Goal: Transaction & Acquisition: Purchase product/service

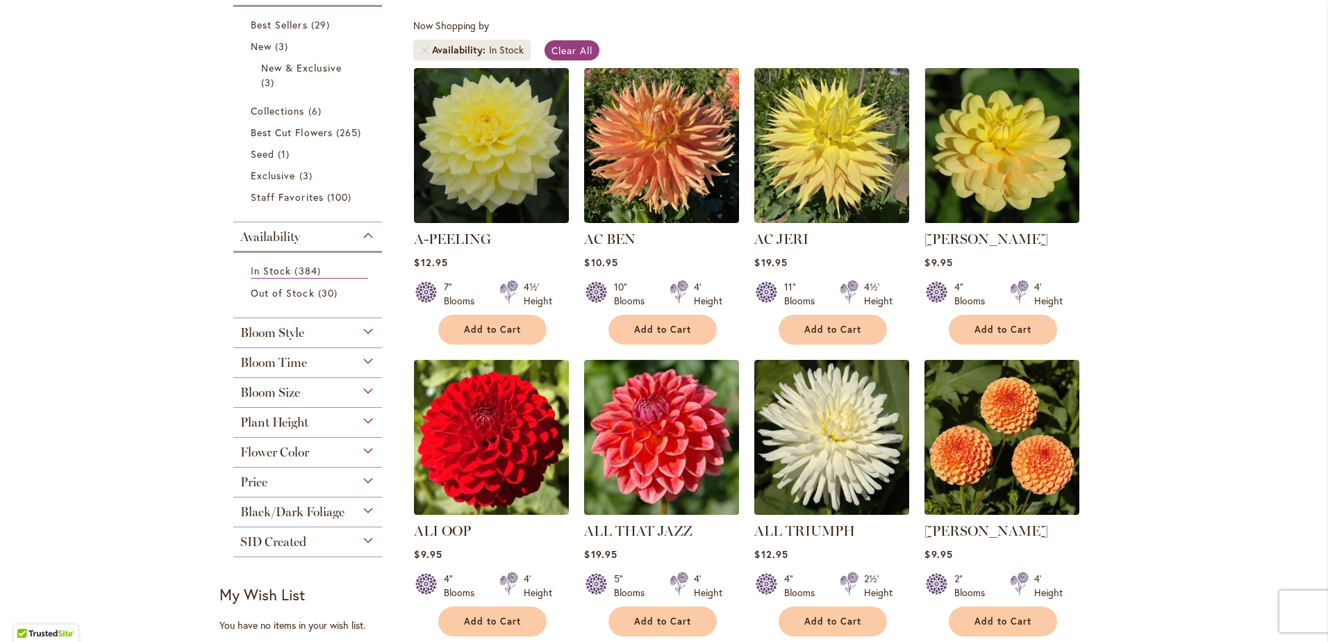
scroll to position [69, 0]
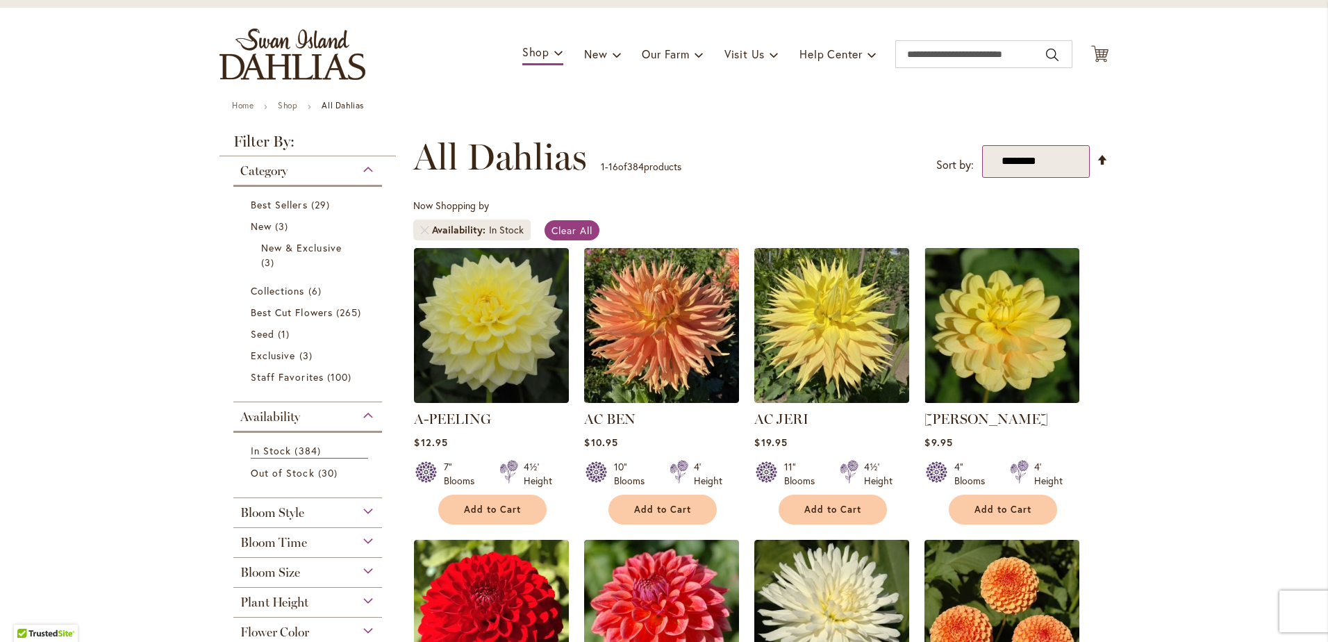
click at [1072, 157] on select "**********" at bounding box center [1036, 161] width 108 height 33
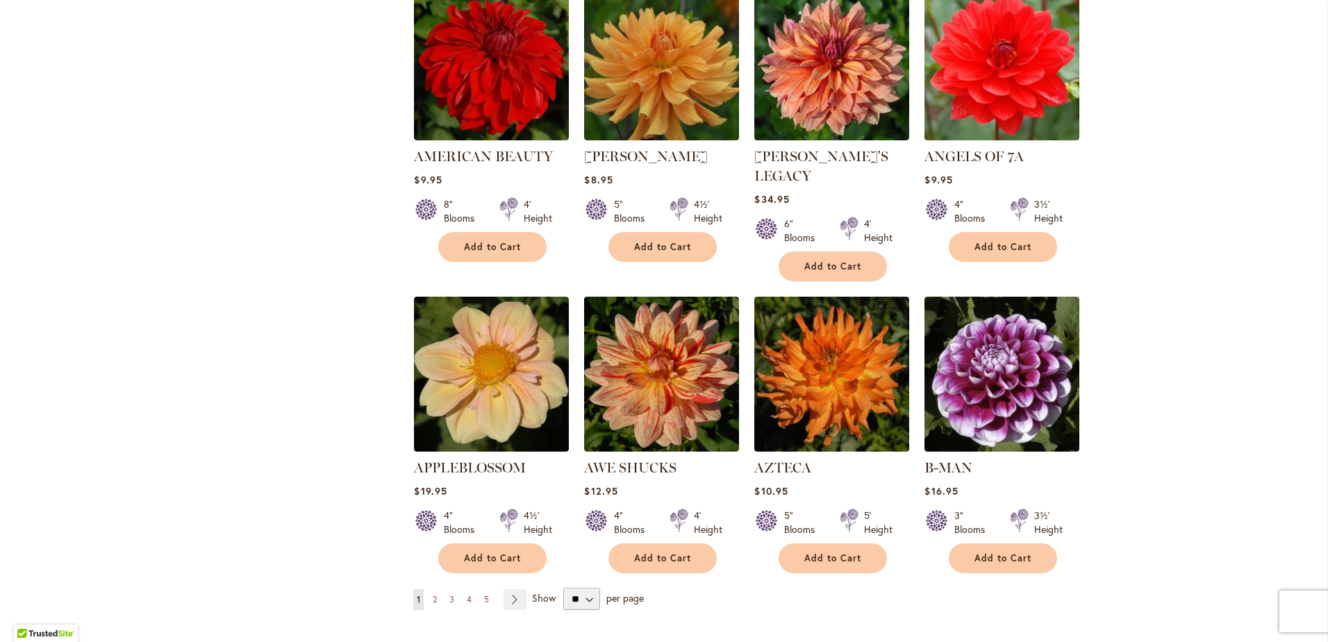
scroll to position [1007, 0]
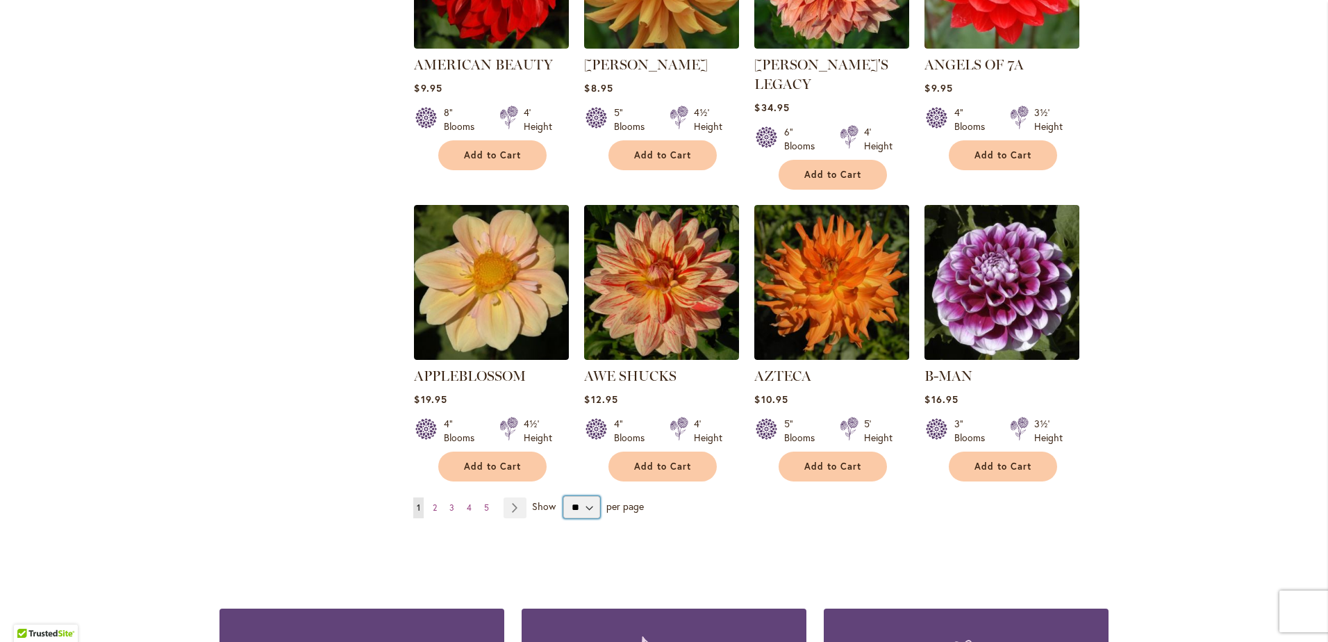
click at [581, 496] on select "** ** ** **" at bounding box center [581, 507] width 37 height 22
select select "**"
click at [563, 496] on select "** ** ** **" at bounding box center [581, 507] width 37 height 22
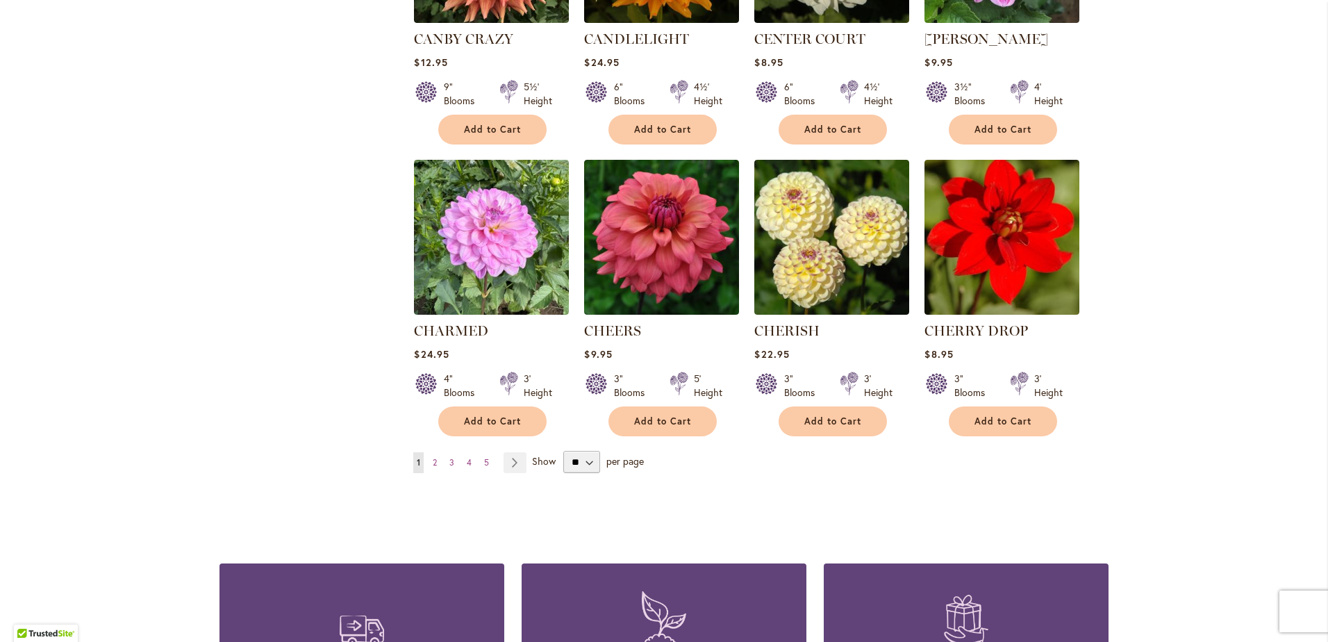
scroll to position [4573, 0]
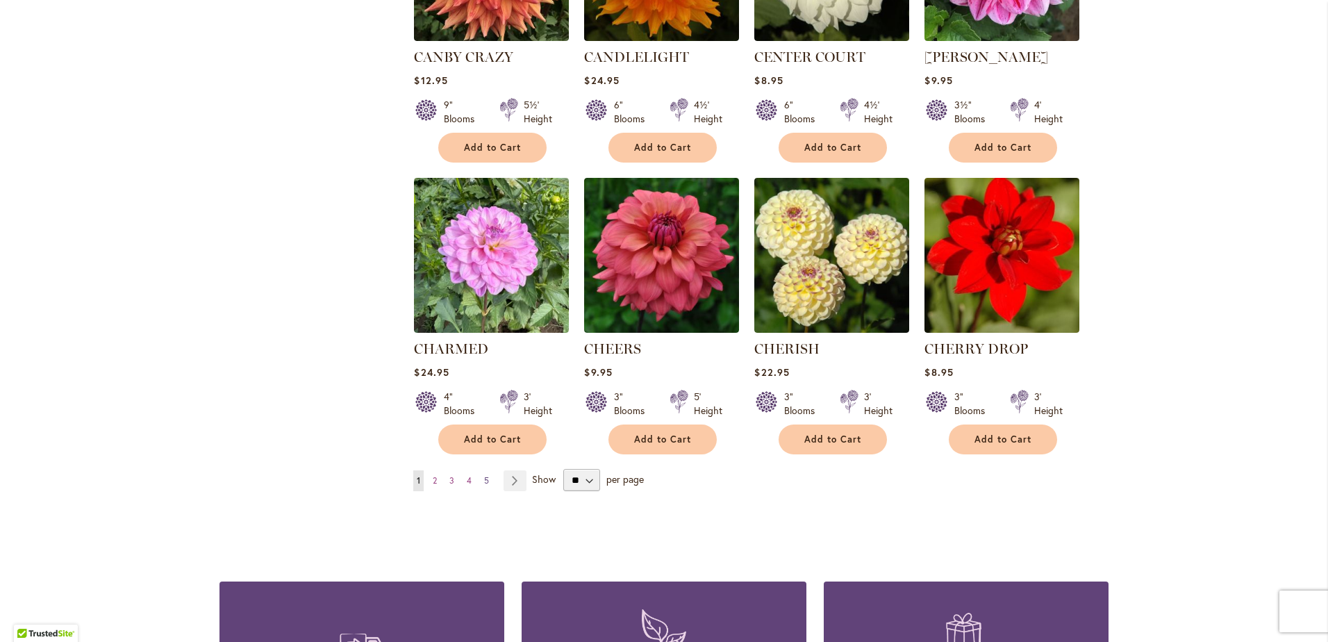
click at [481, 470] on link "Page 5" at bounding box center [487, 480] width 12 height 21
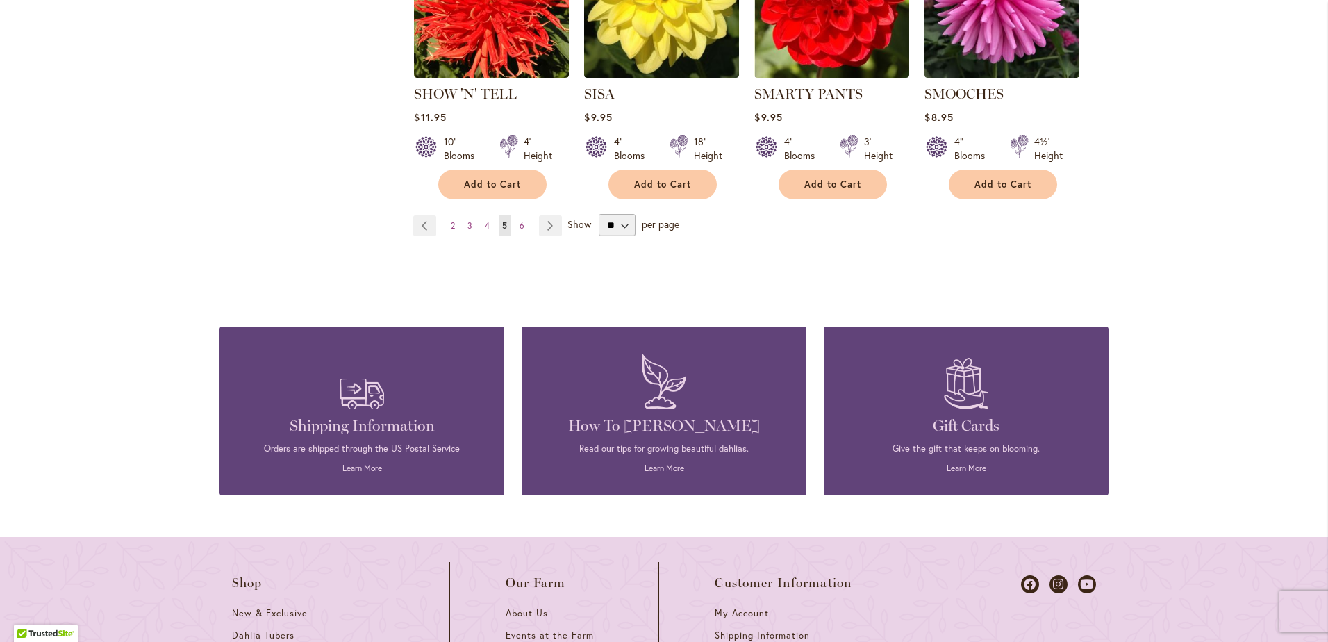
scroll to position [4872, 0]
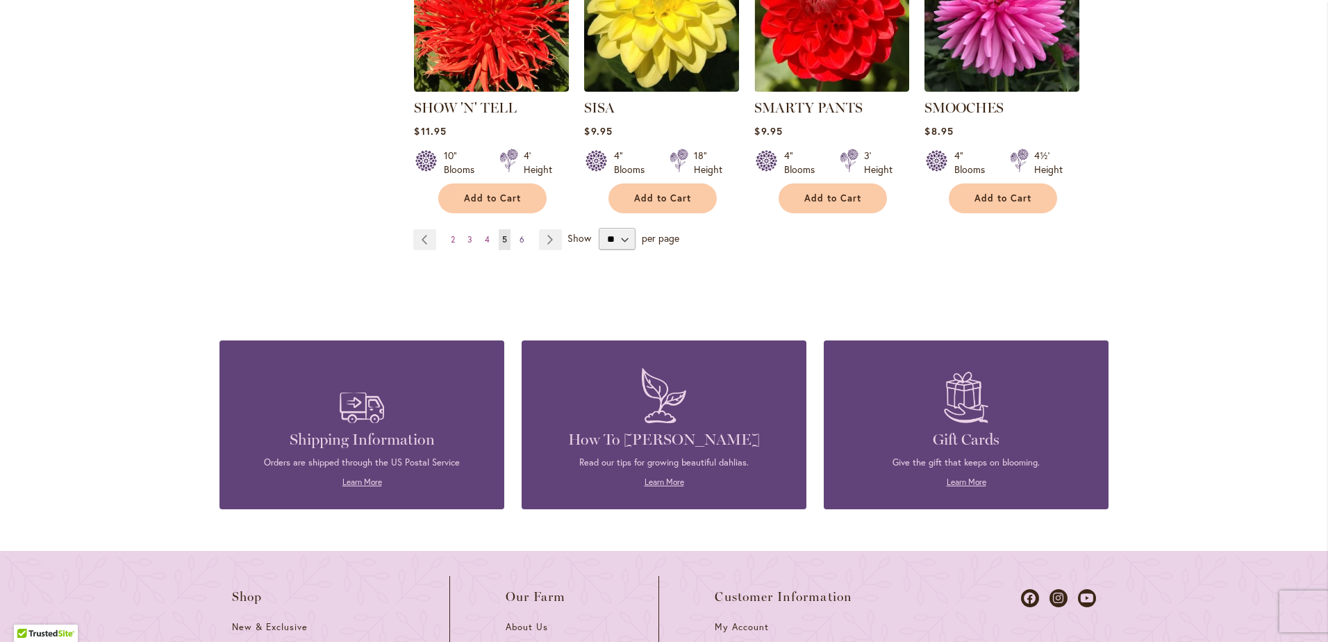
click at [519, 234] on span "6" at bounding box center [521, 239] width 5 height 10
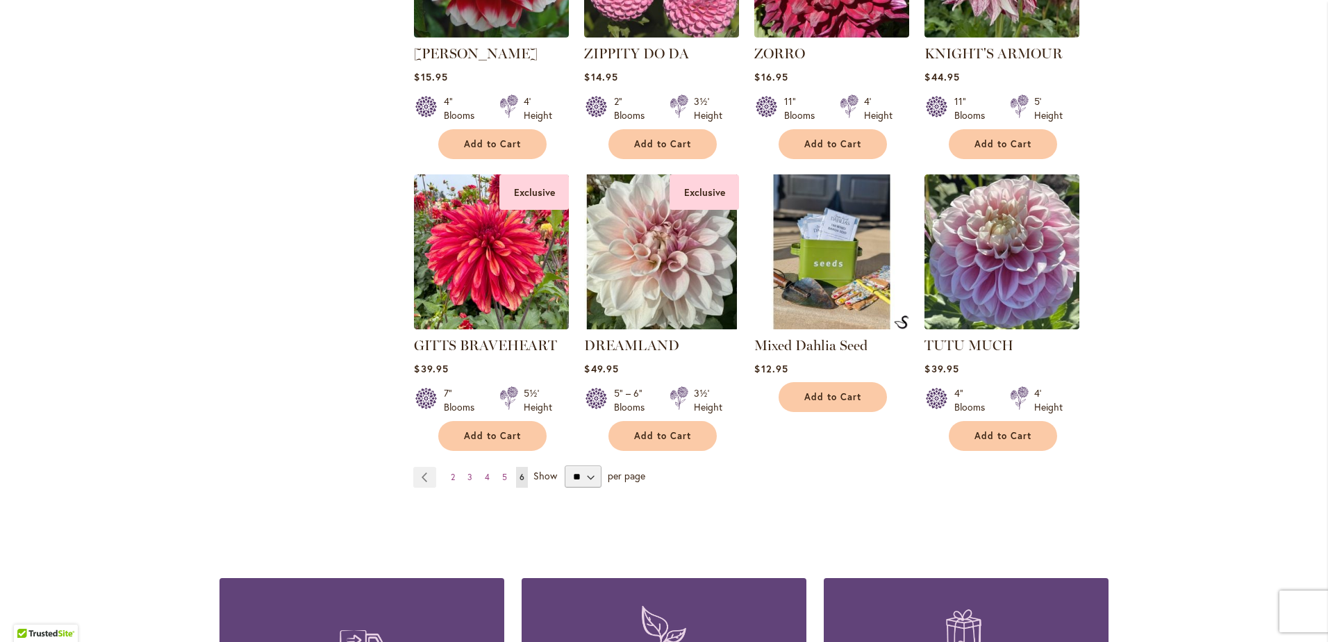
scroll to position [4501, 0]
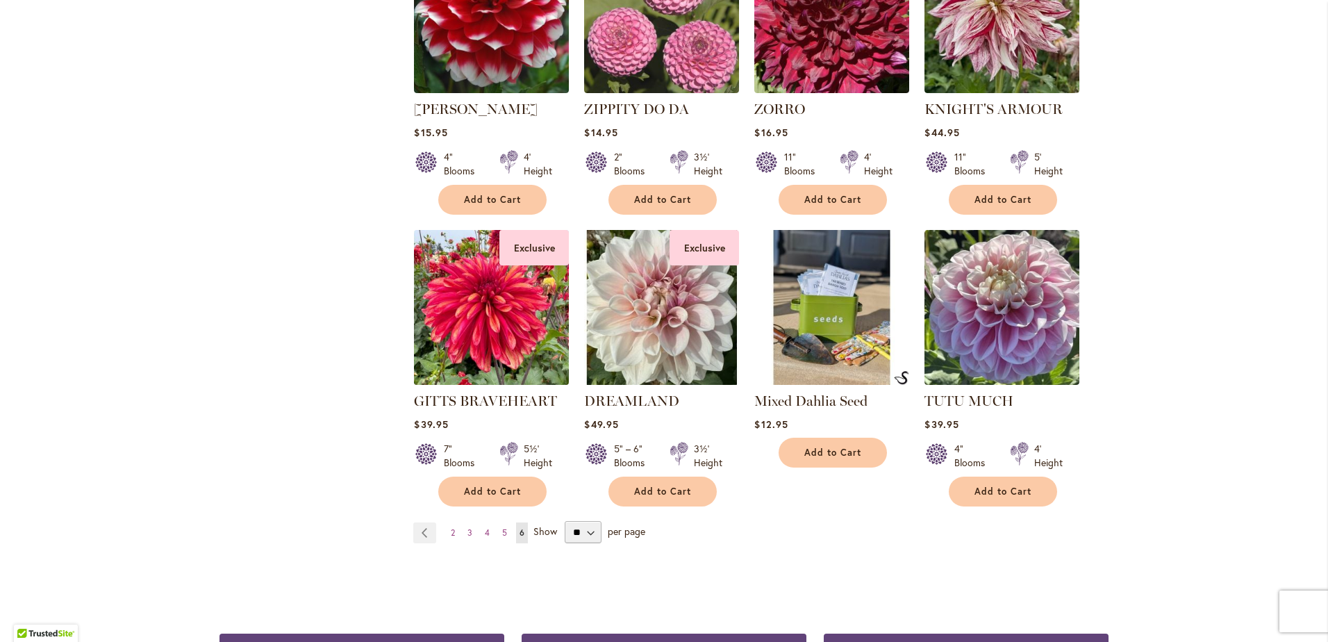
click at [489, 290] on img at bounding box center [491, 307] width 162 height 162
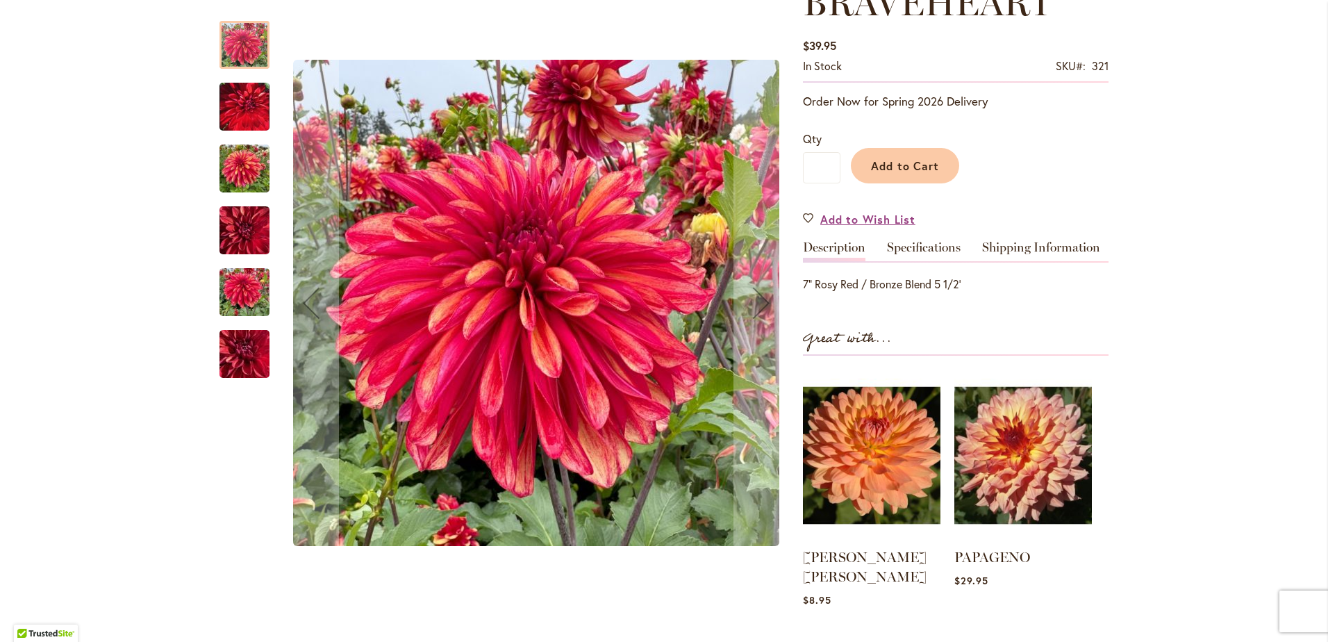
scroll to position [278, 0]
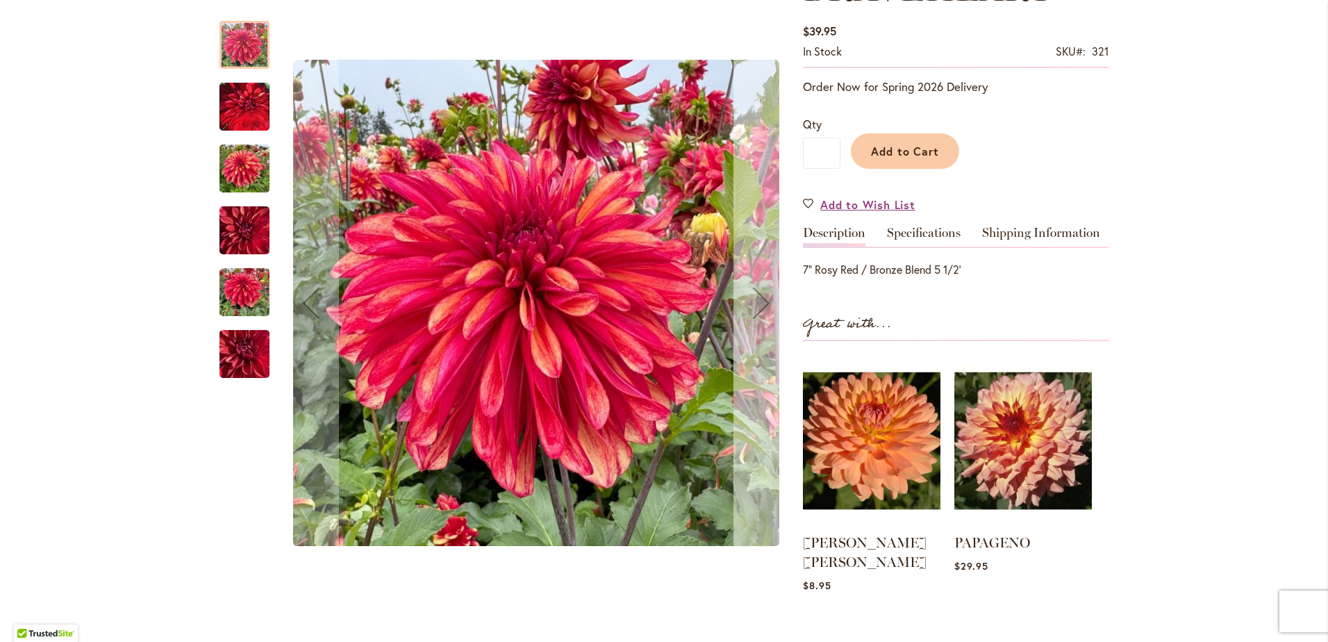
click at [755, 303] on div "Next" at bounding box center [761, 303] width 56 height 56
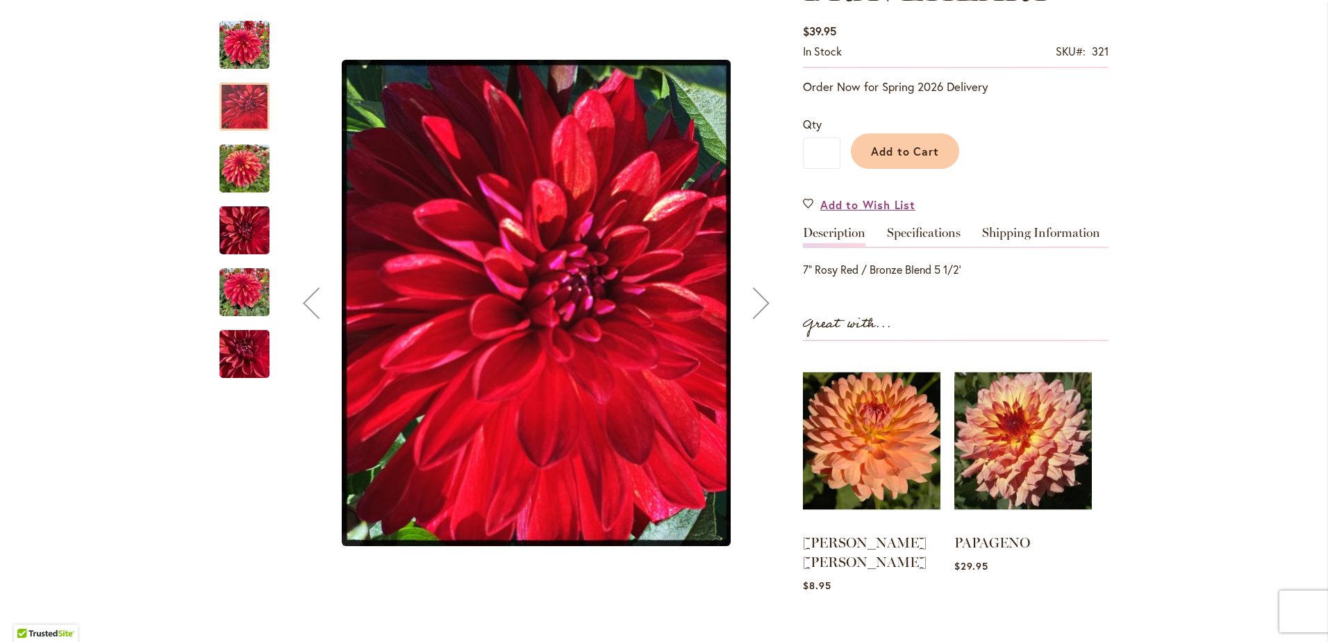
click at [755, 303] on div "Next" at bounding box center [761, 303] width 56 height 56
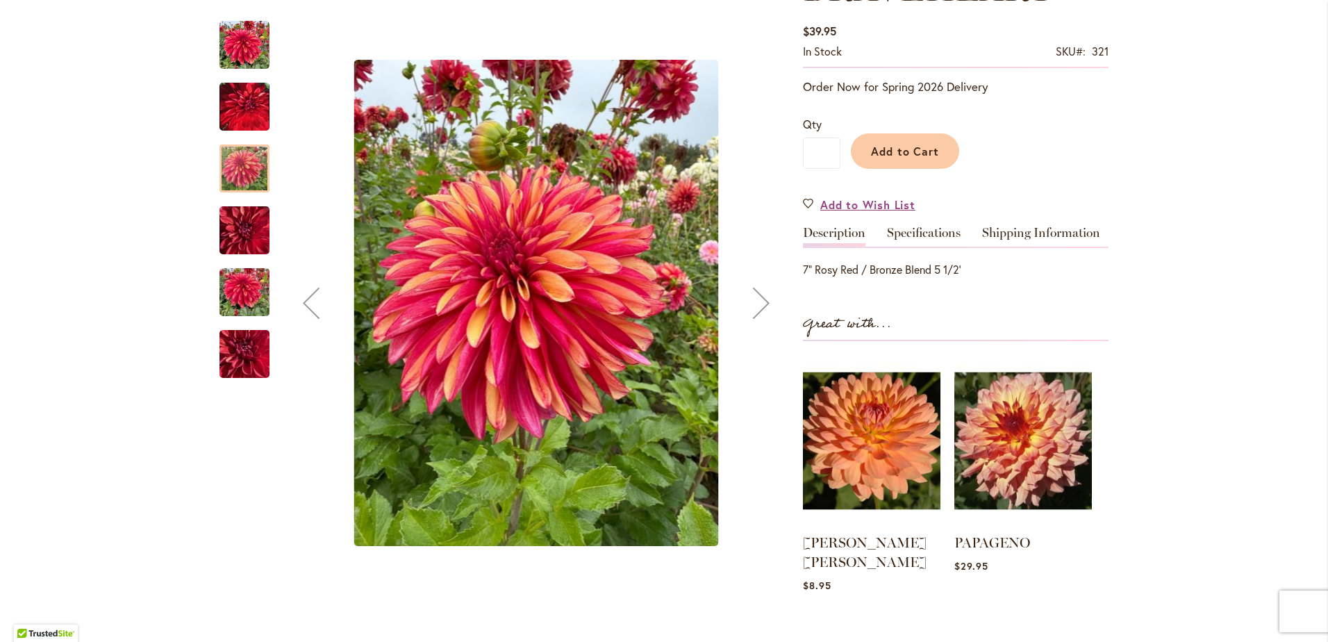
click at [755, 303] on div "Next" at bounding box center [761, 303] width 56 height 56
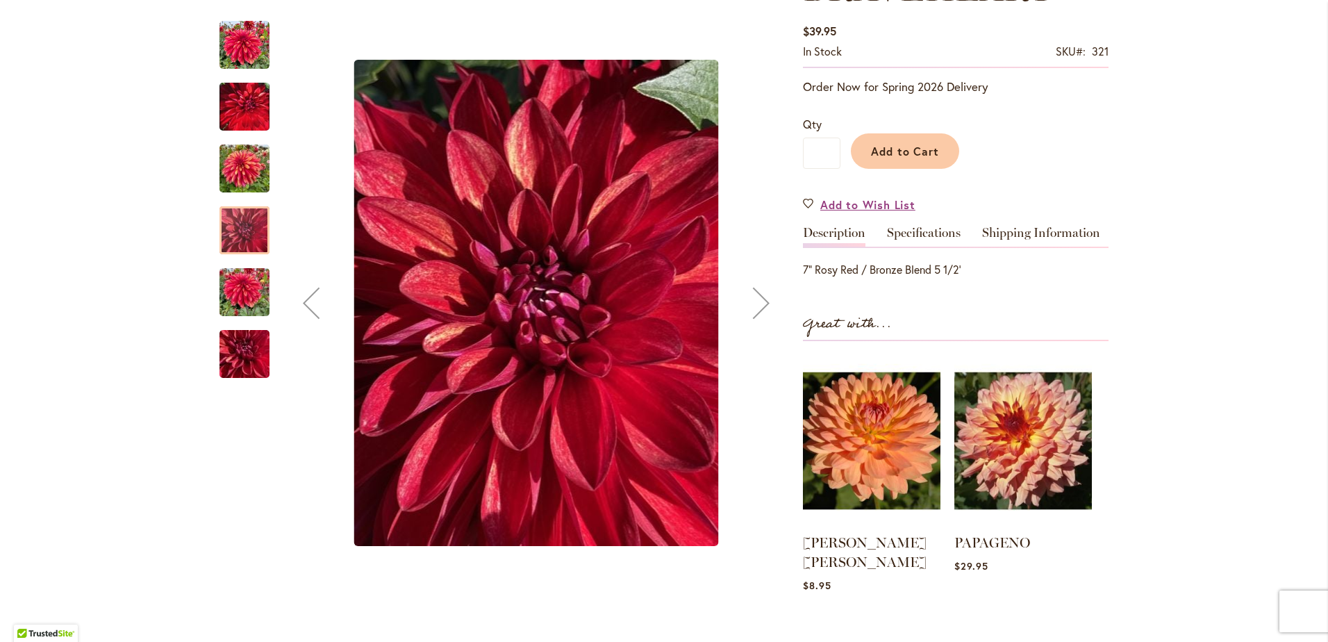
click at [755, 303] on div "Next" at bounding box center [761, 303] width 56 height 56
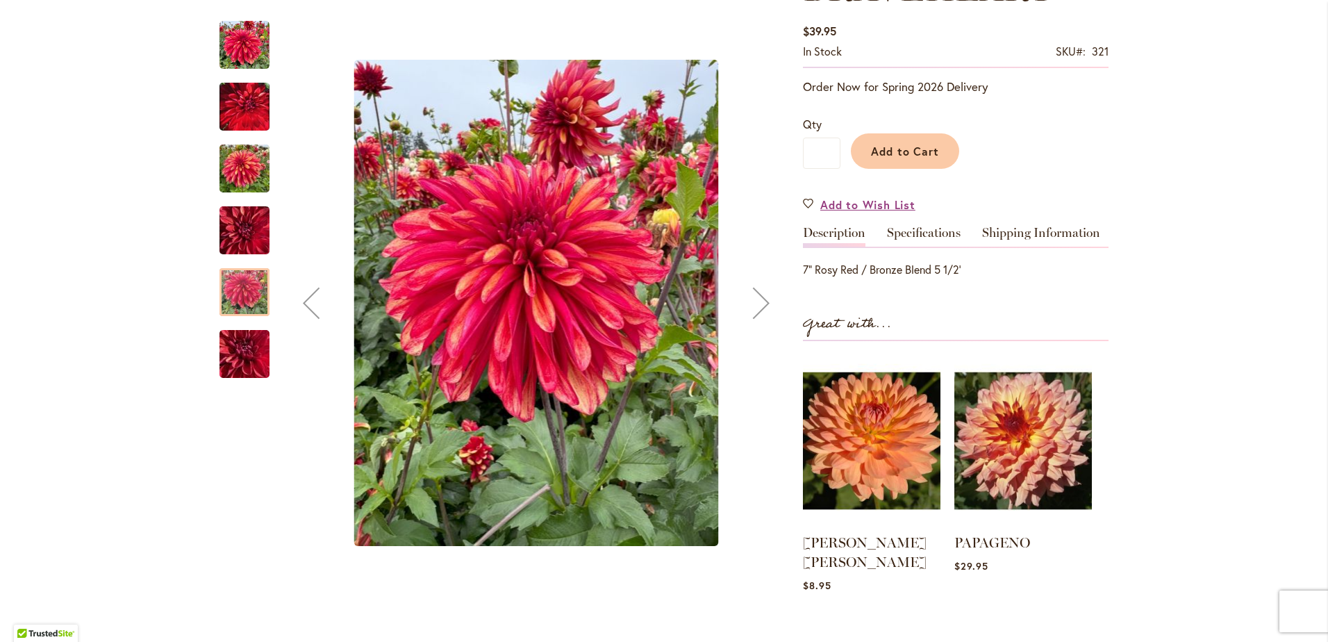
click at [755, 303] on div "Next" at bounding box center [761, 303] width 56 height 56
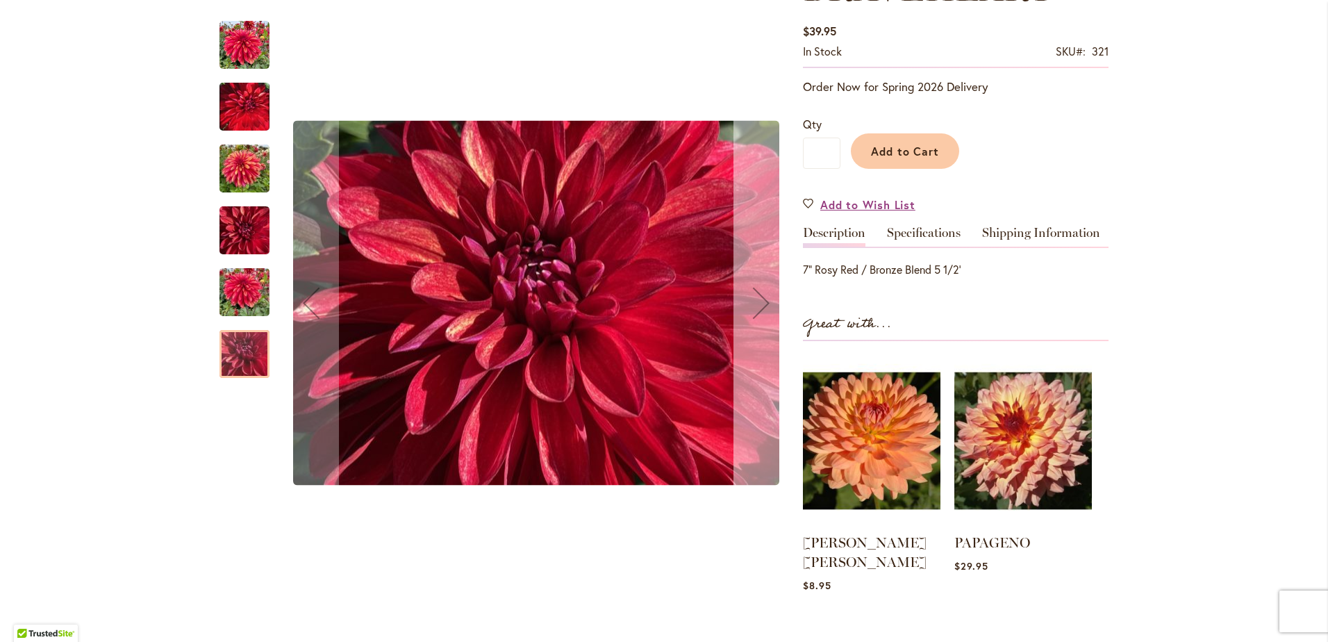
click at [755, 303] on div "Next" at bounding box center [761, 303] width 56 height 56
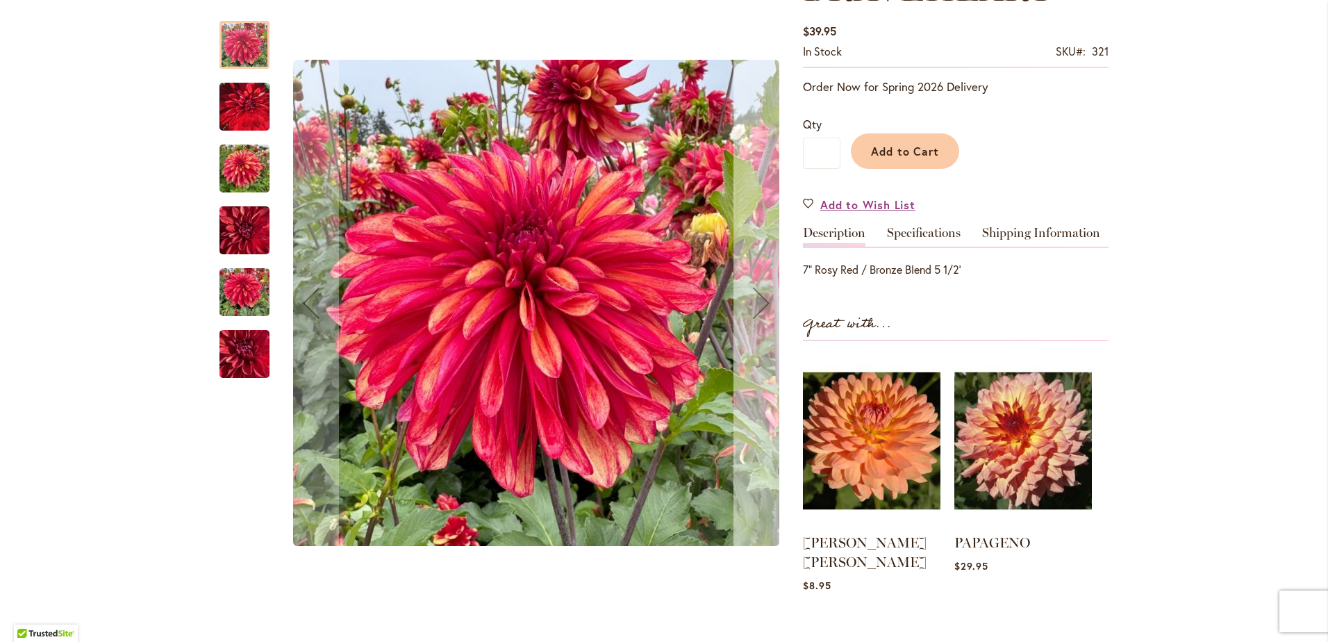
click at [755, 303] on div "Next" at bounding box center [761, 303] width 56 height 56
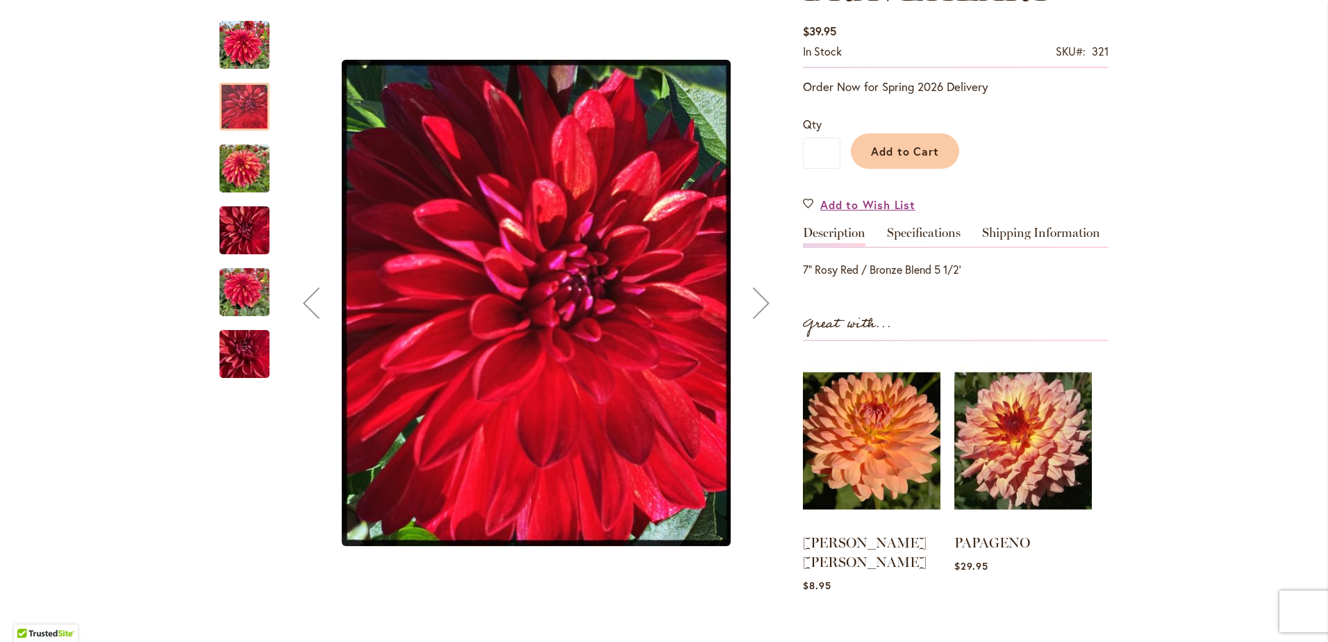
click at [755, 303] on div "Next" at bounding box center [761, 303] width 56 height 56
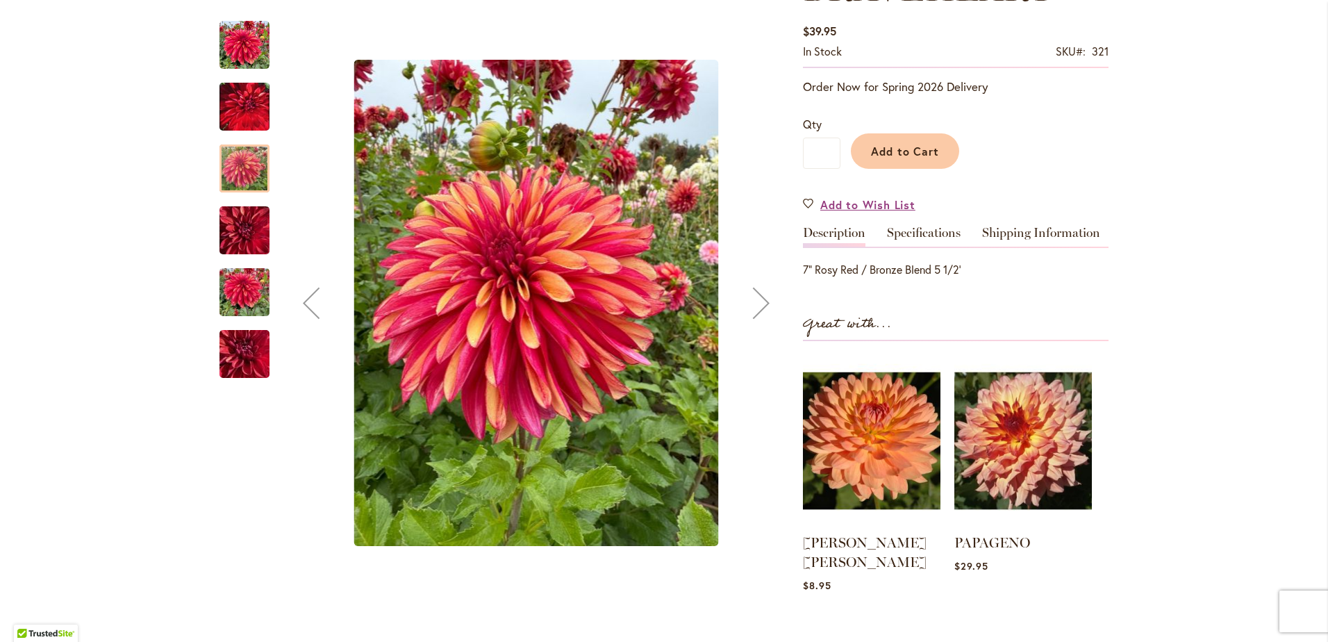
click at [755, 303] on div "Next" at bounding box center [761, 303] width 56 height 56
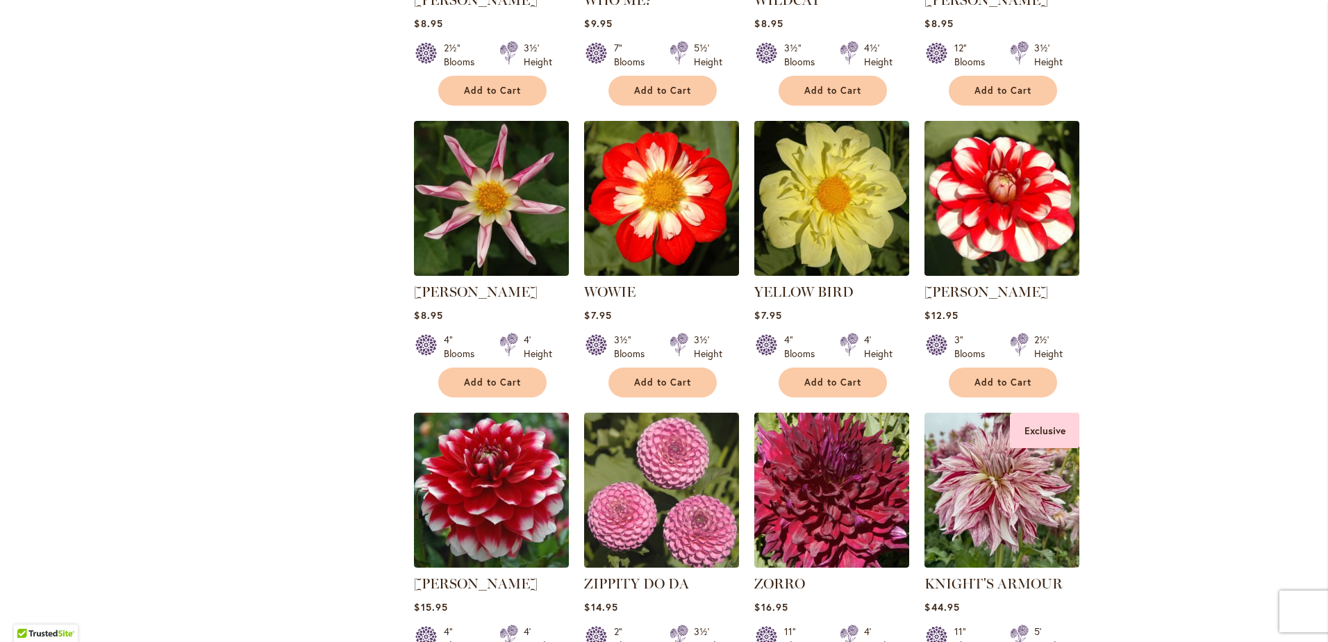
scroll to position [4144, 0]
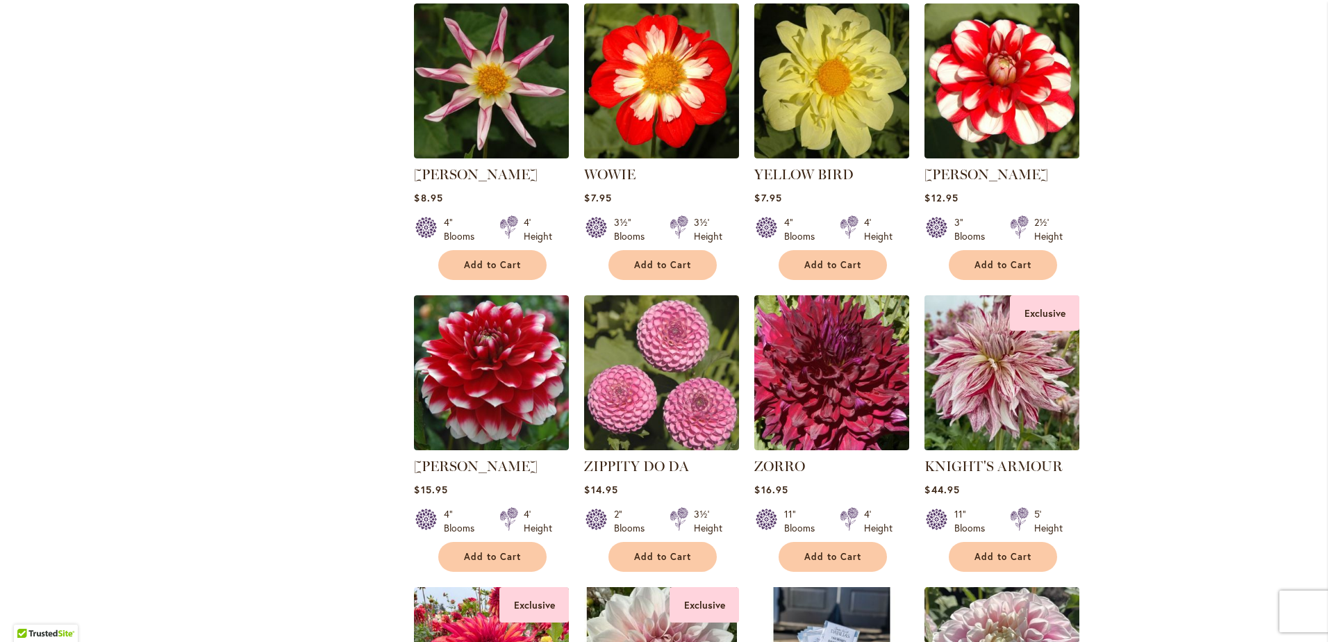
click at [1017, 349] on img at bounding box center [1002, 372] width 162 height 162
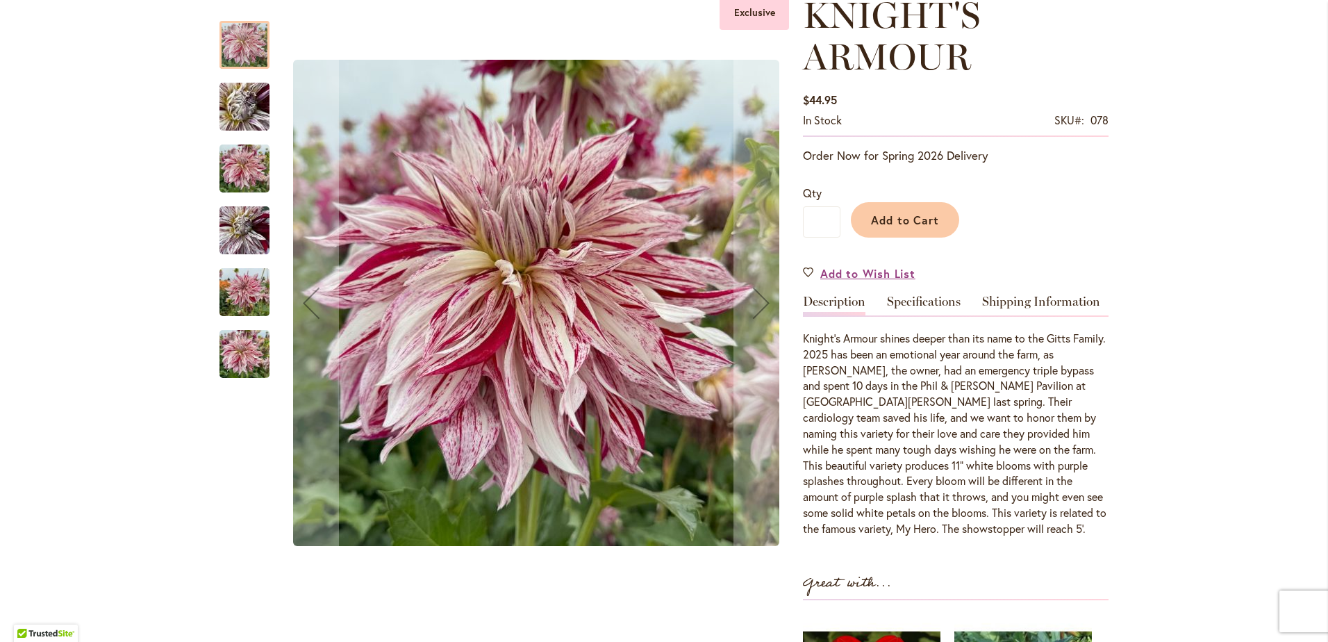
scroll to position [191, 0]
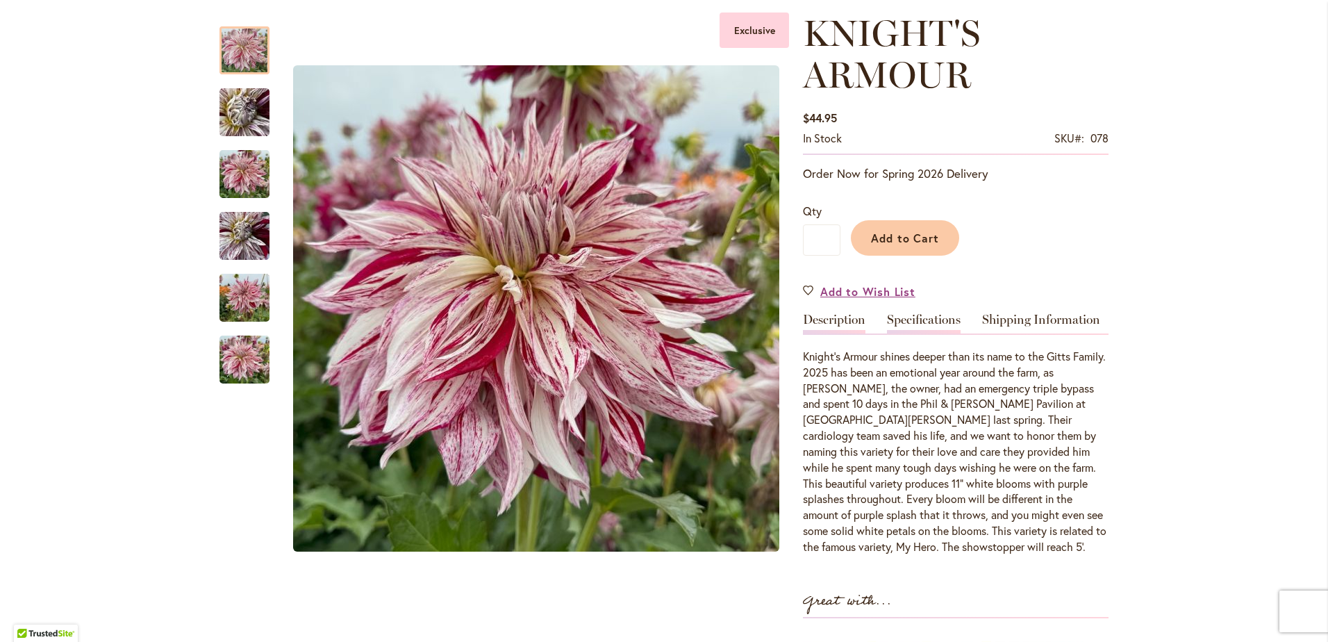
click at [906, 326] on link "Specifications" at bounding box center [924, 323] width 74 height 20
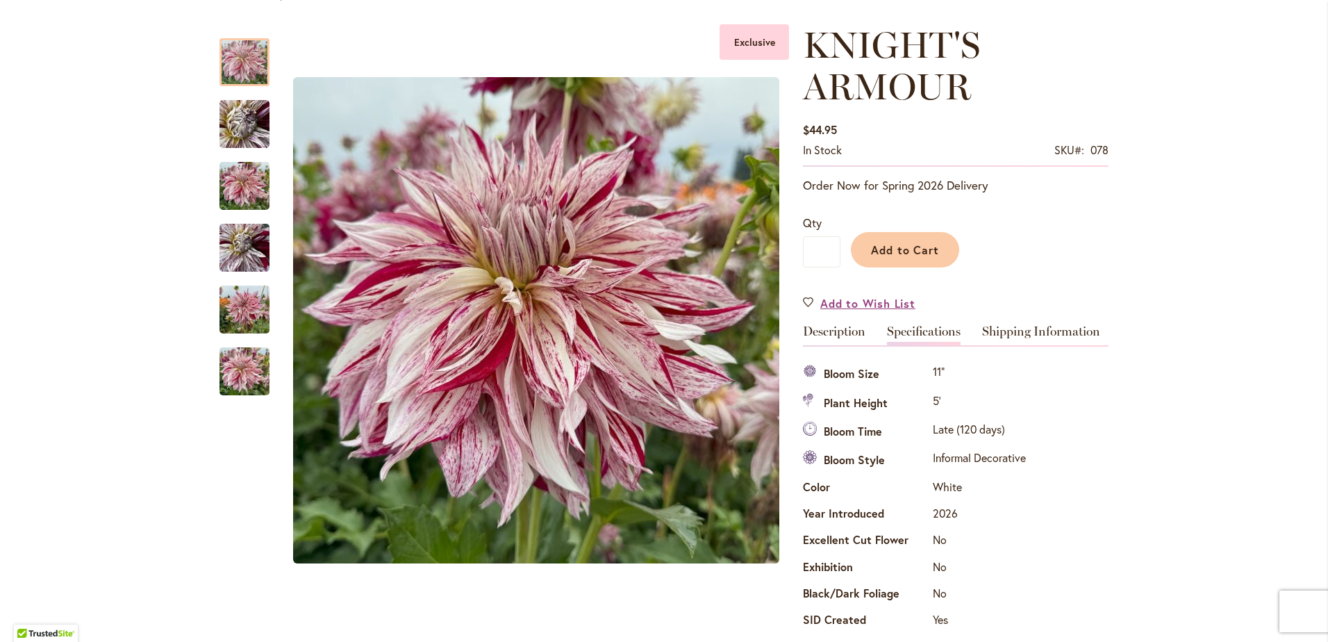
scroll to position [156, 0]
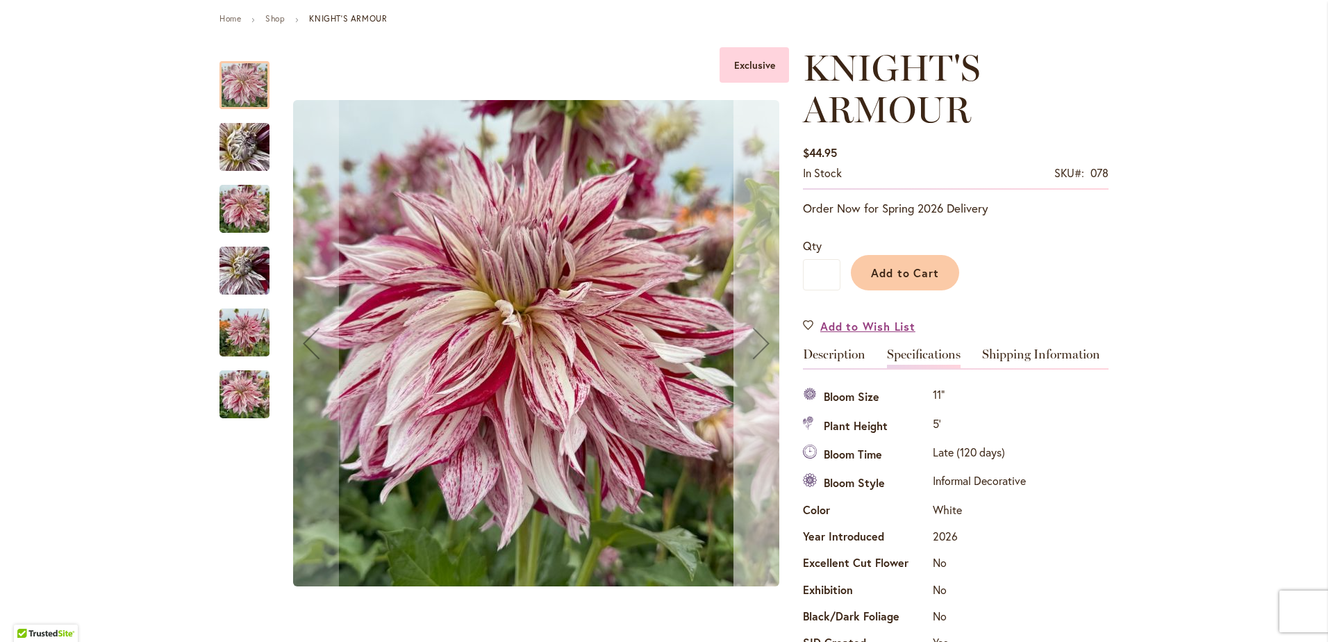
click at [751, 339] on div "Next" at bounding box center [761, 343] width 56 height 56
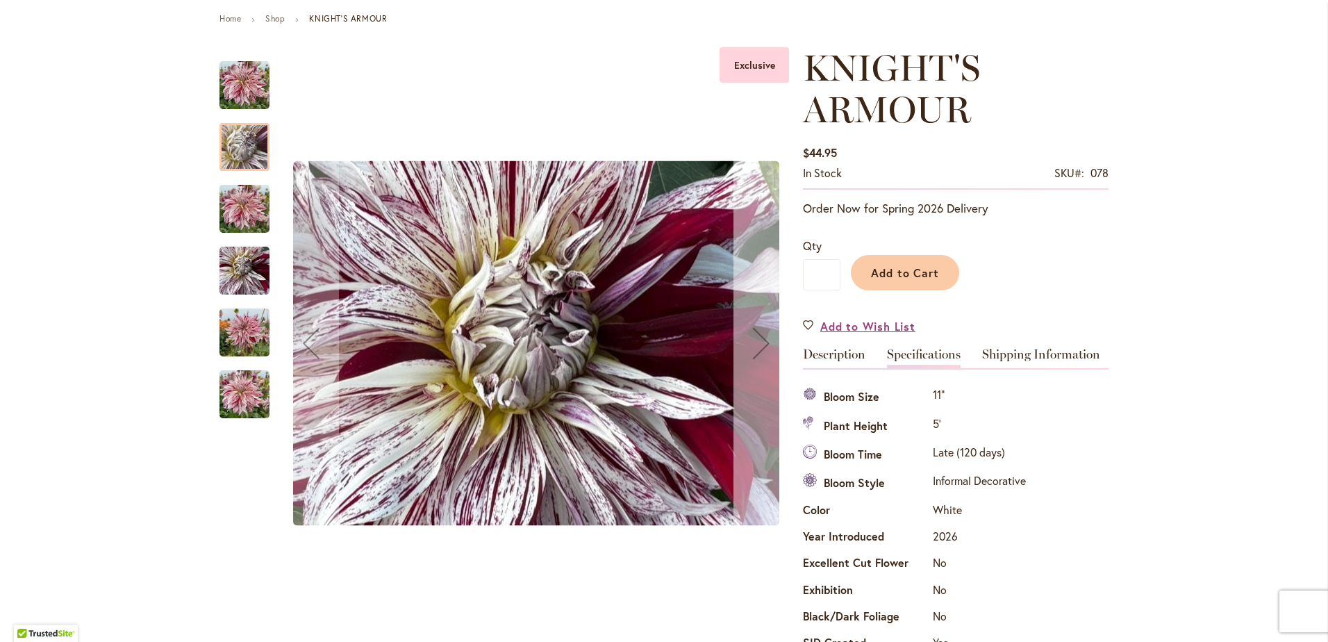
click at [756, 343] on div "Next" at bounding box center [761, 343] width 56 height 56
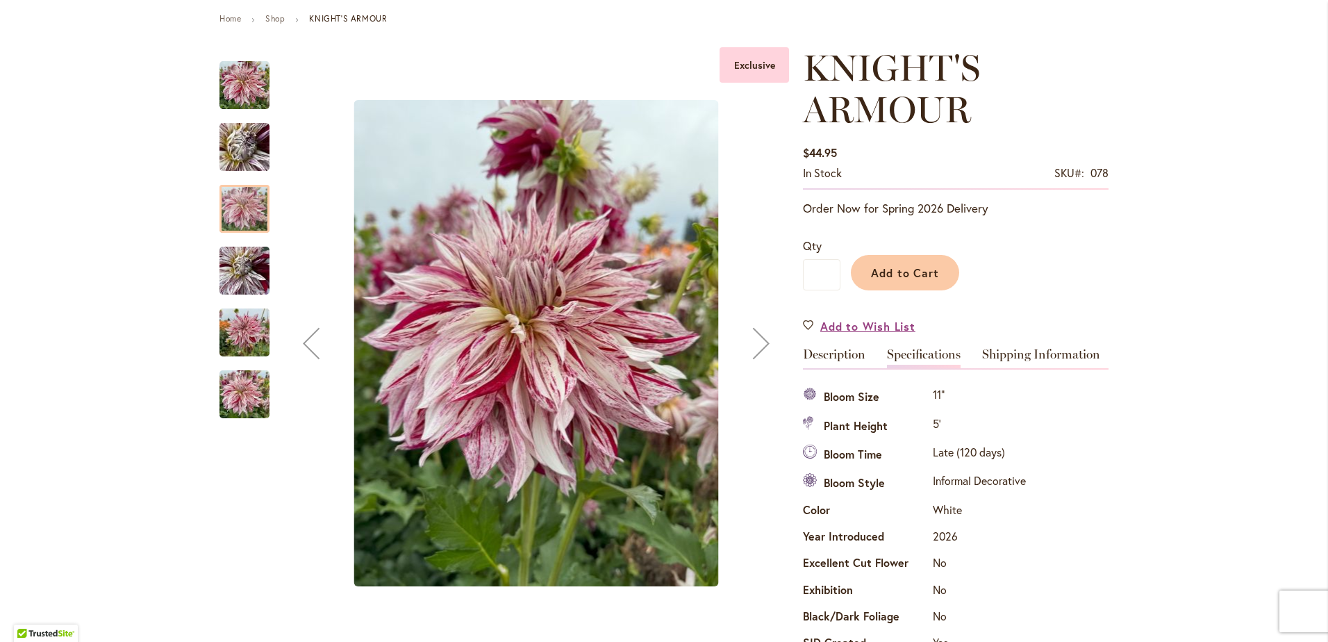
click at [756, 343] on div "Next" at bounding box center [761, 343] width 56 height 56
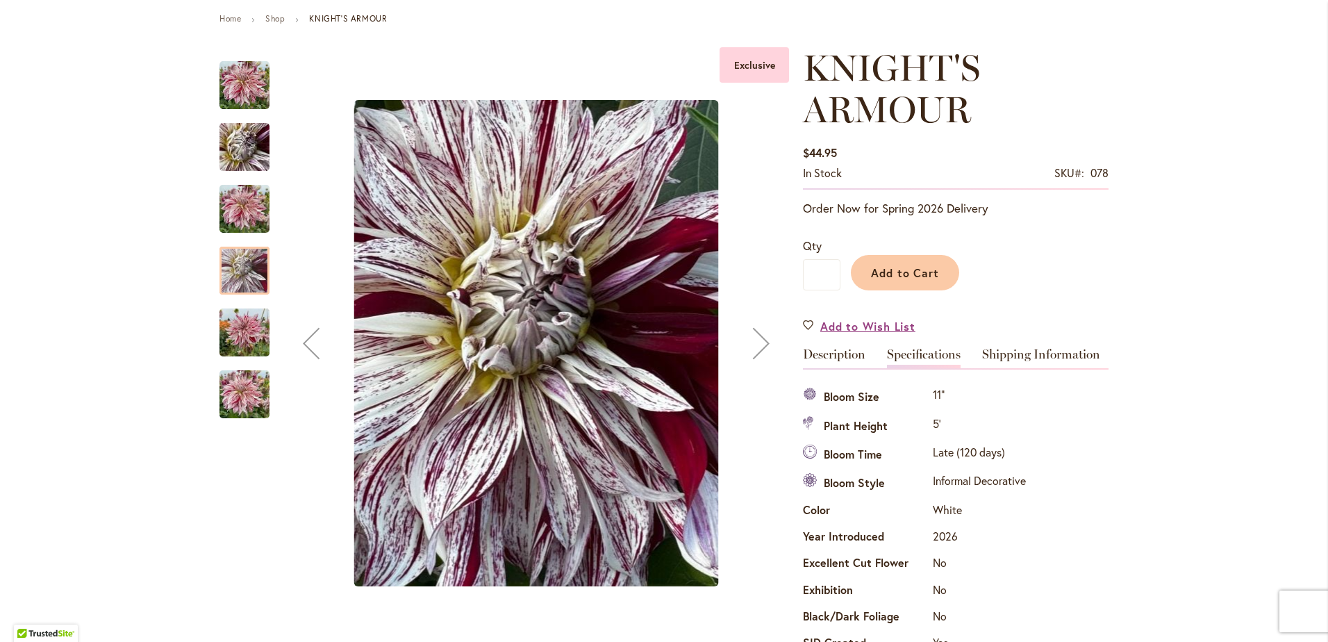
click at [756, 343] on div "Next" at bounding box center [761, 343] width 56 height 56
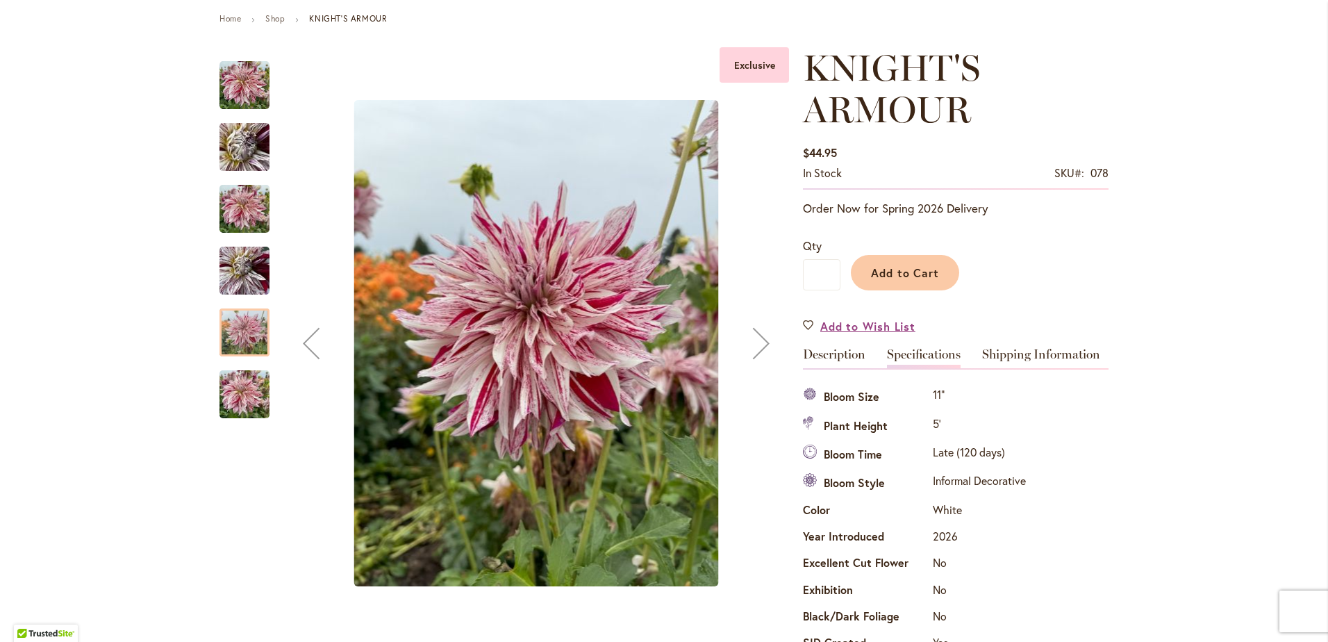
click at [756, 343] on div "Next" at bounding box center [761, 343] width 56 height 56
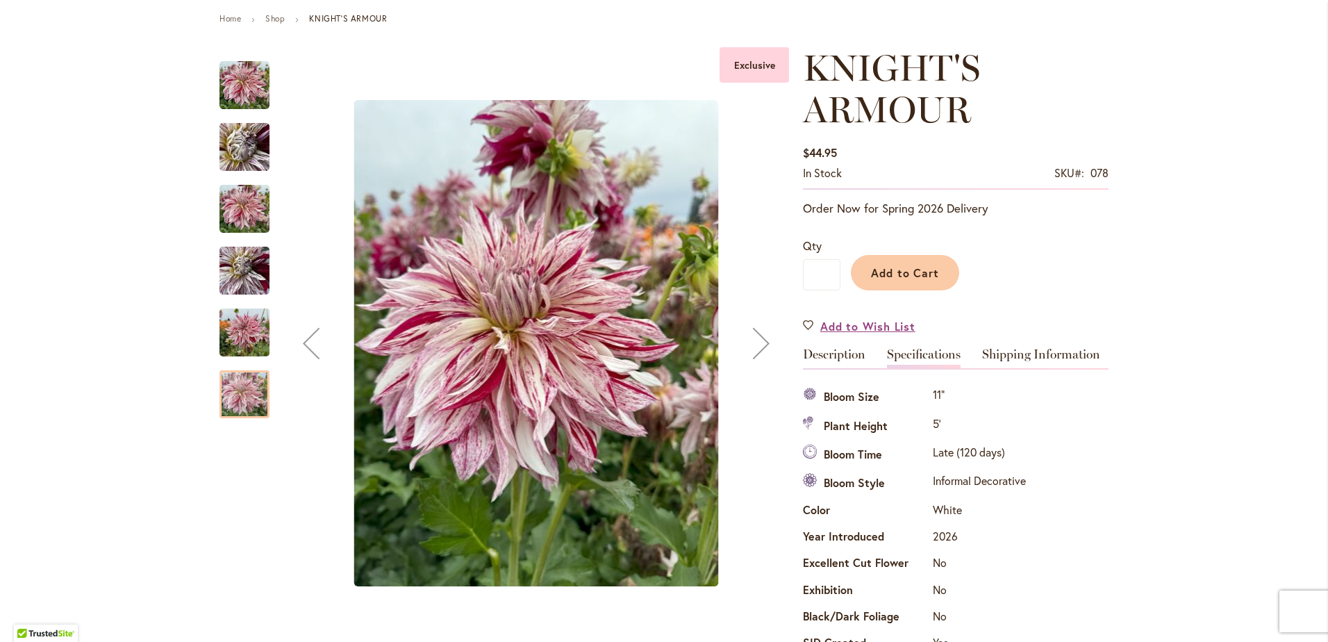
click at [756, 343] on div "Next" at bounding box center [761, 343] width 56 height 56
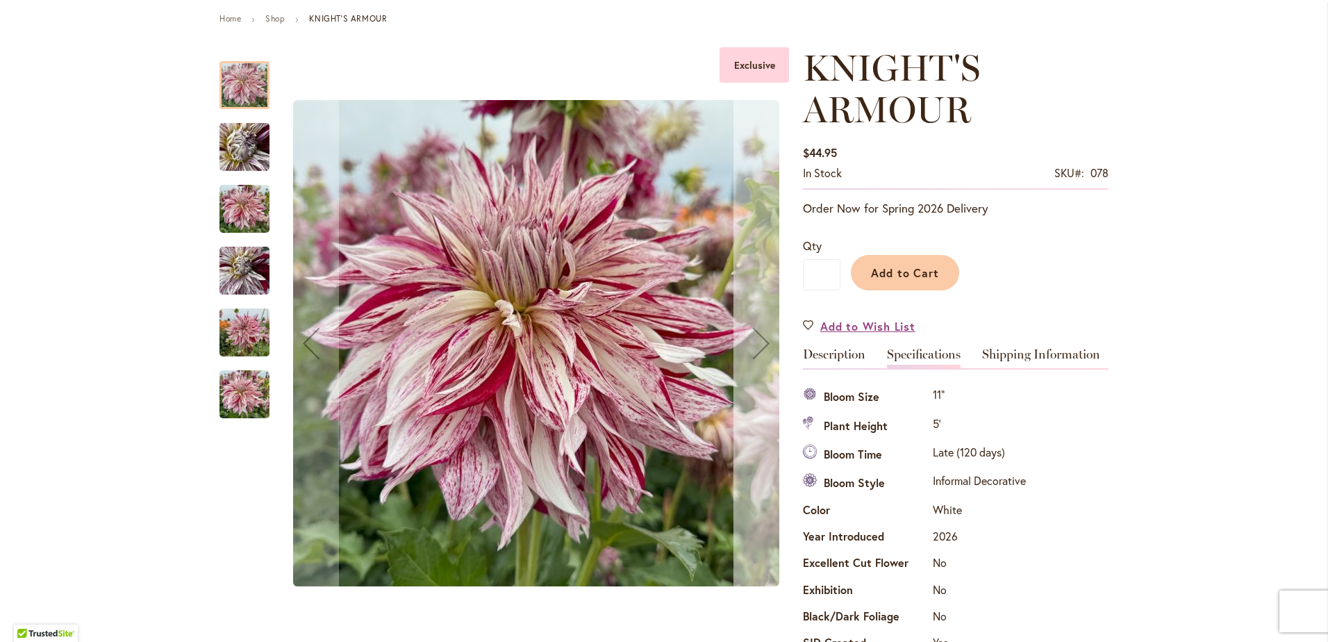
click at [756, 343] on div "Next" at bounding box center [761, 343] width 56 height 56
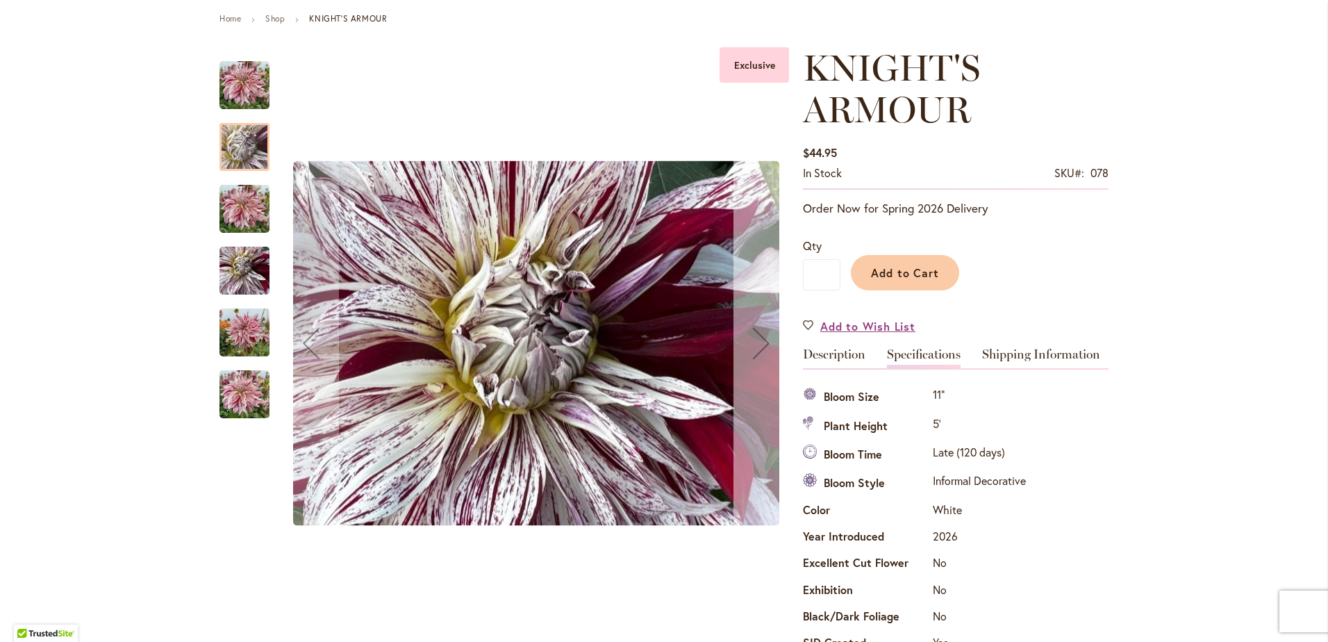
click at [756, 343] on div "Next" at bounding box center [761, 343] width 56 height 56
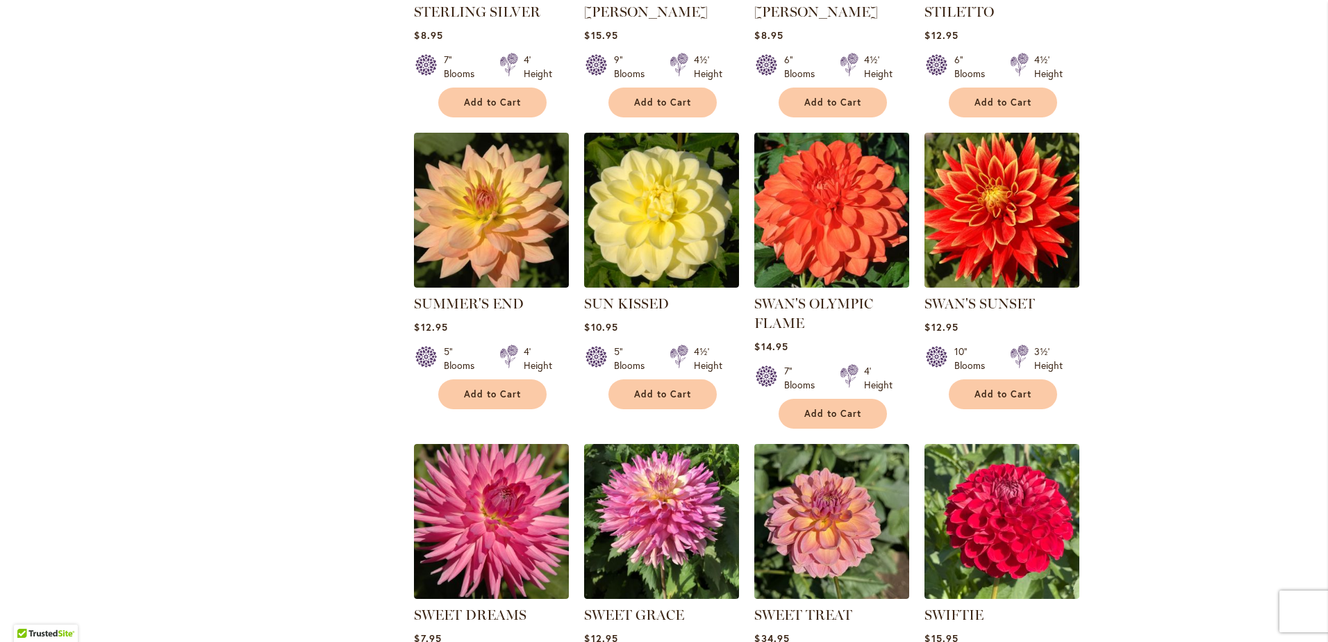
scroll to position [1059, 0]
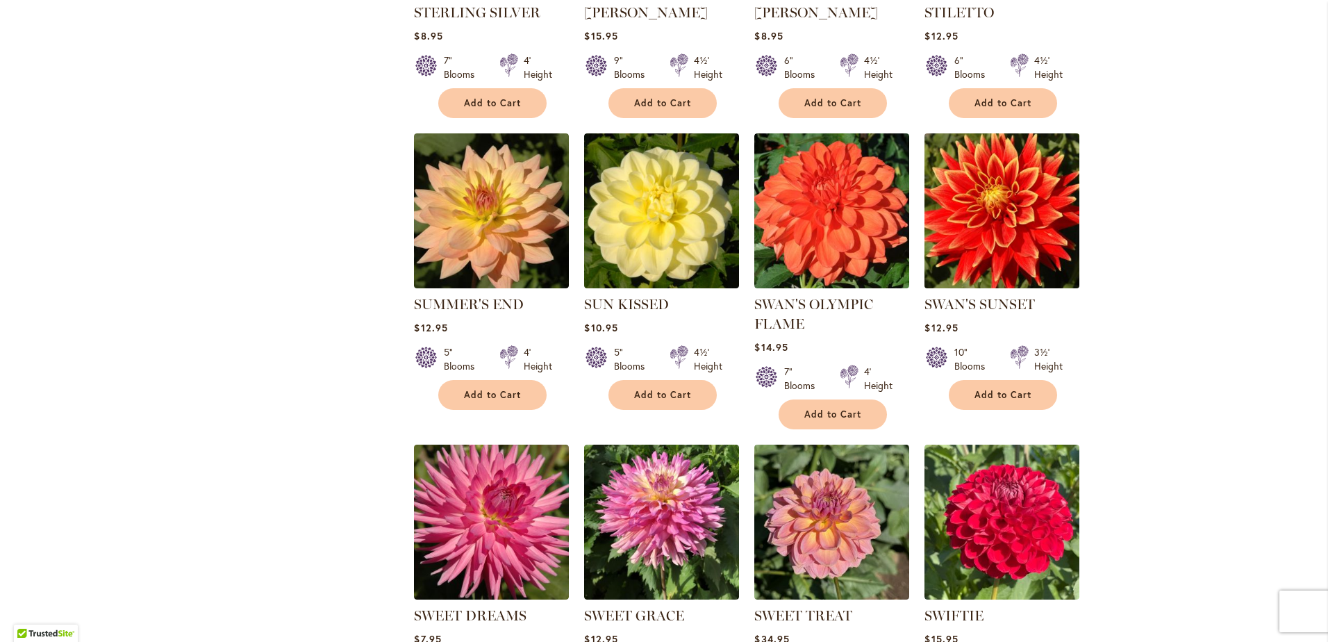
click at [994, 221] on img at bounding box center [1002, 210] width 162 height 162
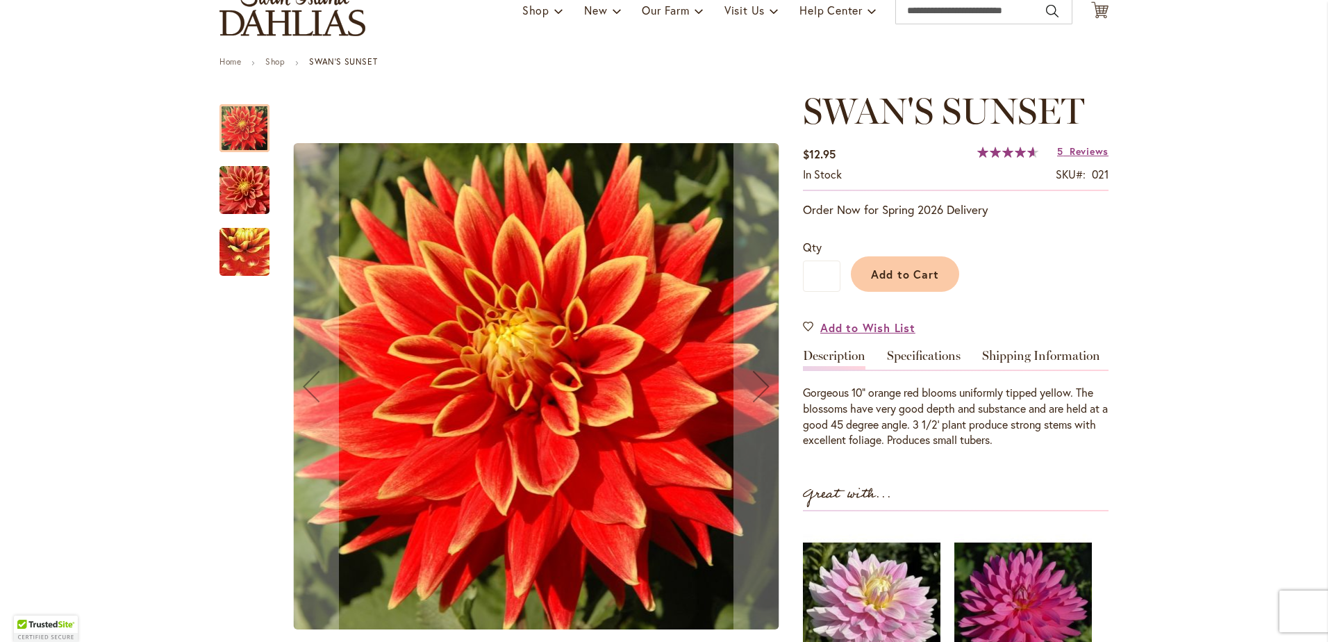
scroll to position [156, 0]
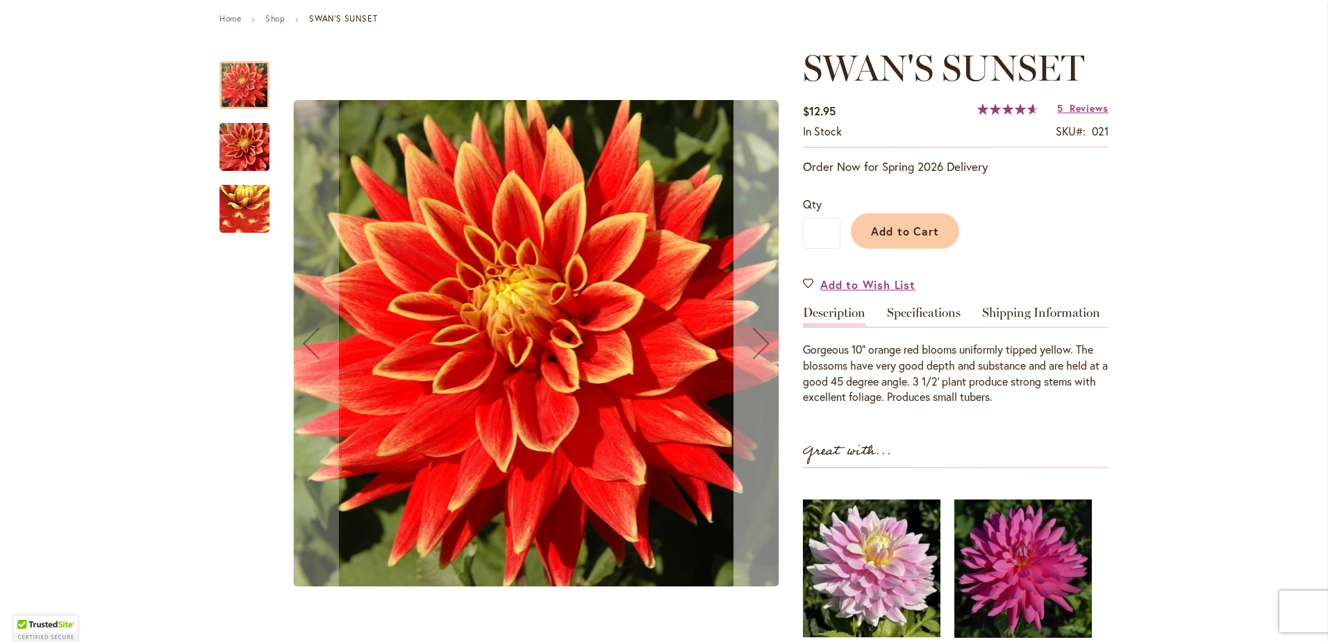
click at [753, 354] on div "Next" at bounding box center [761, 343] width 56 height 56
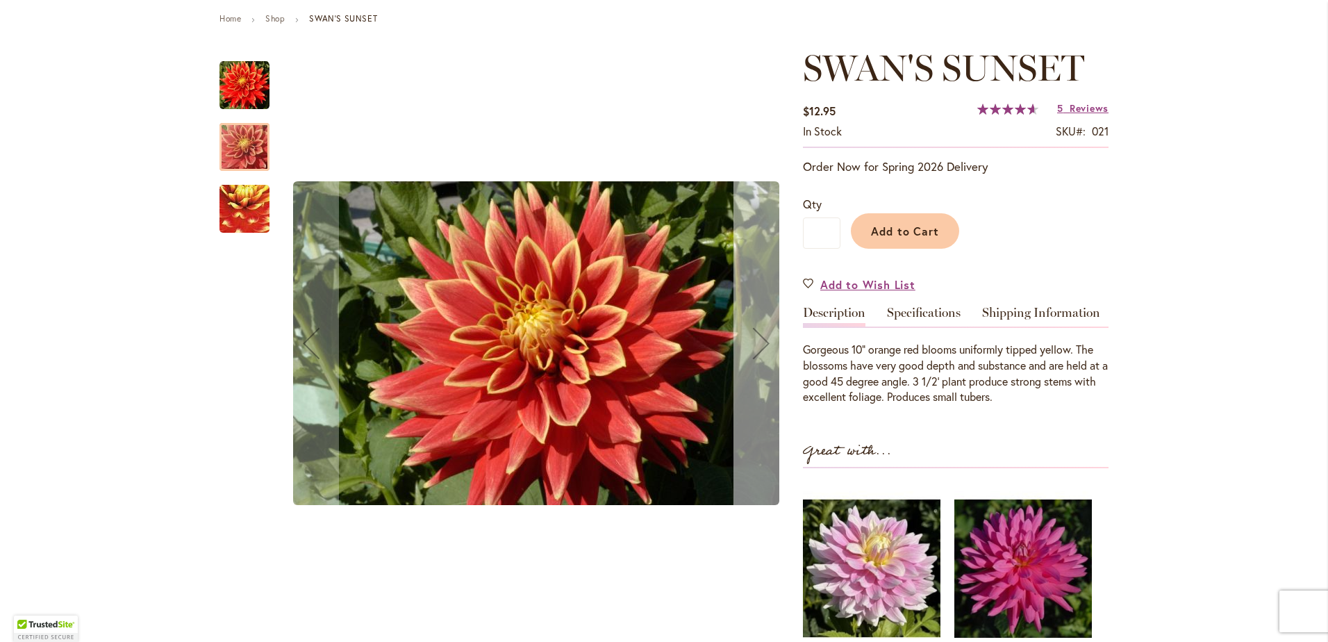
click at [753, 354] on div "Next" at bounding box center [761, 343] width 56 height 56
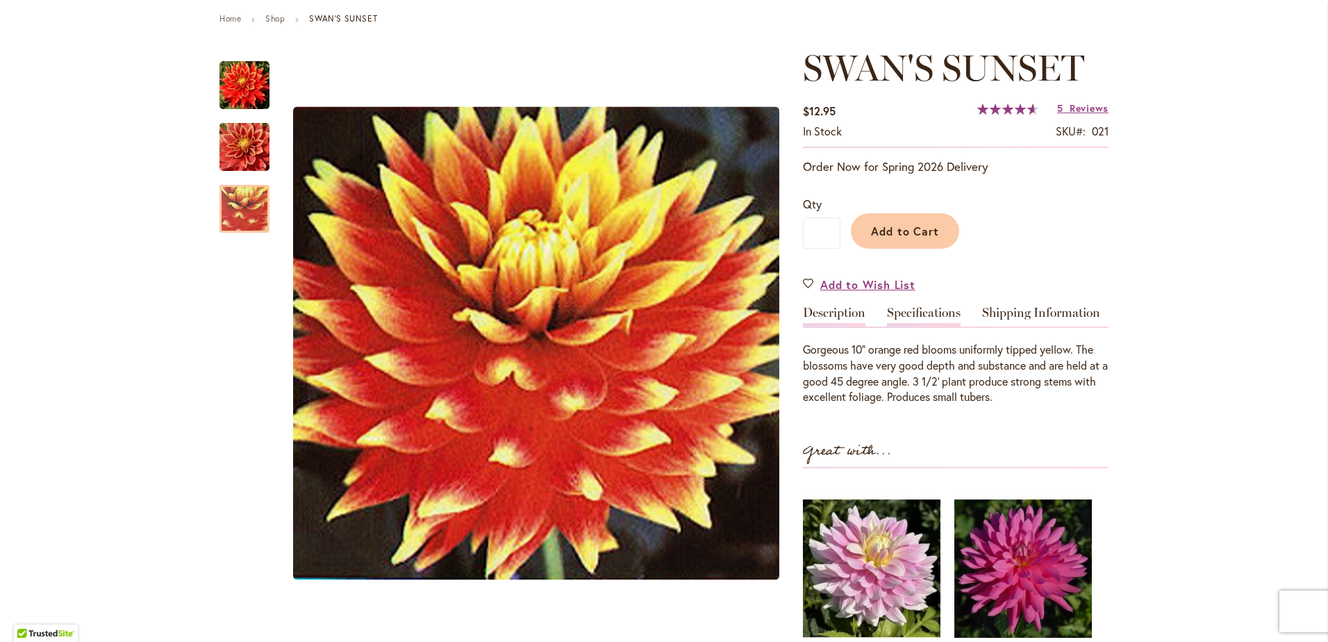
click at [931, 313] on link "Specifications" at bounding box center [924, 316] width 74 height 20
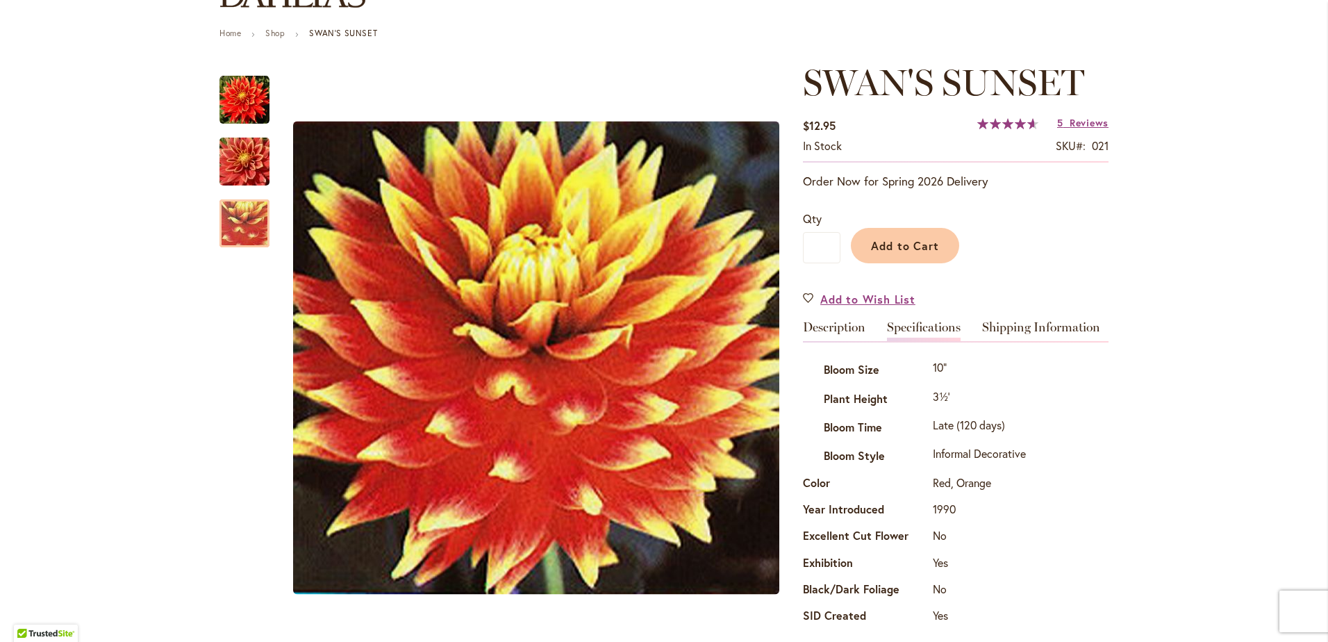
scroll to position [139, 0]
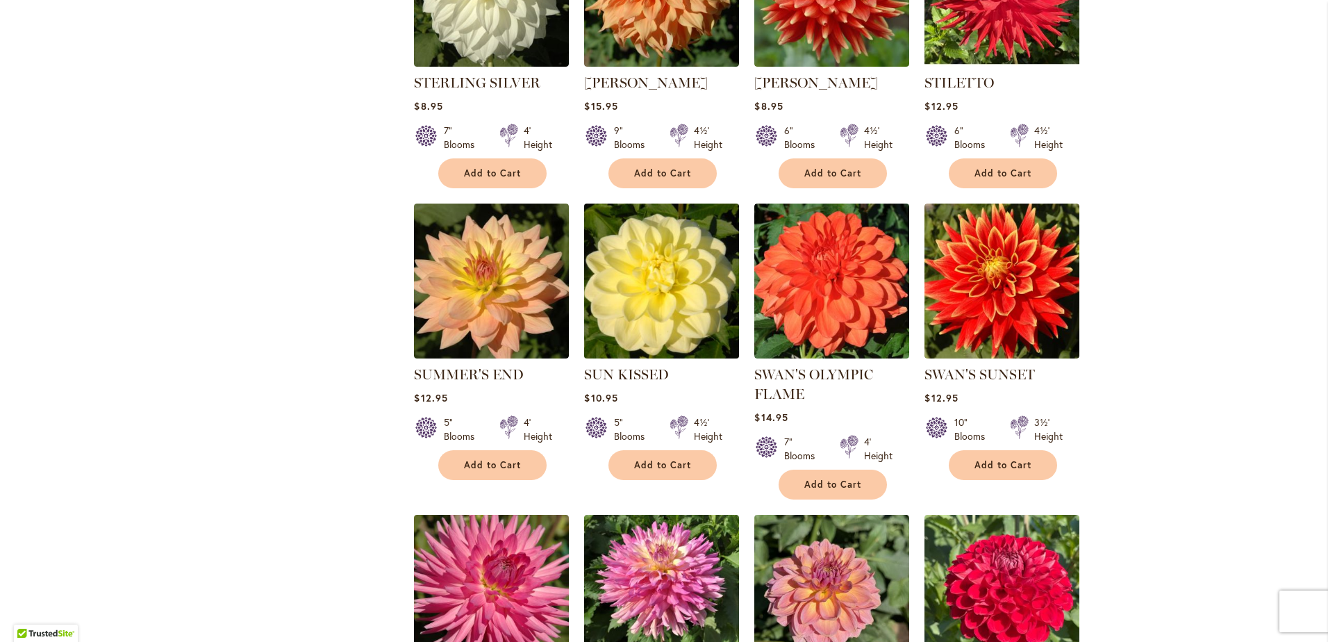
scroll to position [990, 0]
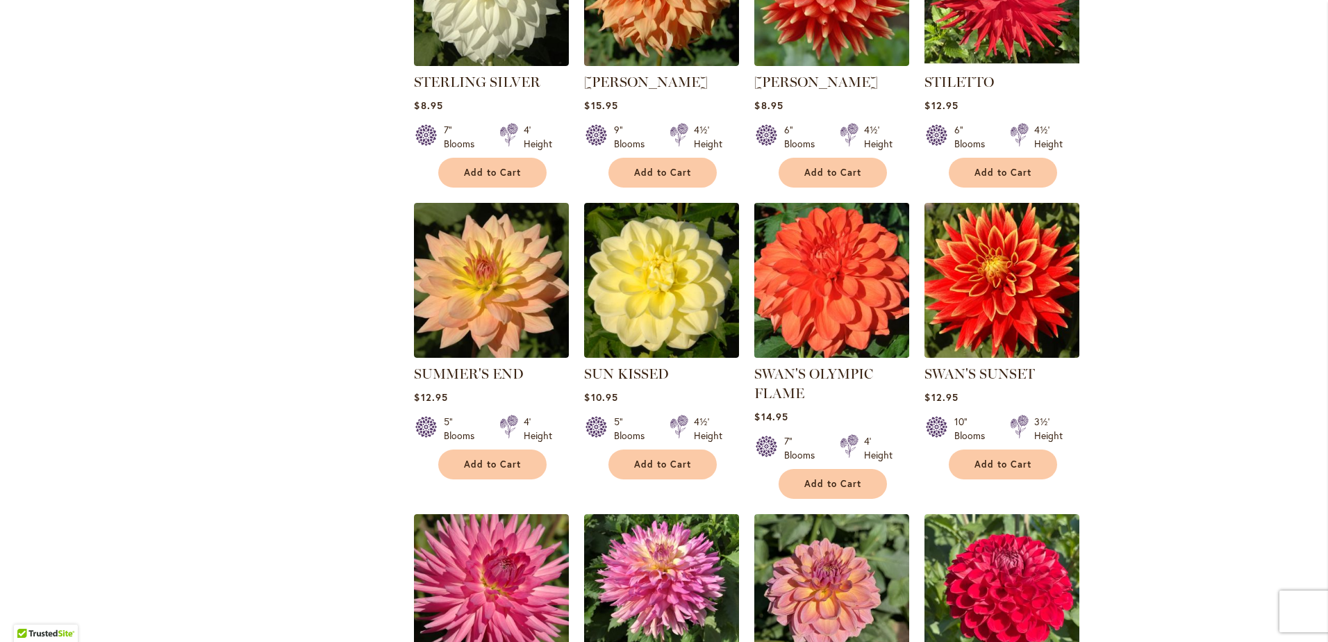
click at [845, 301] on img at bounding box center [832, 280] width 162 height 162
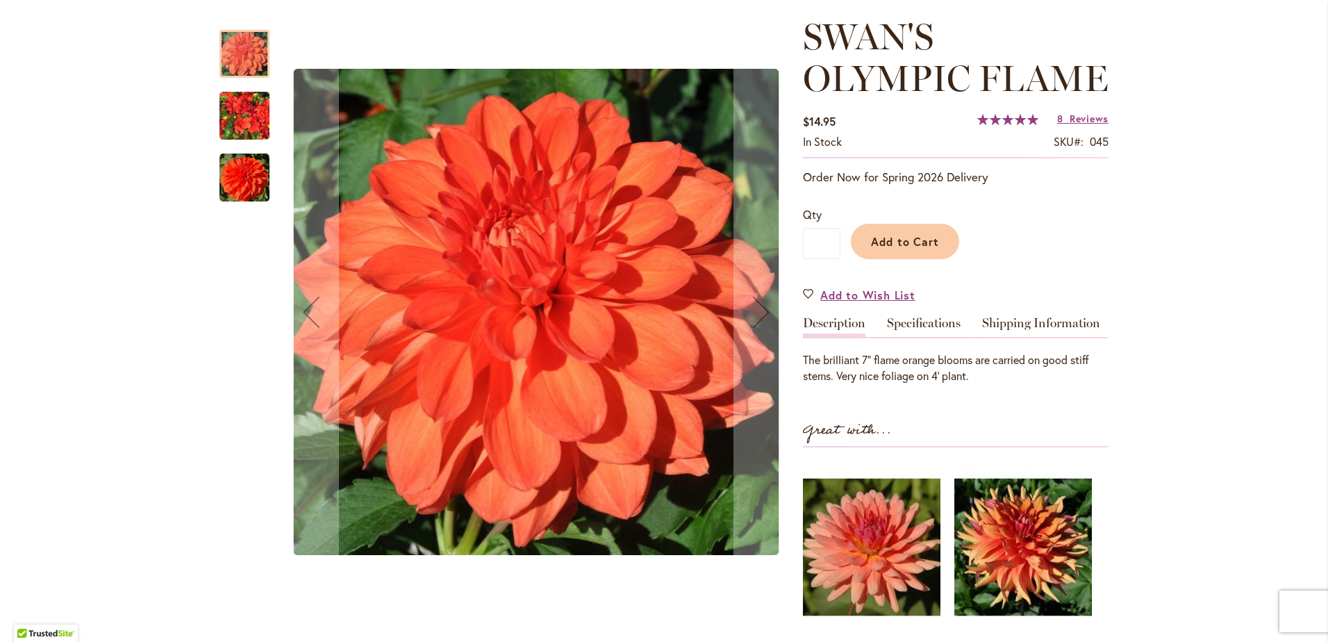
scroll to position [278, 0]
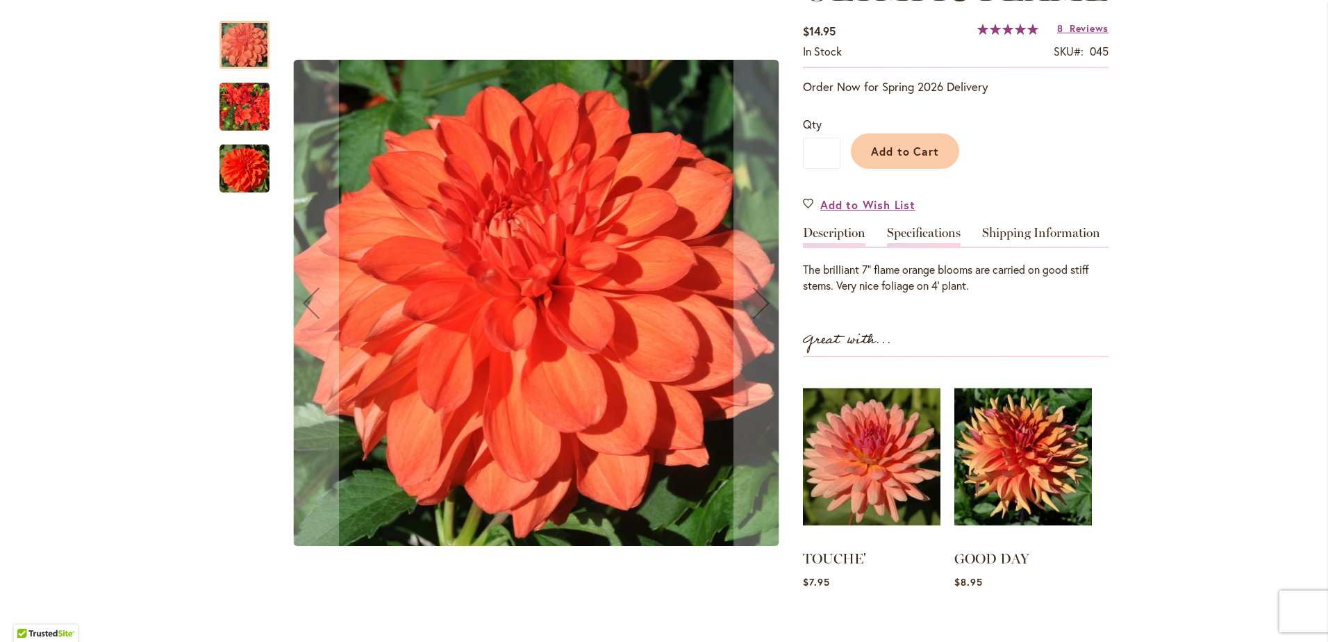
click at [915, 235] on link "Specifications" at bounding box center [924, 236] width 74 height 20
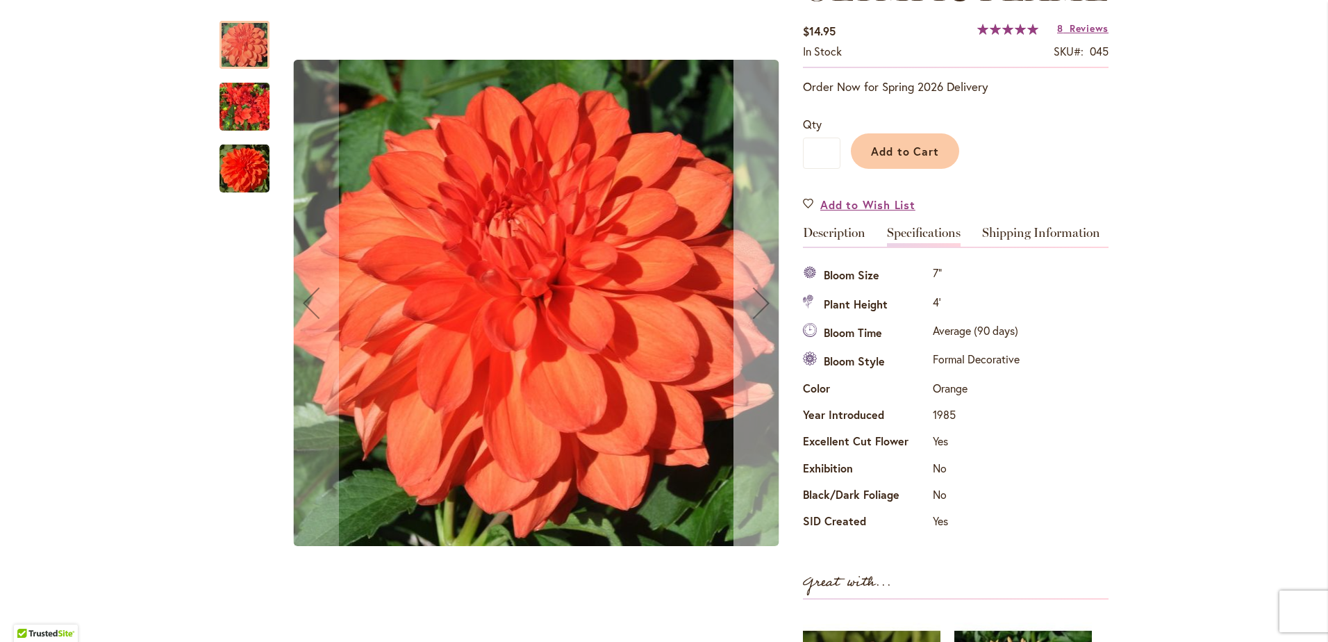
click at [758, 312] on div "Next" at bounding box center [761, 303] width 56 height 56
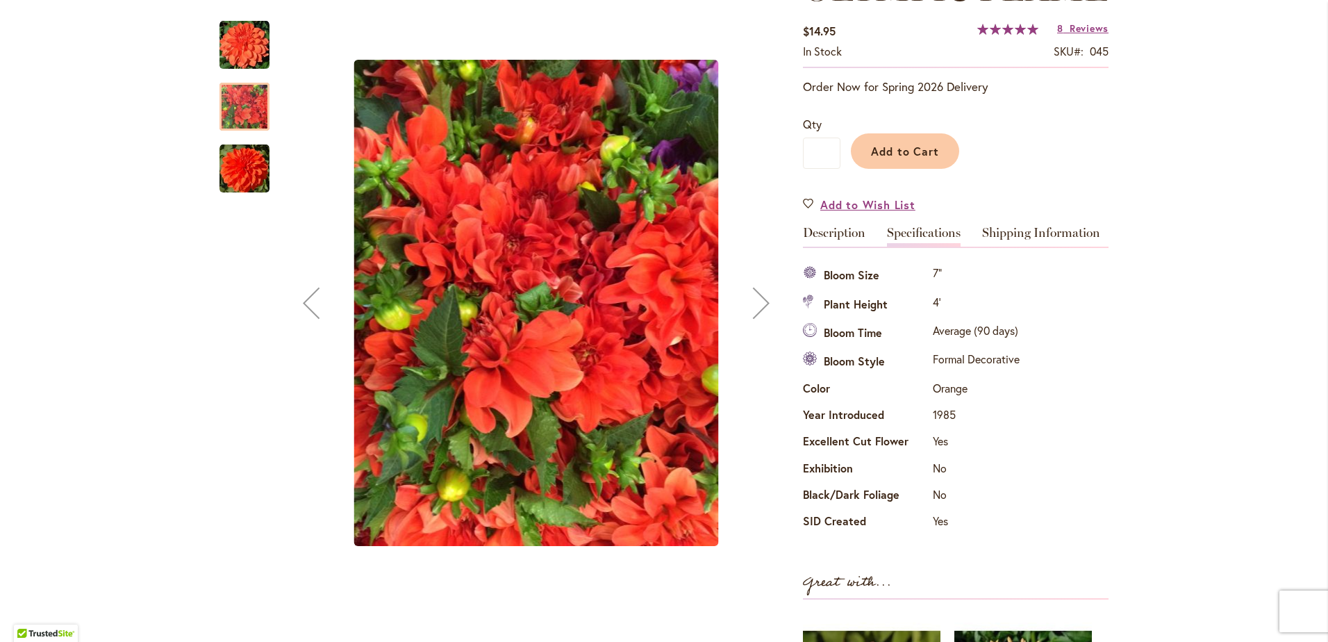
click at [758, 310] on div "Next" at bounding box center [761, 303] width 56 height 56
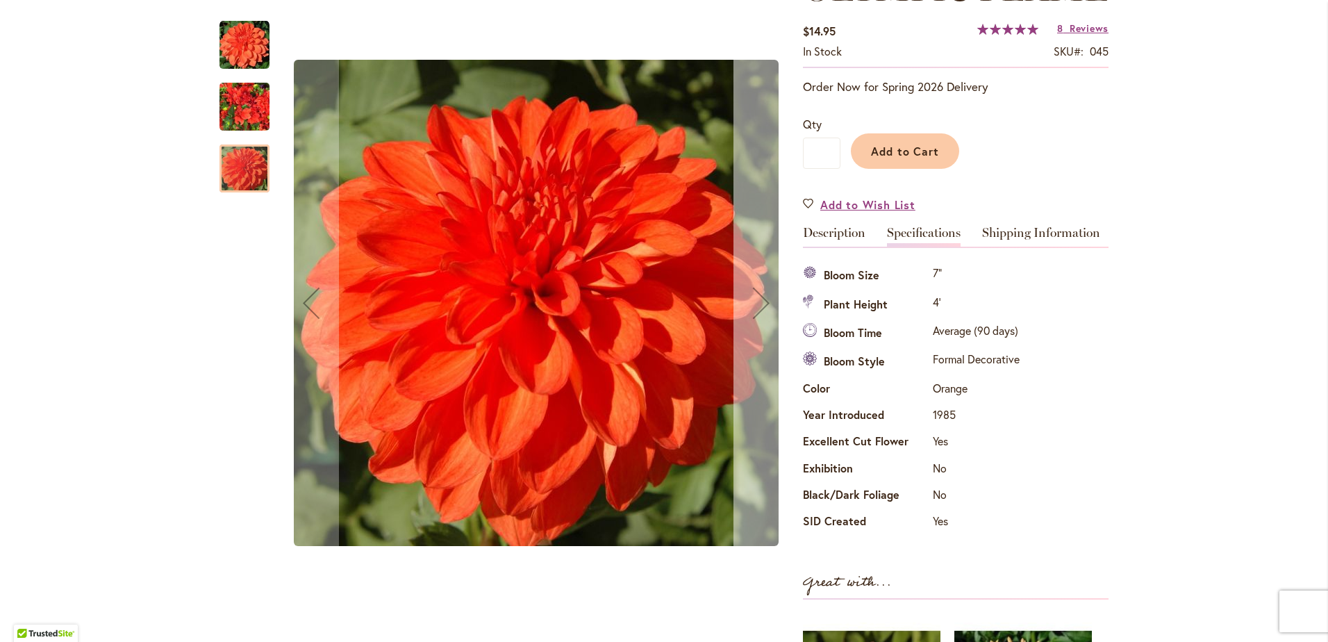
click at [758, 310] on div "Next" at bounding box center [761, 303] width 56 height 56
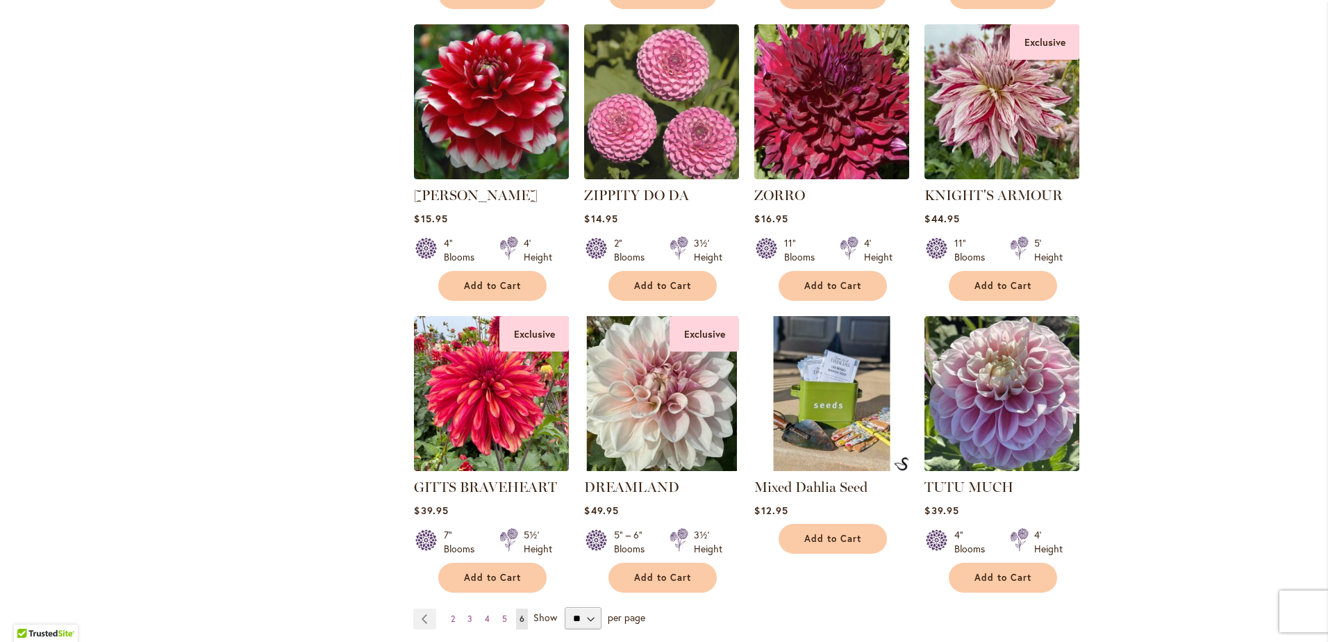
scroll to position [4635, 0]
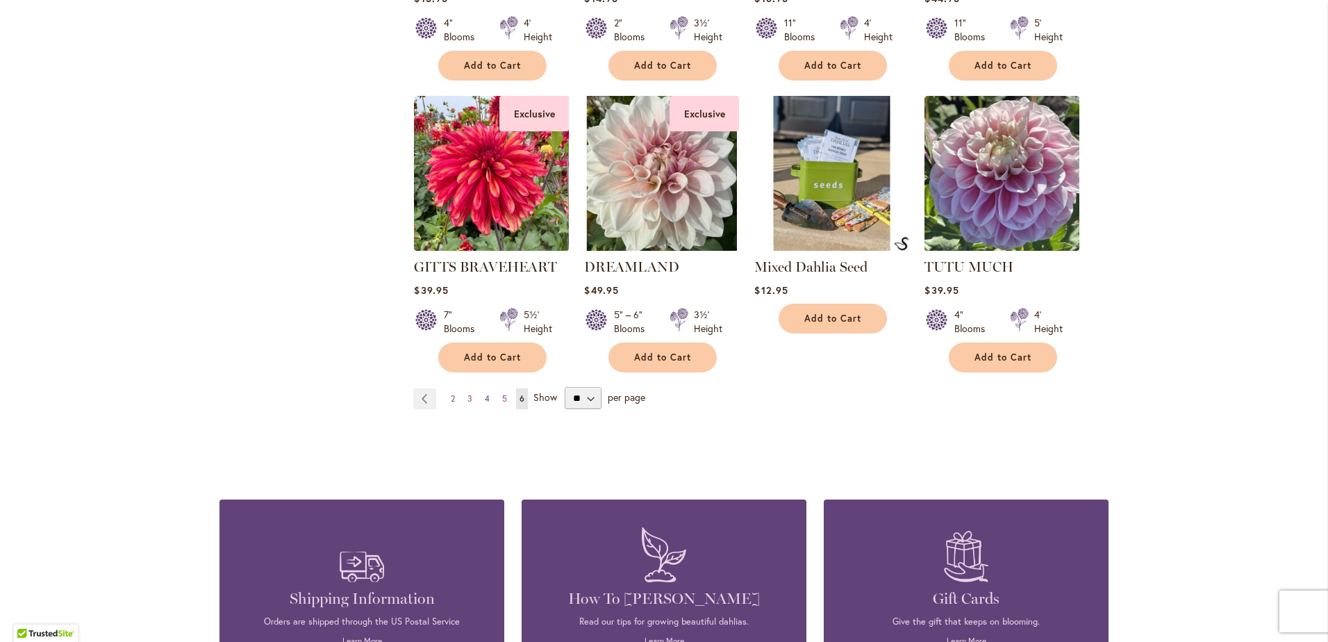
click at [485, 393] on span "4" at bounding box center [487, 398] width 5 height 10
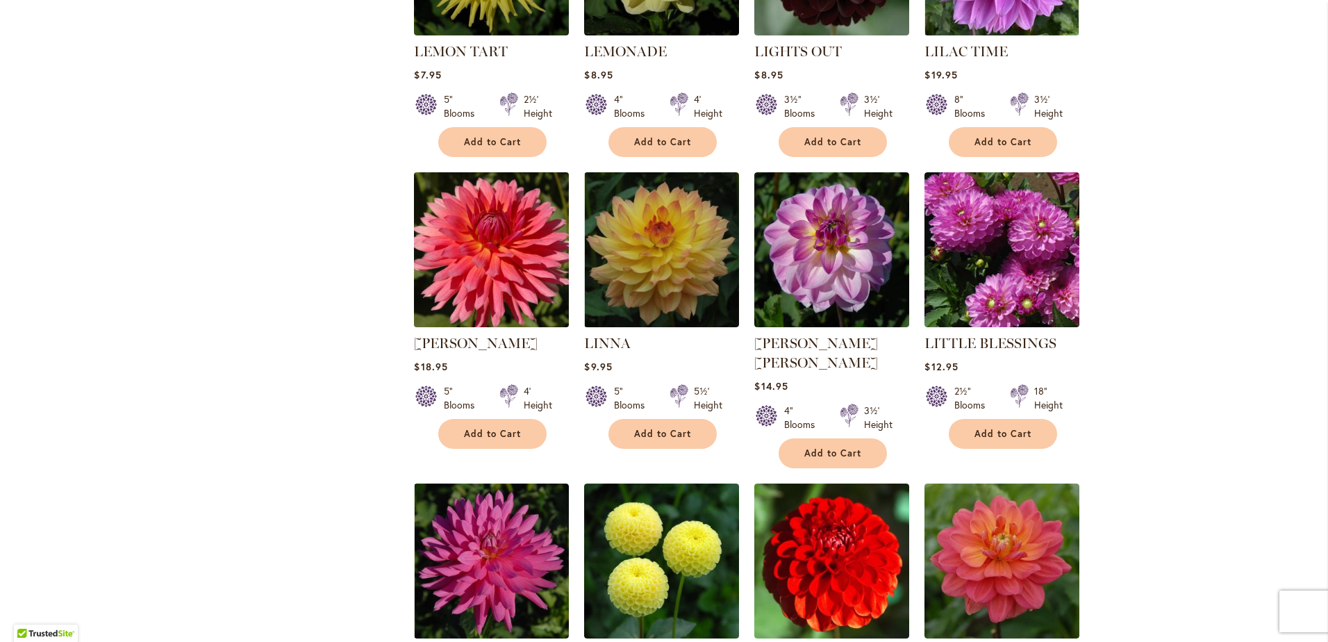
scroll to position [1615, 0]
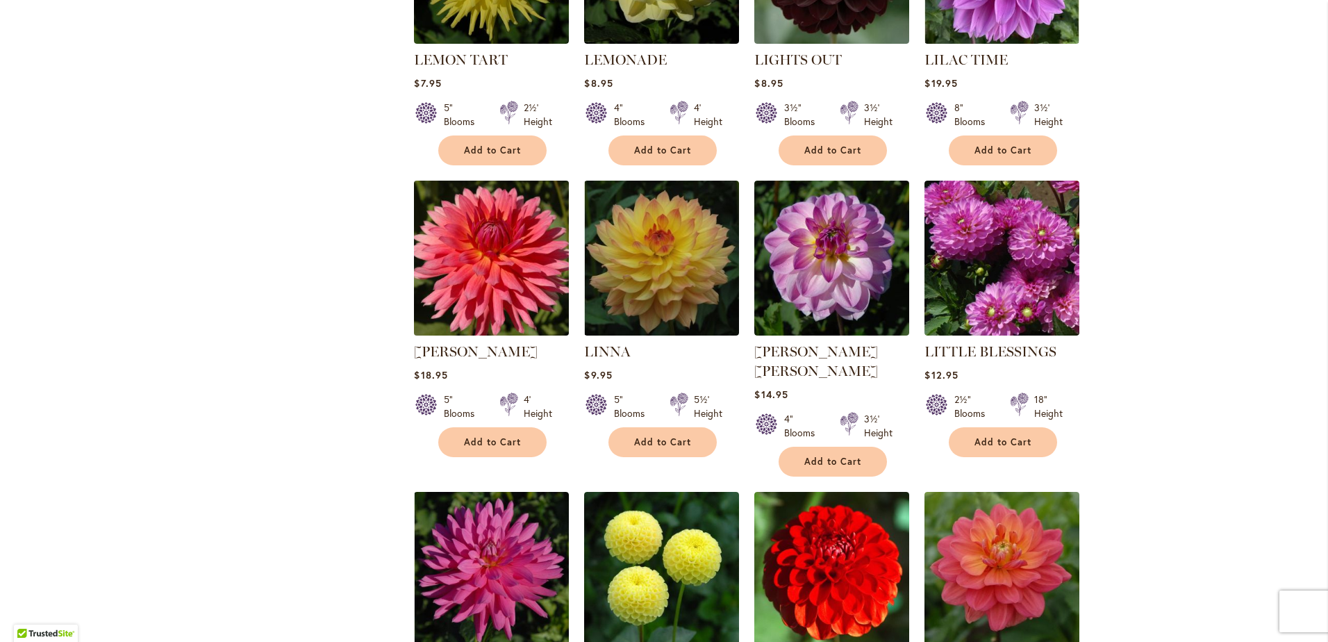
click at [474, 258] on img at bounding box center [491, 257] width 162 height 162
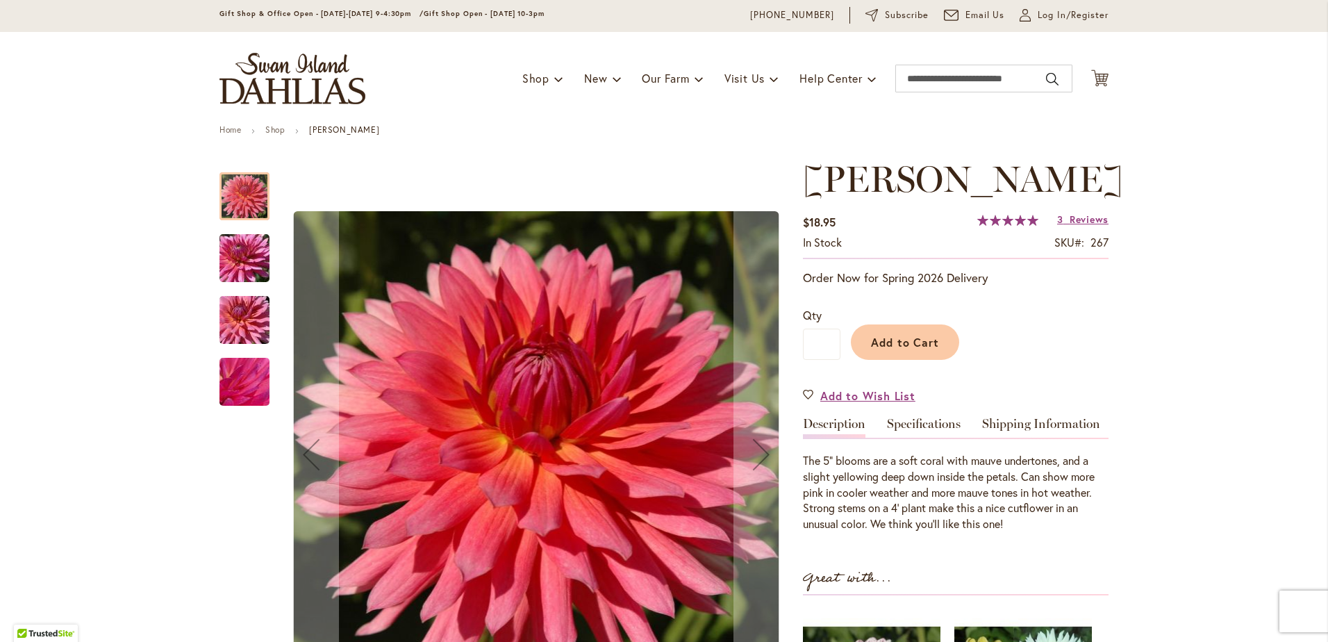
scroll to position [174, 0]
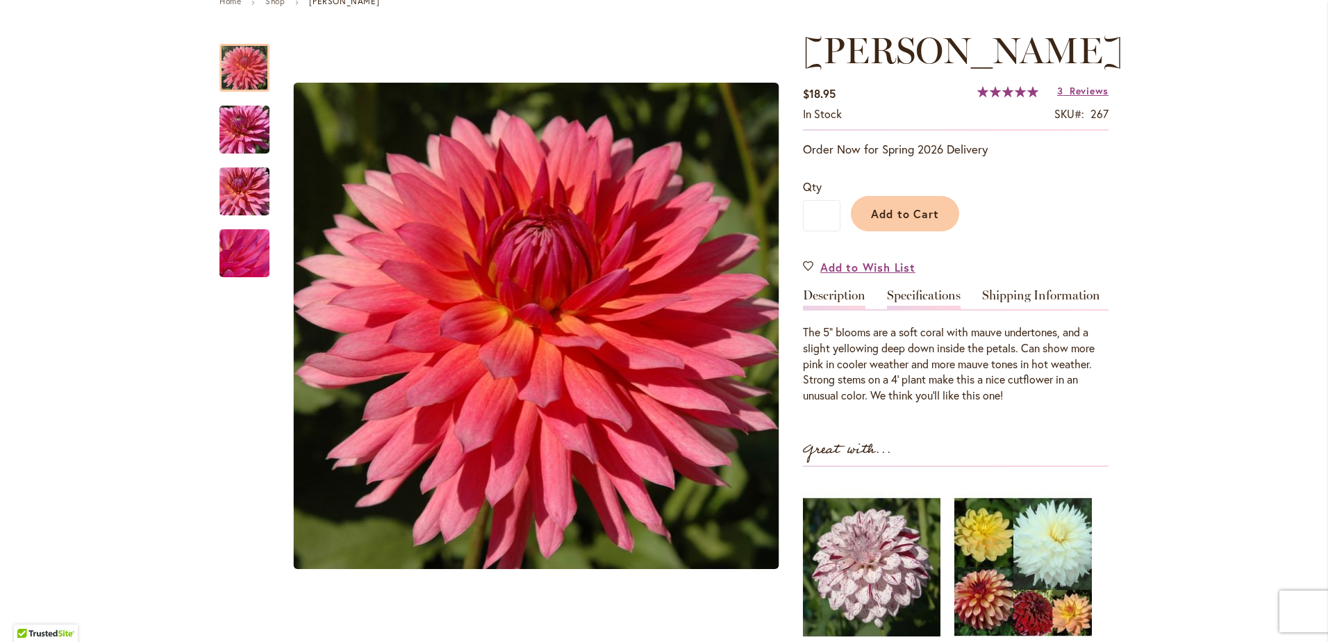
click at [905, 292] on link "Specifications" at bounding box center [924, 299] width 74 height 20
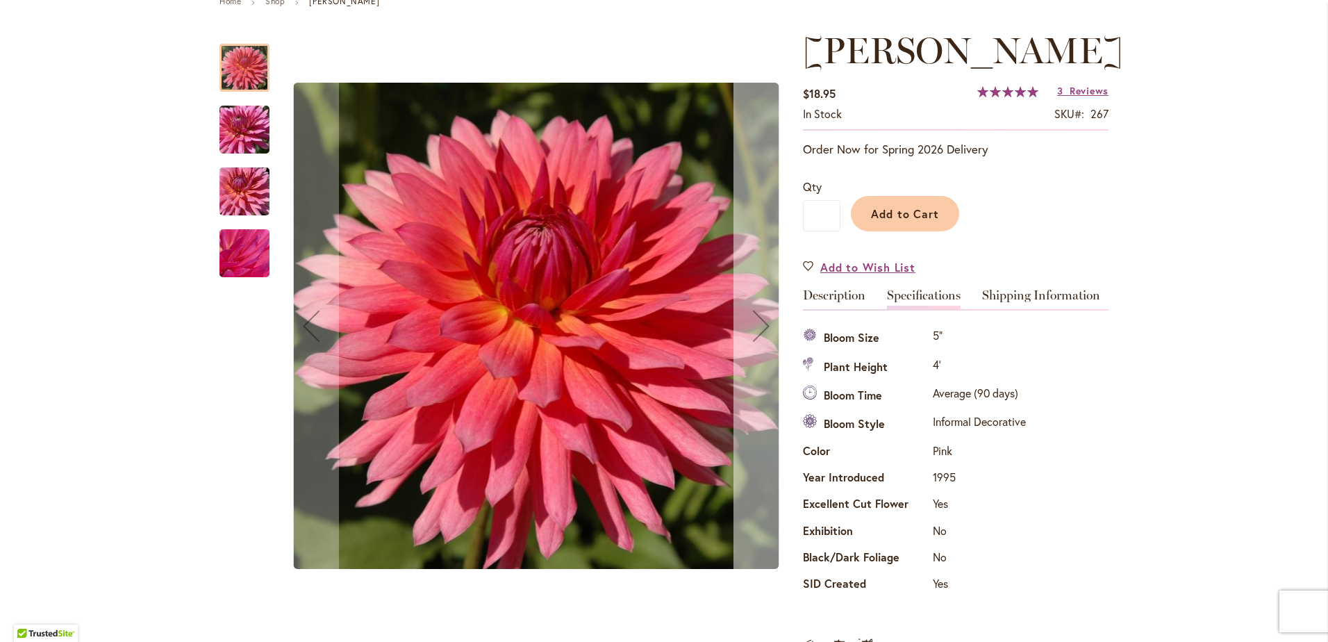
click at [754, 327] on div "Next" at bounding box center [761, 326] width 56 height 56
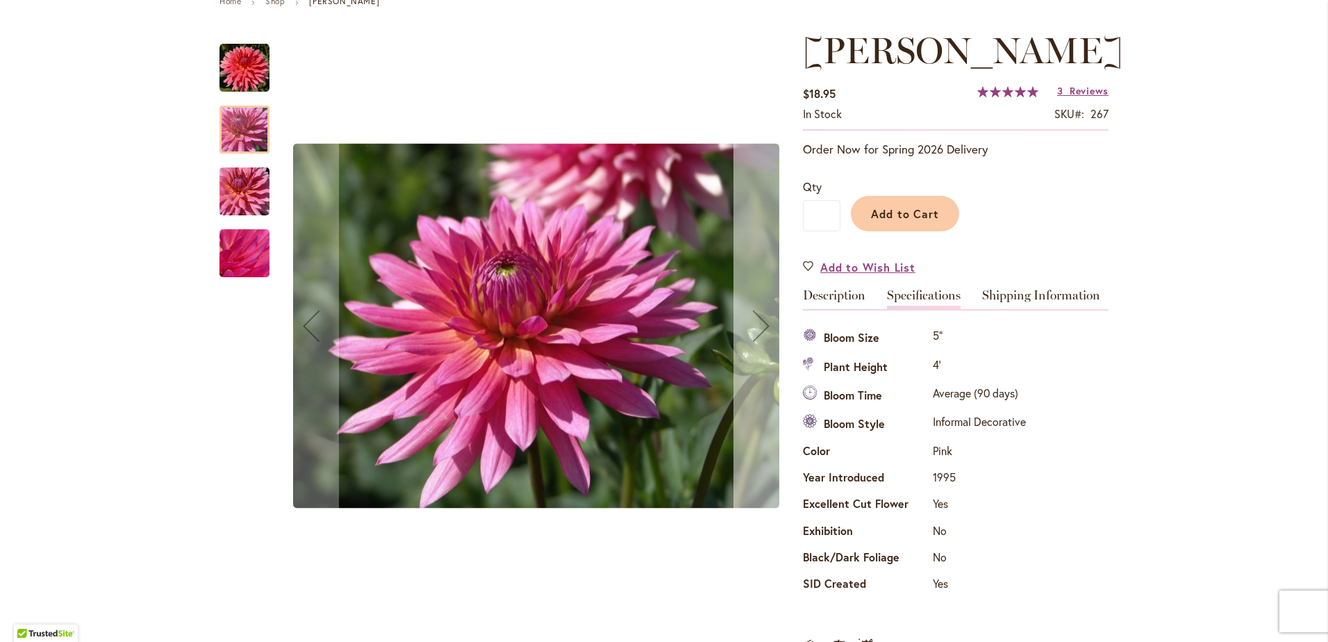
click at [754, 327] on div "Next" at bounding box center [761, 326] width 56 height 56
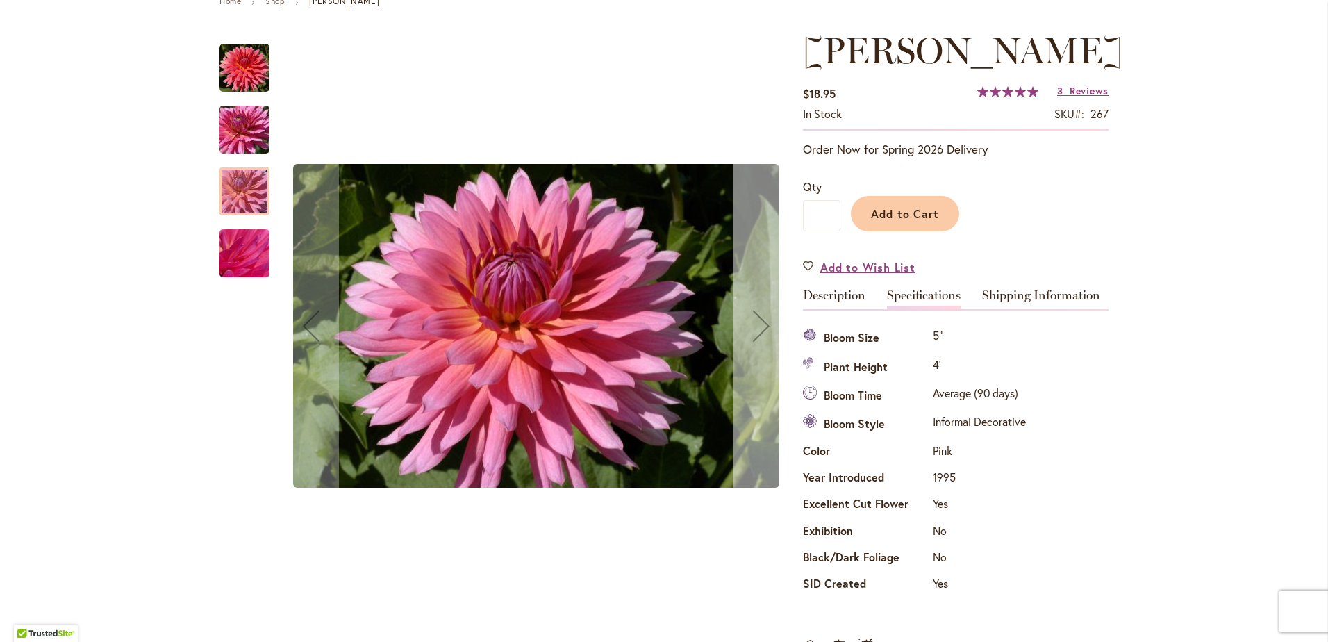
click at [754, 327] on div "Next" at bounding box center [761, 326] width 56 height 56
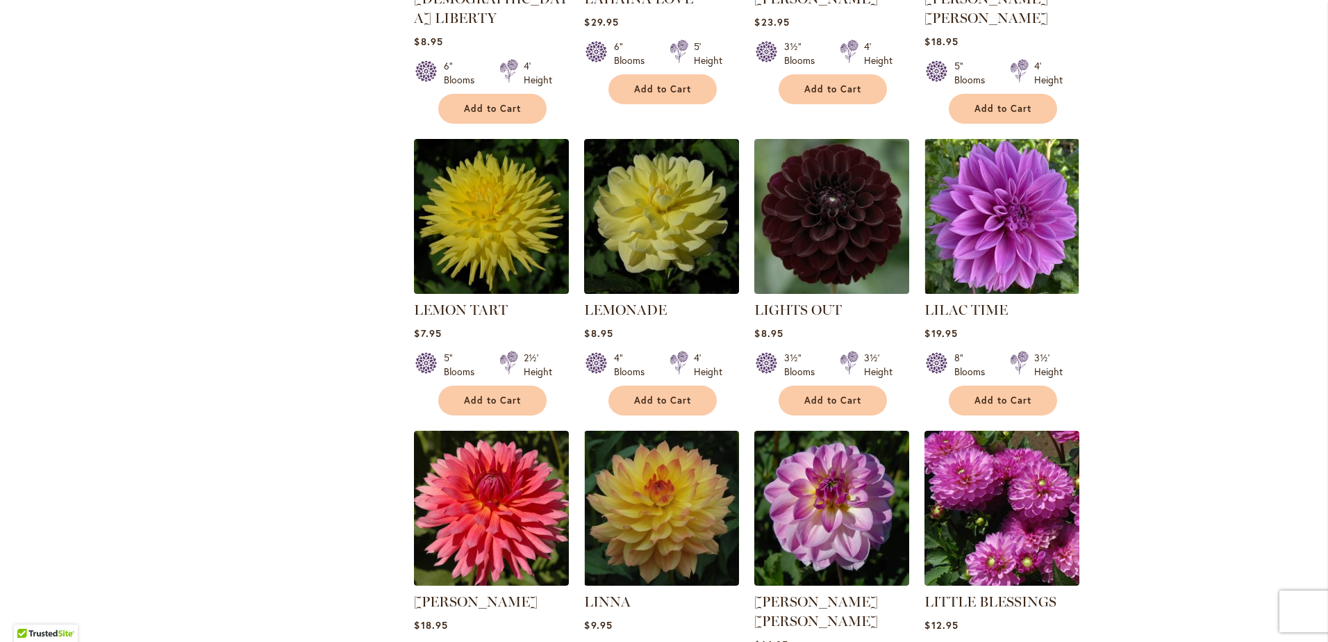
scroll to position [1285, 0]
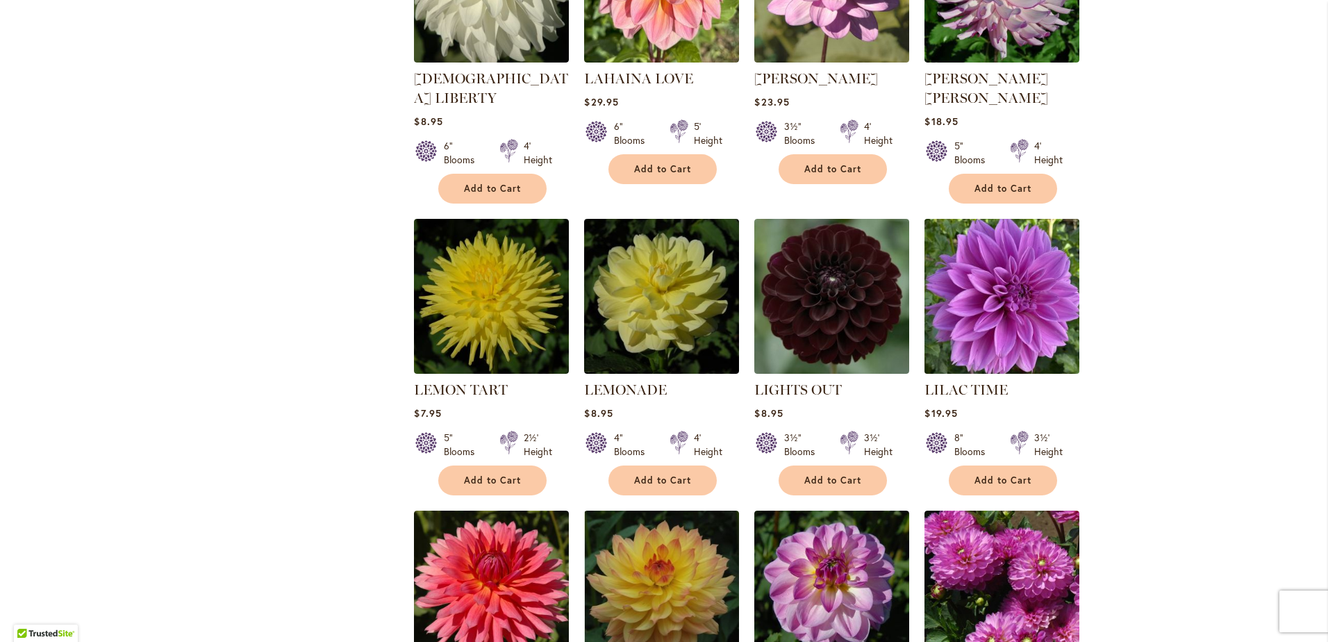
click at [998, 315] on img at bounding box center [1002, 296] width 162 height 162
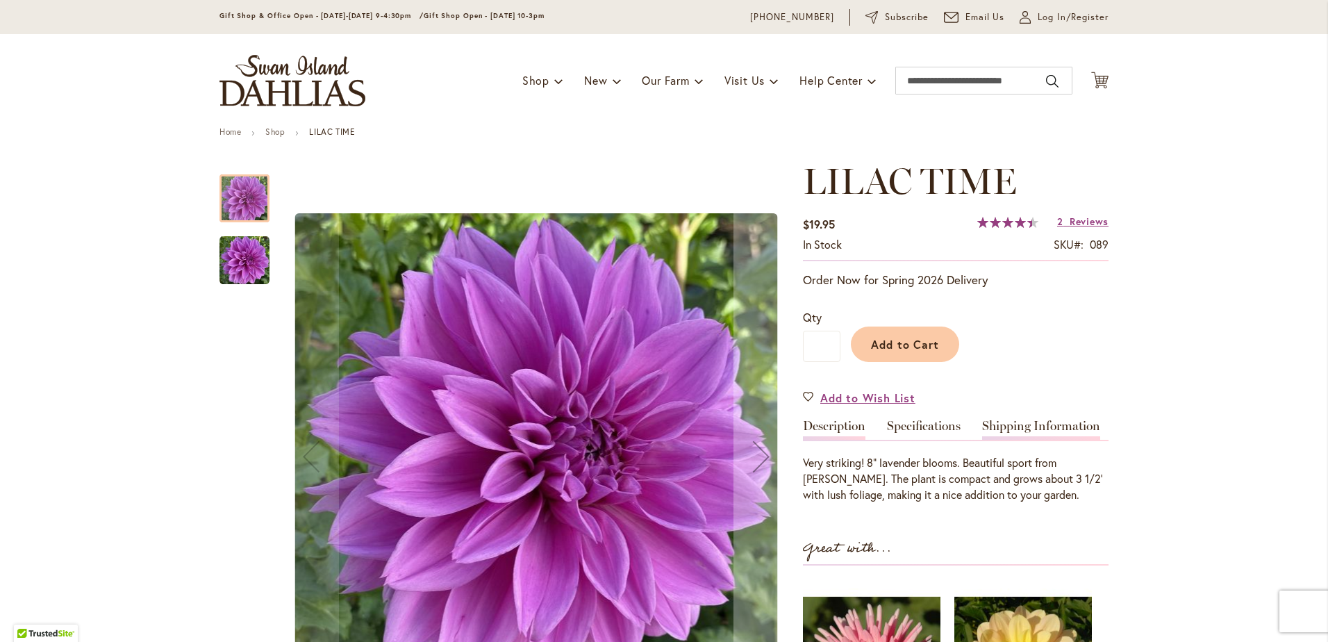
scroll to position [191, 0]
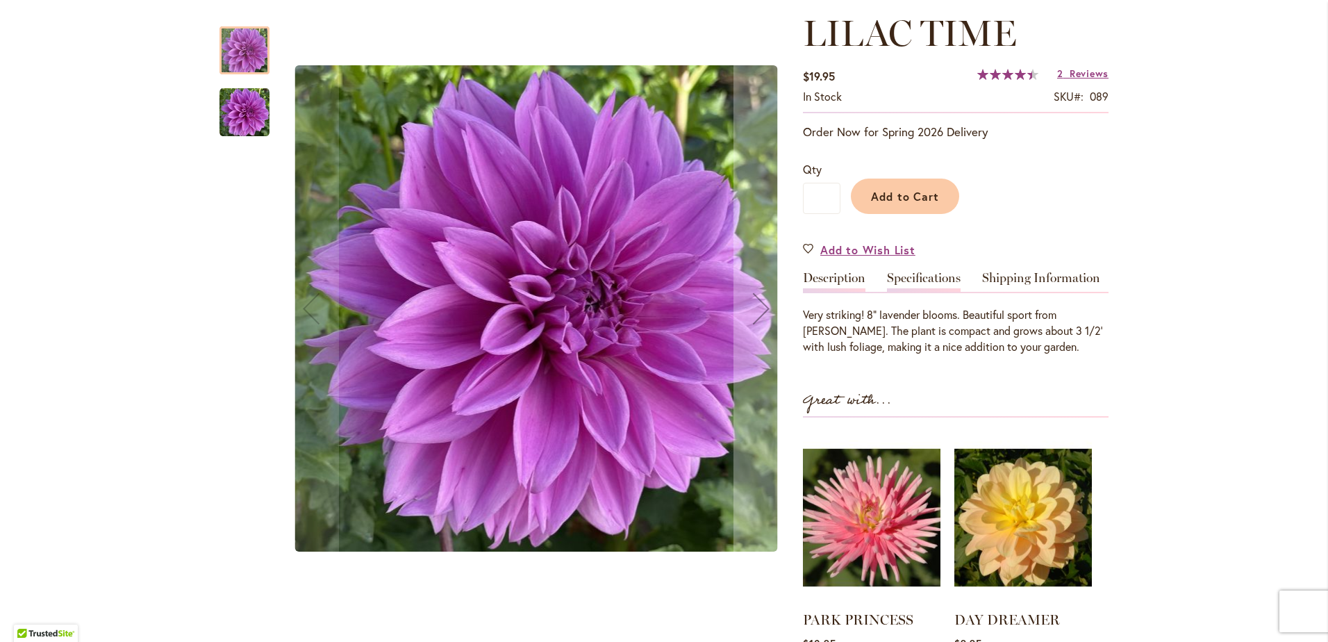
click at [915, 272] on link "Specifications" at bounding box center [924, 282] width 74 height 20
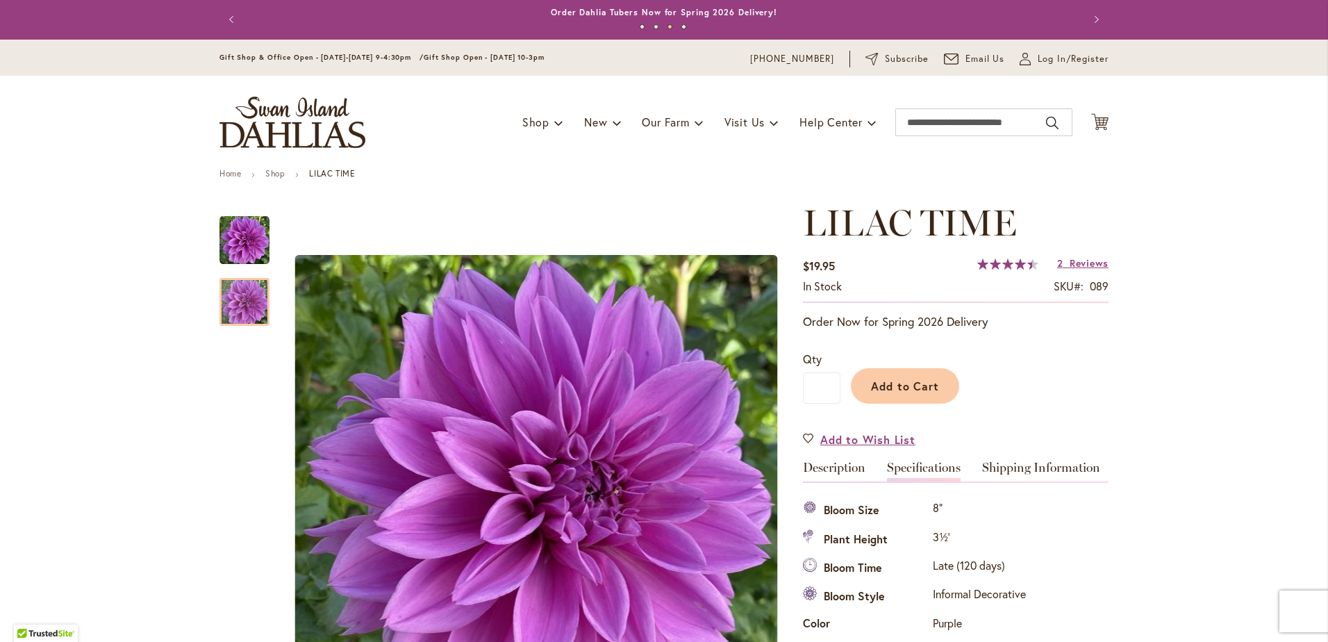
scroll to position [0, 0]
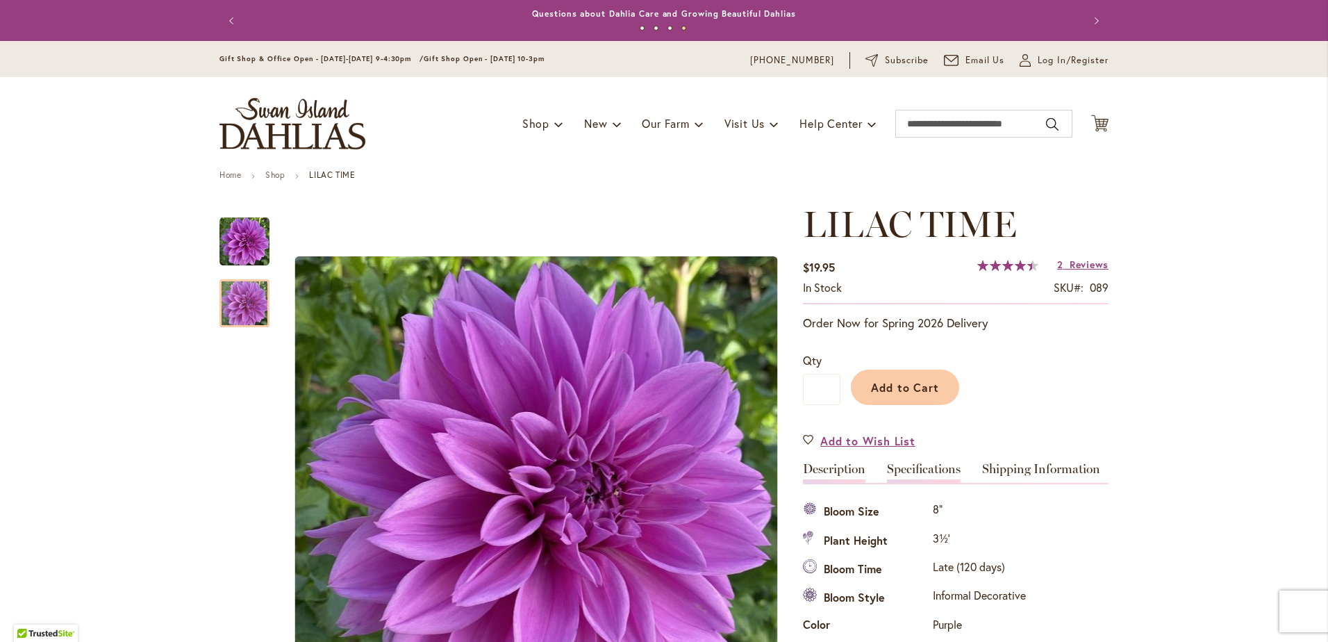
click at [812, 469] on link "Description" at bounding box center [834, 472] width 62 height 20
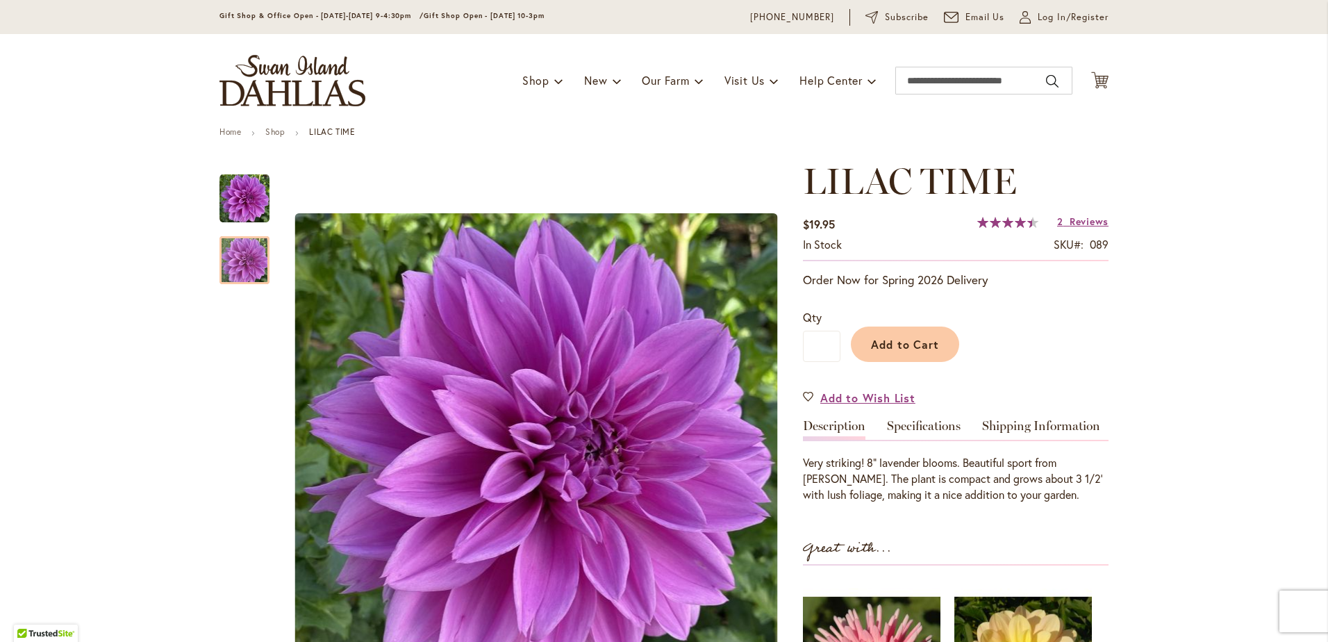
scroll to position [52, 0]
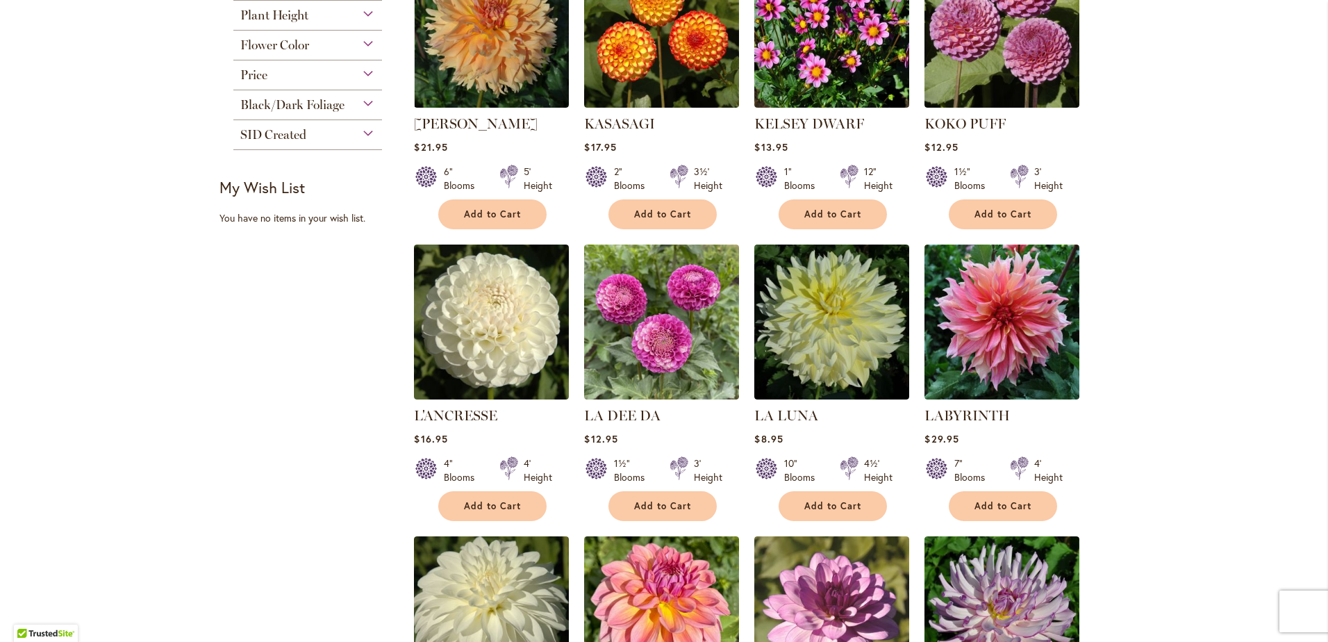
scroll to position [660, 0]
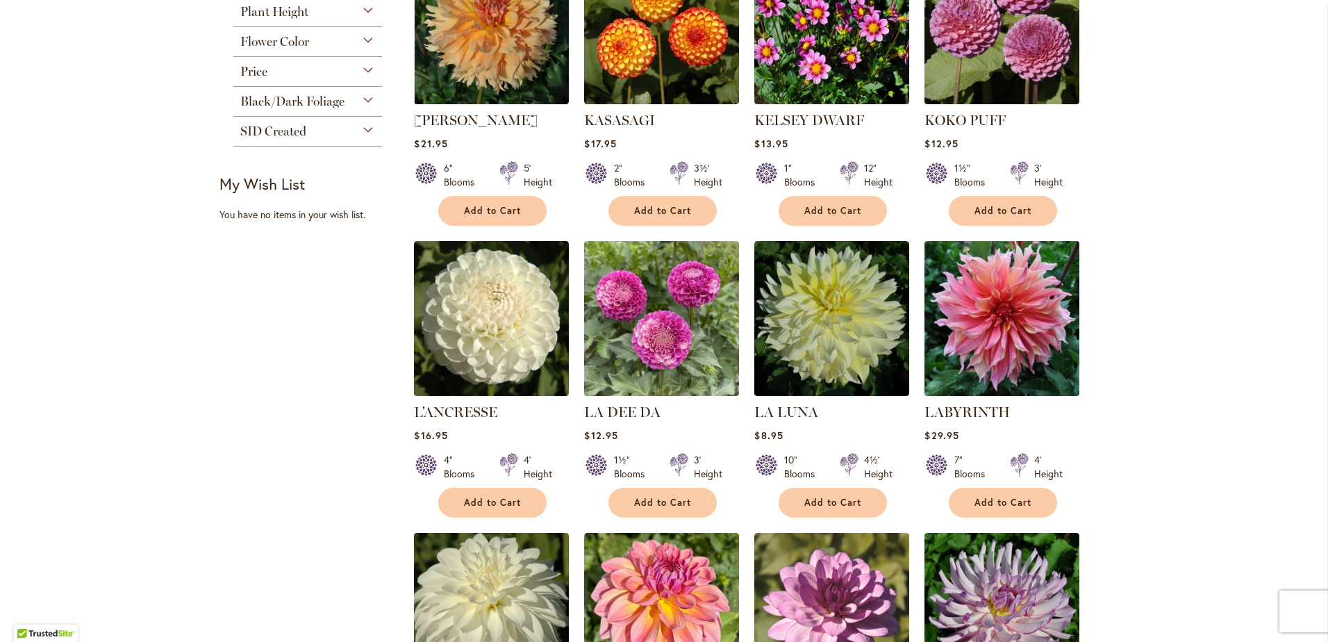
click at [1030, 316] on img at bounding box center [1002, 318] width 162 height 162
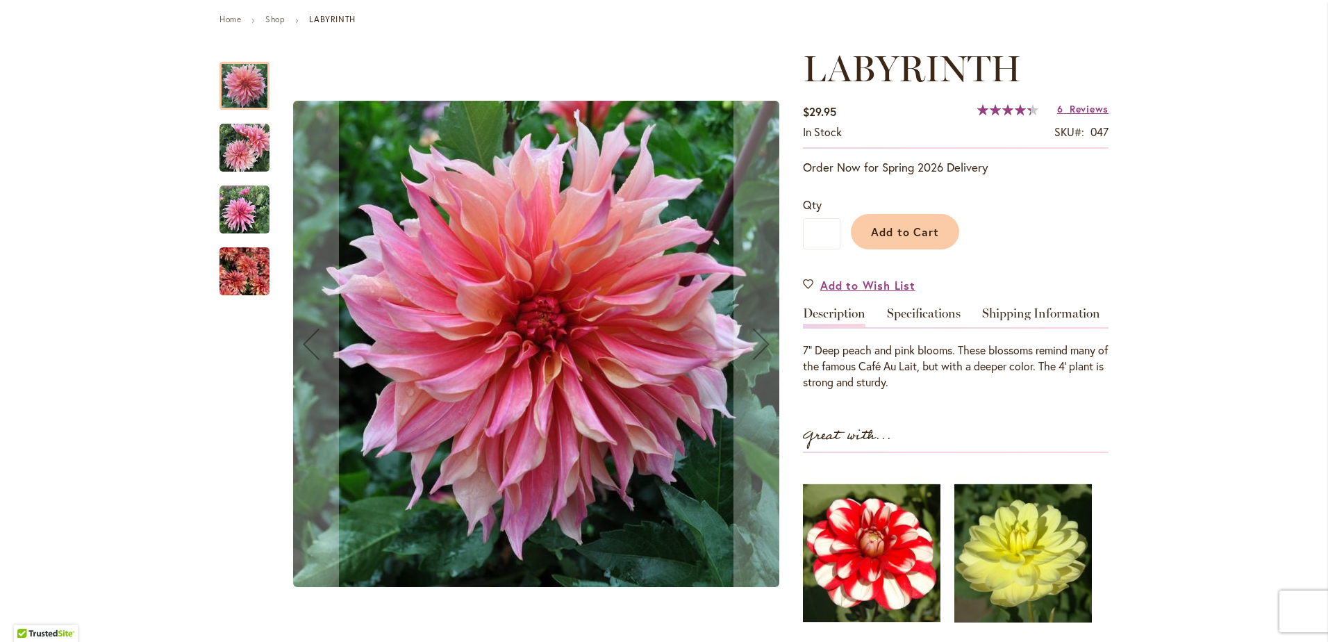
scroll to position [156, 0]
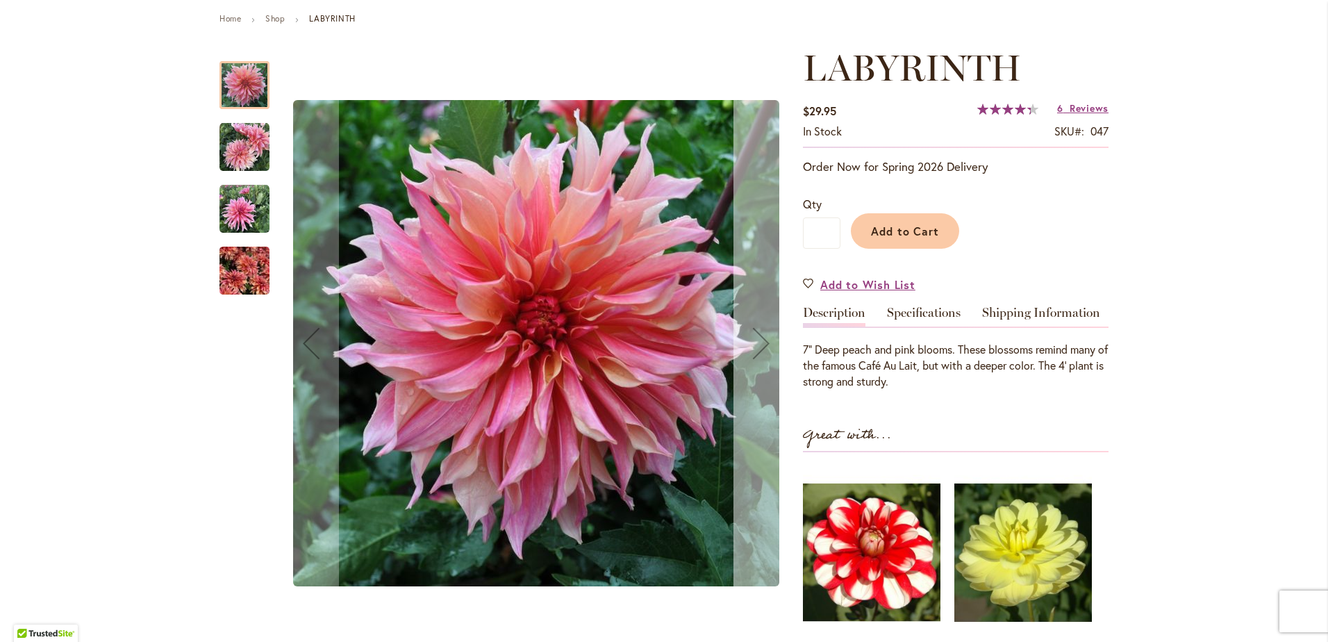
click at [758, 351] on div "Next" at bounding box center [761, 343] width 56 height 56
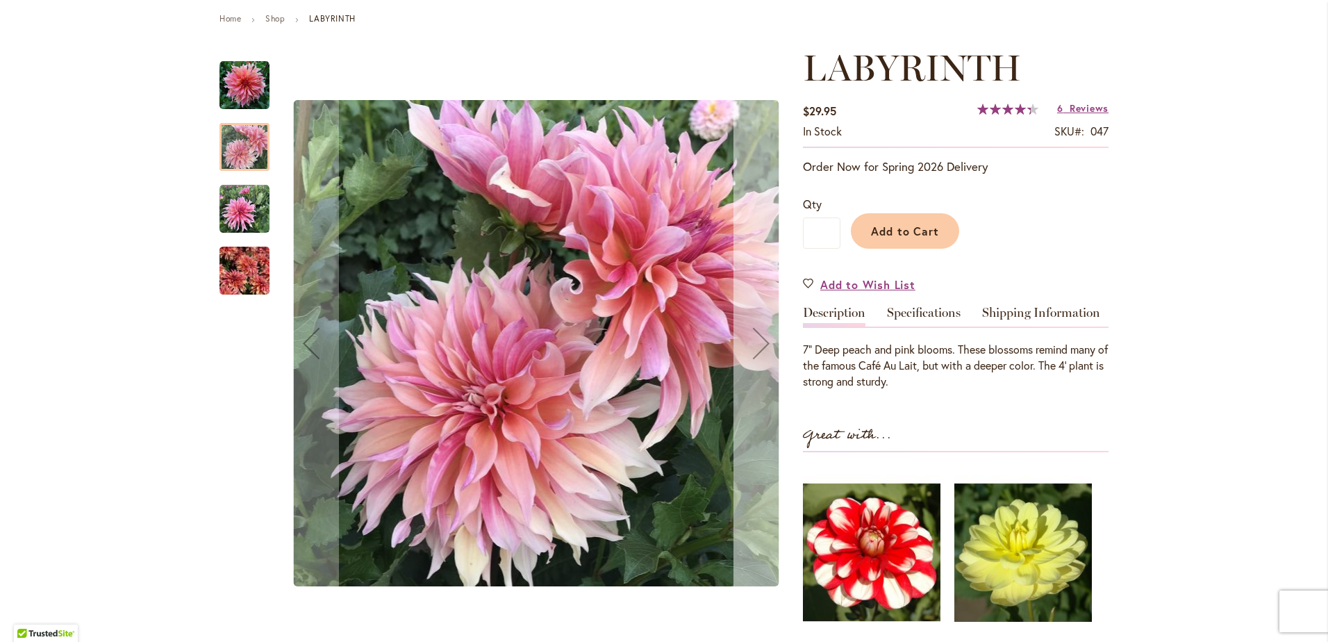
click at [753, 351] on div "Next" at bounding box center [761, 343] width 56 height 56
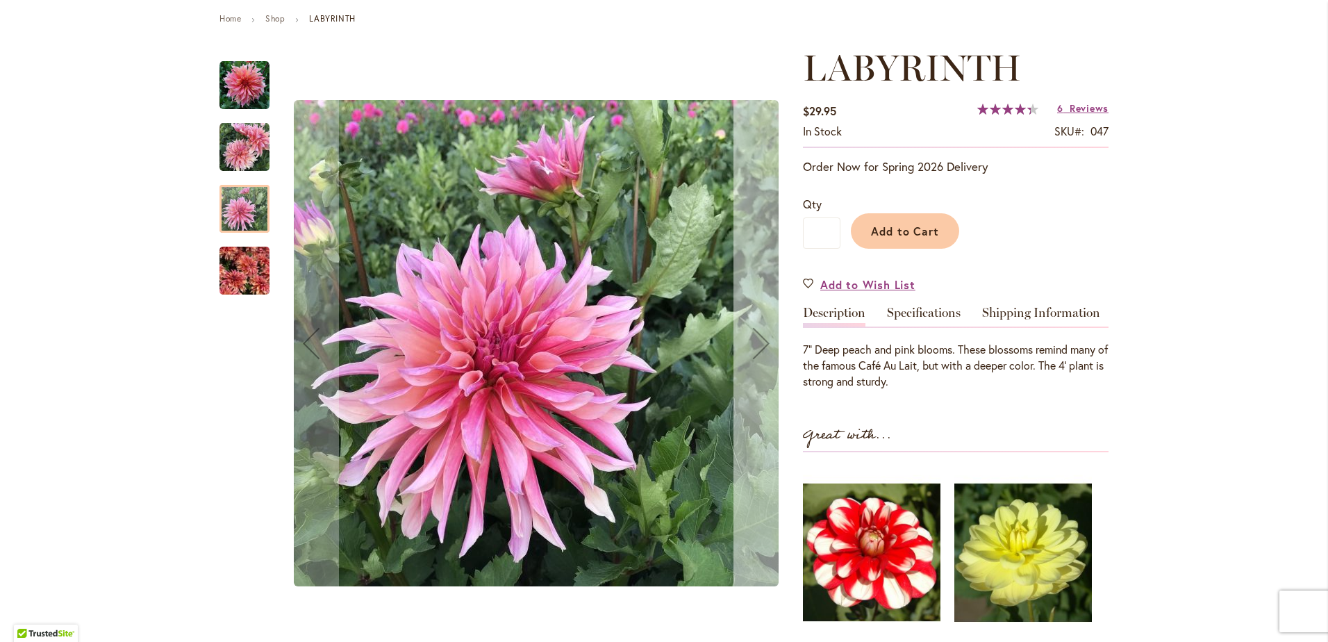
click at [750, 351] on div "Next" at bounding box center [761, 343] width 56 height 56
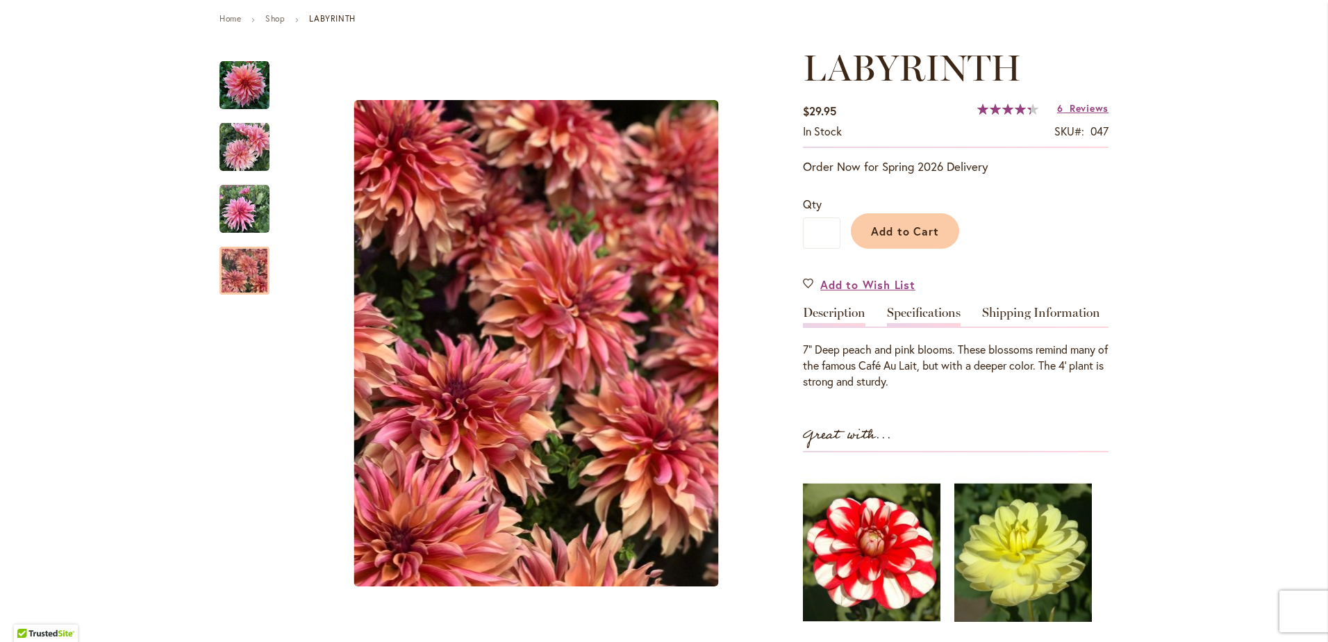
click at [887, 312] on link "Specifications" at bounding box center [924, 316] width 74 height 20
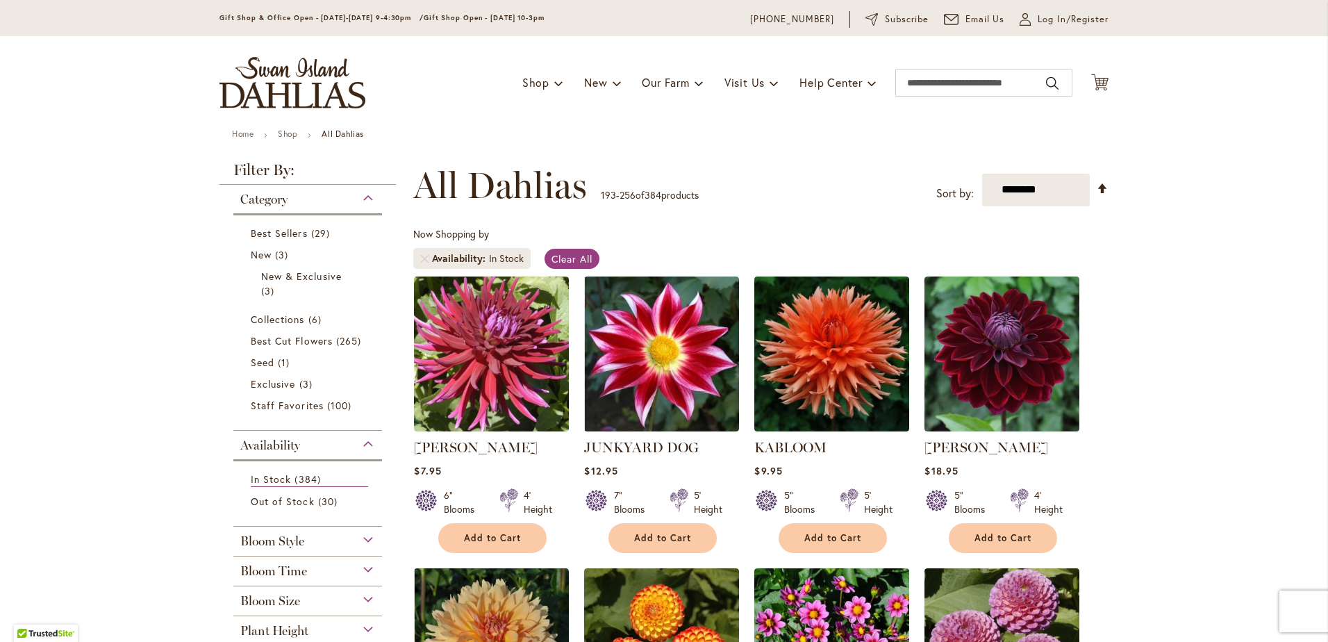
scroll to position [122, 0]
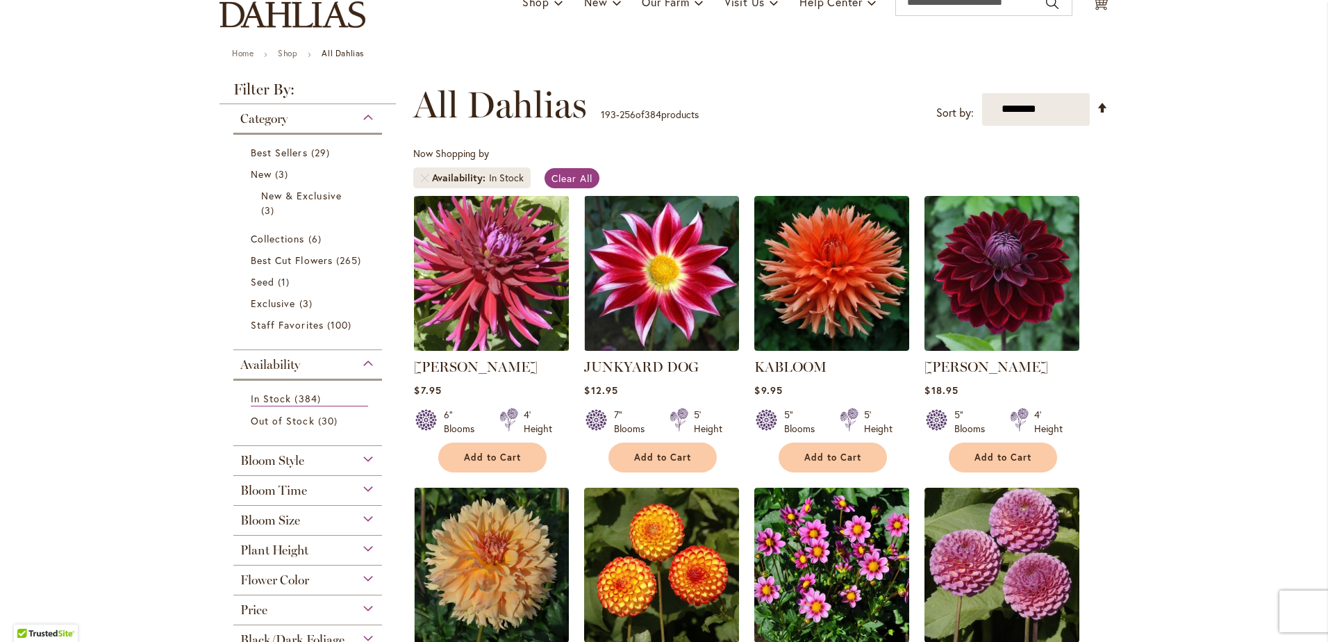
click at [488, 294] on img at bounding box center [491, 273] width 162 height 162
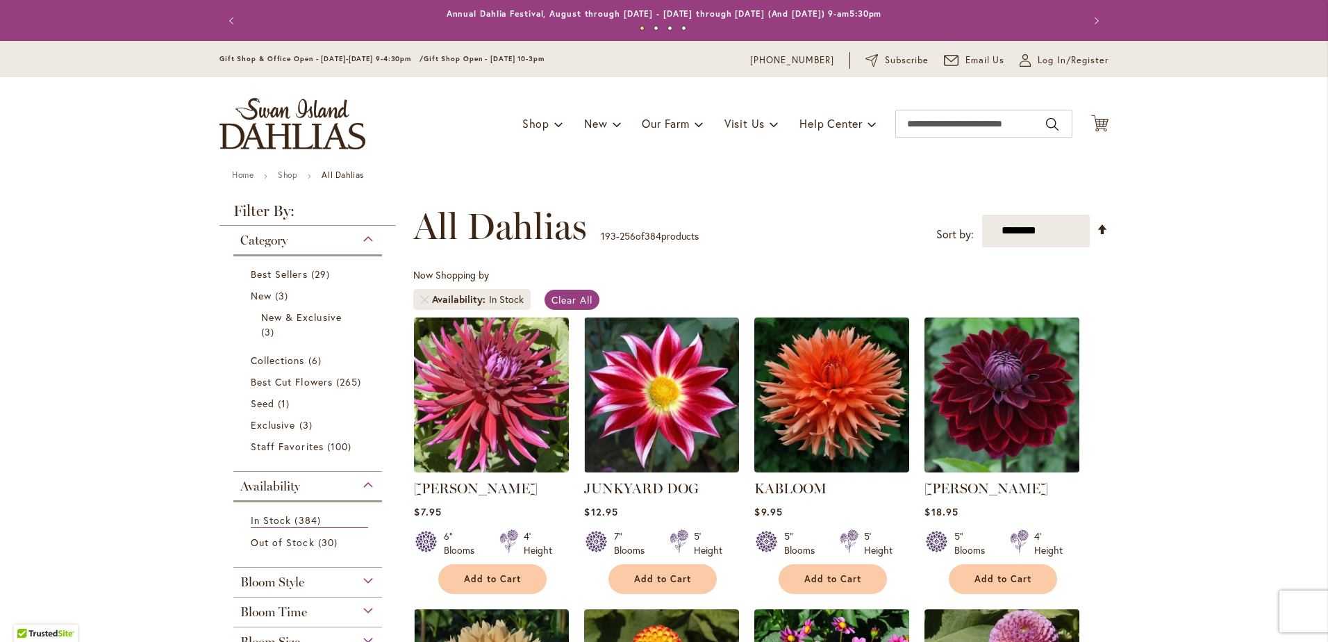
click at [1005, 412] on img at bounding box center [1002, 394] width 162 height 162
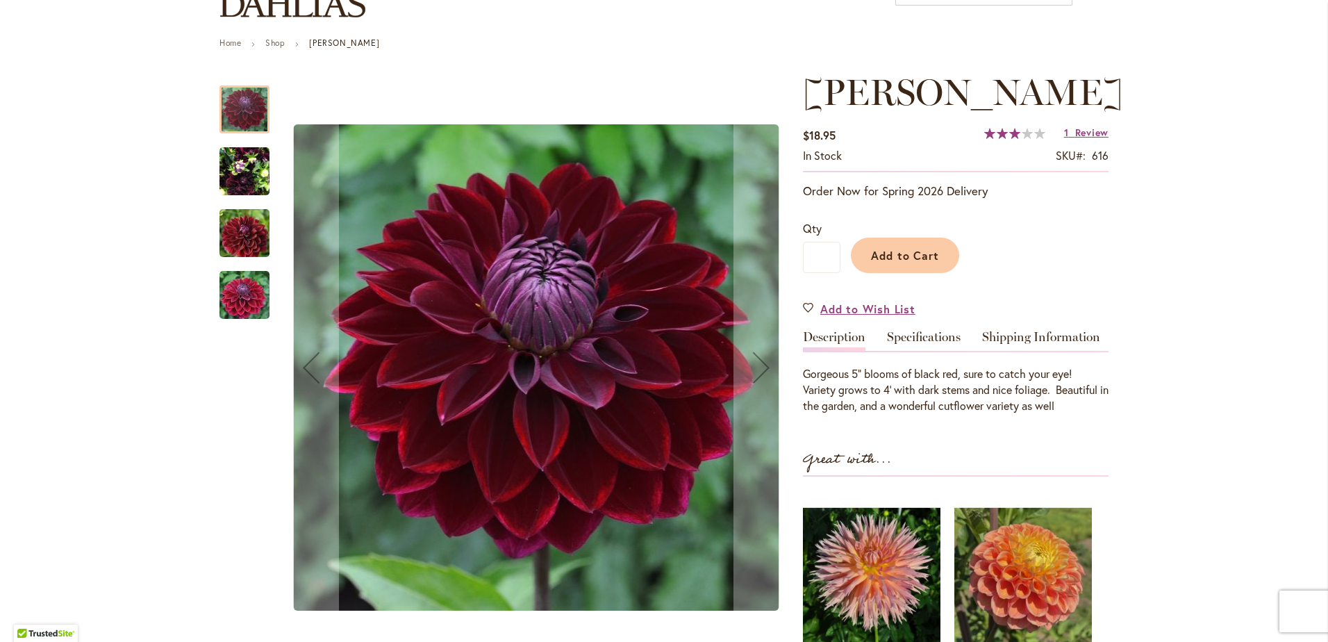
scroll to position [174, 0]
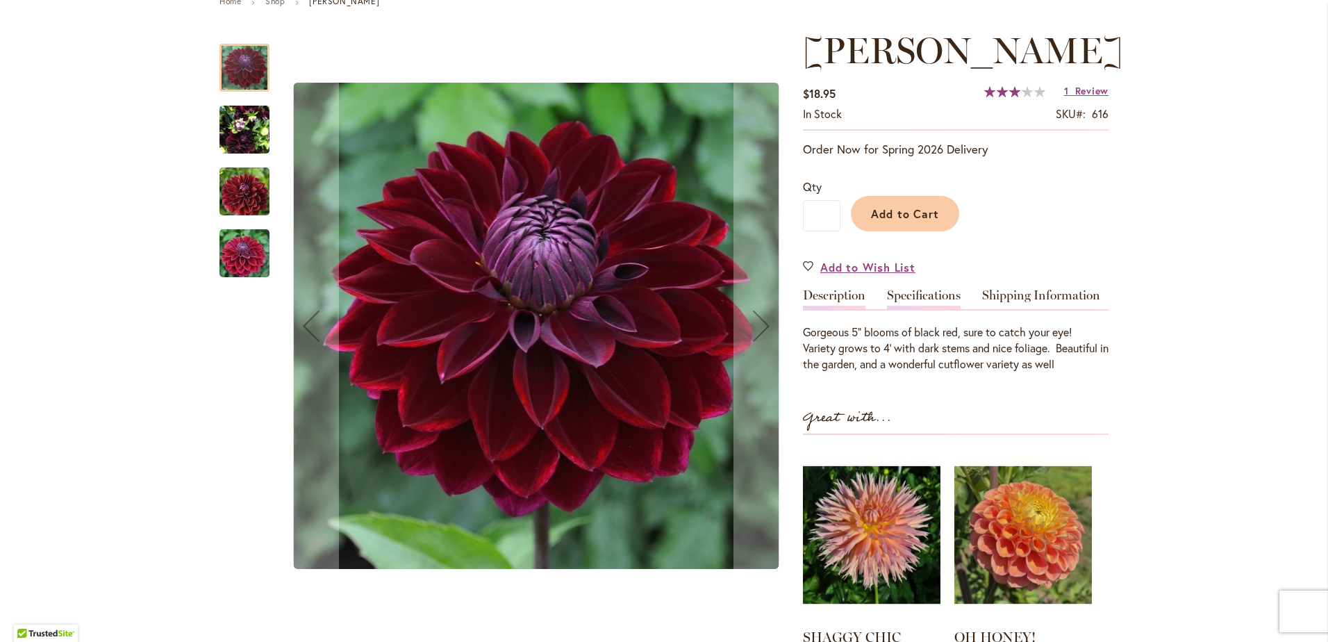
click at [891, 294] on link "Specifications" at bounding box center [924, 299] width 74 height 20
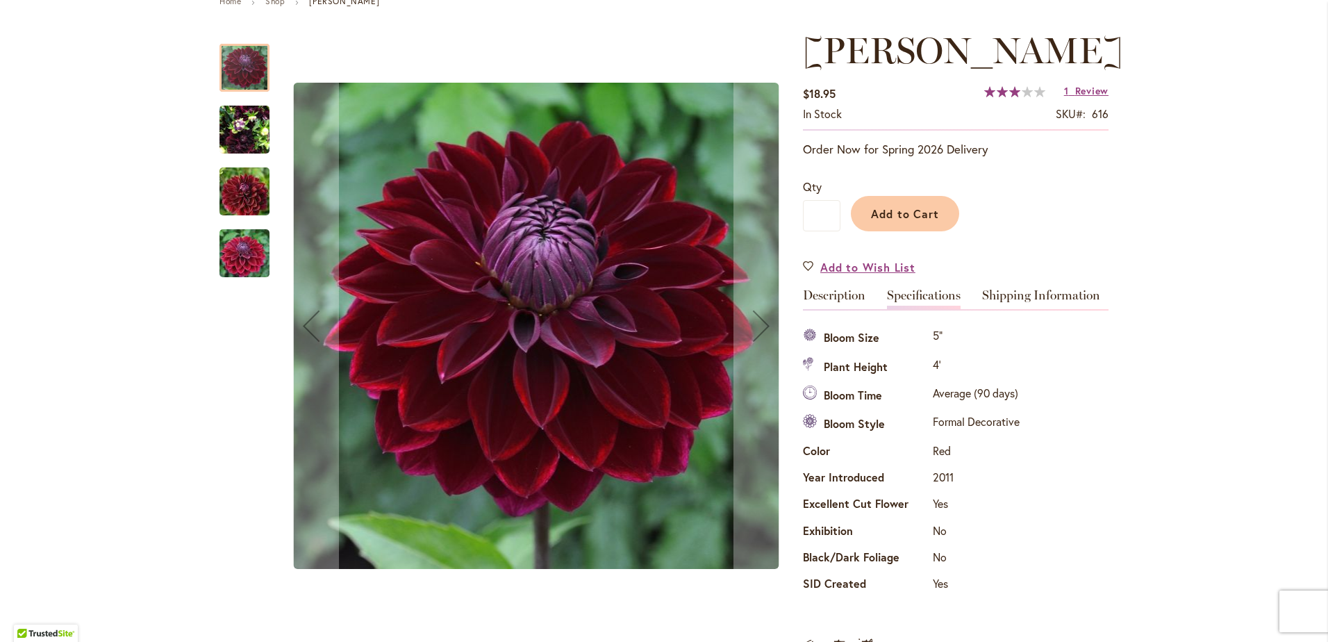
scroll to position [191, 0]
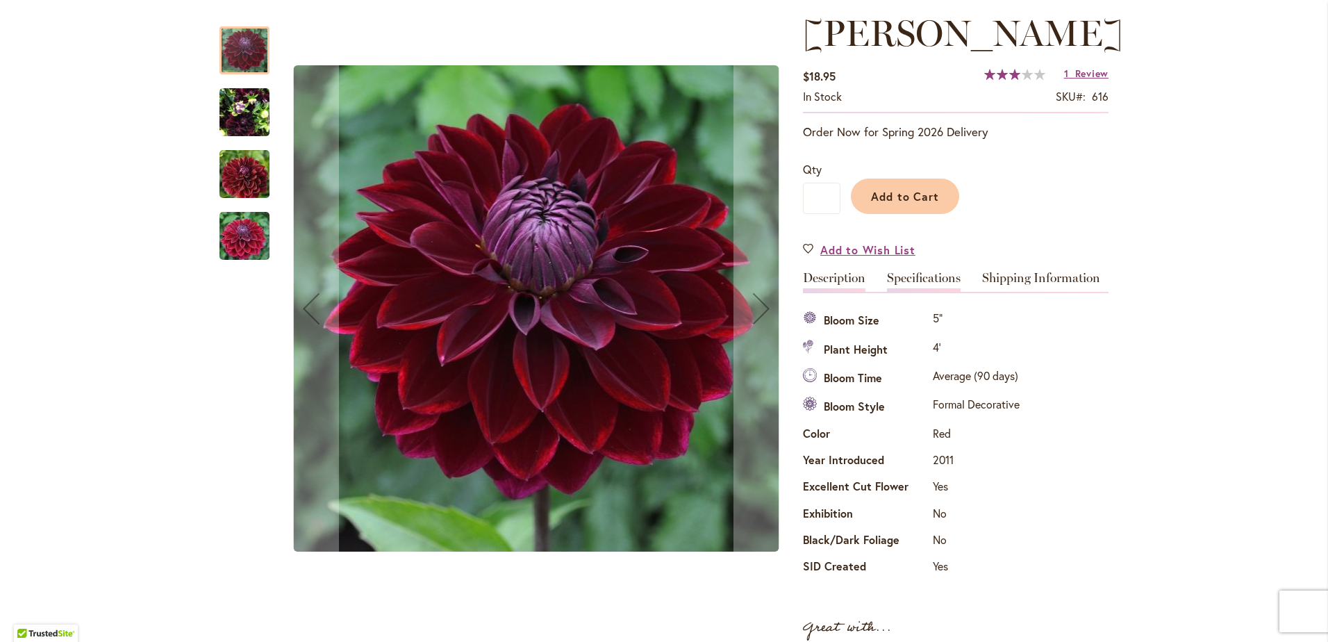
click at [812, 274] on link "Description" at bounding box center [834, 282] width 62 height 20
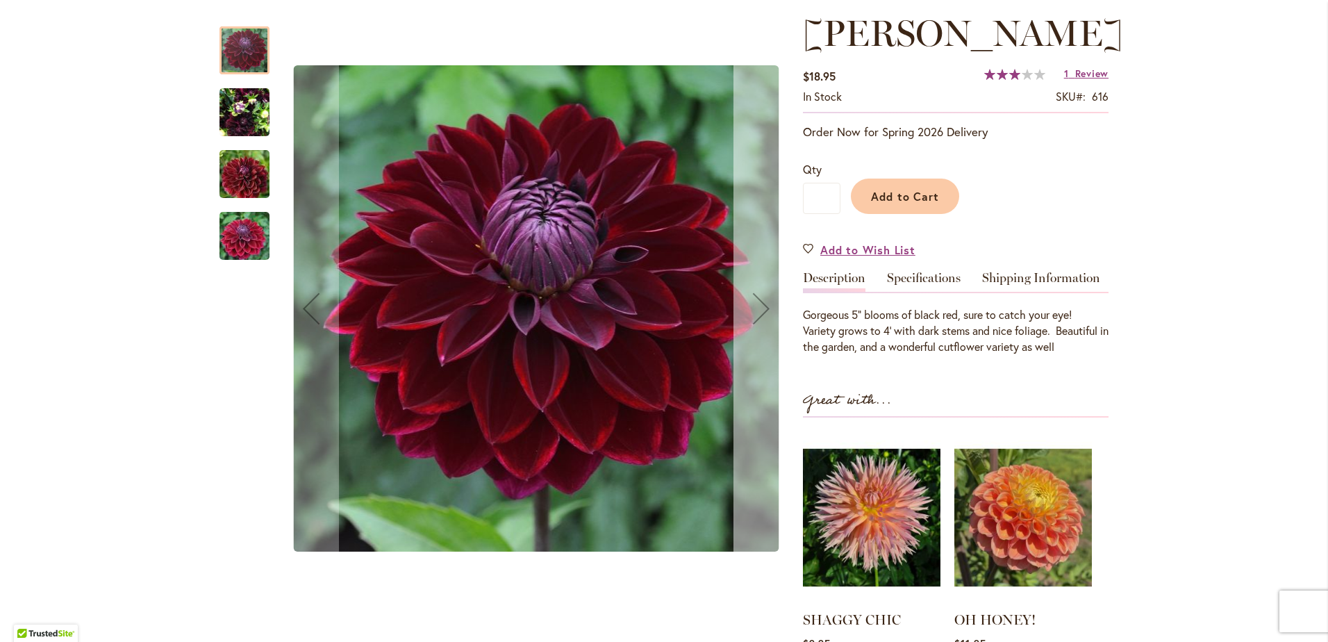
click at [749, 316] on div "Next" at bounding box center [761, 309] width 56 height 56
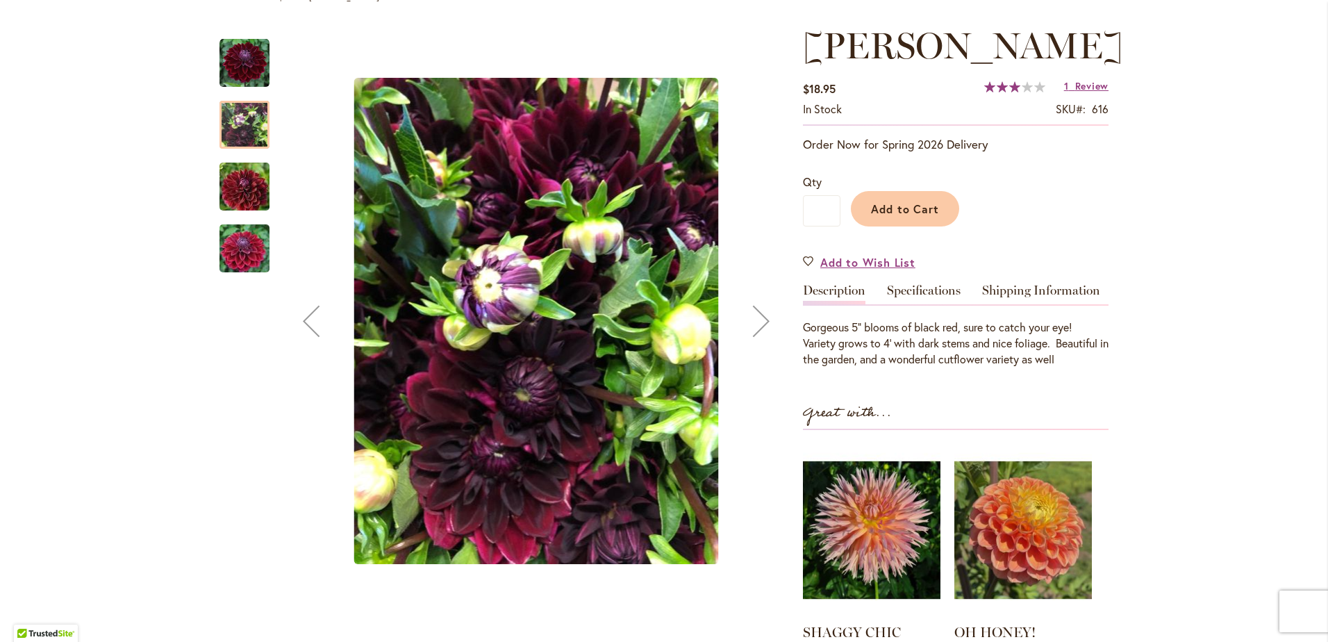
scroll to position [174, 0]
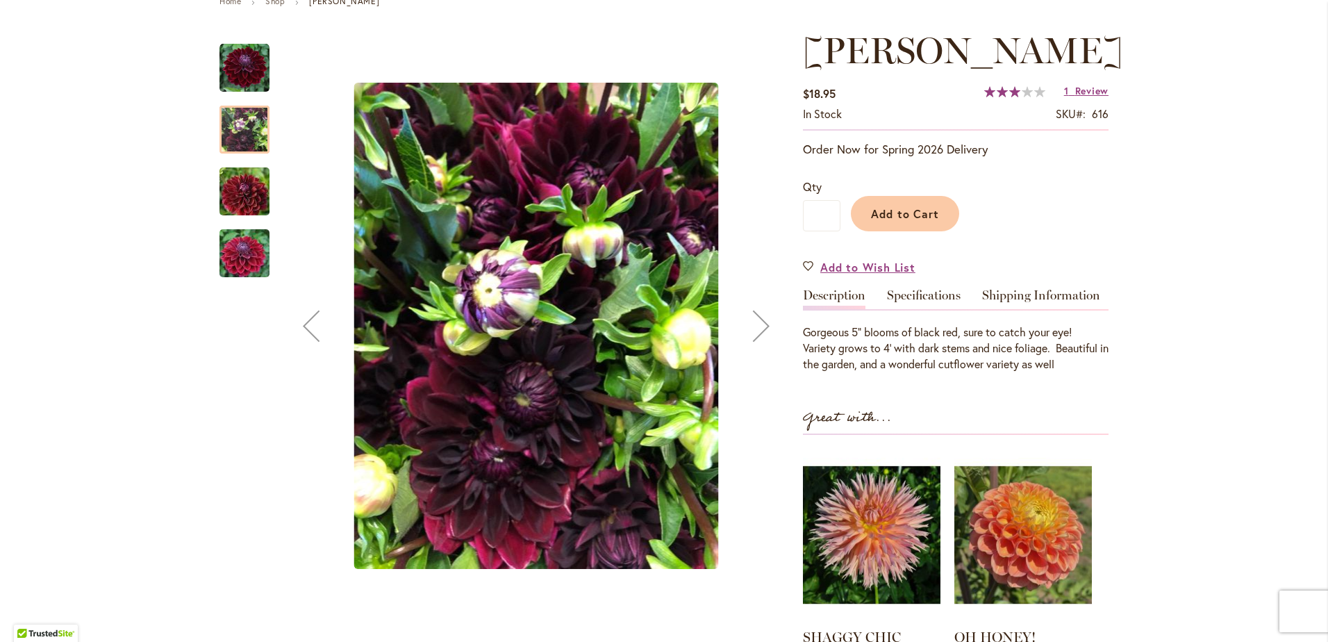
click at [760, 332] on div "Next" at bounding box center [761, 326] width 56 height 56
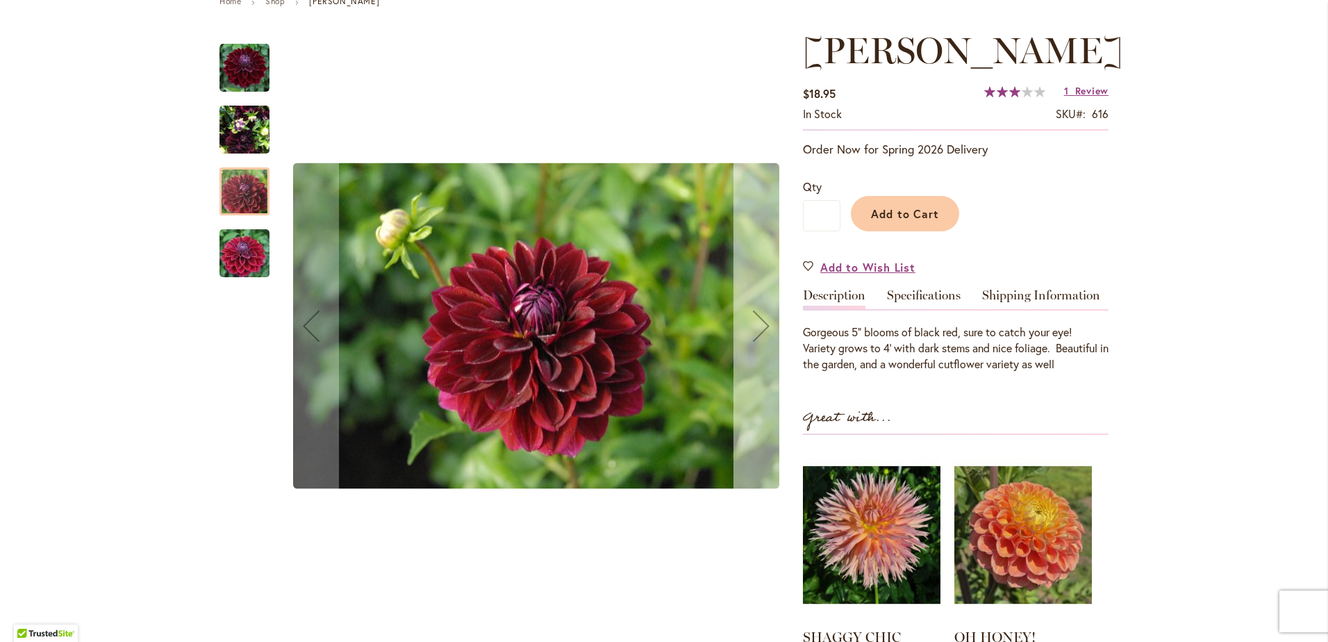
click at [760, 332] on div "Next" at bounding box center [761, 326] width 56 height 56
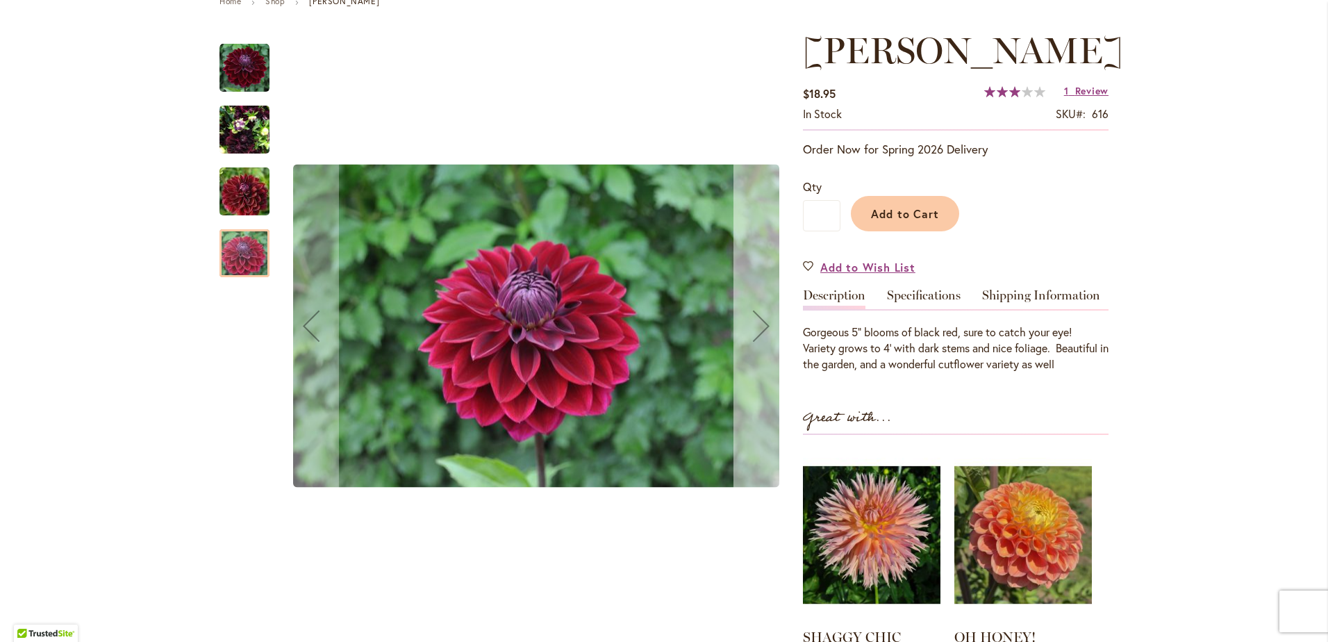
click at [760, 332] on div "Next" at bounding box center [761, 326] width 56 height 56
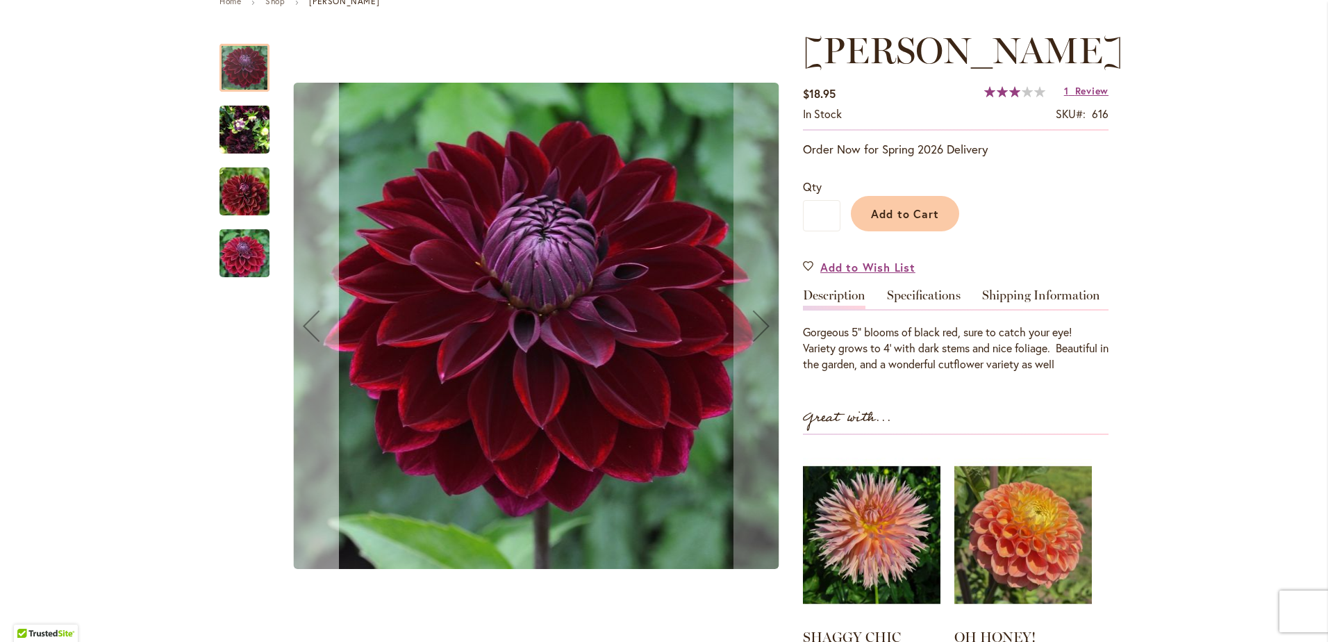
click at [308, 331] on div "Previous" at bounding box center [311, 326] width 56 height 56
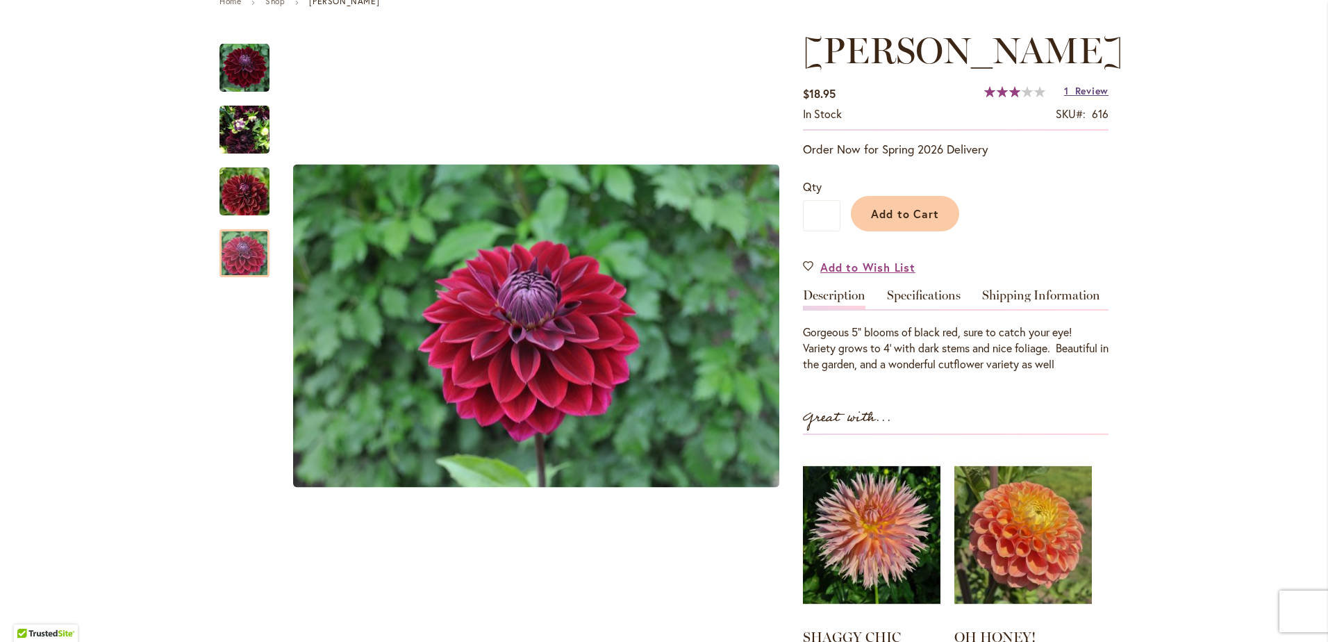
click at [1097, 89] on span "Review" at bounding box center [1091, 90] width 33 height 13
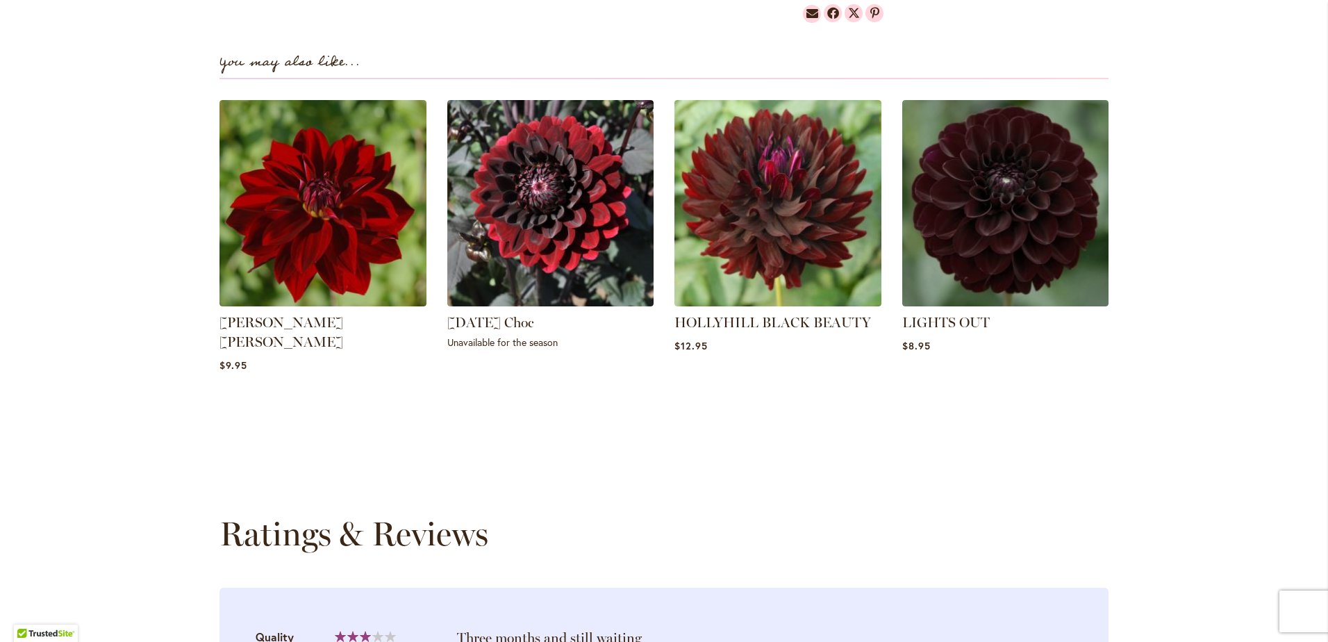
scroll to position [867, 0]
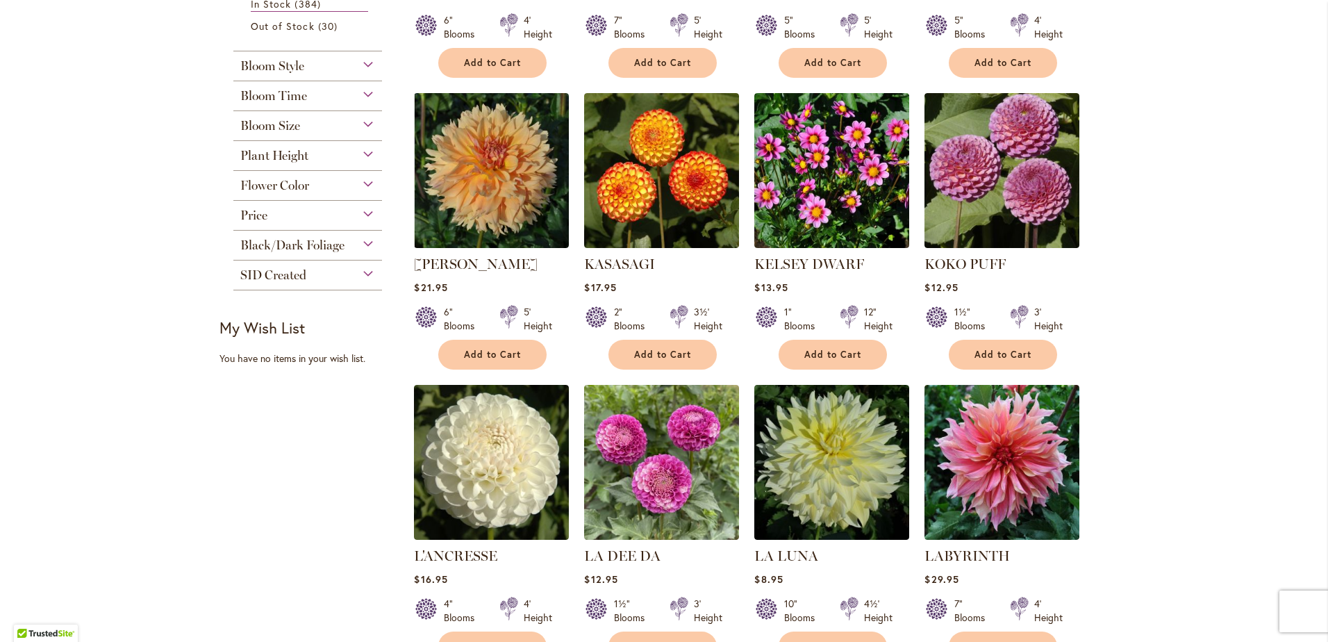
scroll to position [521, 0]
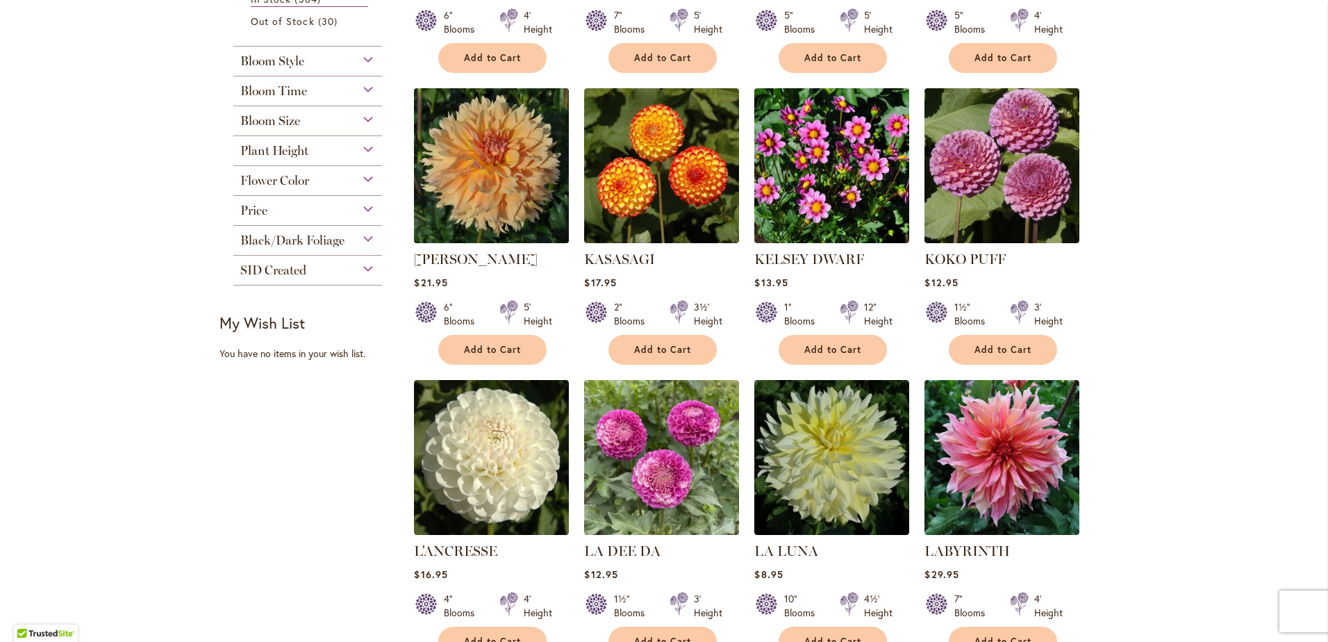
click at [527, 139] on img at bounding box center [491, 165] width 162 height 162
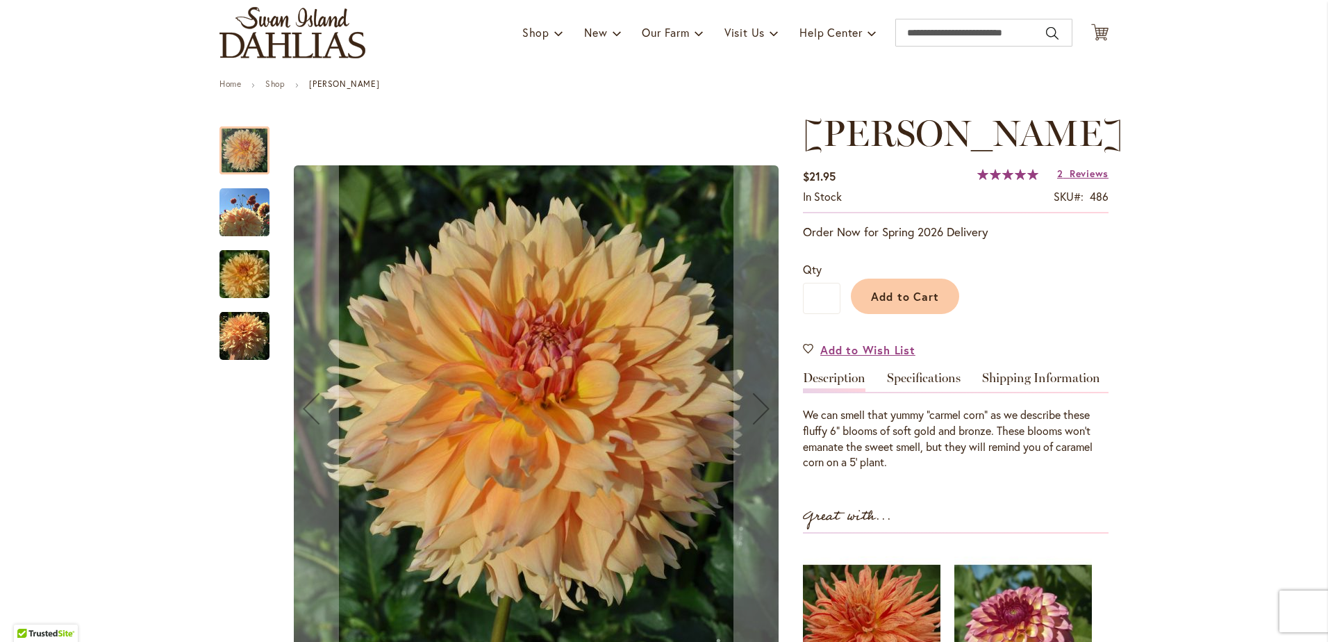
scroll to position [104, 0]
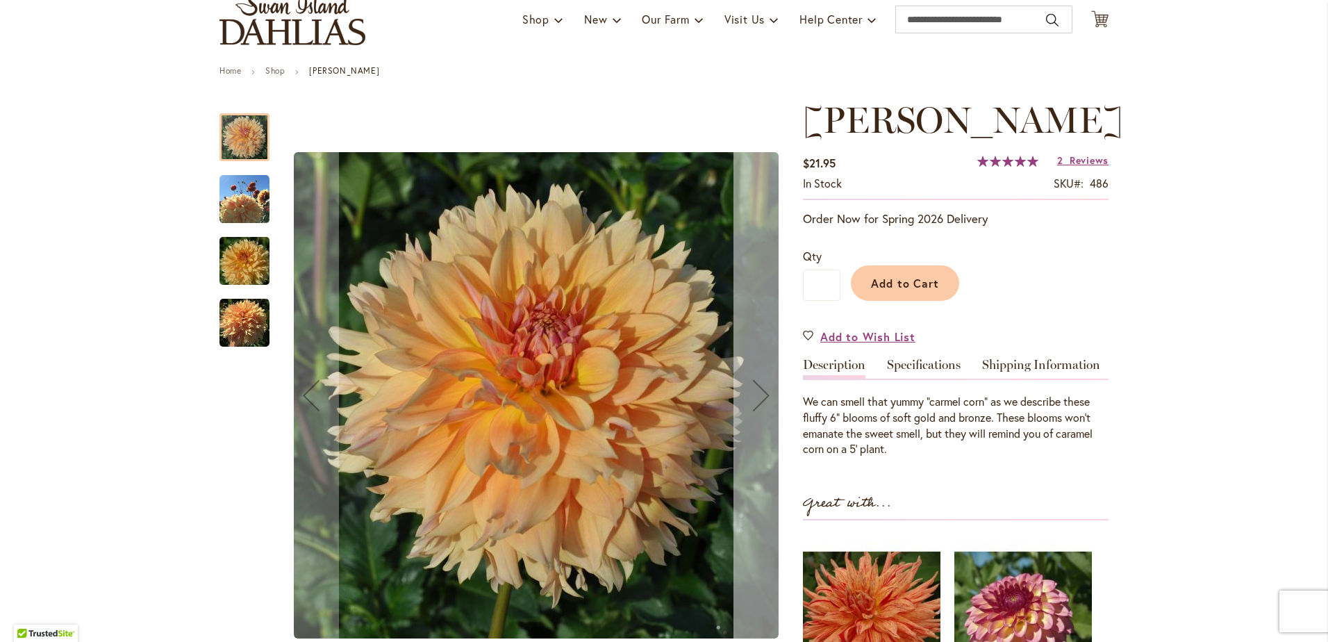
click at [755, 402] on div "Next" at bounding box center [761, 395] width 56 height 56
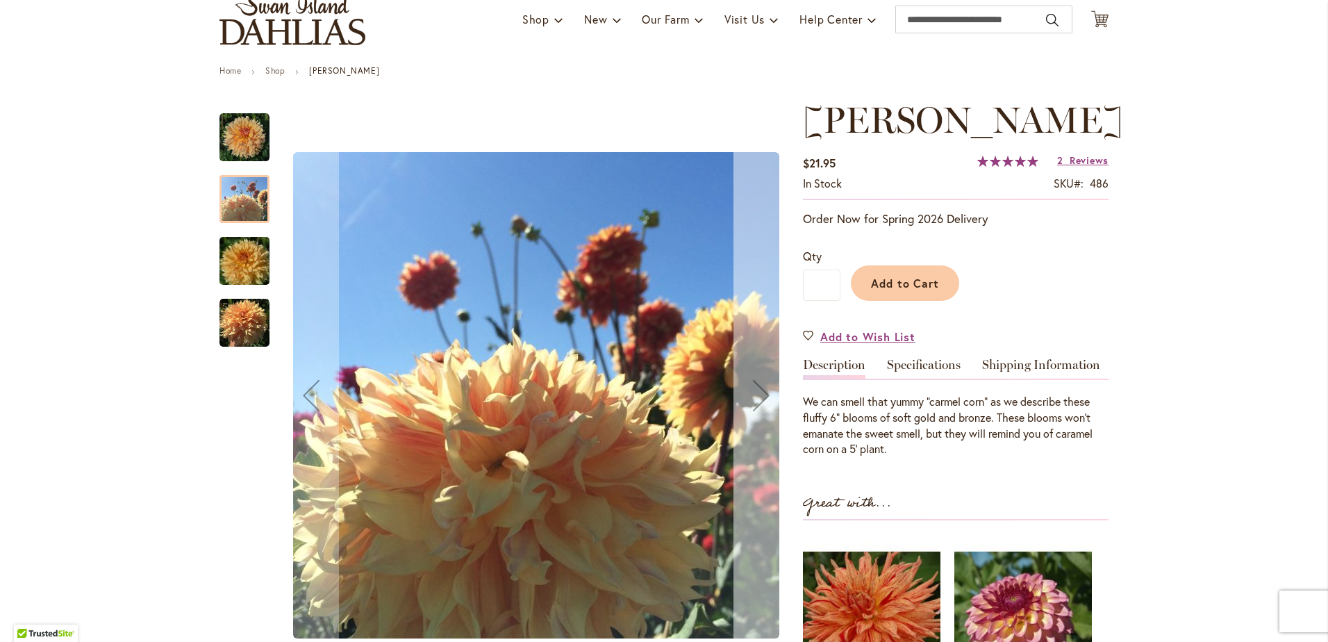
click at [755, 402] on div "Next" at bounding box center [761, 395] width 56 height 56
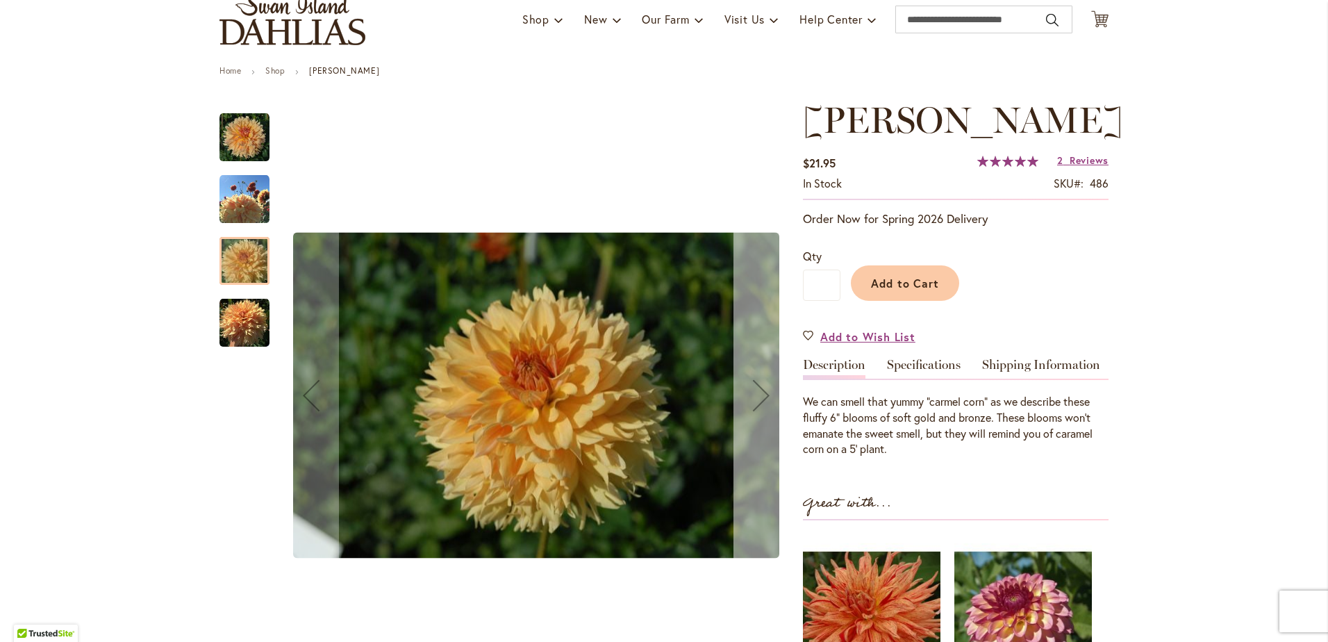
click at [755, 402] on div "Next" at bounding box center [761, 395] width 56 height 56
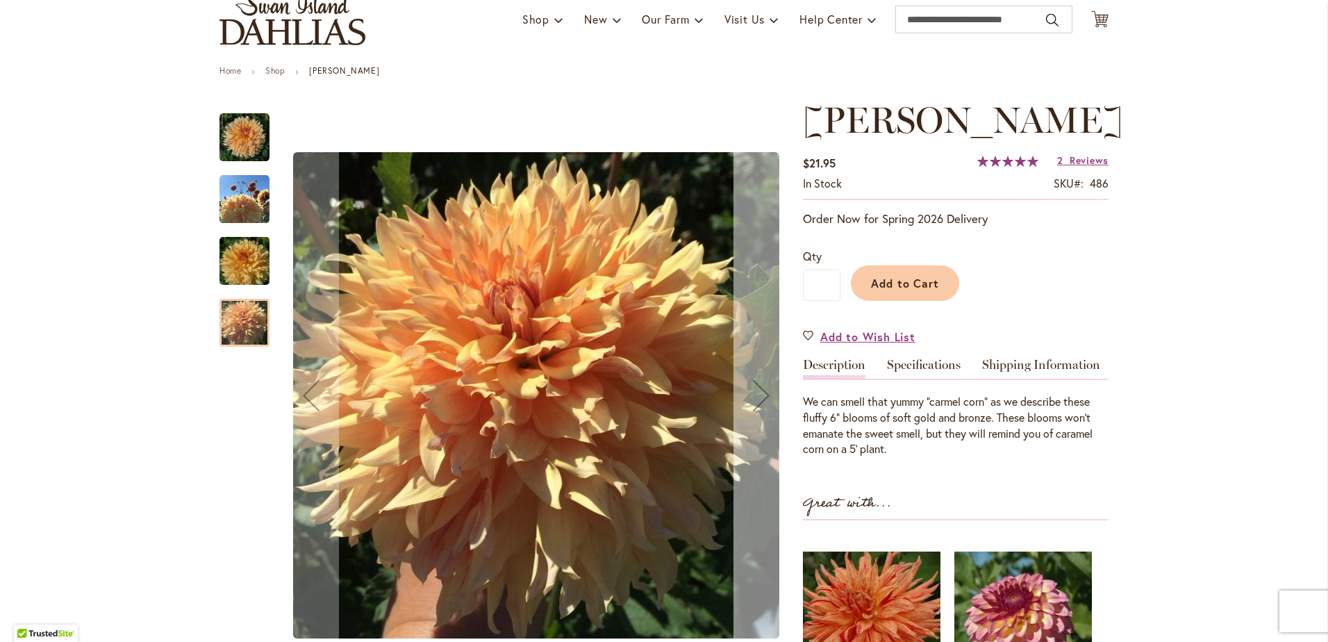
click at [755, 402] on div "Next" at bounding box center [761, 395] width 56 height 56
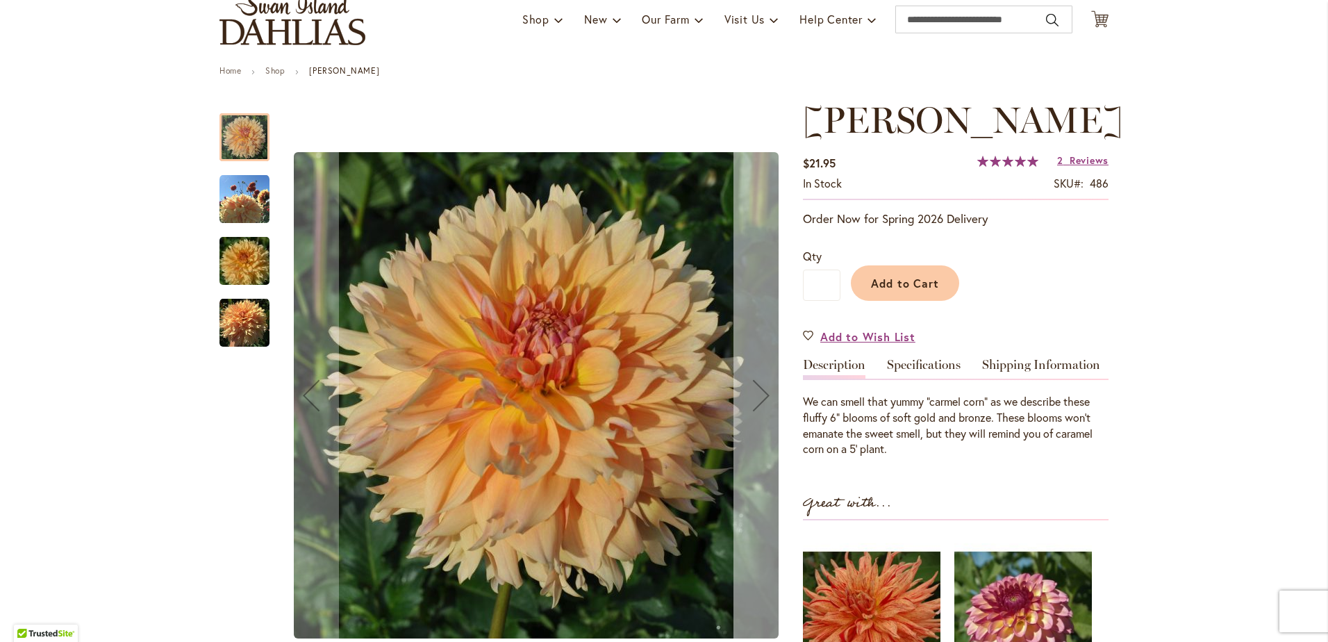
click at [755, 402] on div "Next" at bounding box center [761, 395] width 56 height 56
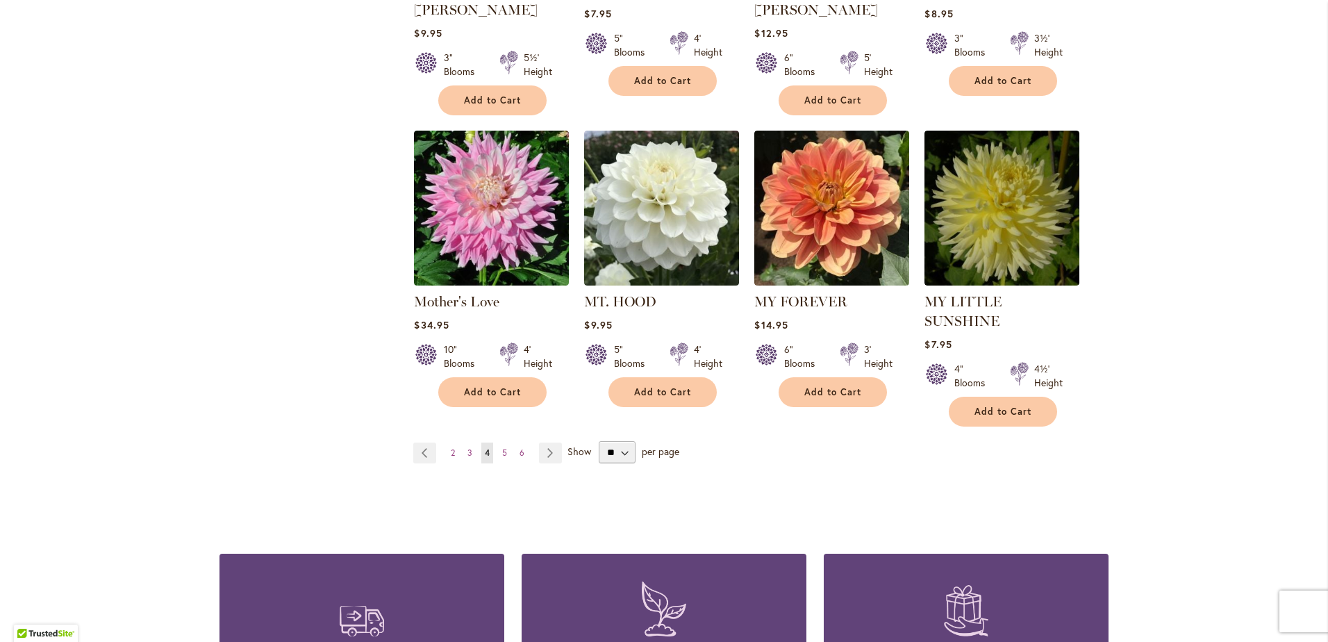
scroll to position [4653, 0]
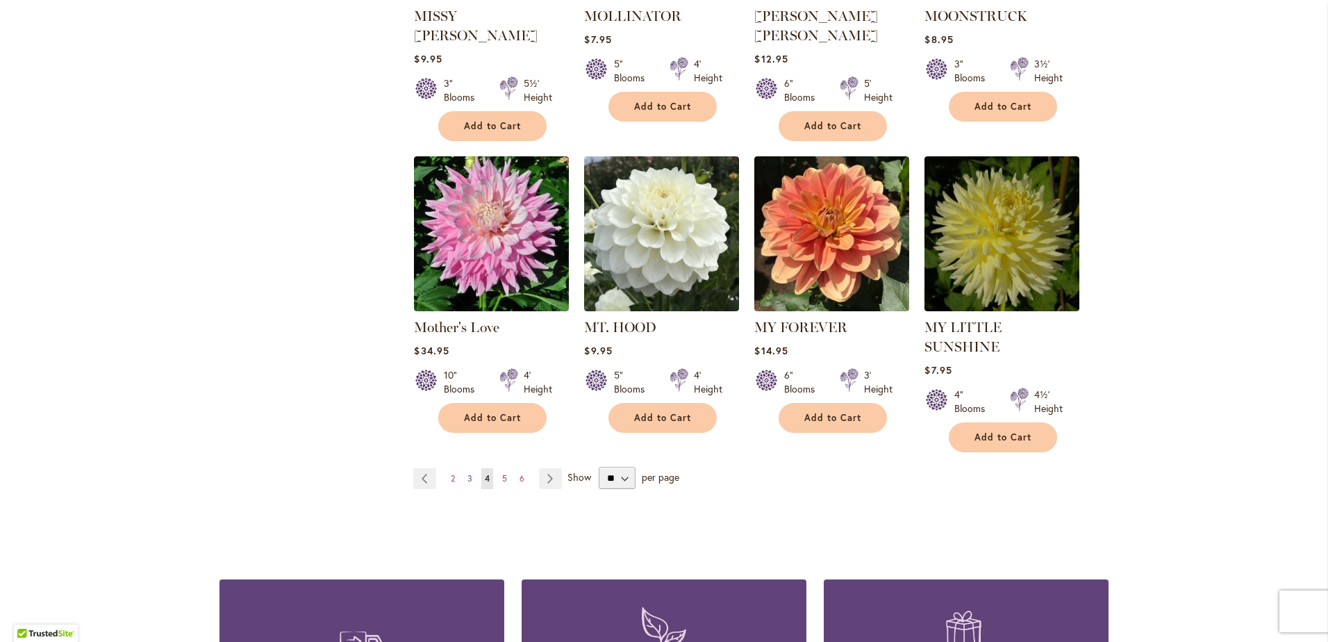
click at [464, 468] on link "Page 3" at bounding box center [470, 478] width 12 height 21
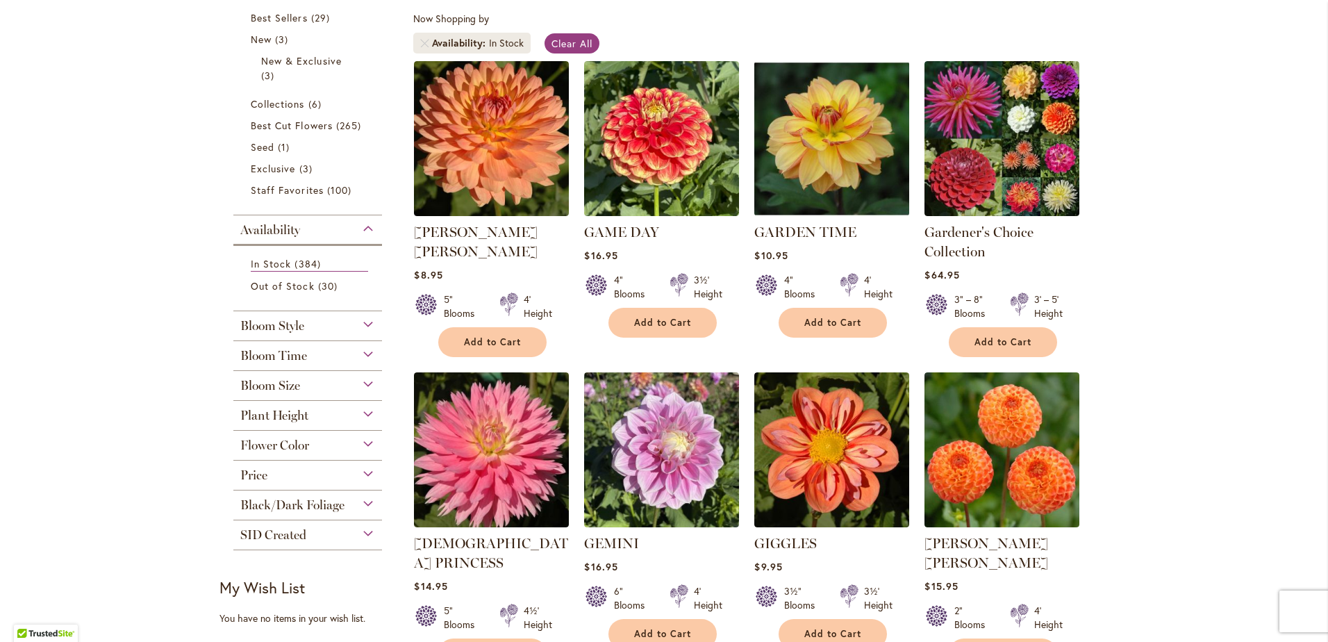
scroll to position [269, 0]
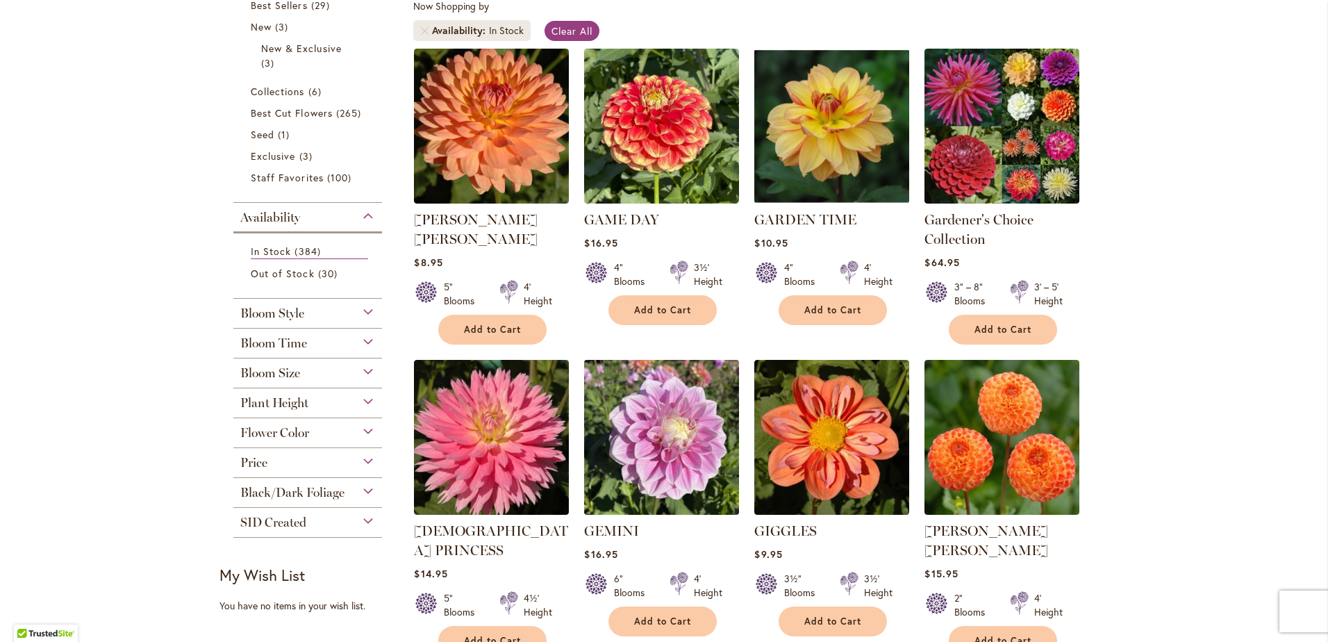
click at [682, 474] on img at bounding box center [662, 437] width 162 height 162
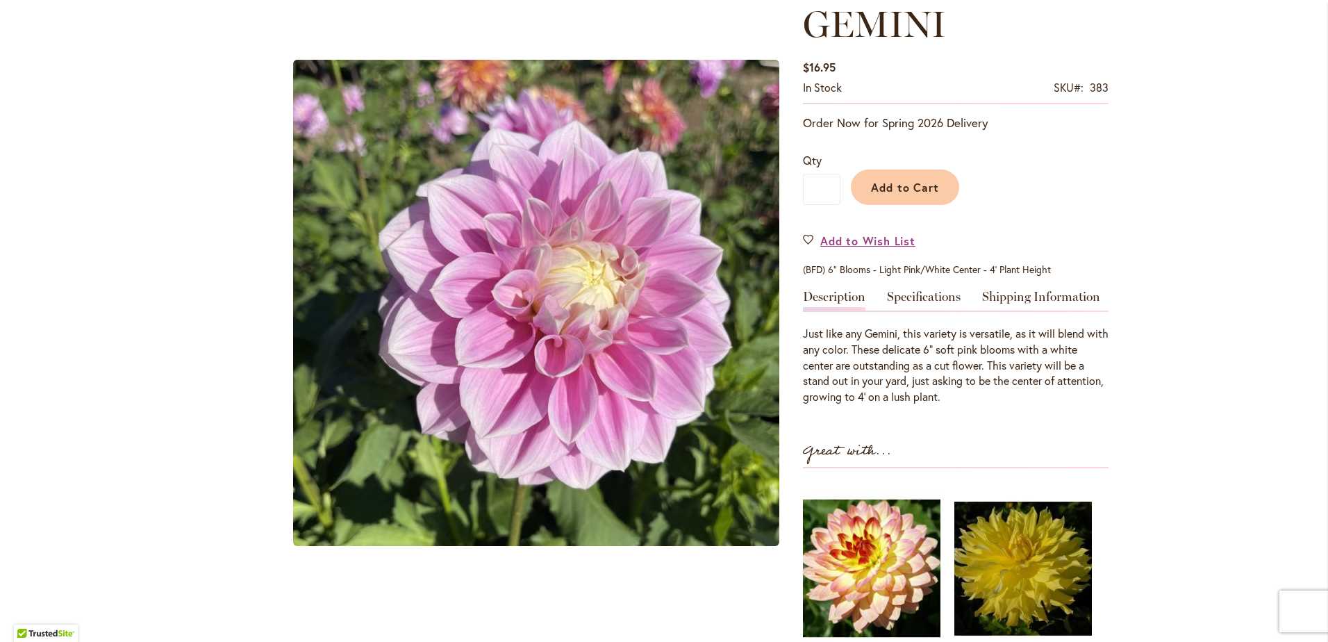
scroll to position [226, 0]
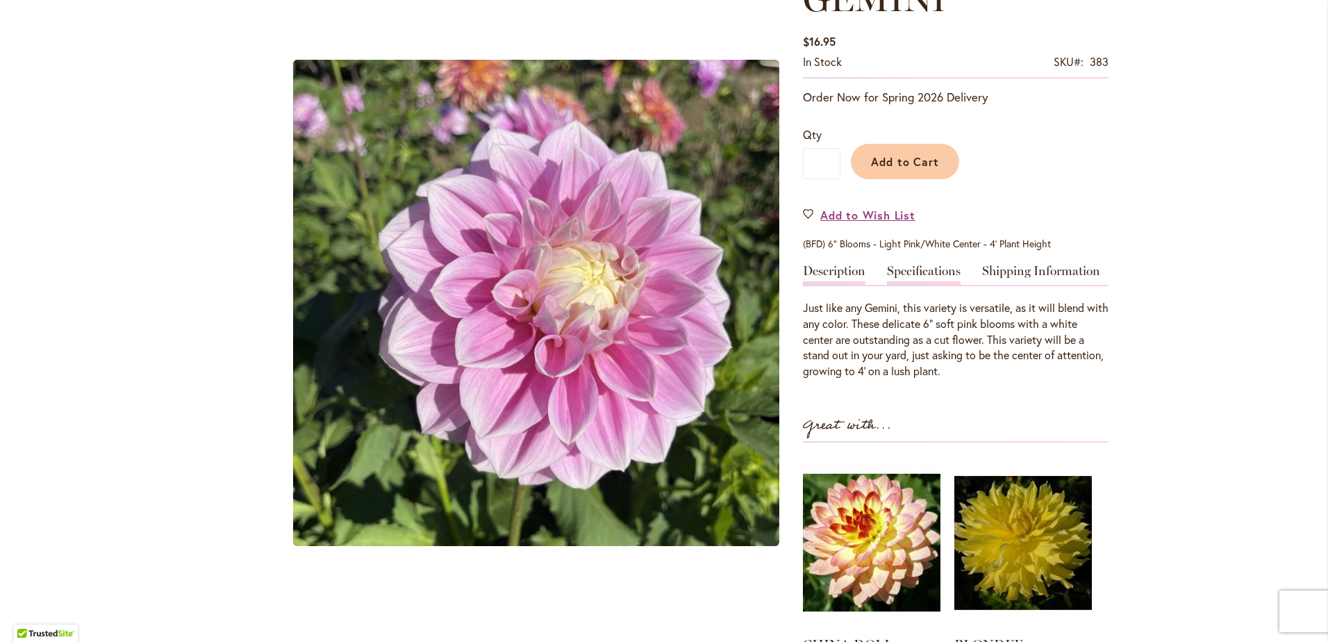
click at [897, 274] on link "Specifications" at bounding box center [924, 275] width 74 height 20
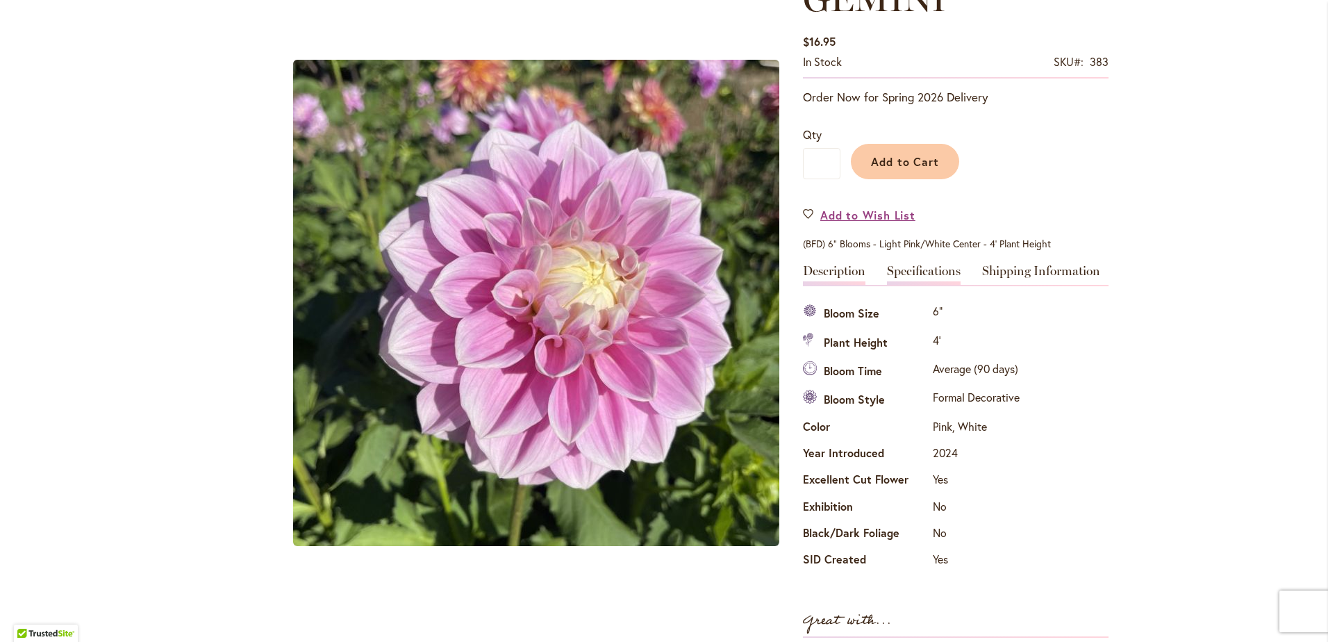
click at [844, 269] on link "Description" at bounding box center [834, 275] width 62 height 20
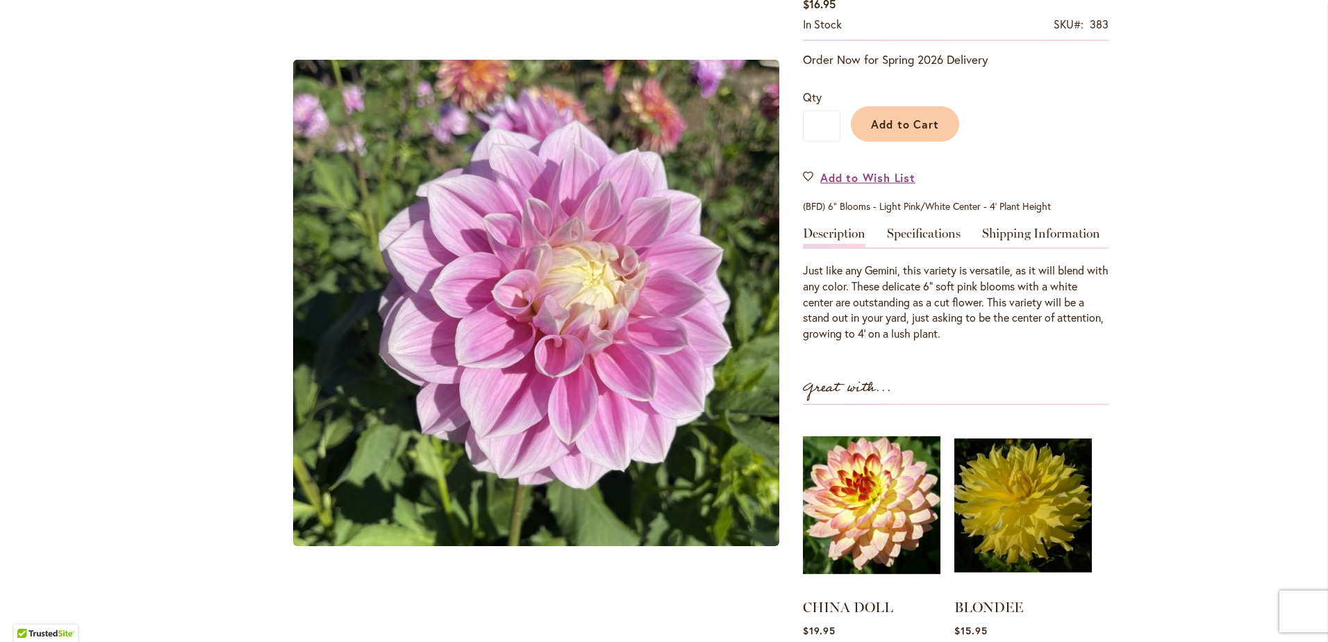
scroll to position [260, 0]
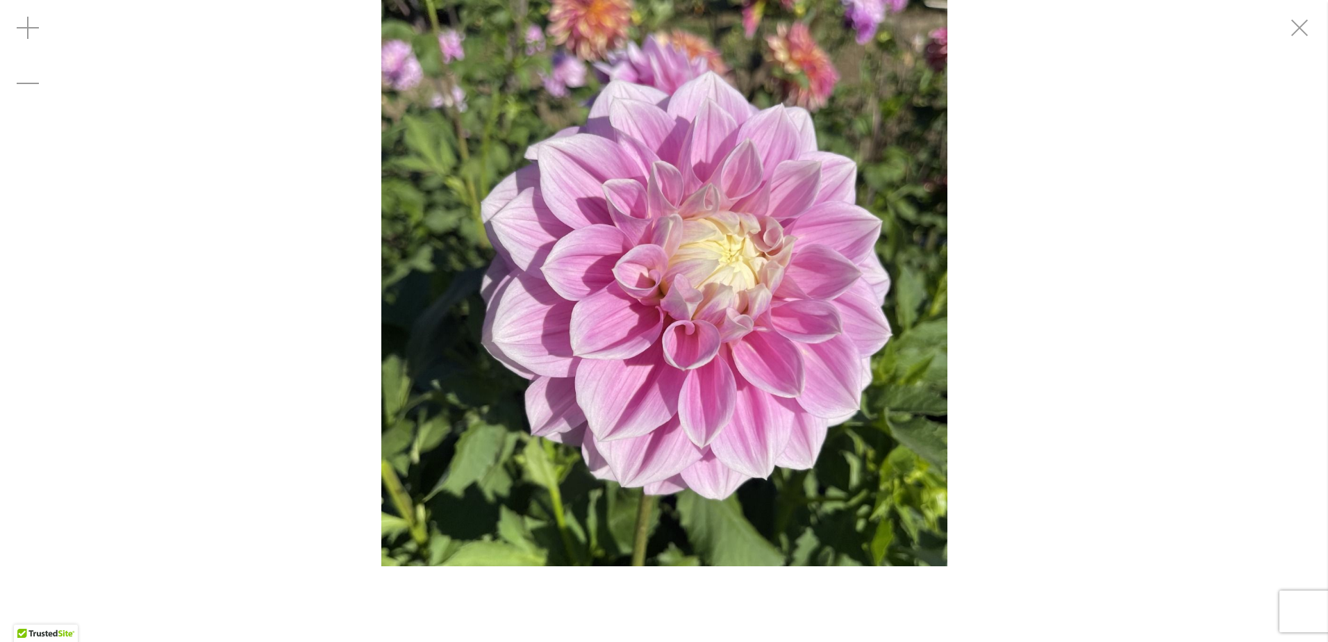
click at [766, 302] on img "GEMINI" at bounding box center [664, 283] width 566 height 566
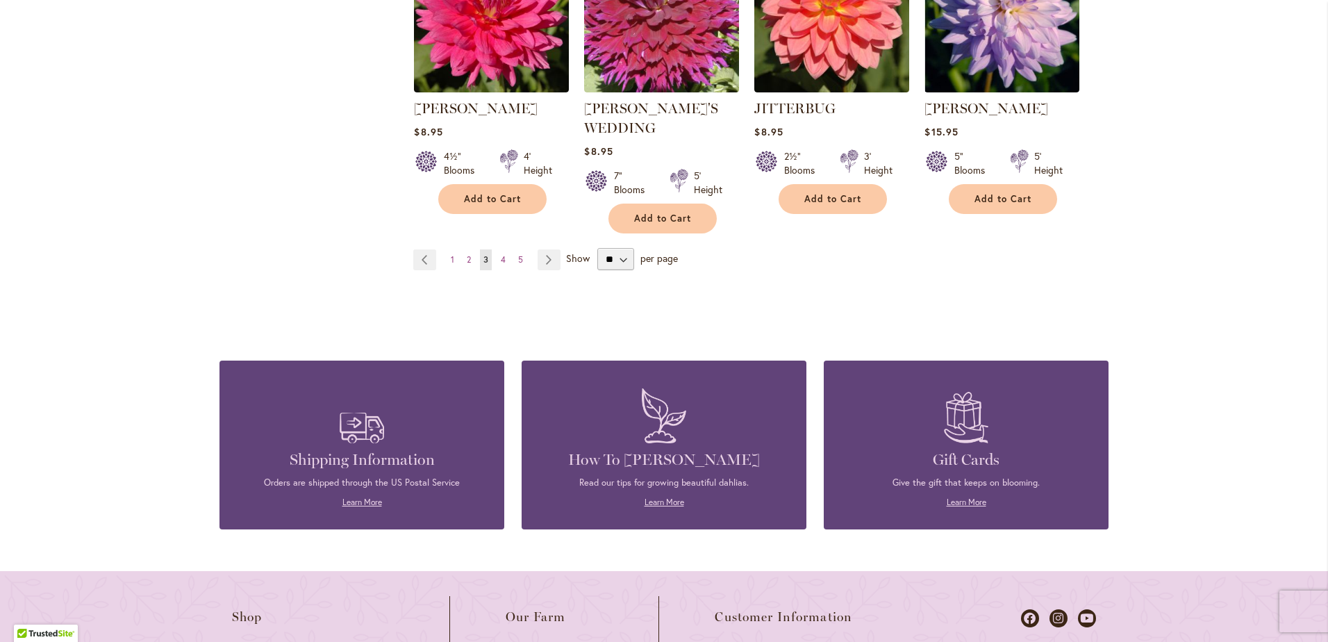
scroll to position [4913, 0]
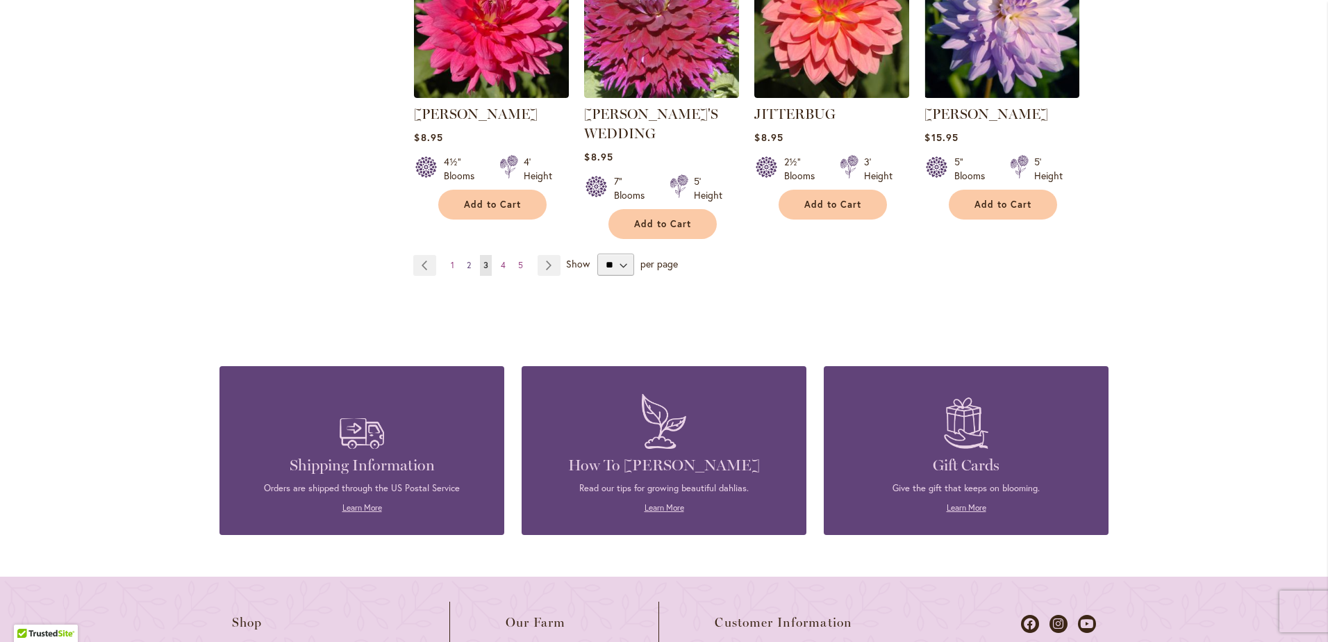
click at [467, 260] on span "2" at bounding box center [469, 265] width 4 height 10
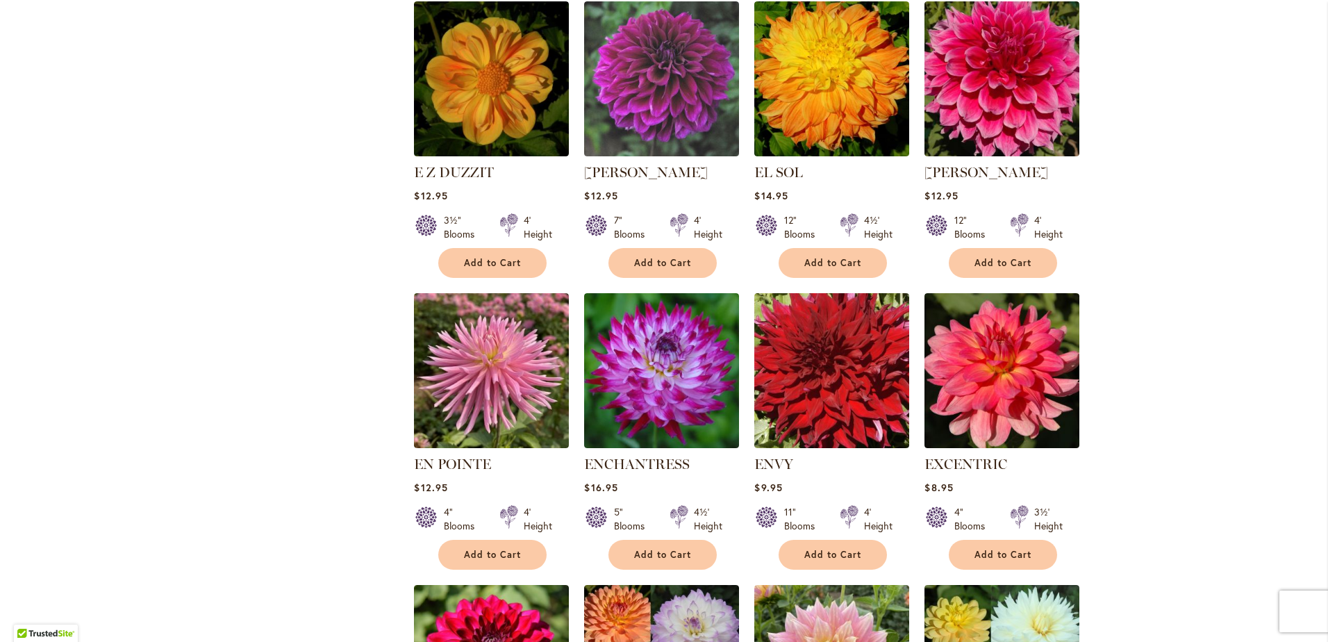
scroll to position [3025, 0]
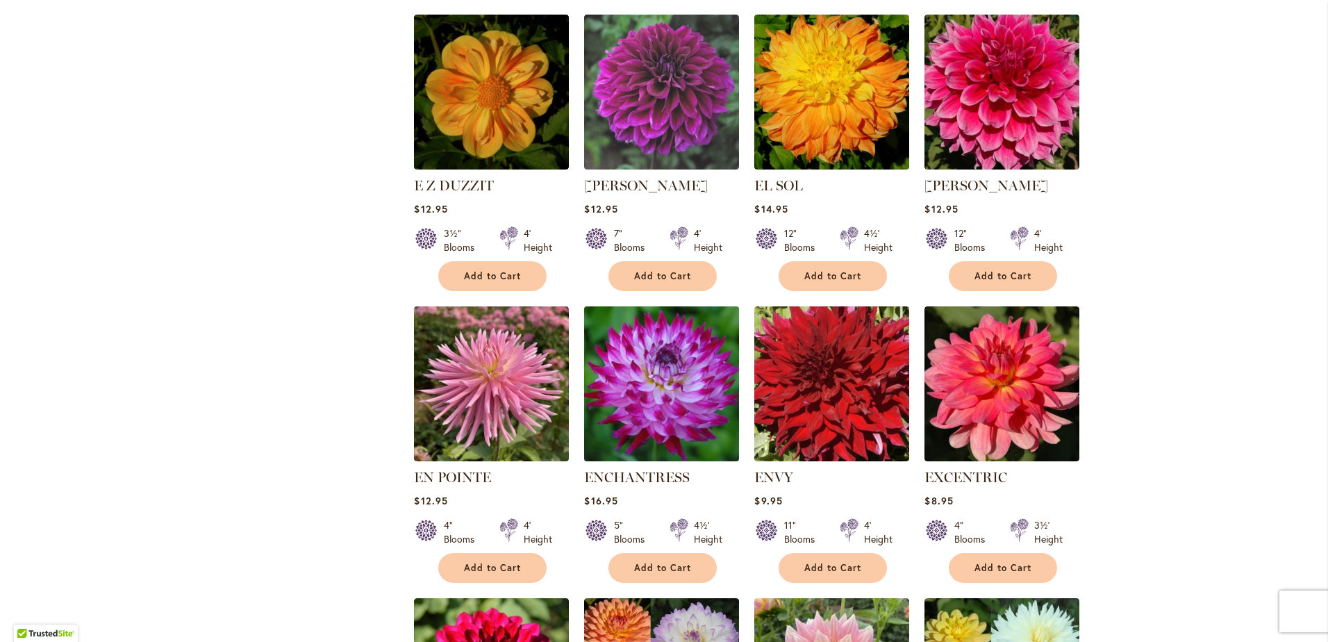
click at [657, 313] on img at bounding box center [662, 383] width 162 height 162
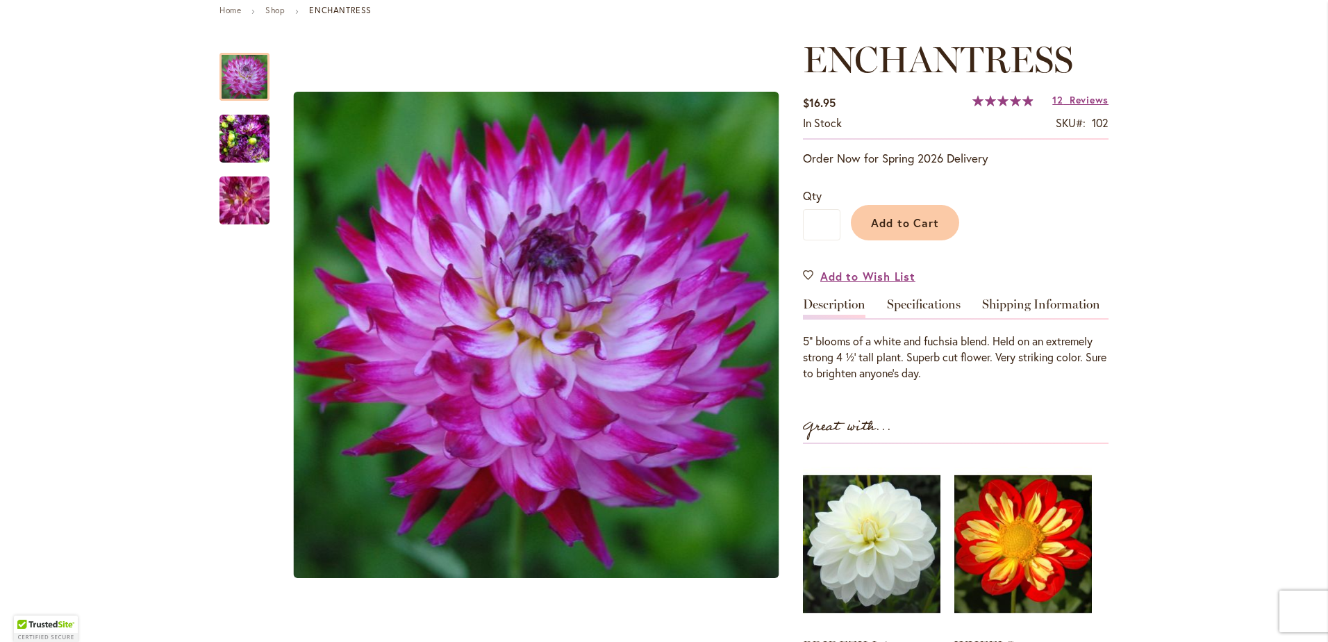
scroll to position [191, 0]
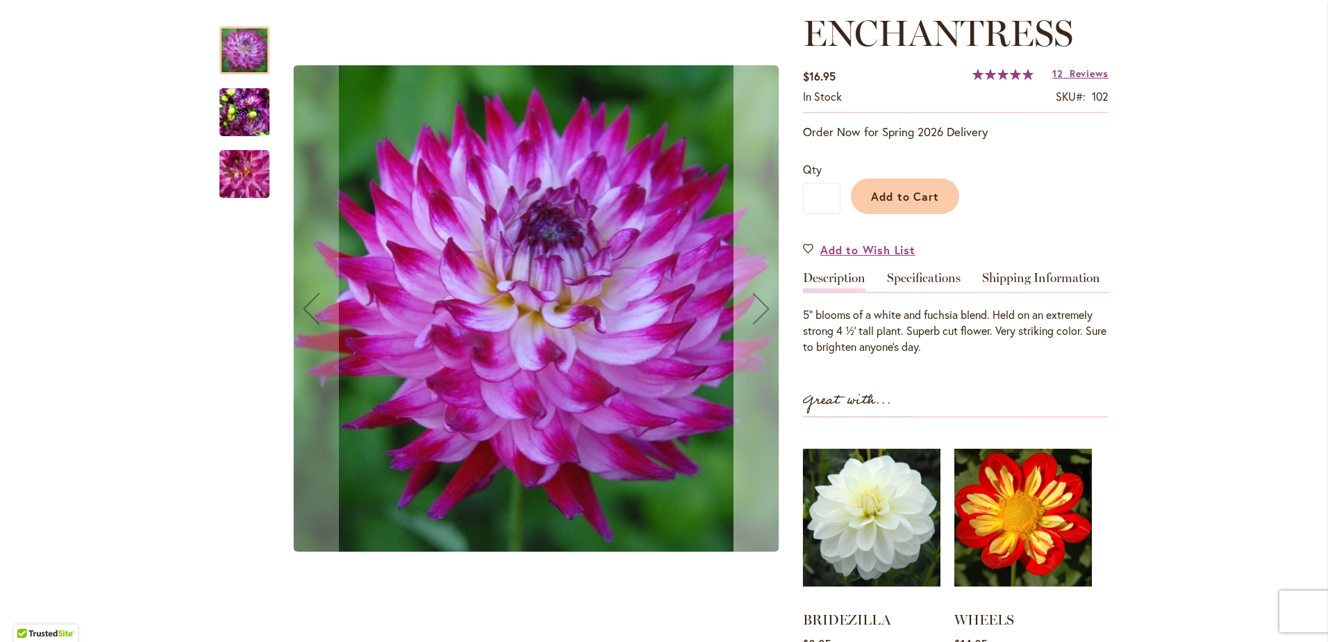
click at [751, 319] on div "Next" at bounding box center [761, 309] width 56 height 56
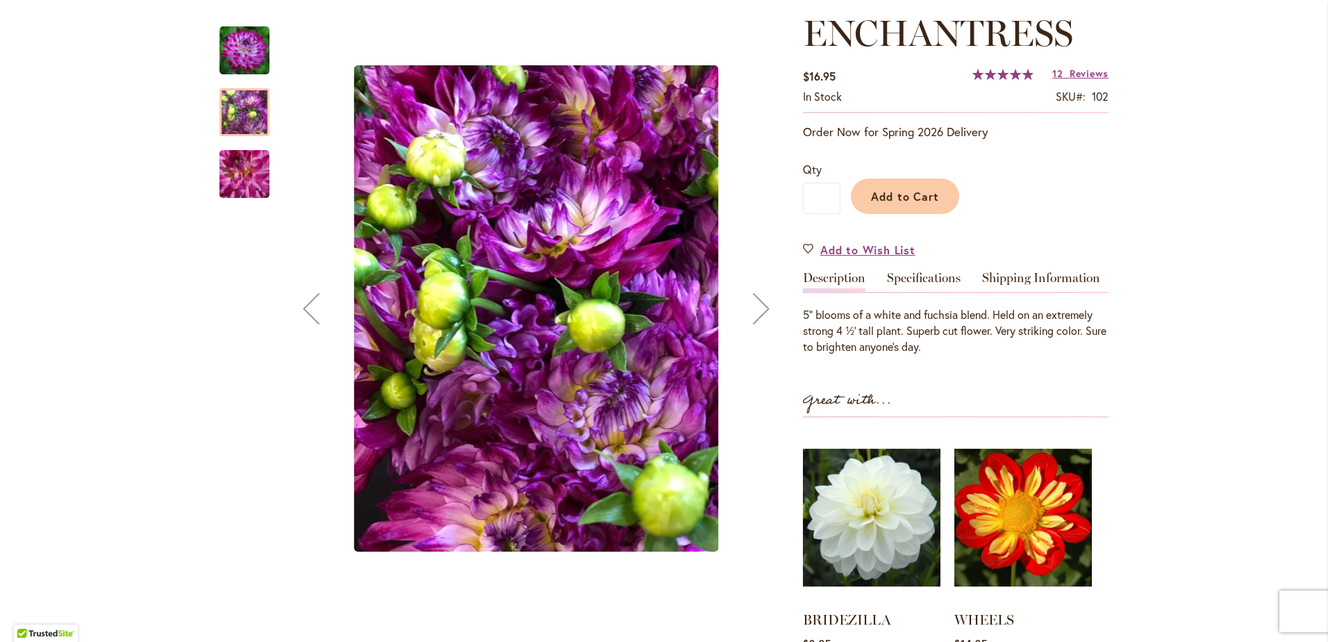
click at [751, 319] on div "Next" at bounding box center [761, 309] width 56 height 56
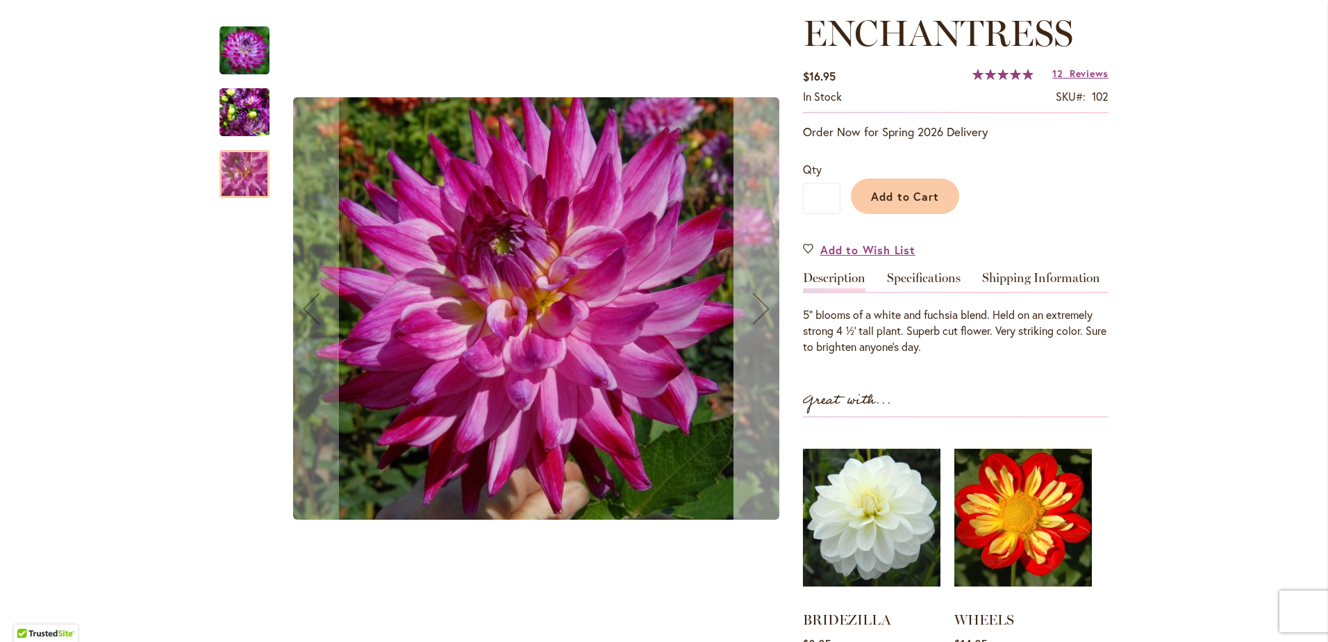
click at [751, 319] on div "Next" at bounding box center [761, 309] width 56 height 56
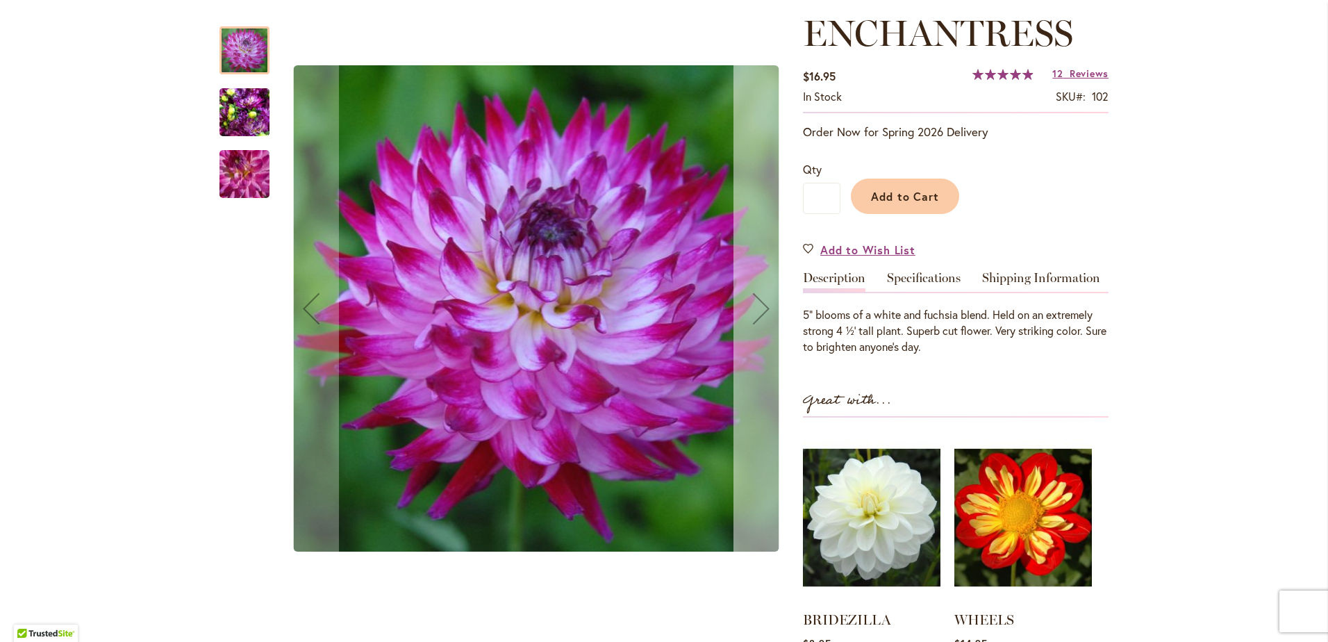
click at [751, 319] on div "Next" at bounding box center [761, 309] width 56 height 56
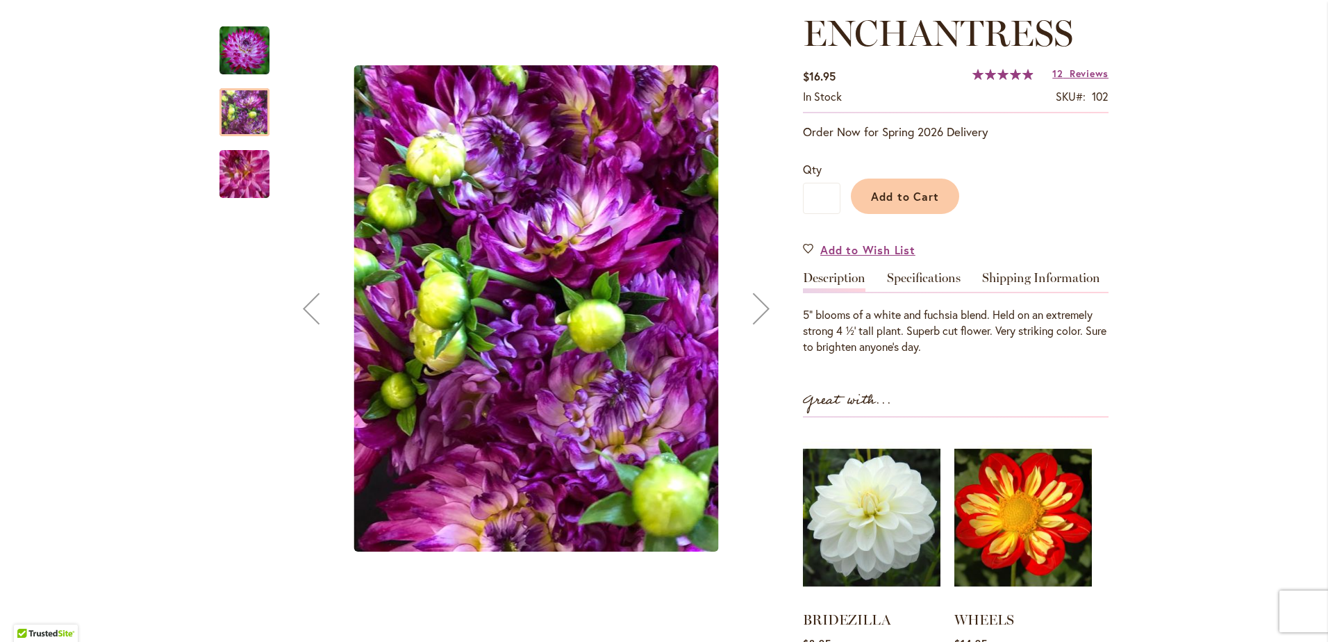
click at [751, 319] on div "Next" at bounding box center [761, 309] width 56 height 56
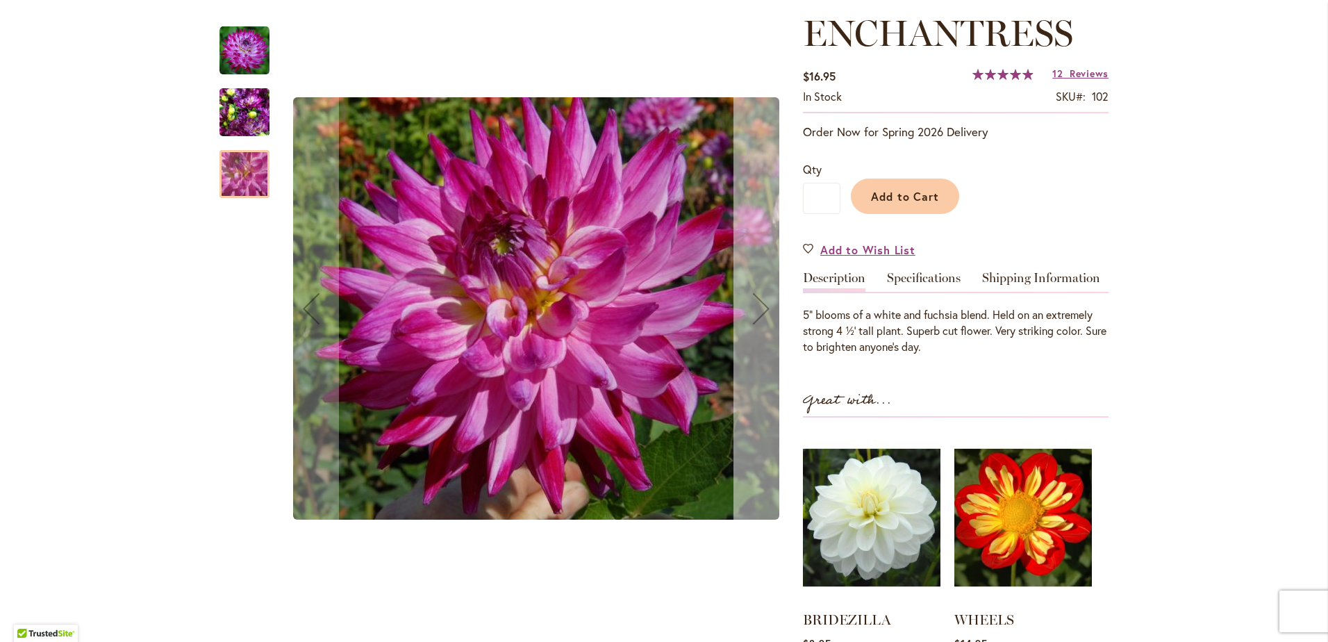
click at [751, 319] on div "Next" at bounding box center [761, 309] width 56 height 56
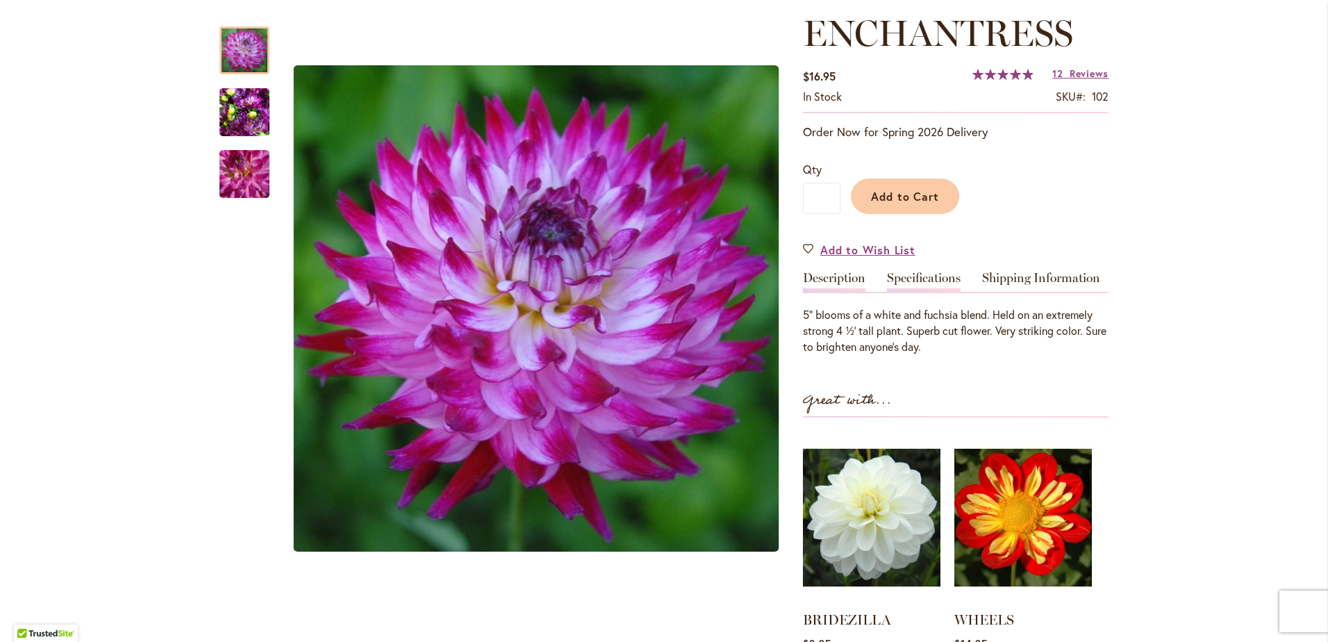
click at [931, 278] on link "Specifications" at bounding box center [924, 282] width 74 height 20
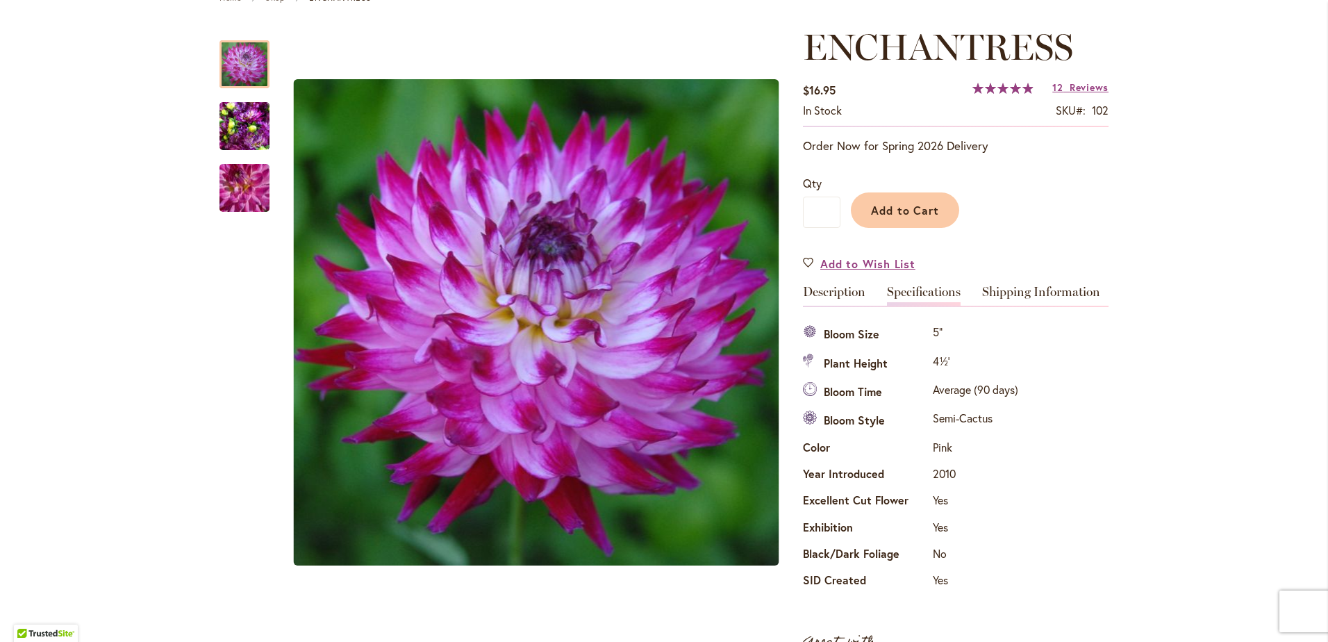
scroll to position [174, 0]
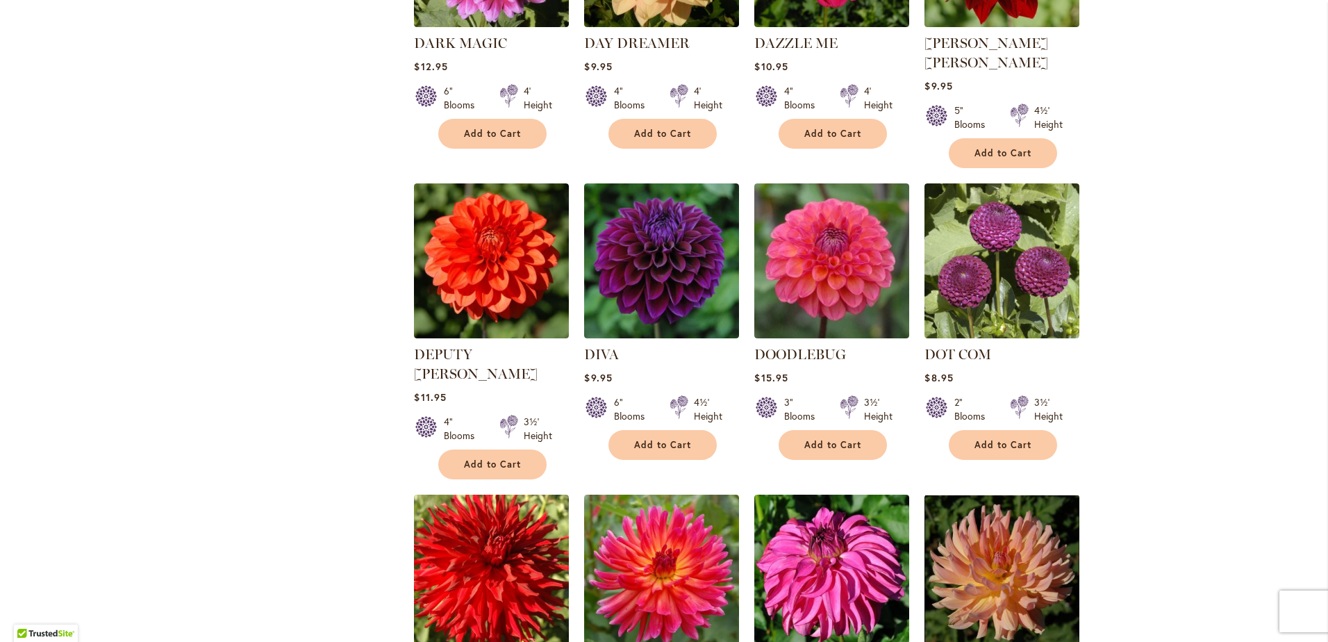
scroll to position [2222, 0]
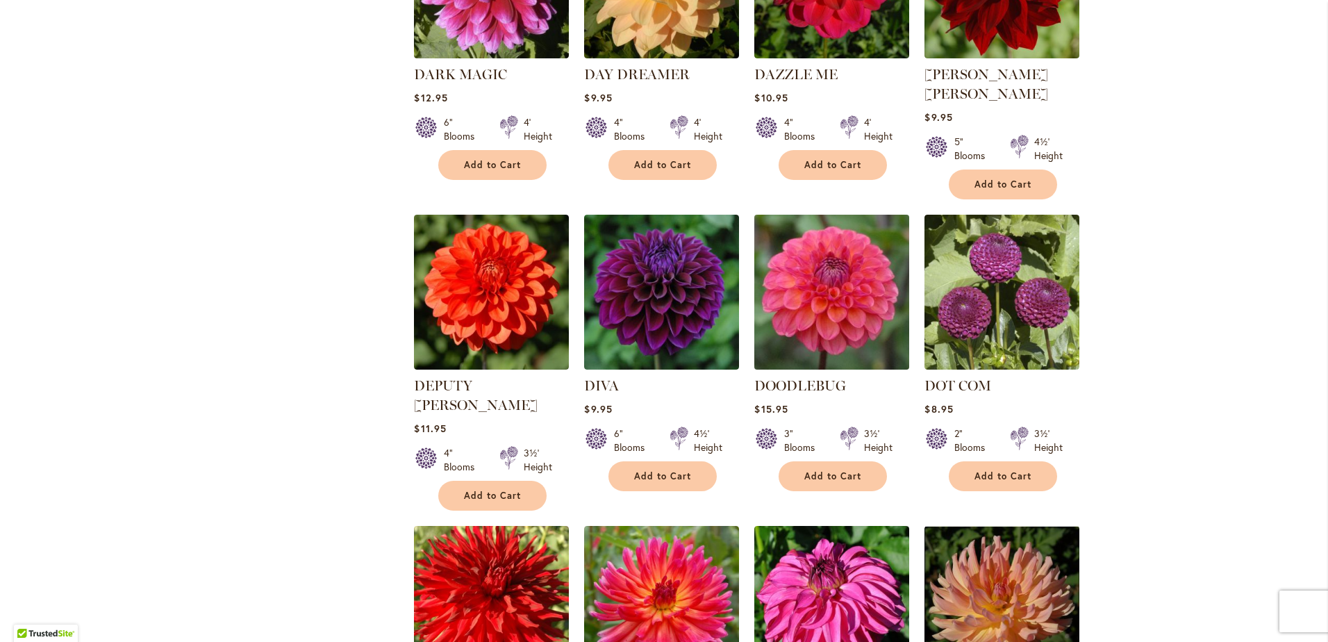
click at [821, 215] on img at bounding box center [832, 291] width 162 height 162
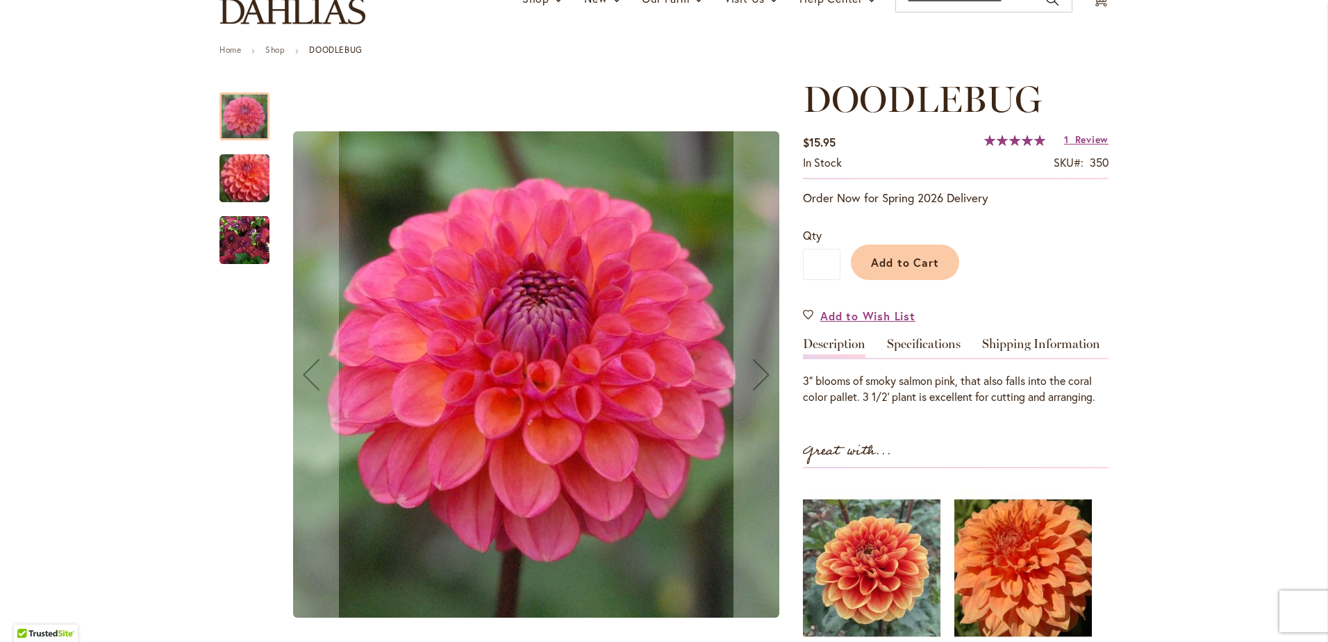
scroll to position [87, 0]
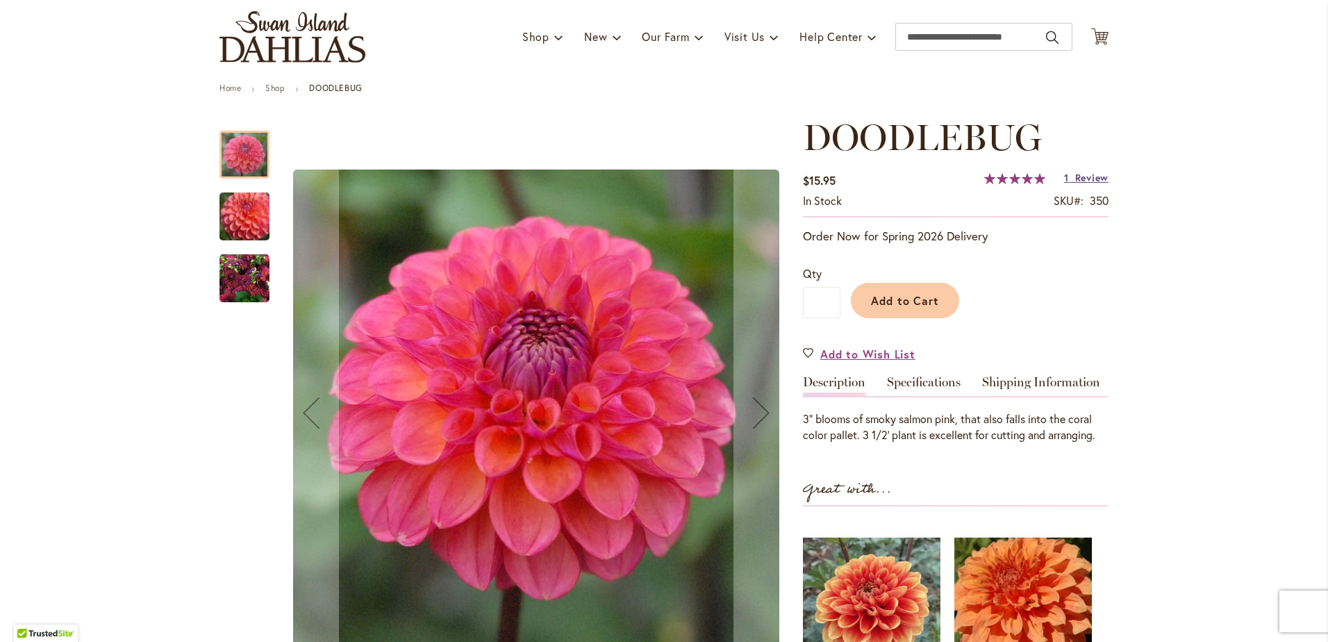
click at [1078, 174] on span "Review" at bounding box center [1091, 177] width 33 height 13
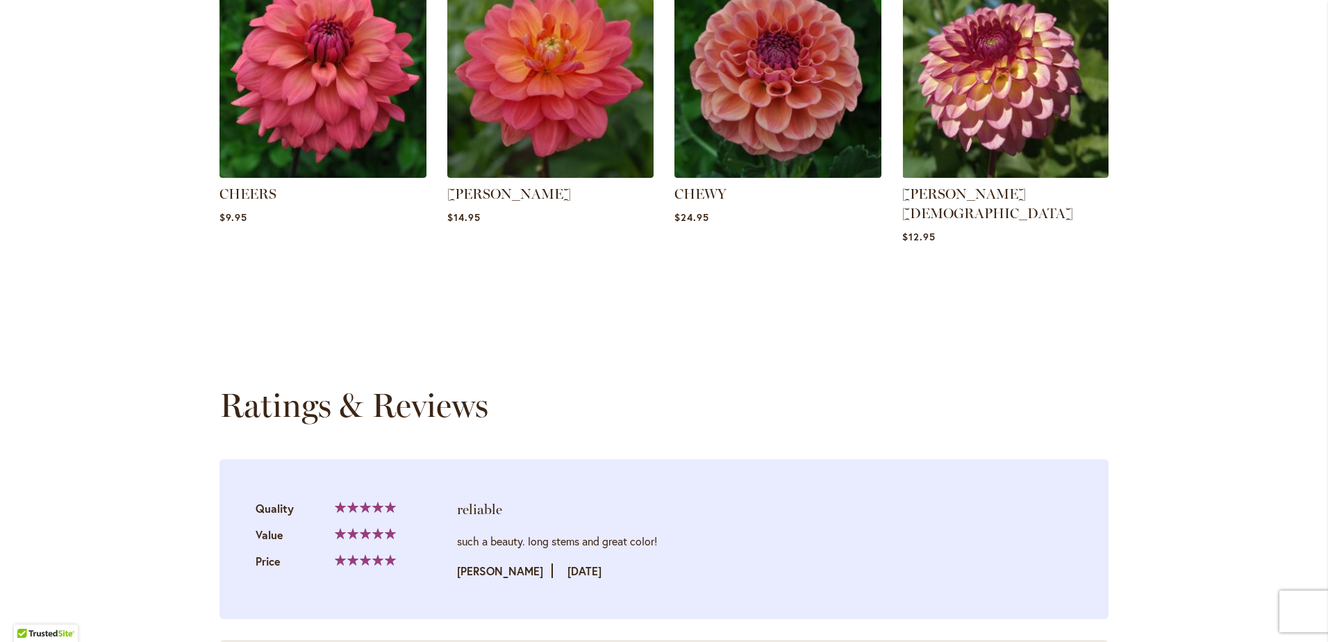
scroll to position [1286, 0]
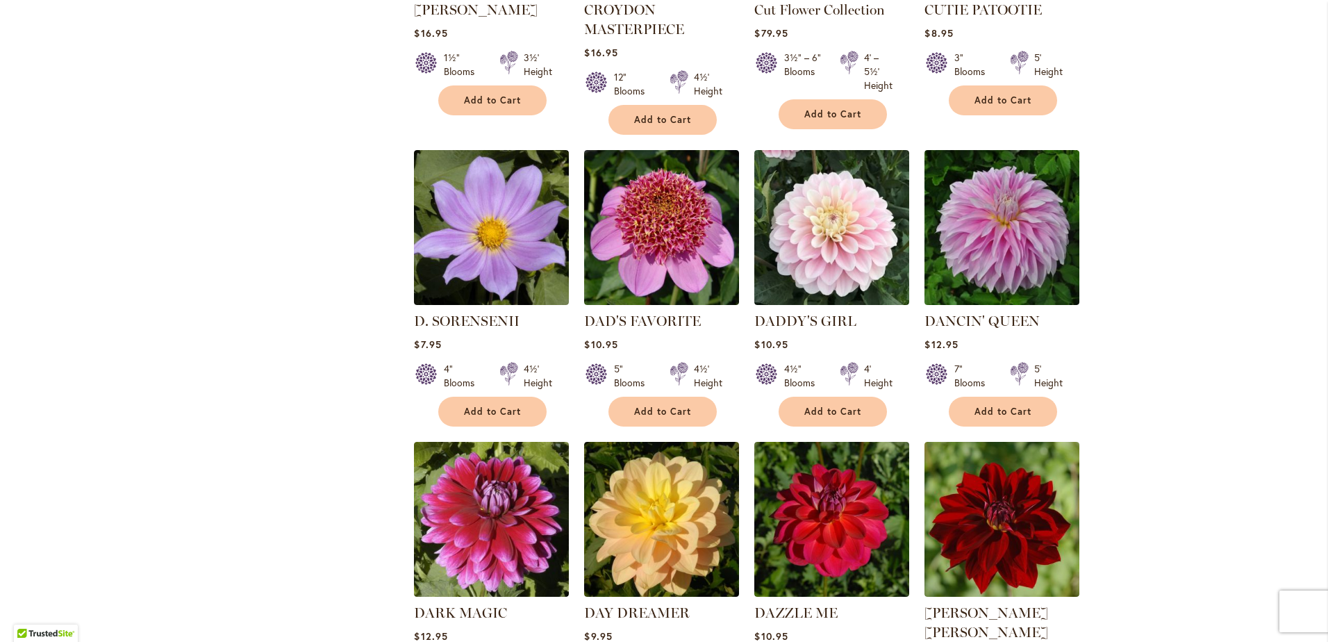
scroll to position [1996, 0]
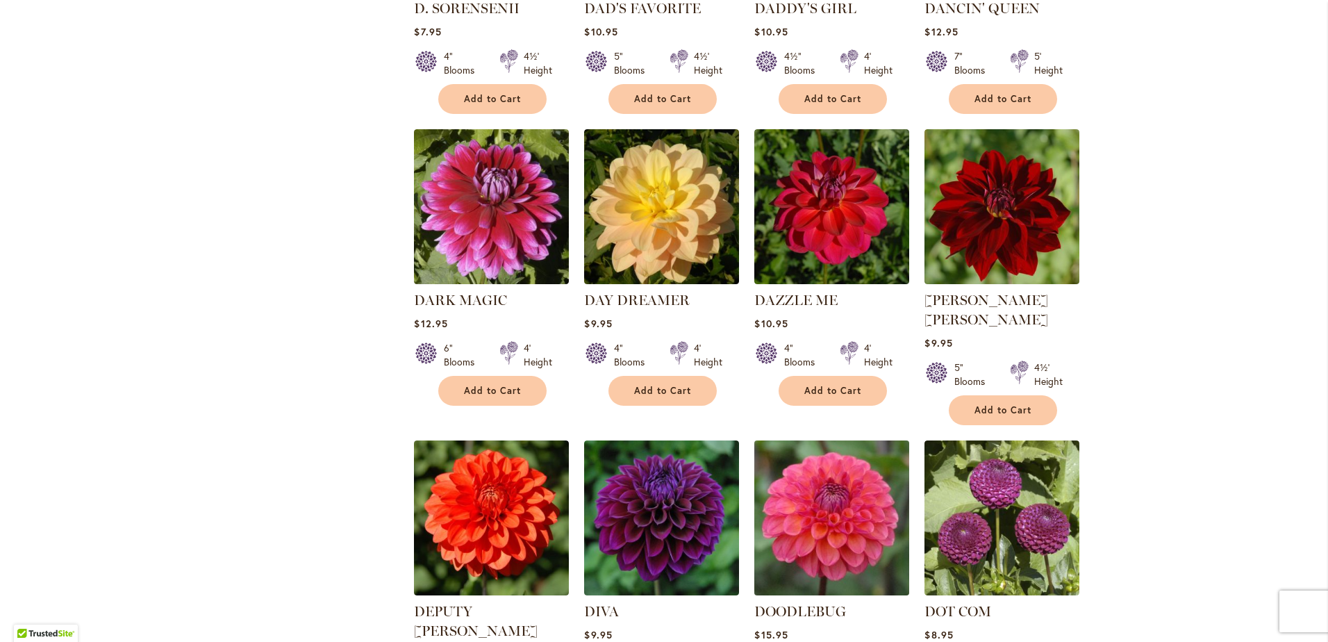
click at [860, 451] on img at bounding box center [832, 517] width 162 height 162
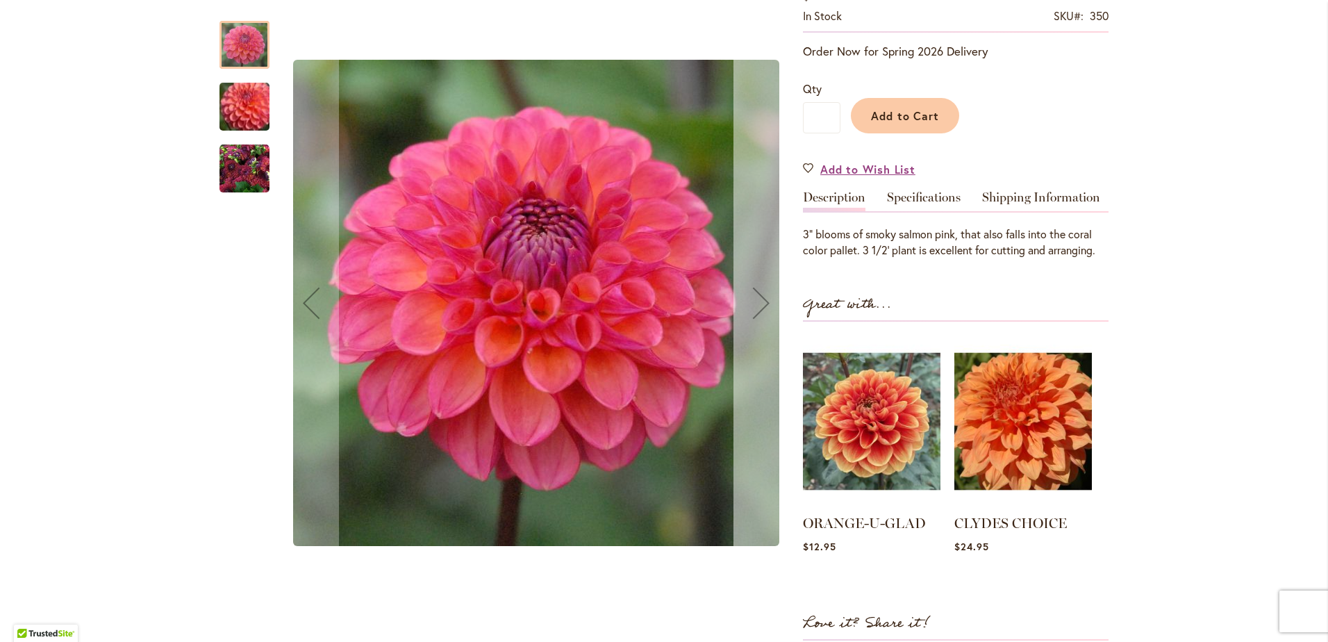
scroll to position [278, 0]
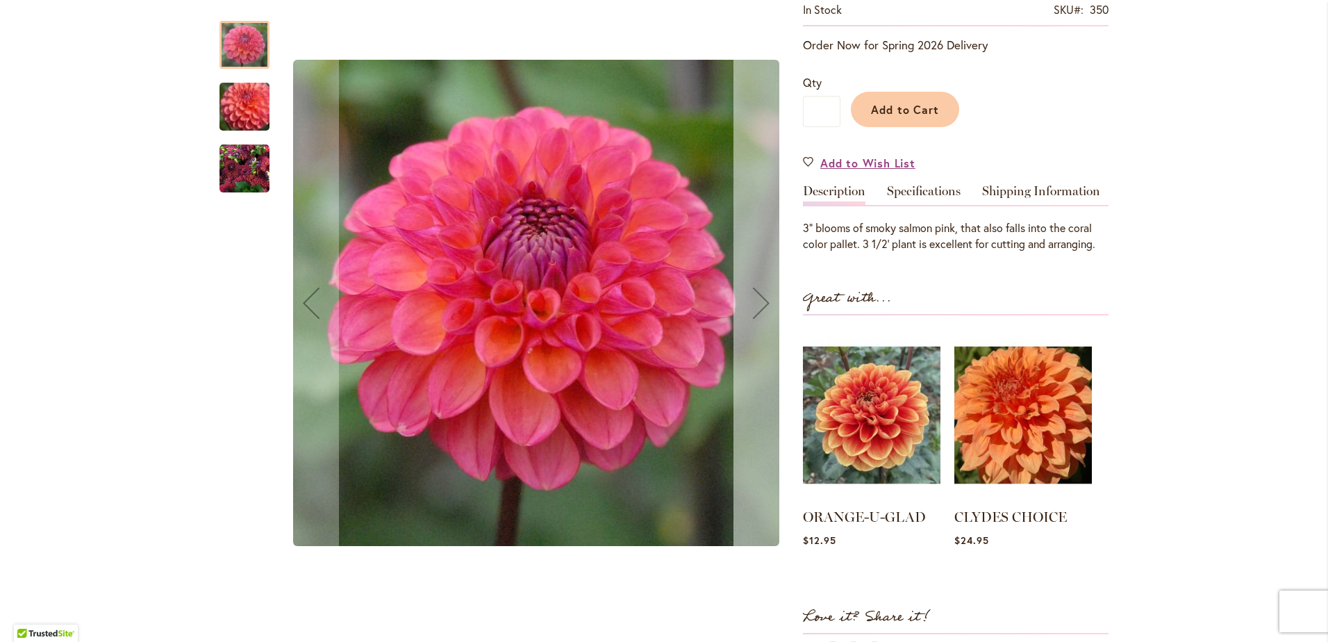
click at [752, 316] on div "Next" at bounding box center [761, 303] width 56 height 56
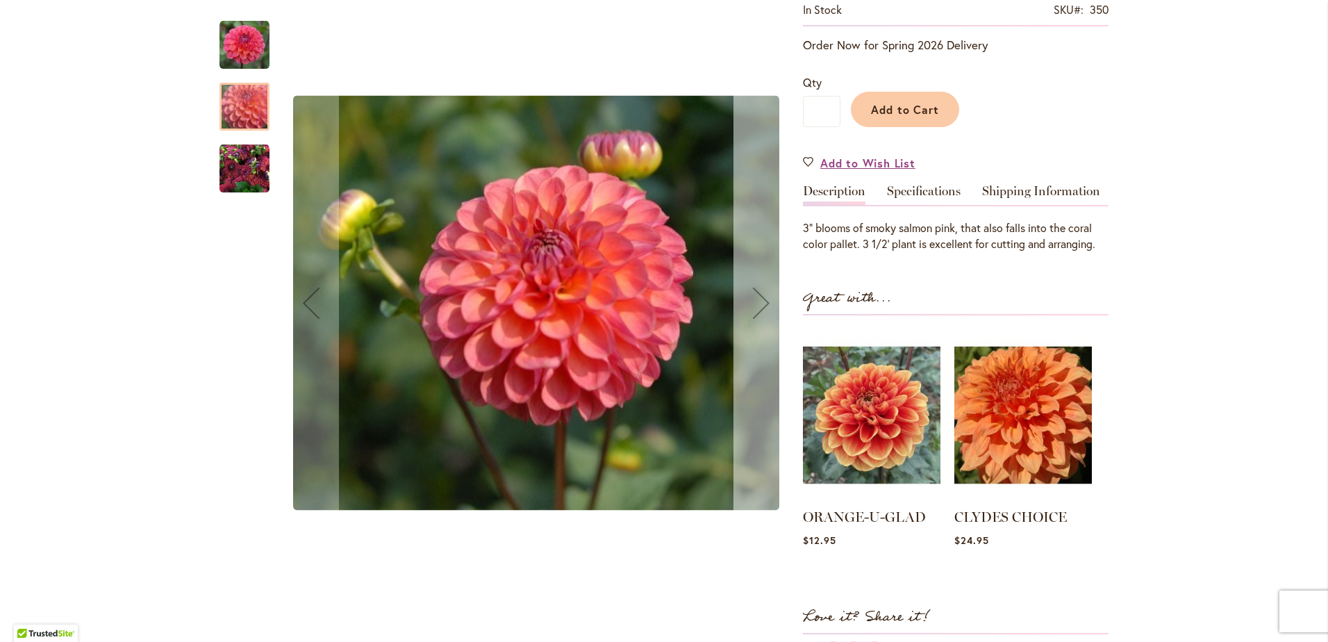
click at [752, 316] on div "Next" at bounding box center [761, 303] width 56 height 56
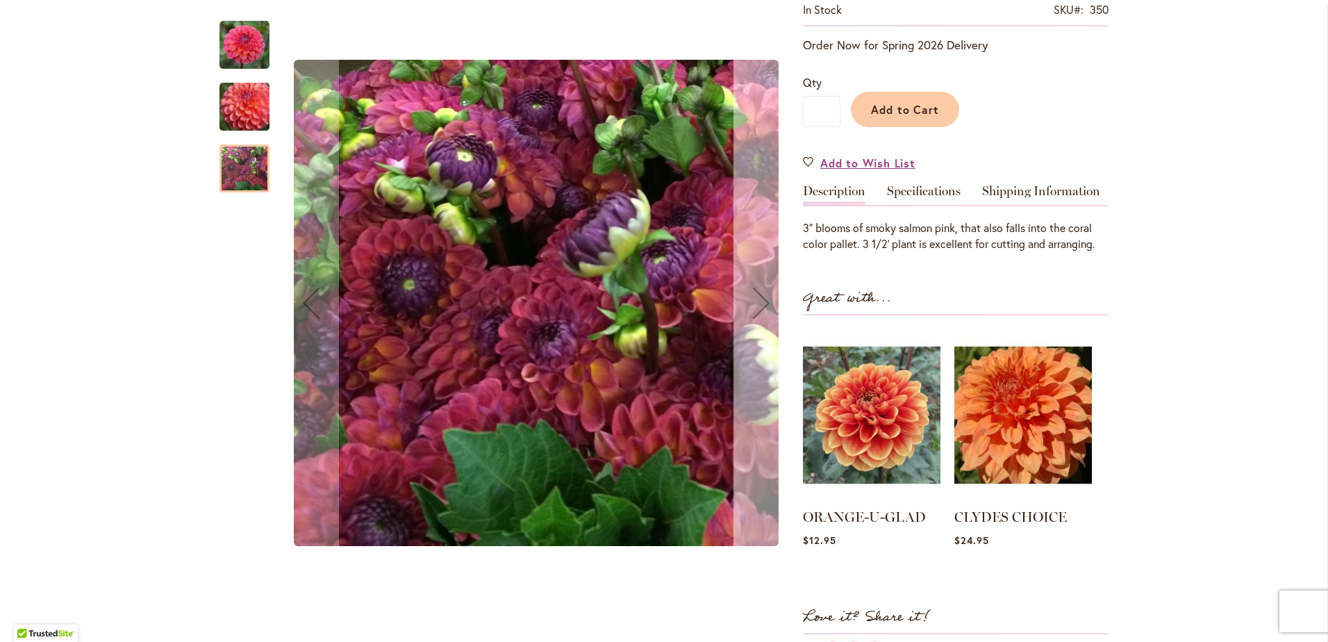
click at [752, 316] on div "Next" at bounding box center [761, 303] width 56 height 56
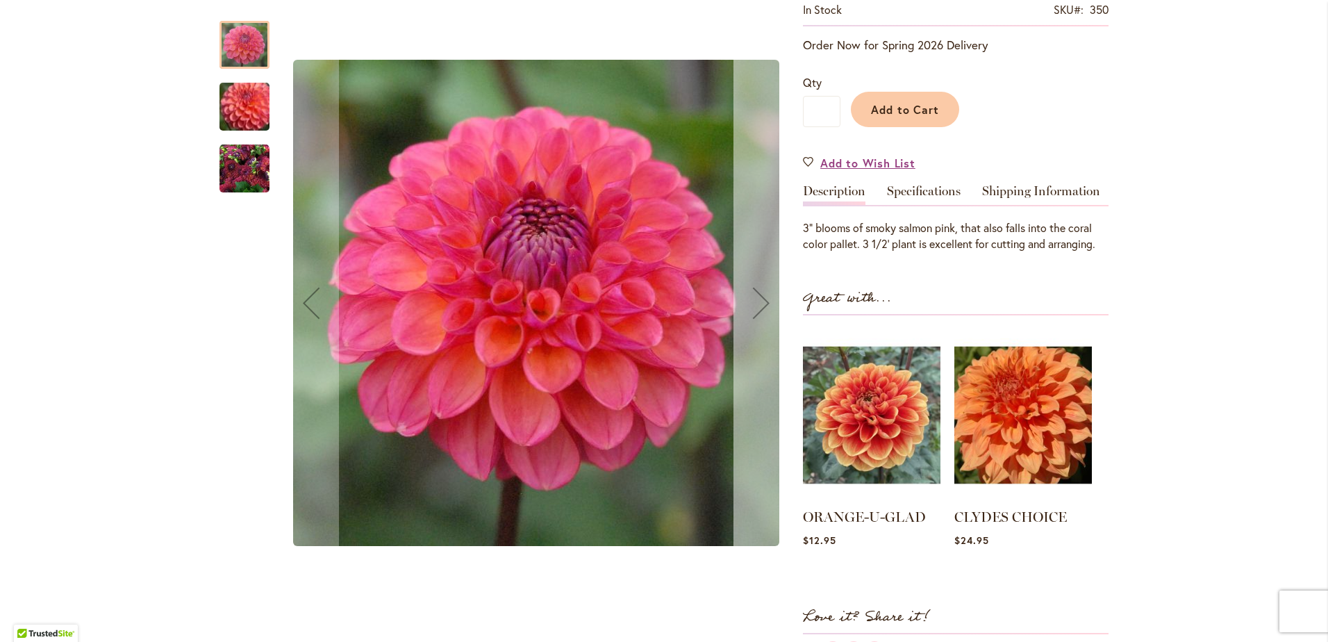
click at [752, 316] on div "Next" at bounding box center [761, 303] width 56 height 56
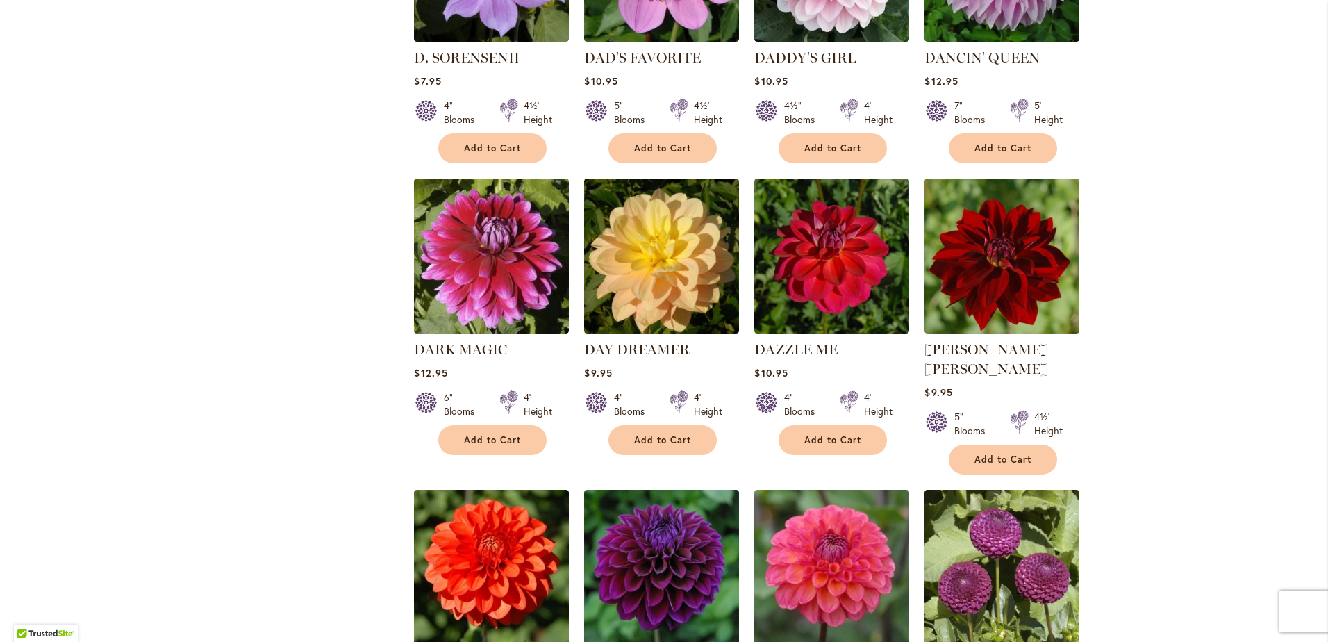
scroll to position [1900, 0]
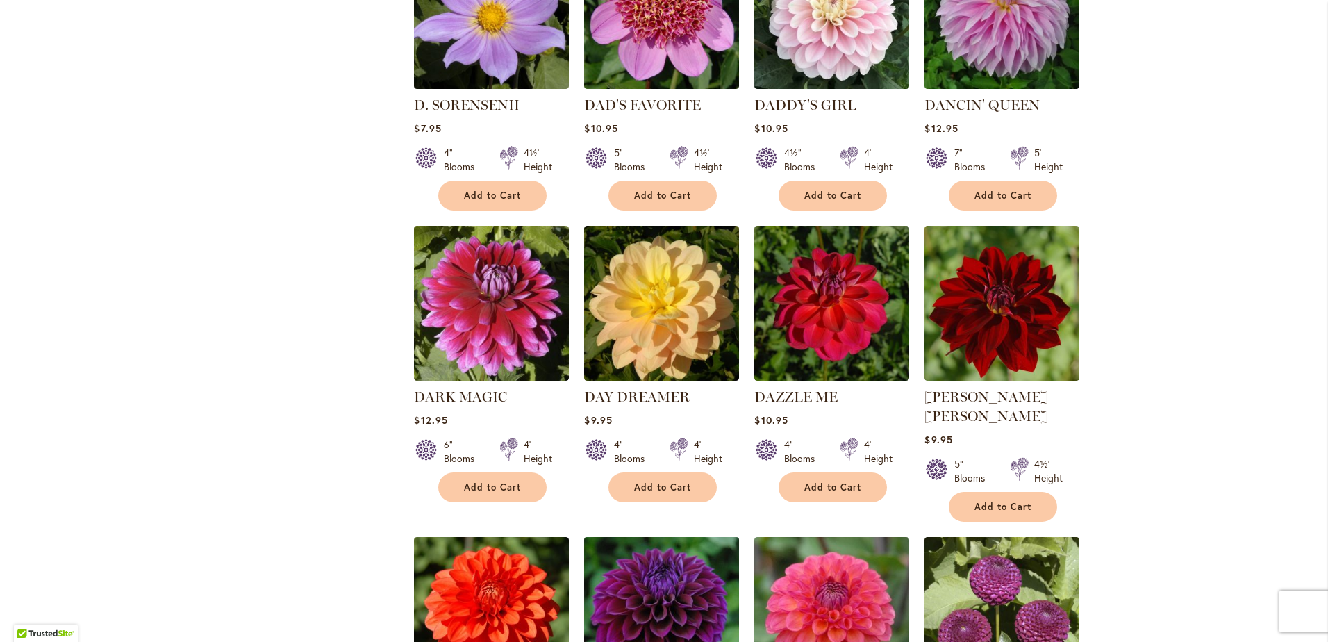
click at [634, 547] on img at bounding box center [662, 614] width 162 height 162
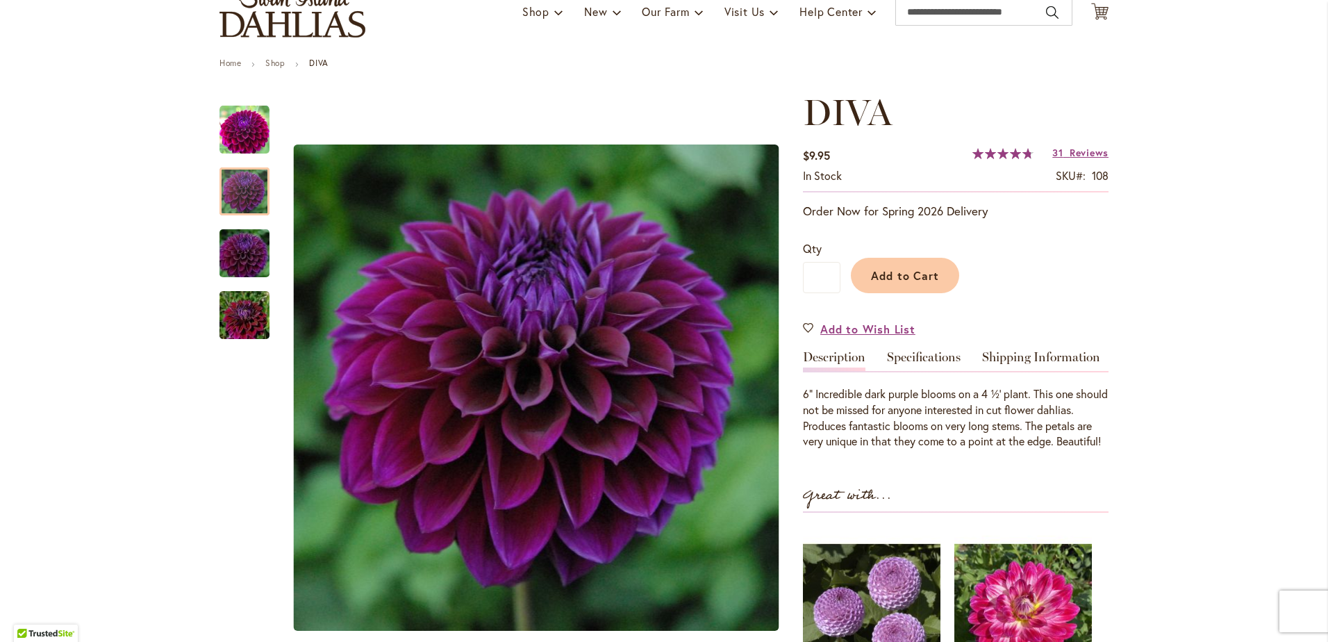
scroll to position [191, 0]
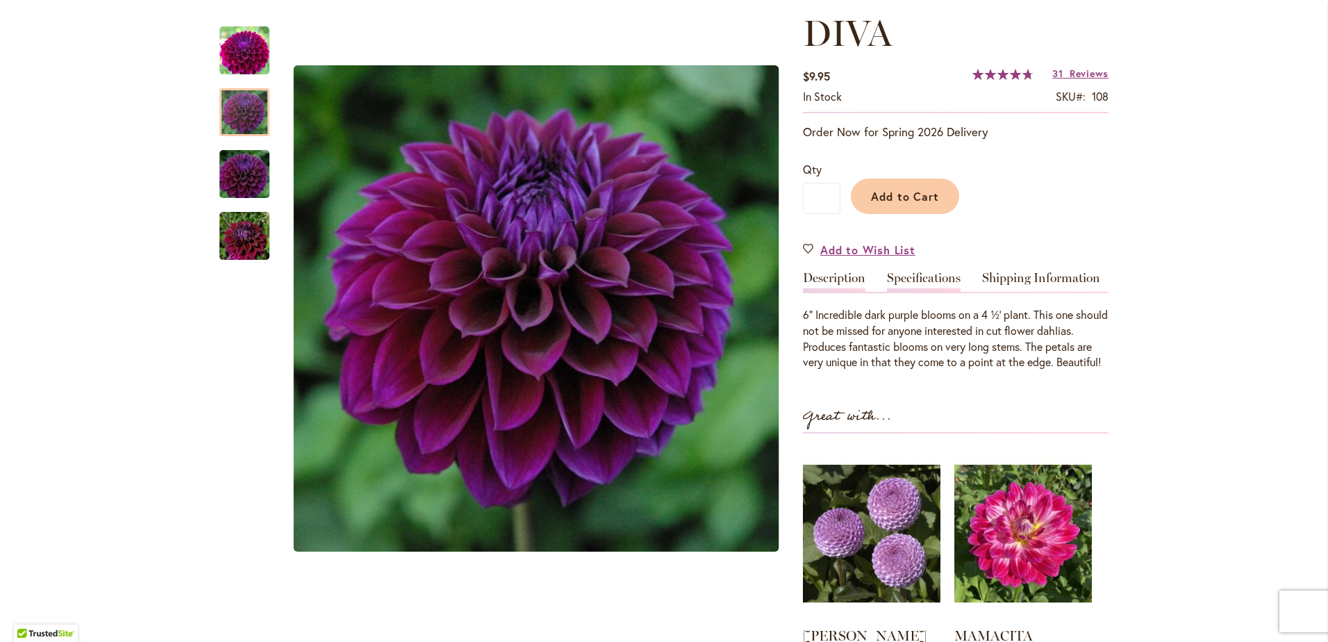
click at [905, 280] on link "Specifications" at bounding box center [924, 282] width 74 height 20
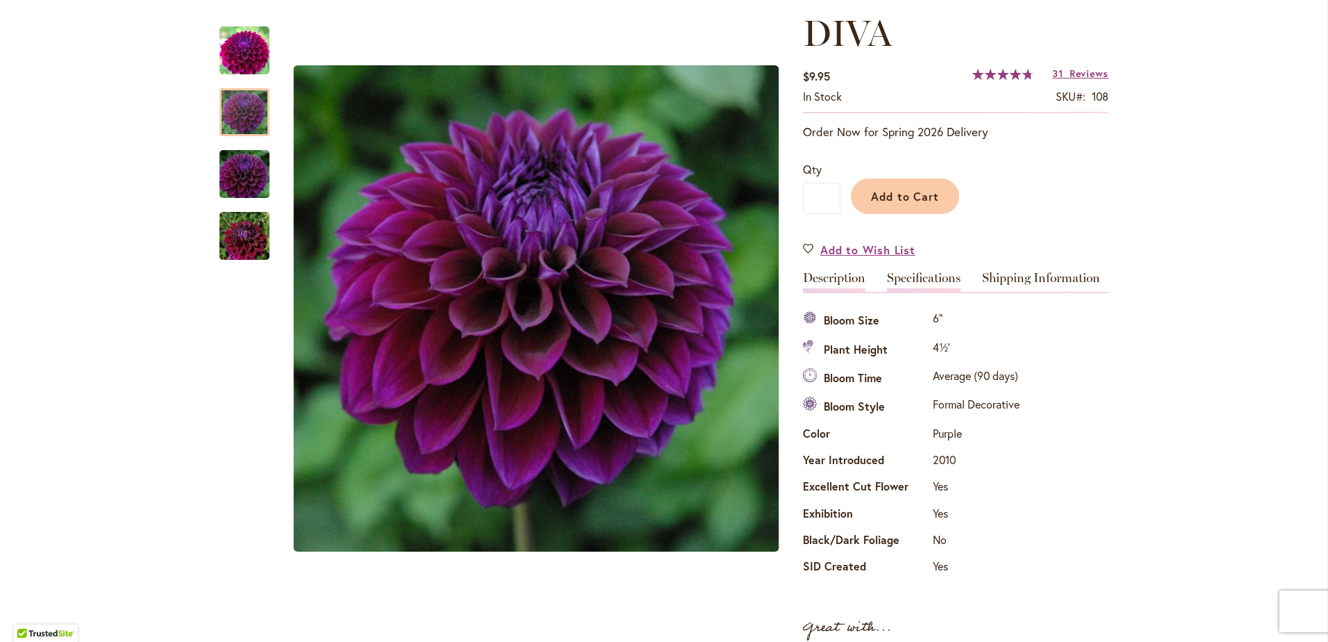
click at [842, 277] on link "Description" at bounding box center [834, 282] width 62 height 20
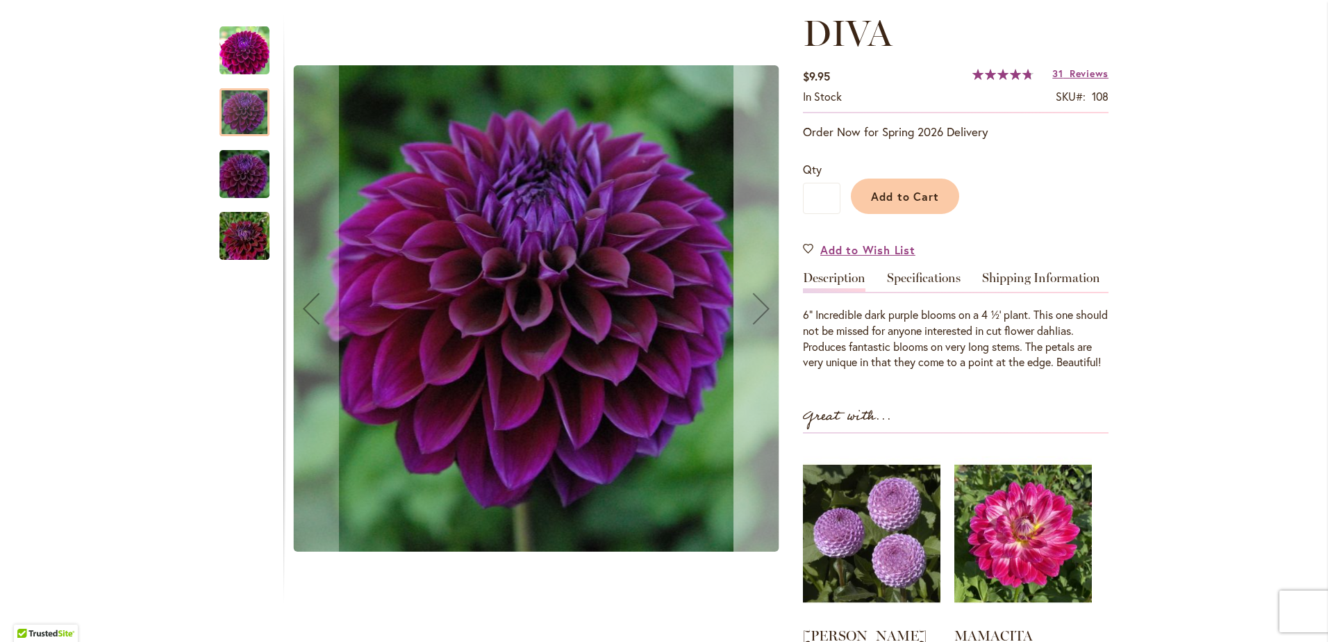
click at [755, 306] on div "Next" at bounding box center [761, 309] width 56 height 56
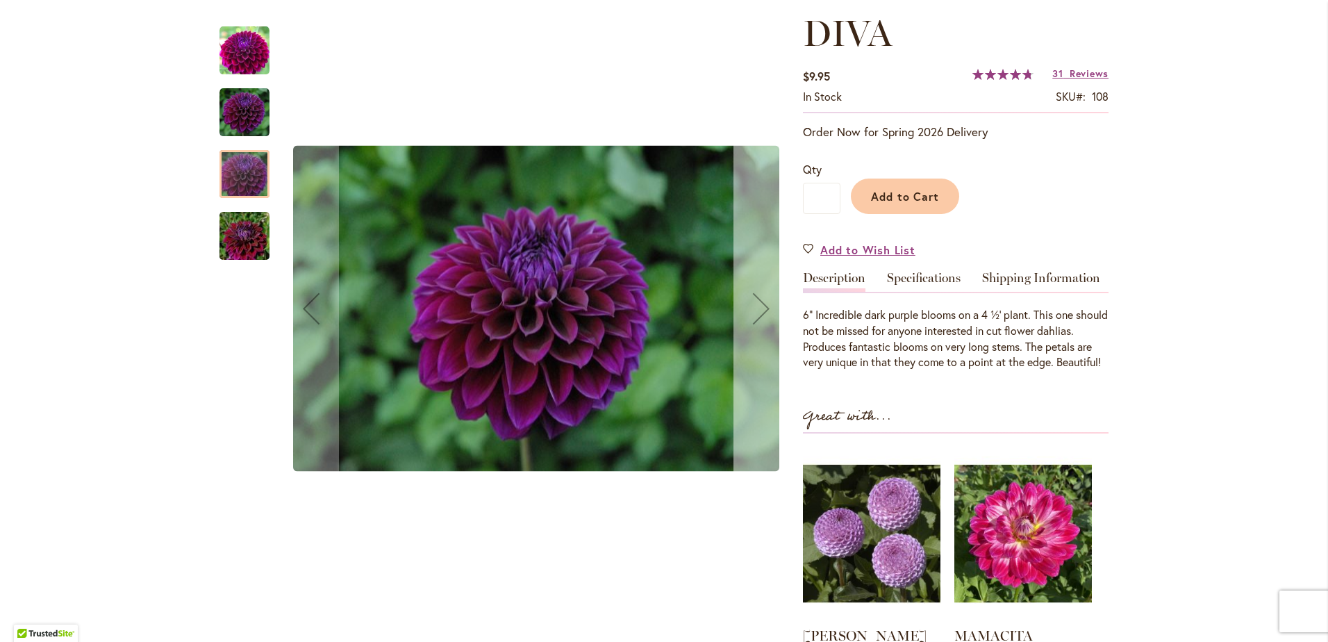
click at [756, 306] on div "Next" at bounding box center [761, 309] width 56 height 56
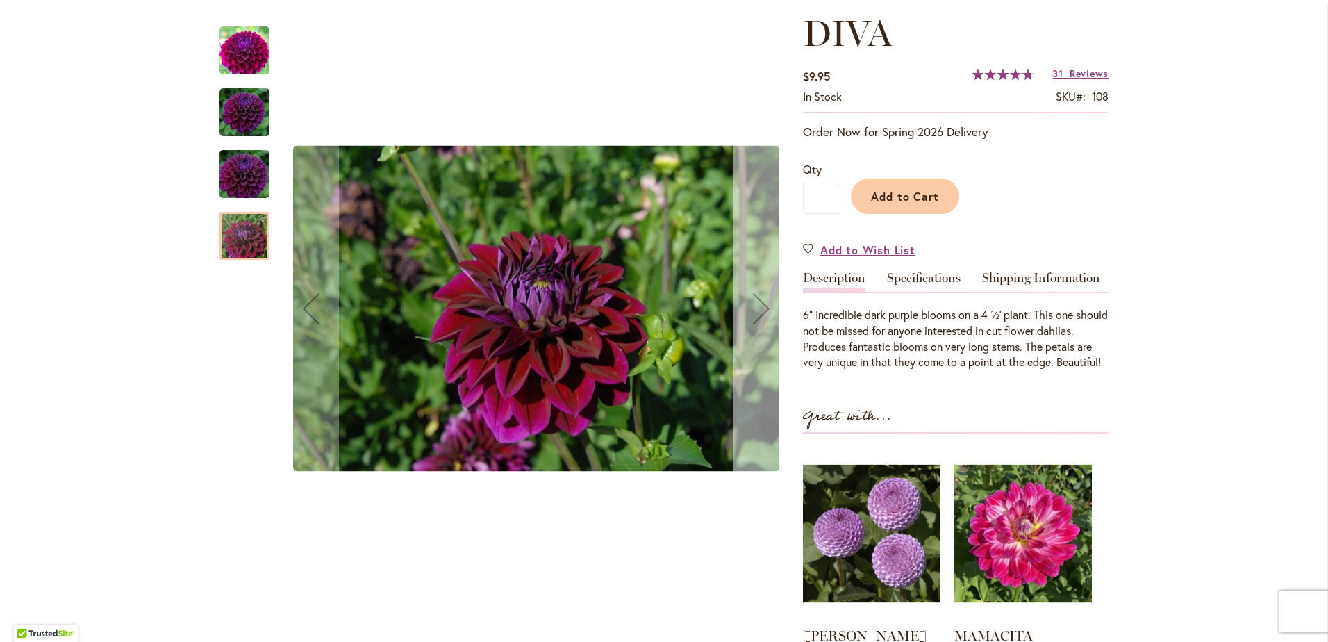
click at [756, 306] on div "Next" at bounding box center [761, 309] width 56 height 56
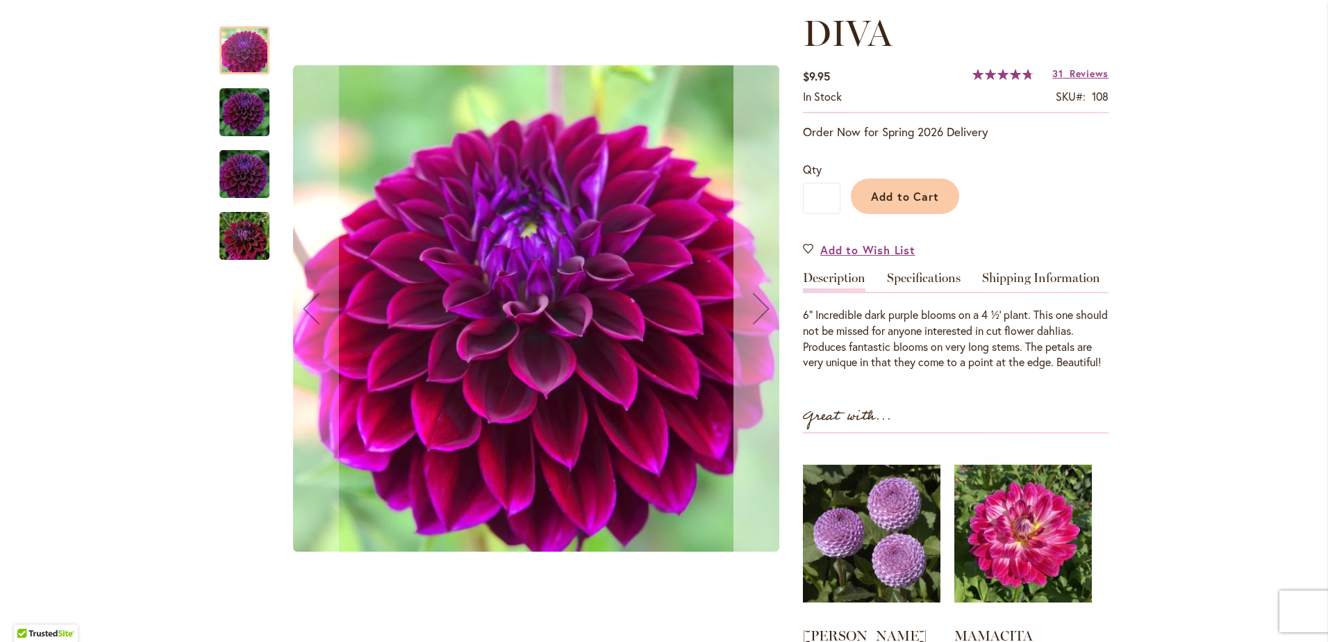
click at [756, 306] on div "Next" at bounding box center [761, 309] width 56 height 56
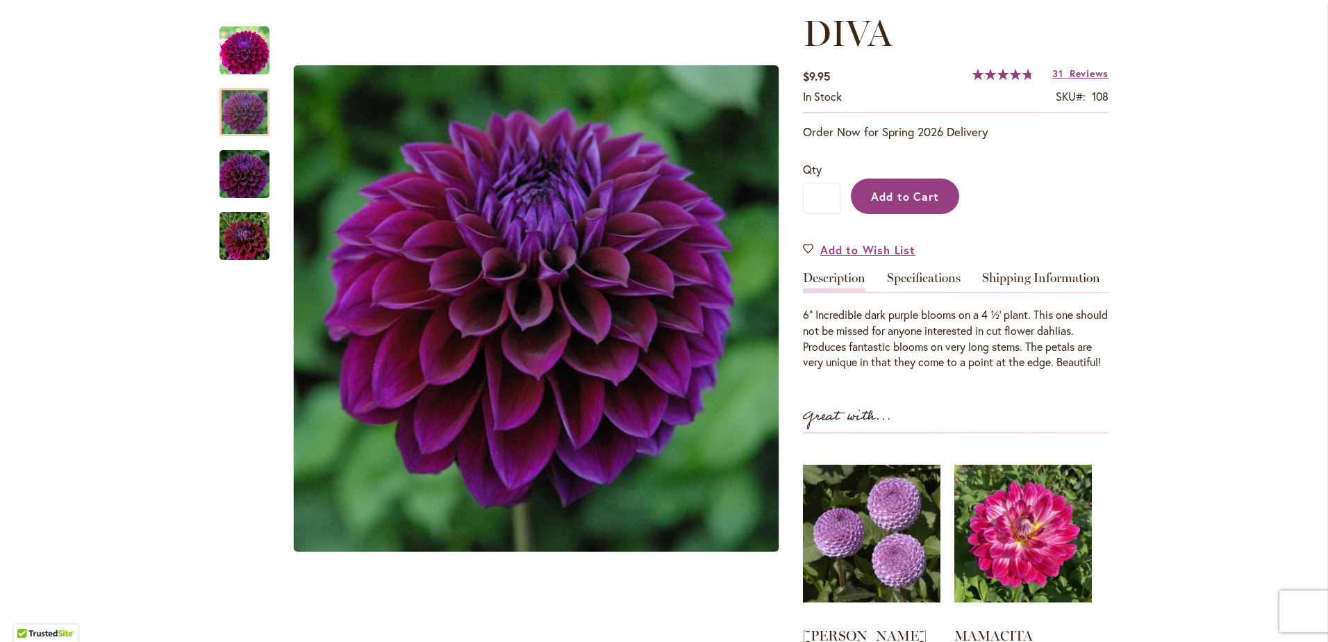
click at [878, 208] on button "Add to Cart" at bounding box center [905, 195] width 108 height 35
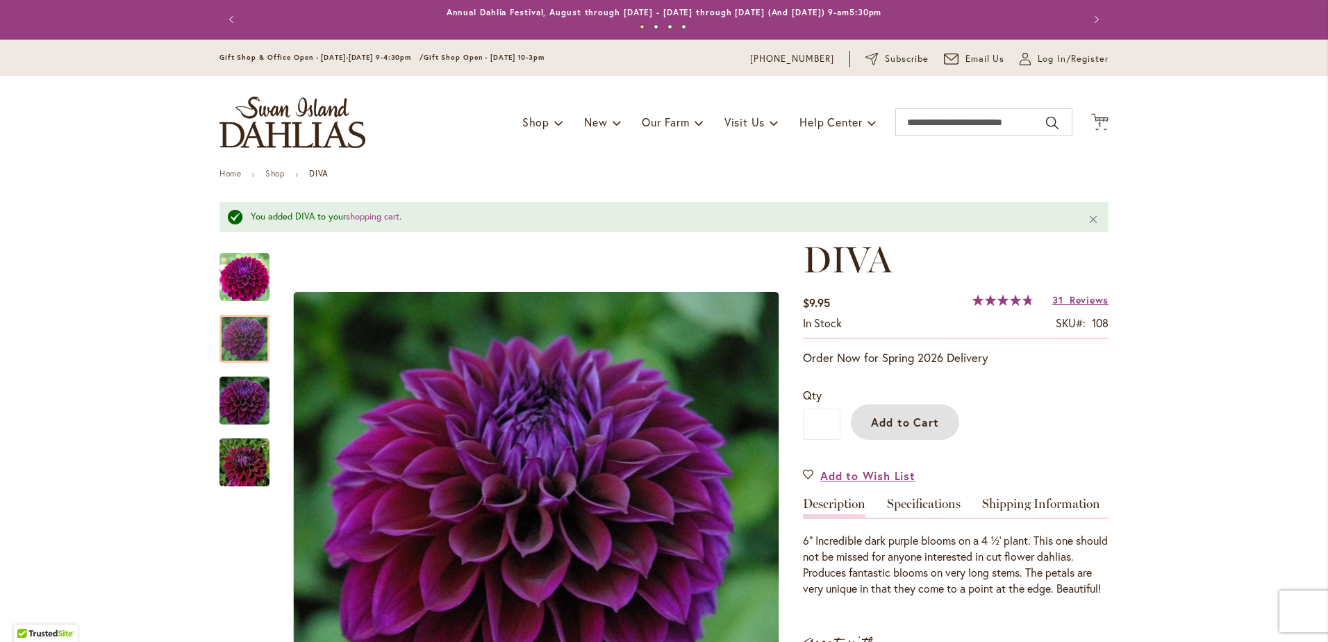
scroll to position [0, 0]
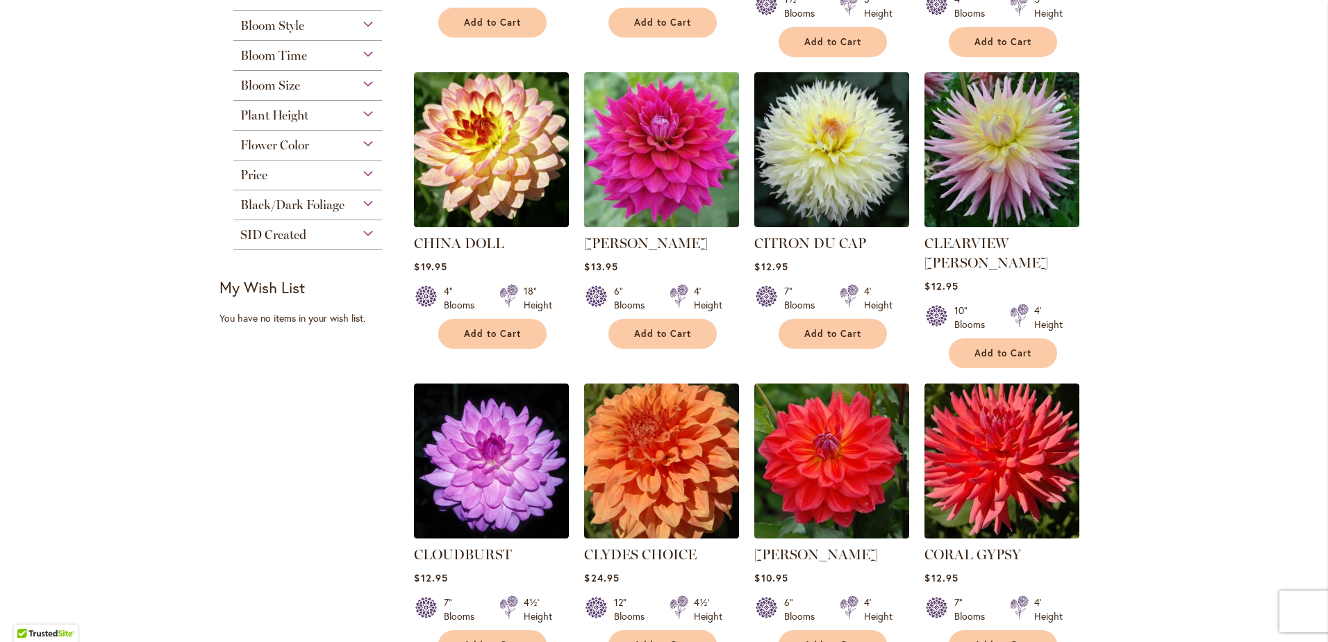
scroll to position [556, 0]
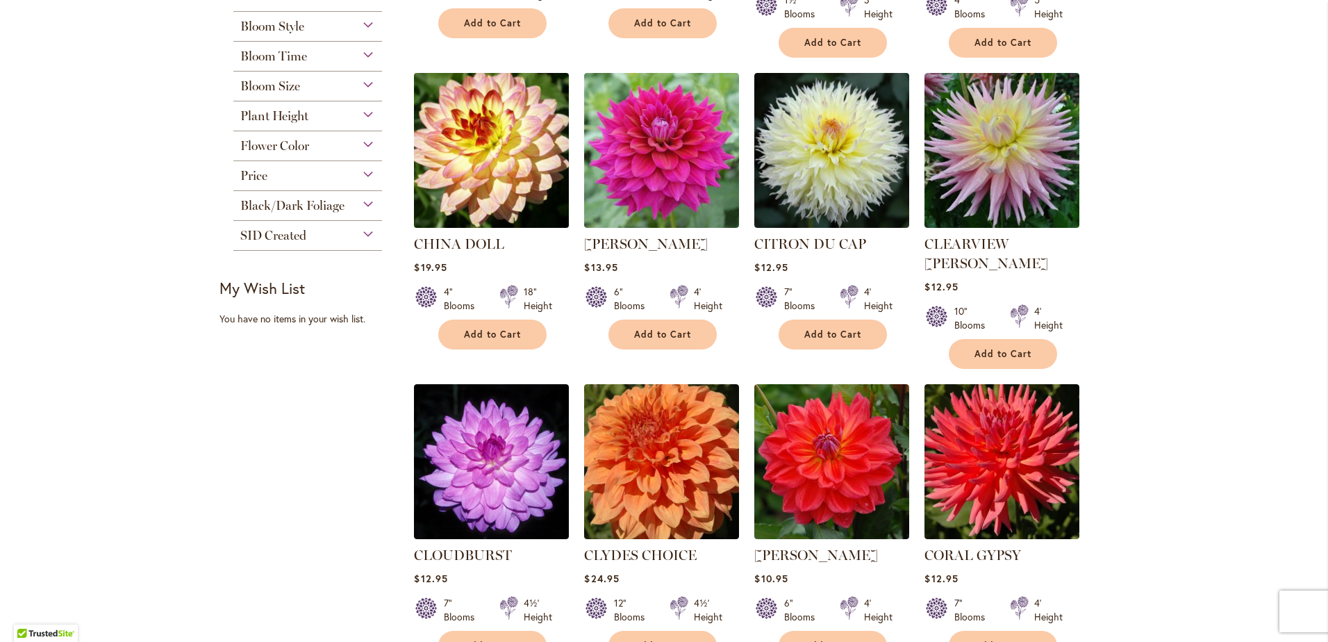
click at [498, 141] on img at bounding box center [491, 150] width 162 height 162
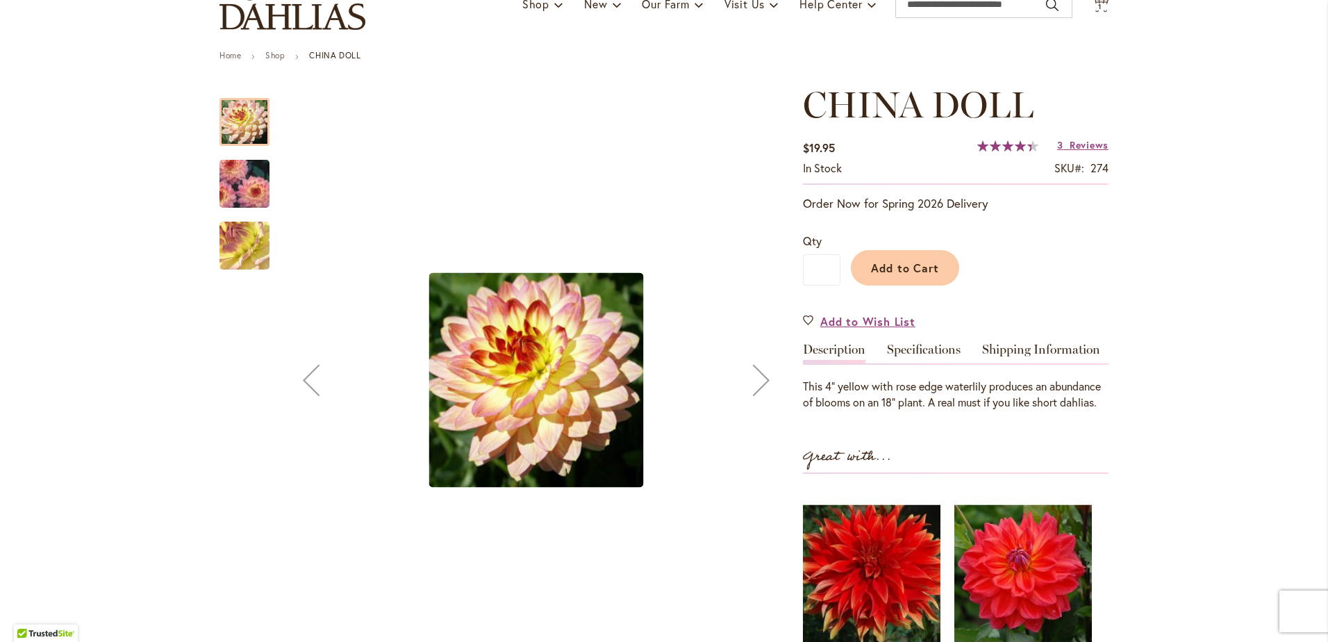
scroll to position [122, 0]
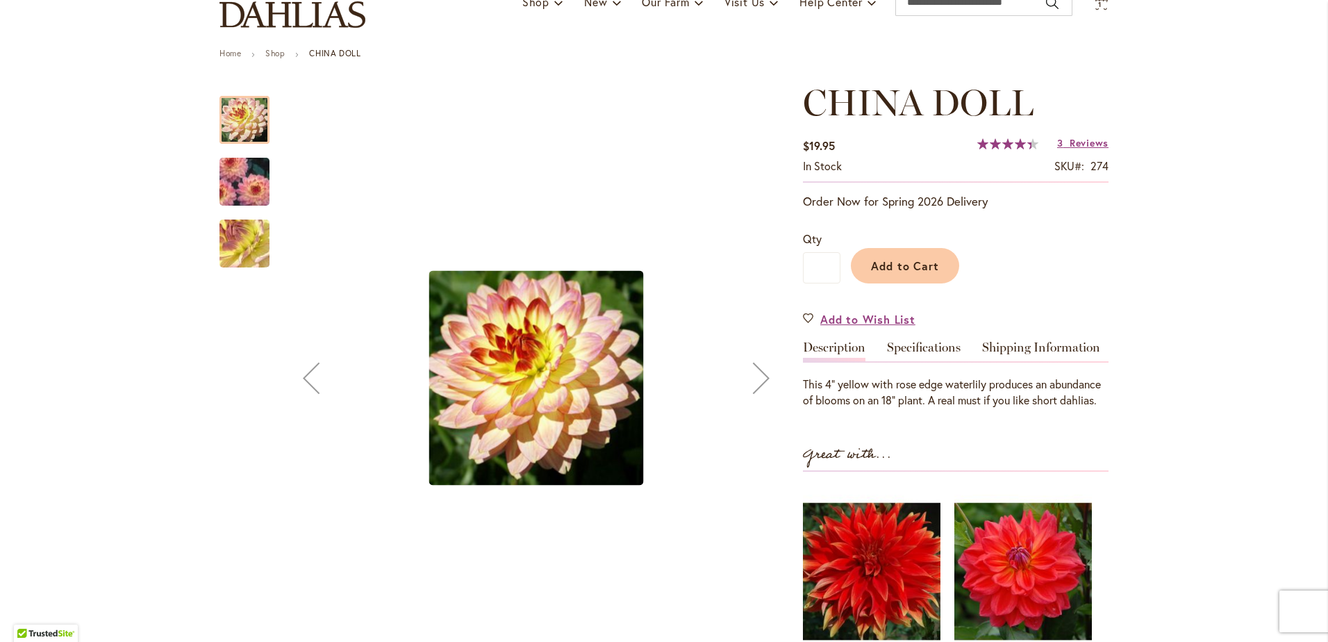
click at [755, 382] on div "Next" at bounding box center [761, 378] width 56 height 56
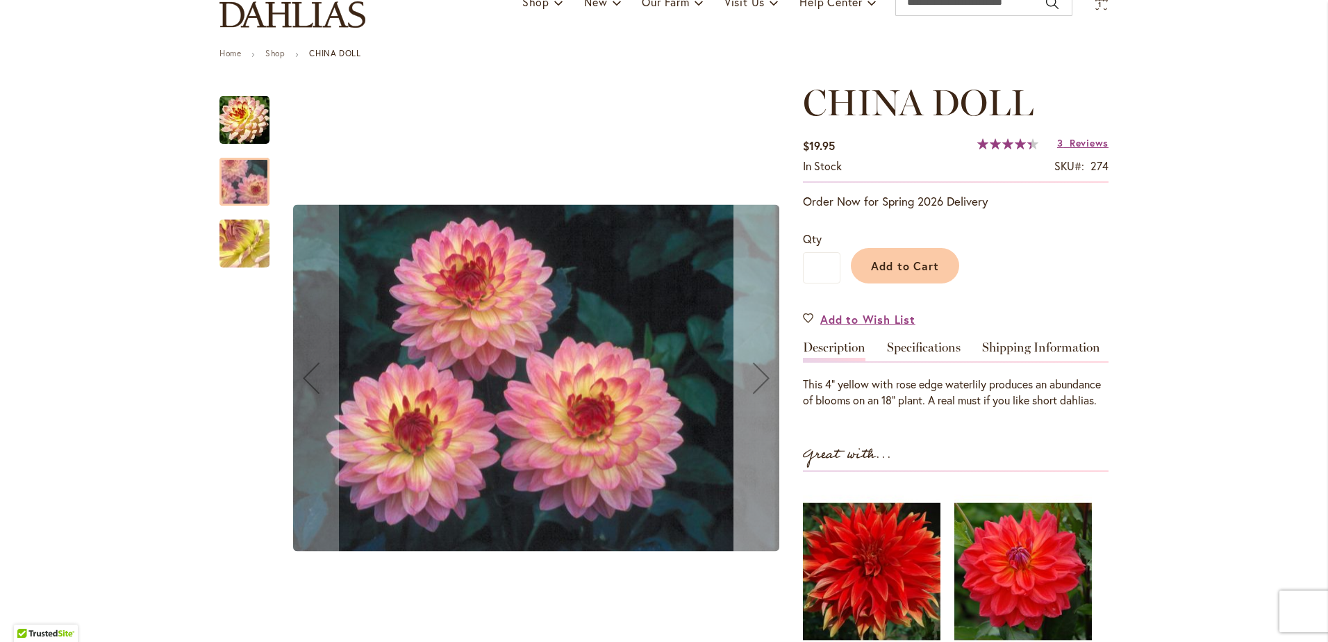
click at [755, 382] on div "Next" at bounding box center [761, 378] width 56 height 56
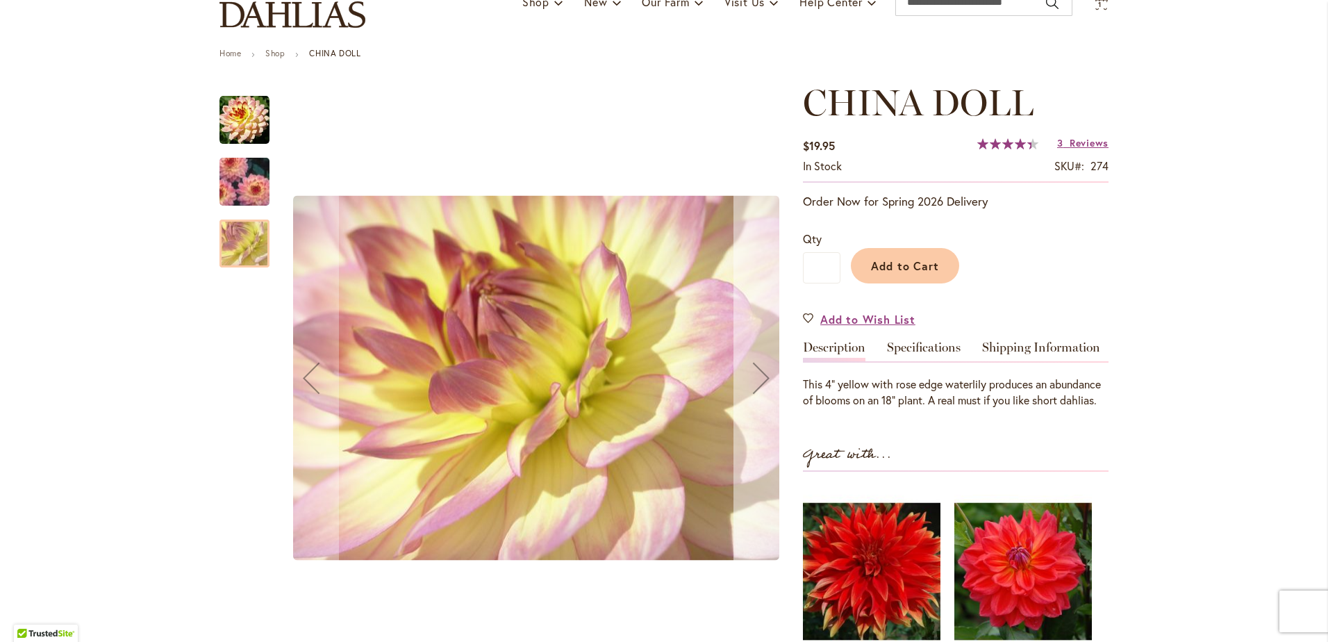
click at [755, 382] on div "Next" at bounding box center [761, 378] width 56 height 56
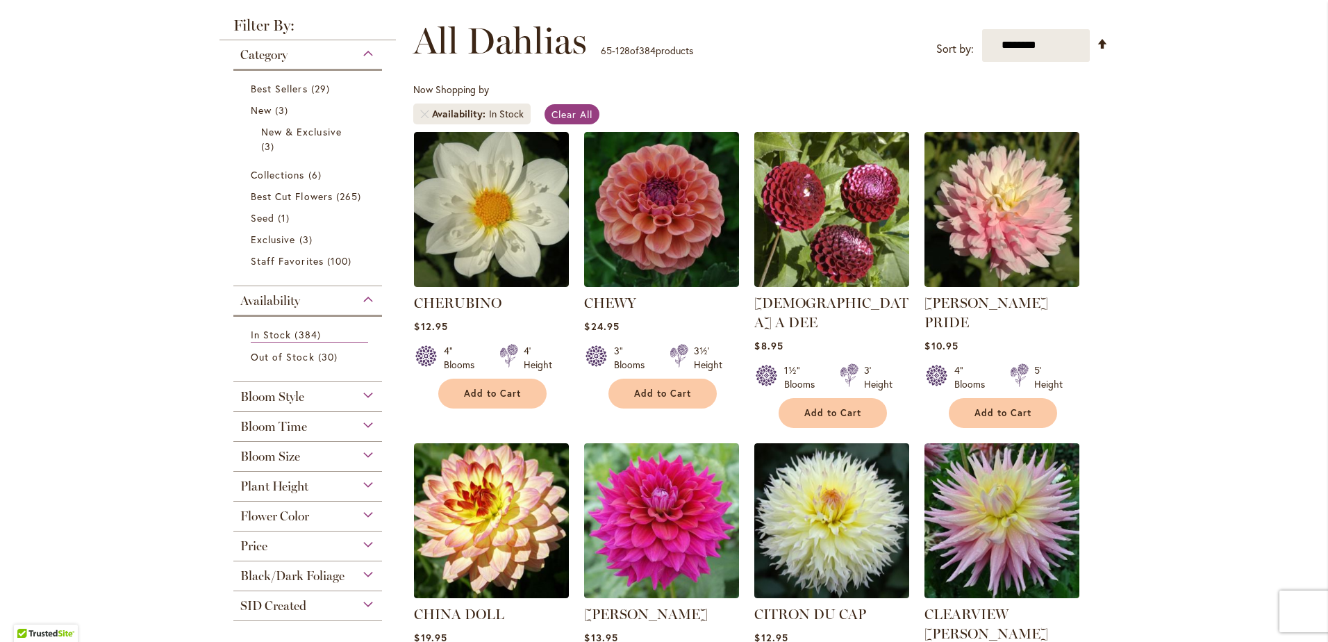
scroll to position [382, 0]
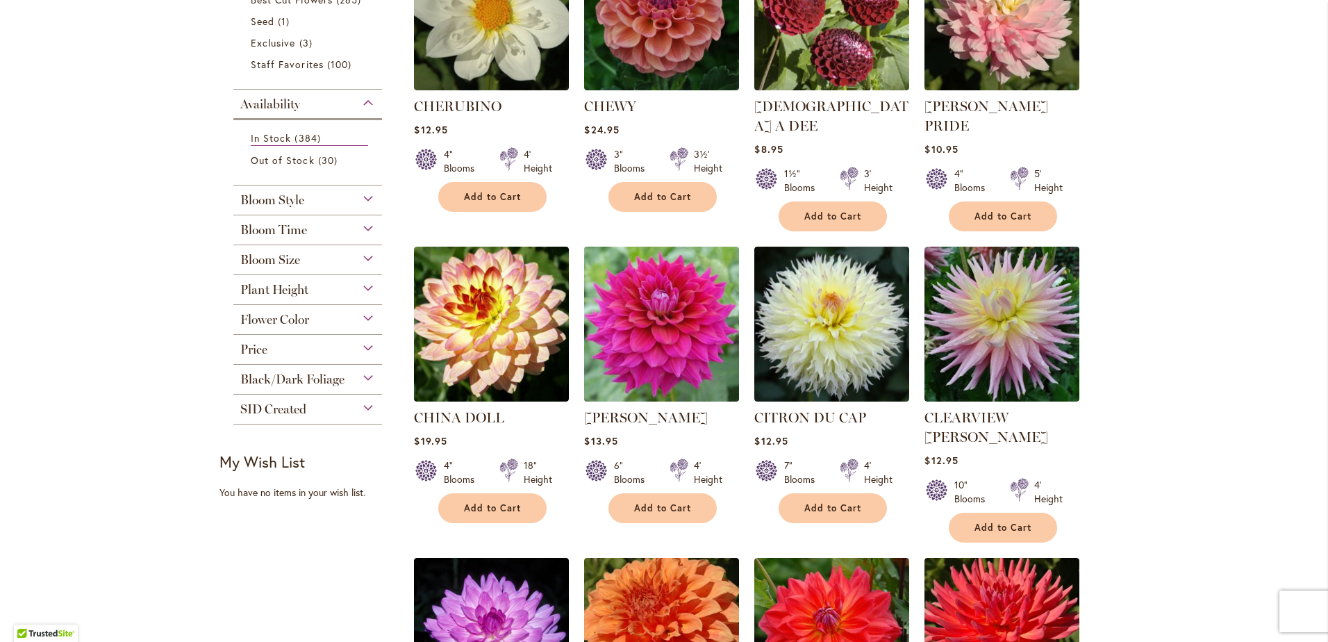
click at [666, 337] on img at bounding box center [662, 323] width 162 height 162
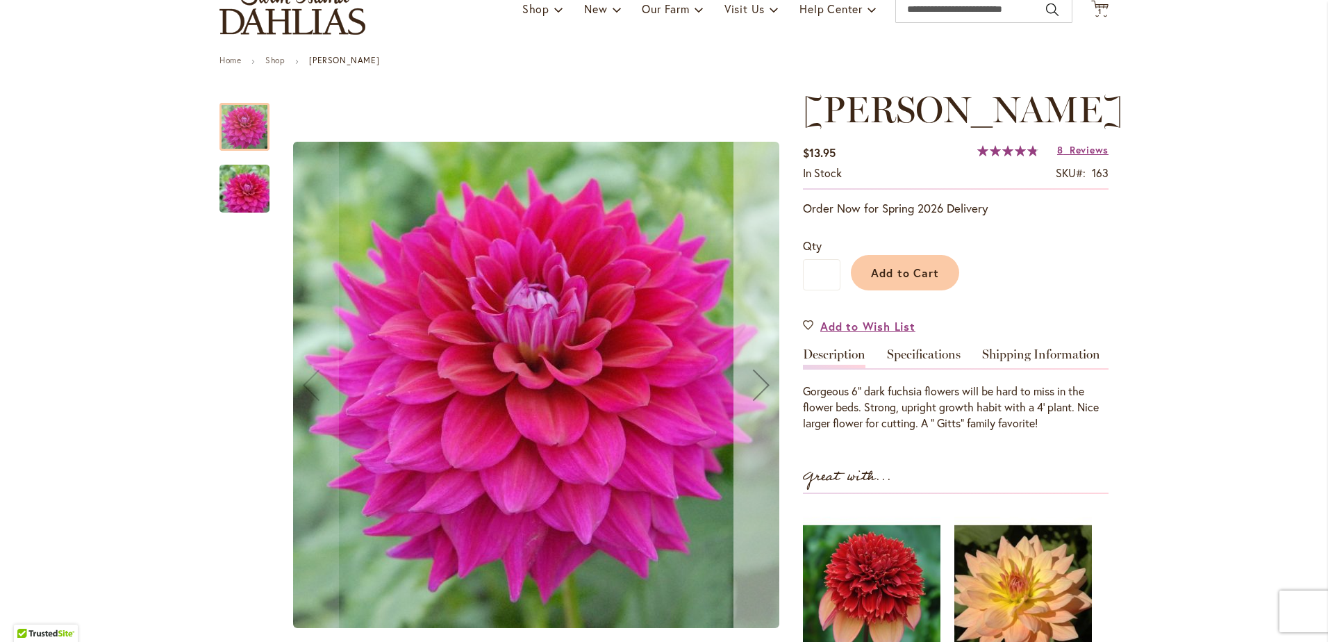
scroll to position [122, 0]
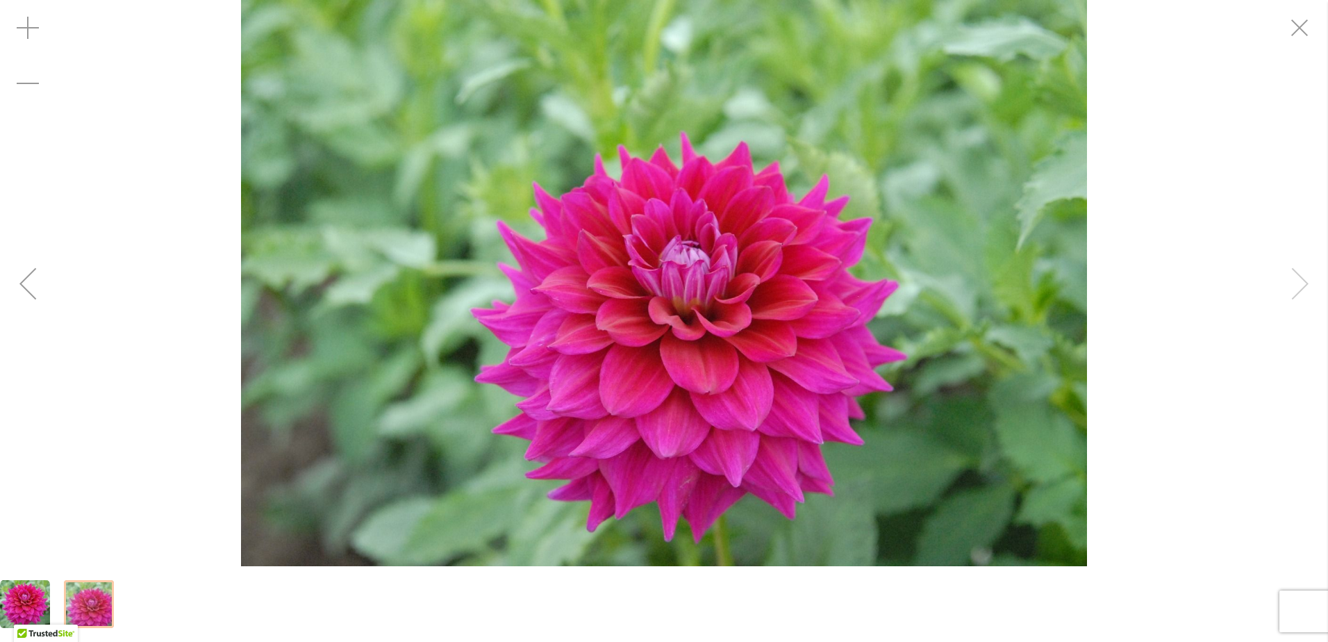
click at [1313, 300] on div "CHLOE JANAE" at bounding box center [664, 283] width 1328 height 566
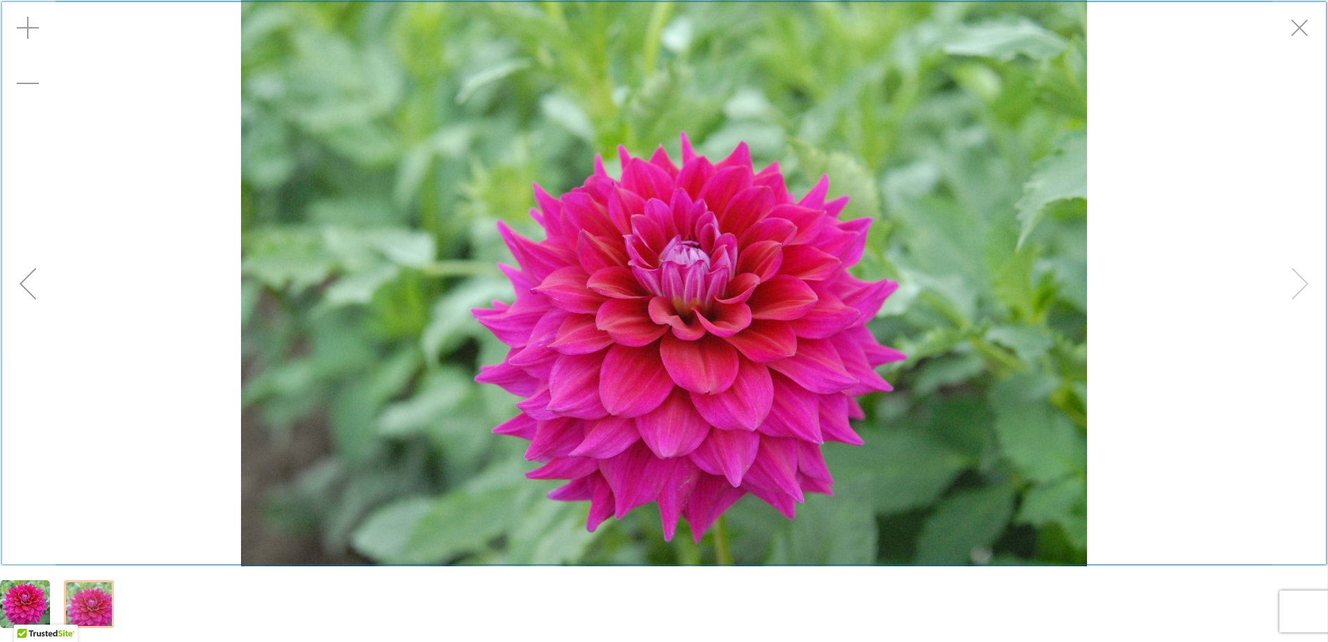
scroll to position [153, 0]
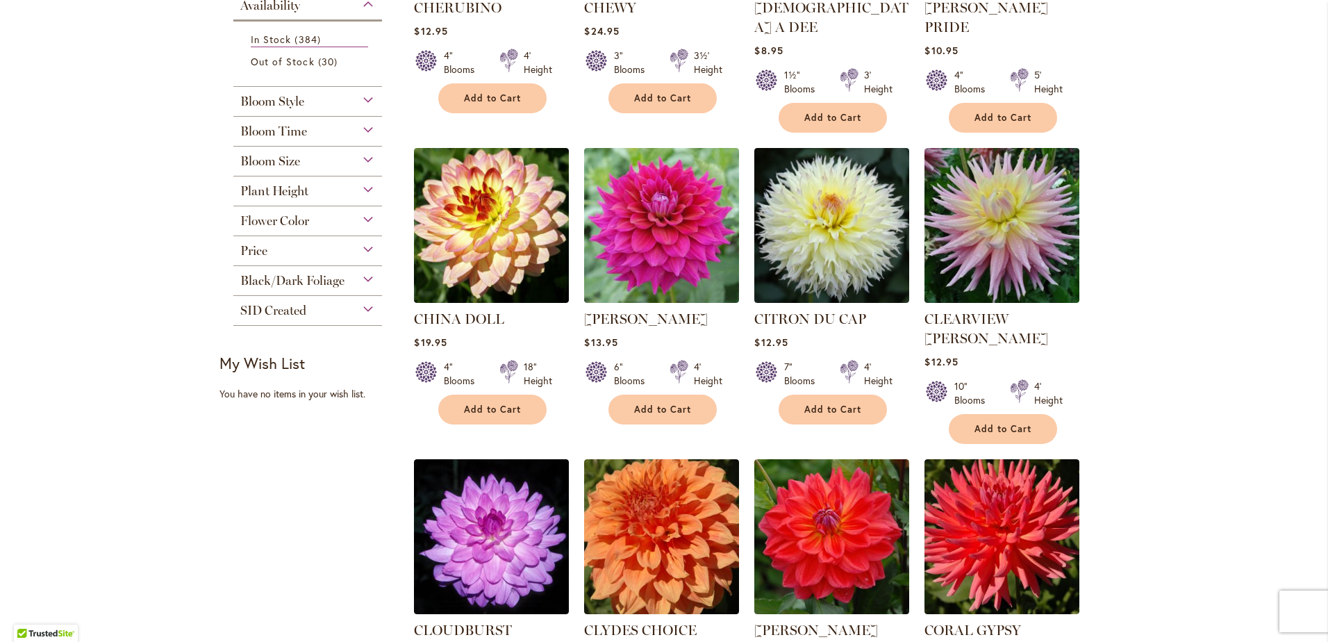
scroll to position [503, 0]
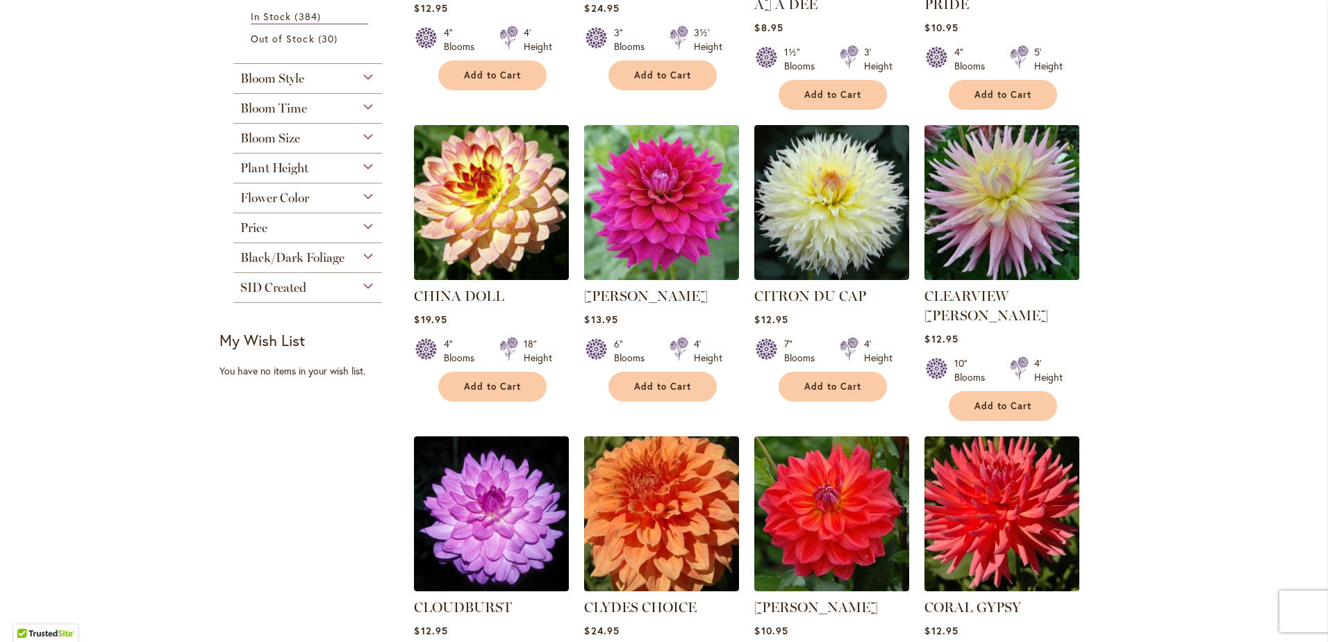
click at [1005, 217] on img at bounding box center [1002, 202] width 162 height 162
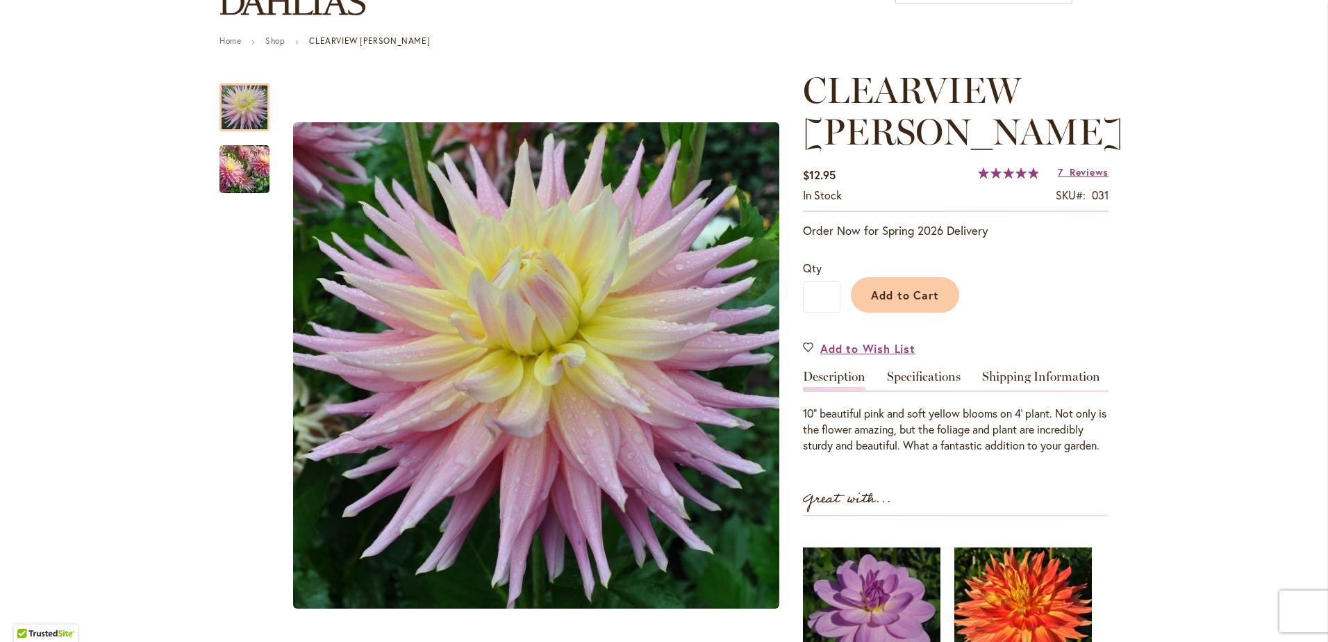
scroll to position [174, 0]
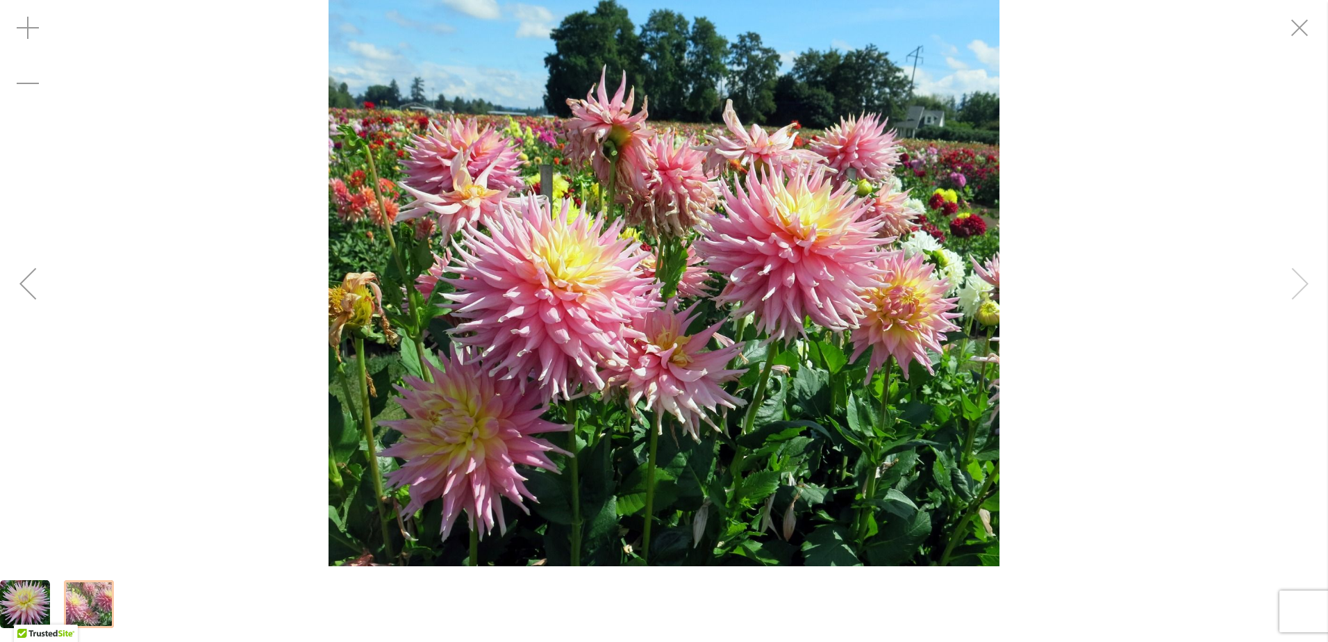
click at [1296, 292] on div "Clearview Jonas" at bounding box center [664, 283] width 1328 height 566
click at [1308, 297] on div "Clearview Jonas" at bounding box center [664, 283] width 1328 height 566
click at [1306, 296] on div "Clearview Jonas" at bounding box center [664, 283] width 1328 height 566
click at [1300, 291] on div "Clearview Jonas" at bounding box center [664, 283] width 1328 height 566
click at [92, 606] on div at bounding box center [89, 604] width 50 height 48
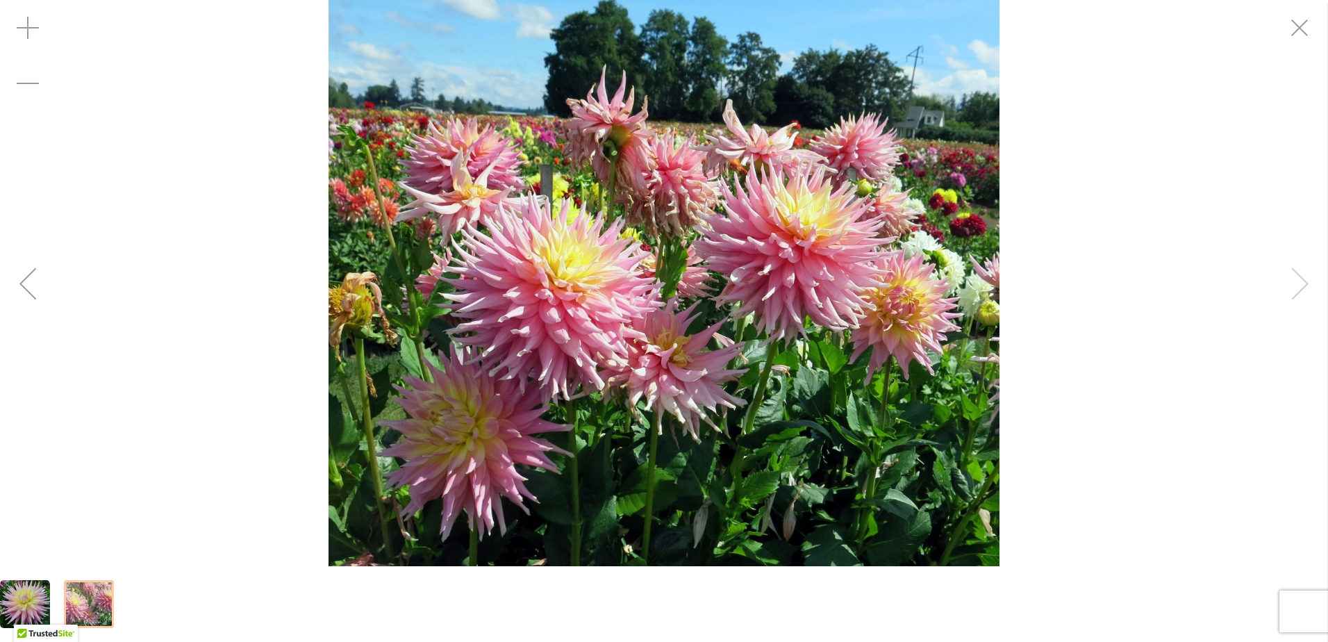
click at [19, 590] on img "Clearview Jonas" at bounding box center [25, 604] width 50 height 50
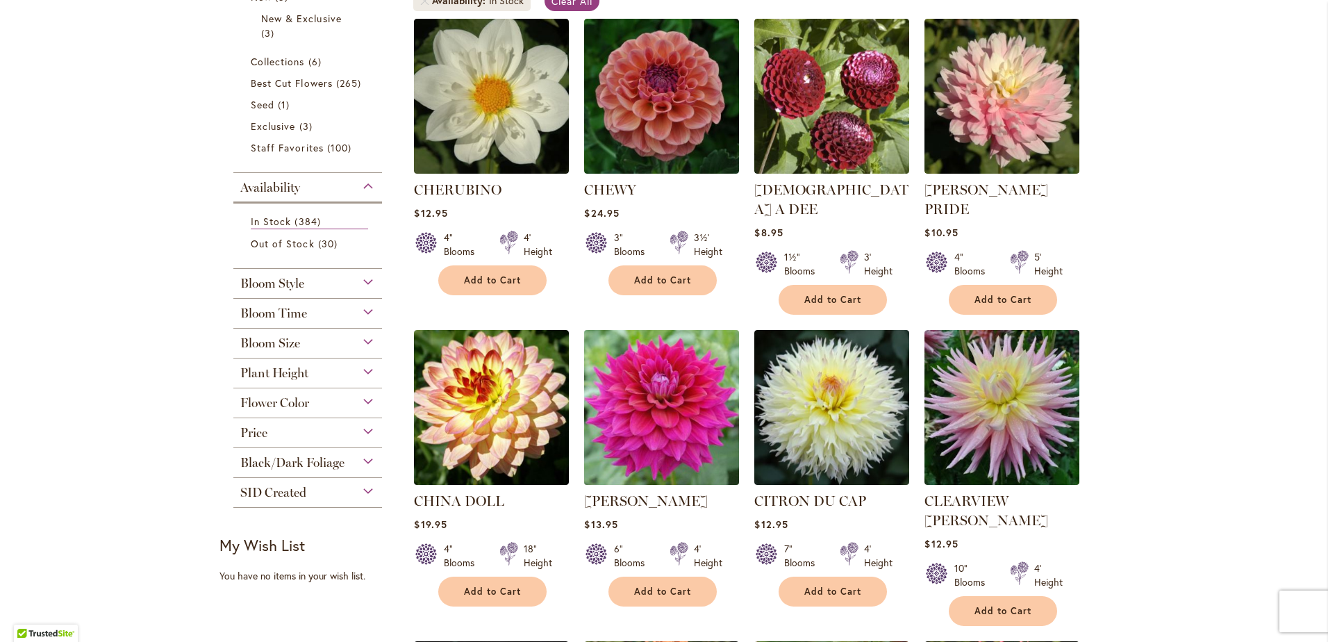
scroll to position [330, 0]
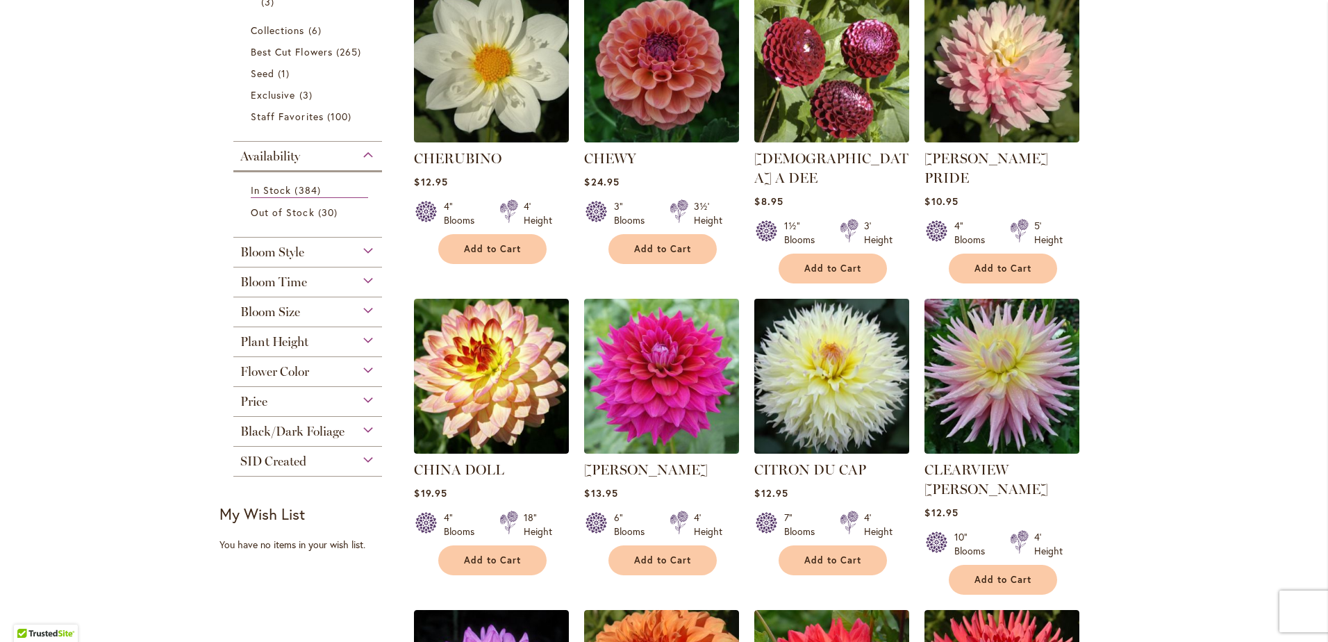
click at [810, 374] on img at bounding box center [832, 375] width 162 height 162
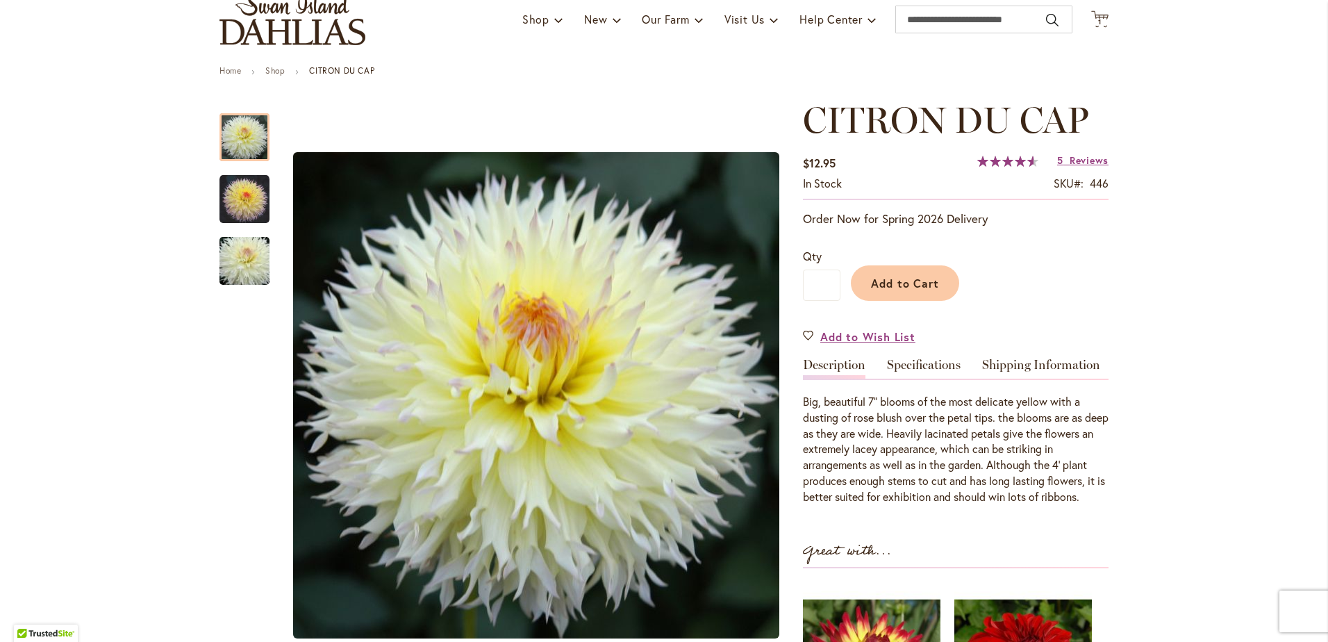
scroll to position [139, 0]
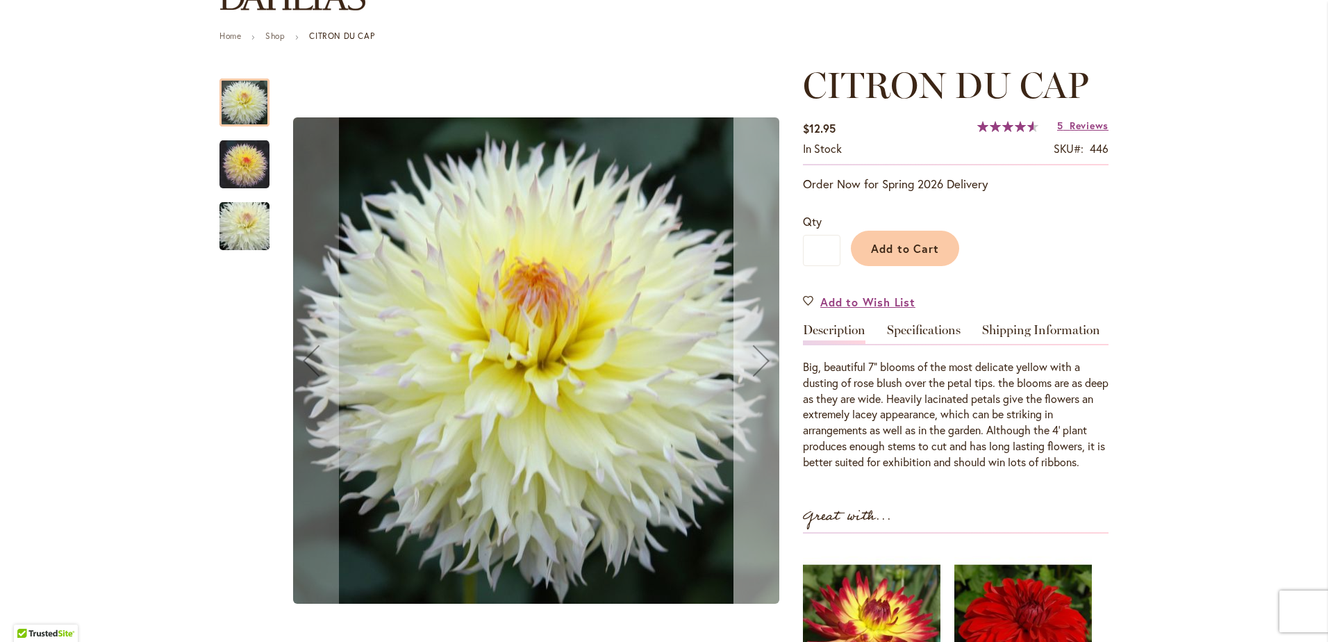
click at [756, 367] on div "Next" at bounding box center [761, 361] width 56 height 56
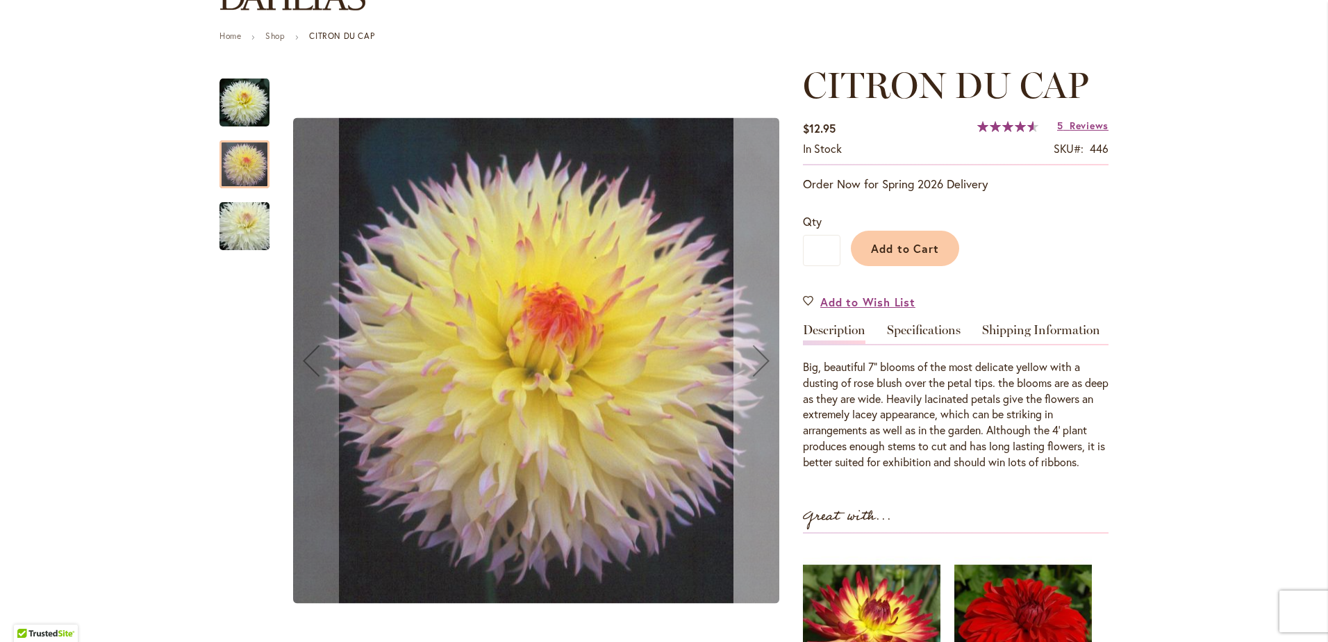
click at [756, 367] on div "Next" at bounding box center [761, 361] width 56 height 56
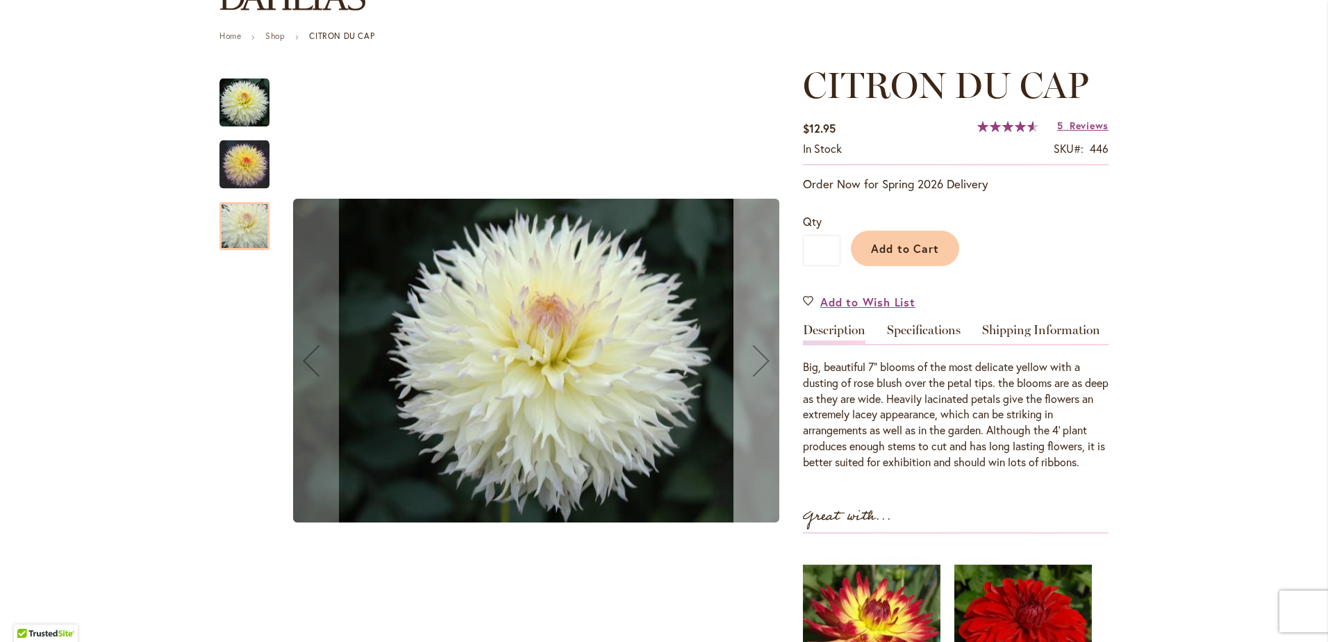
click at [756, 367] on div "Next" at bounding box center [761, 361] width 56 height 56
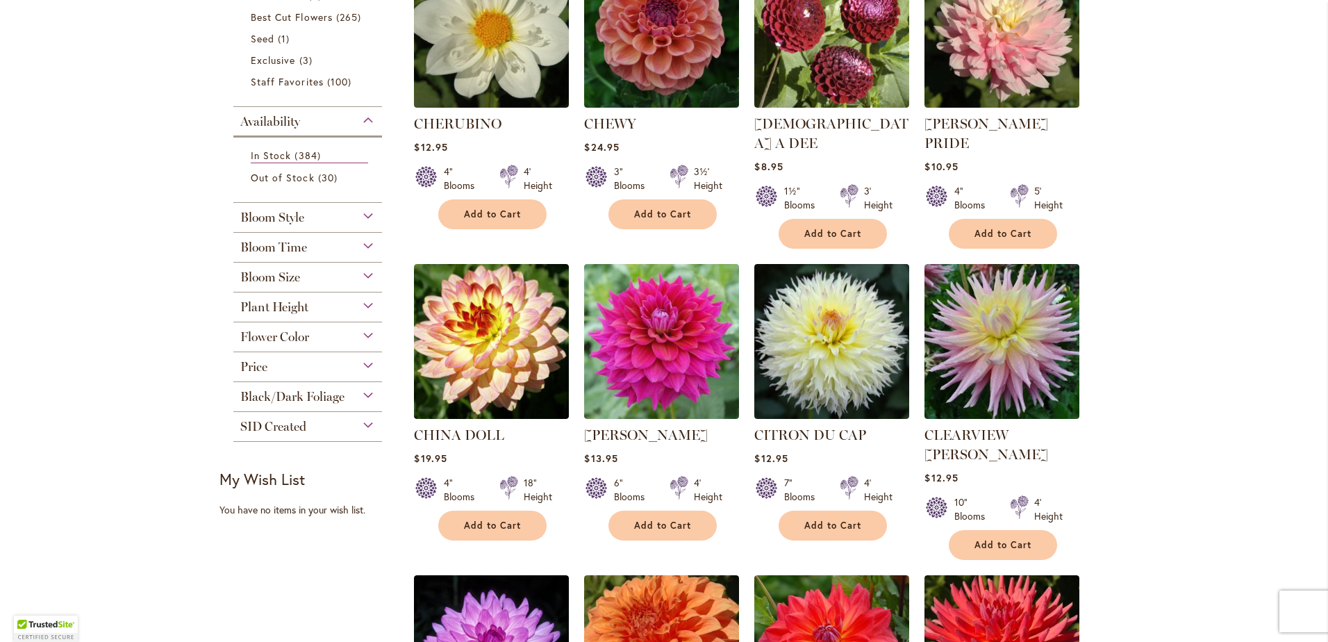
scroll to position [694, 0]
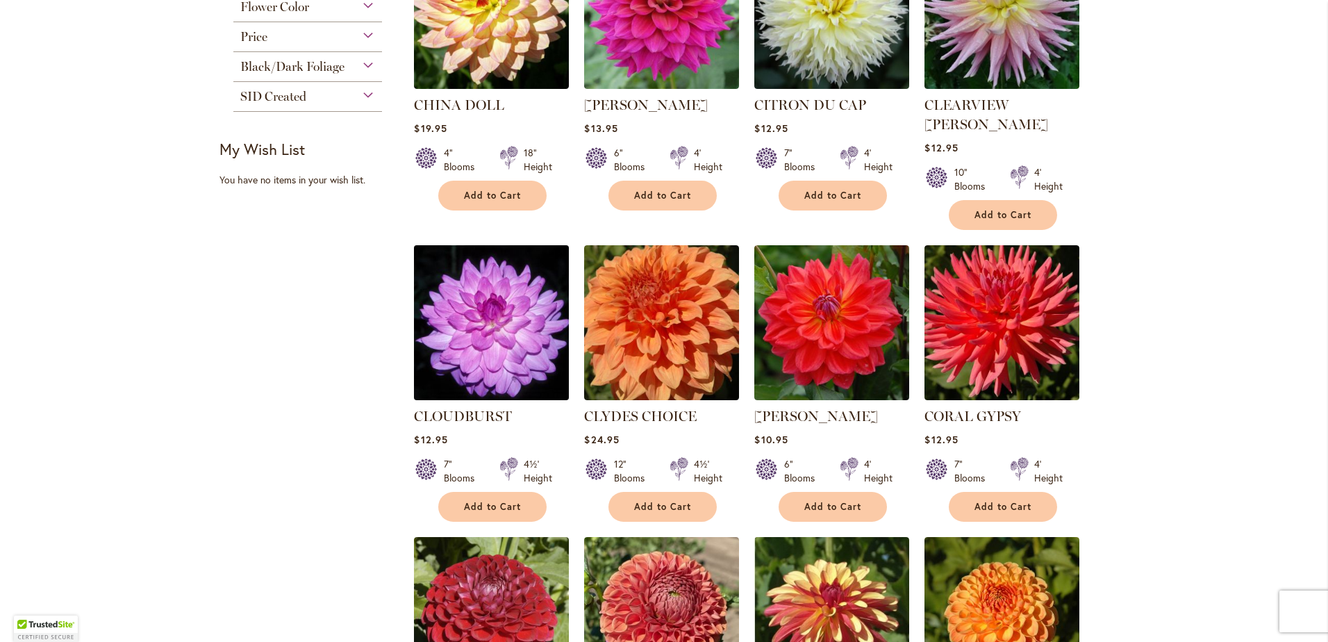
click at [514, 301] on img at bounding box center [491, 322] width 162 height 162
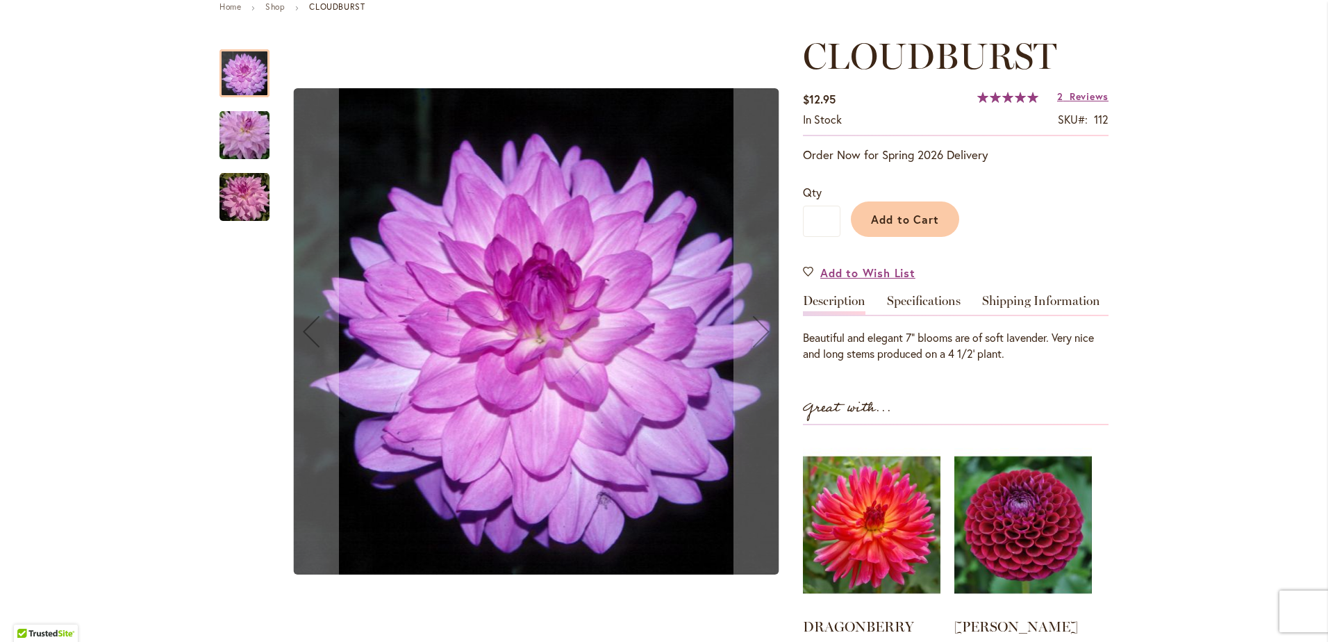
scroll to position [191, 0]
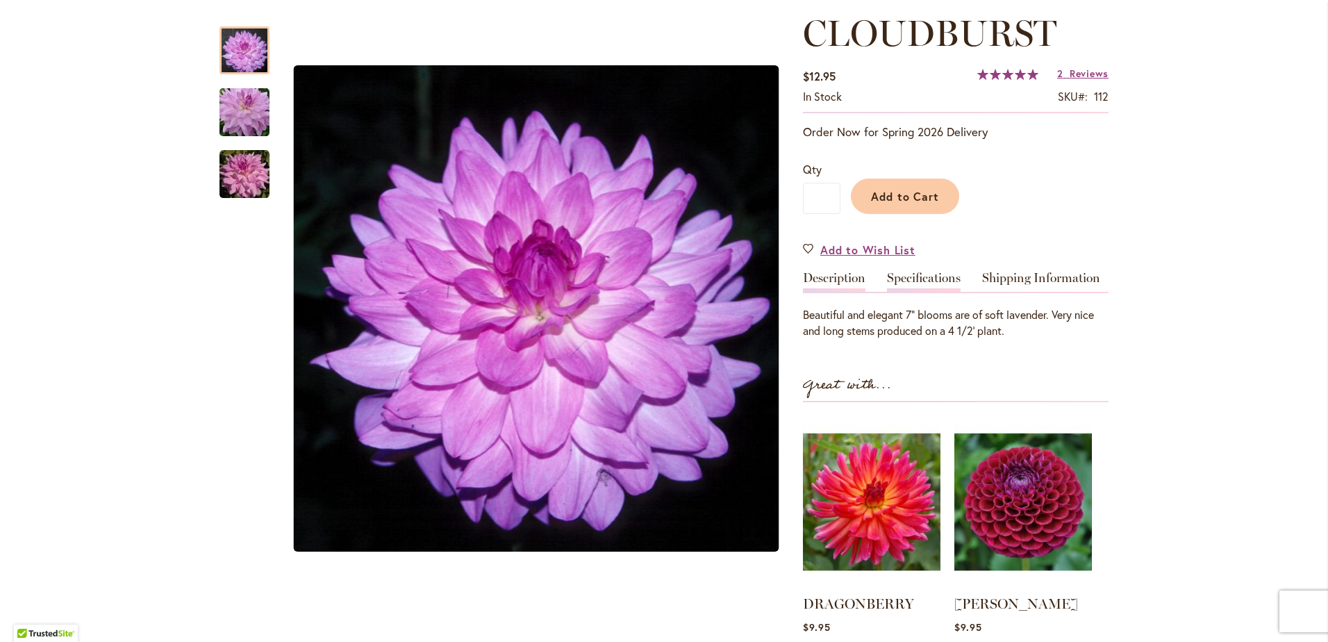
click at [910, 278] on link "Specifications" at bounding box center [924, 282] width 74 height 20
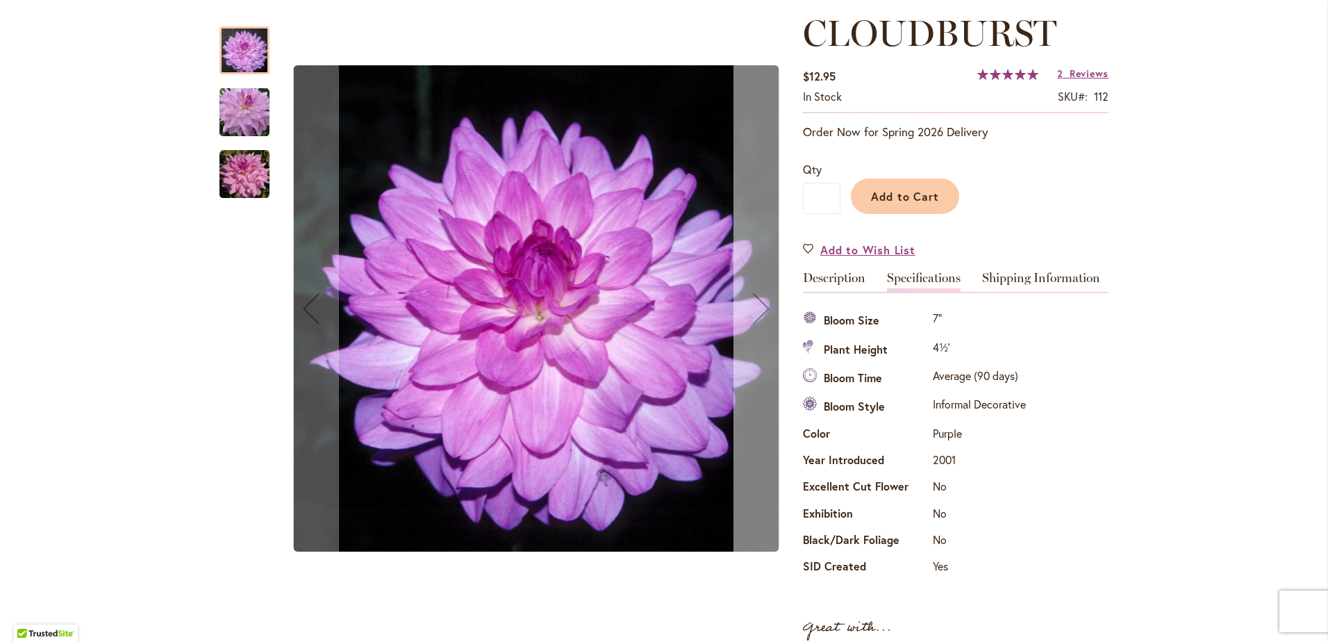
click at [750, 319] on div "Next" at bounding box center [761, 309] width 56 height 56
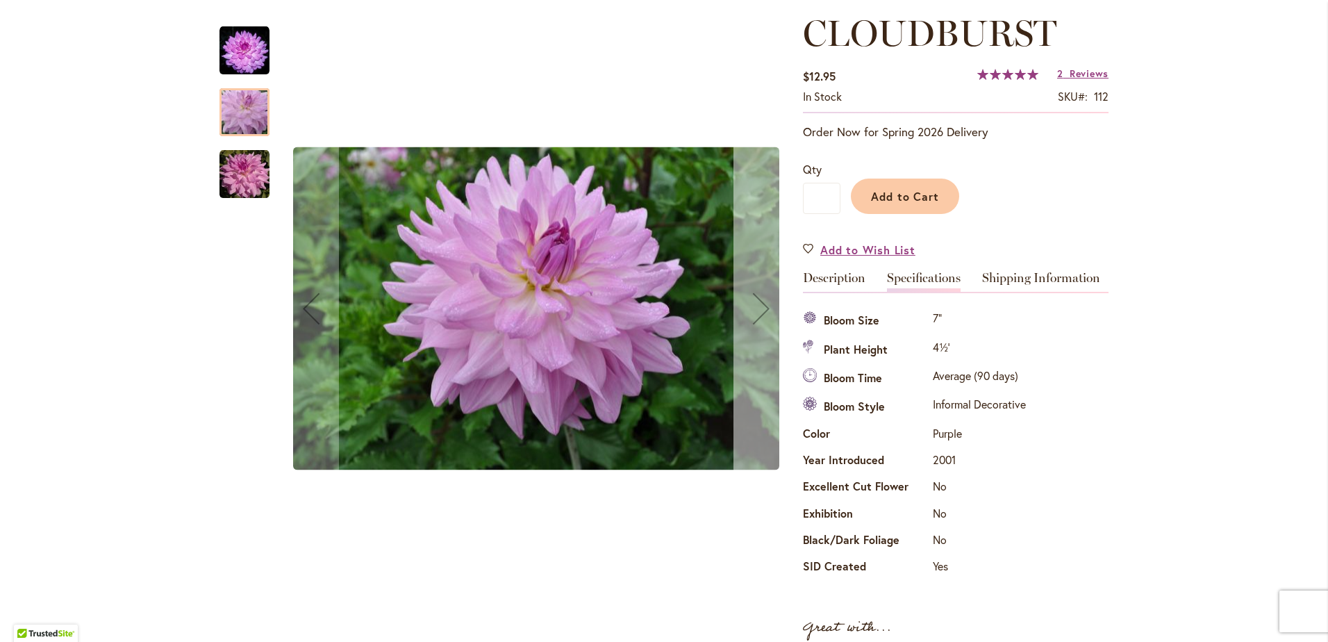
click at [750, 319] on div "Next" at bounding box center [761, 309] width 56 height 56
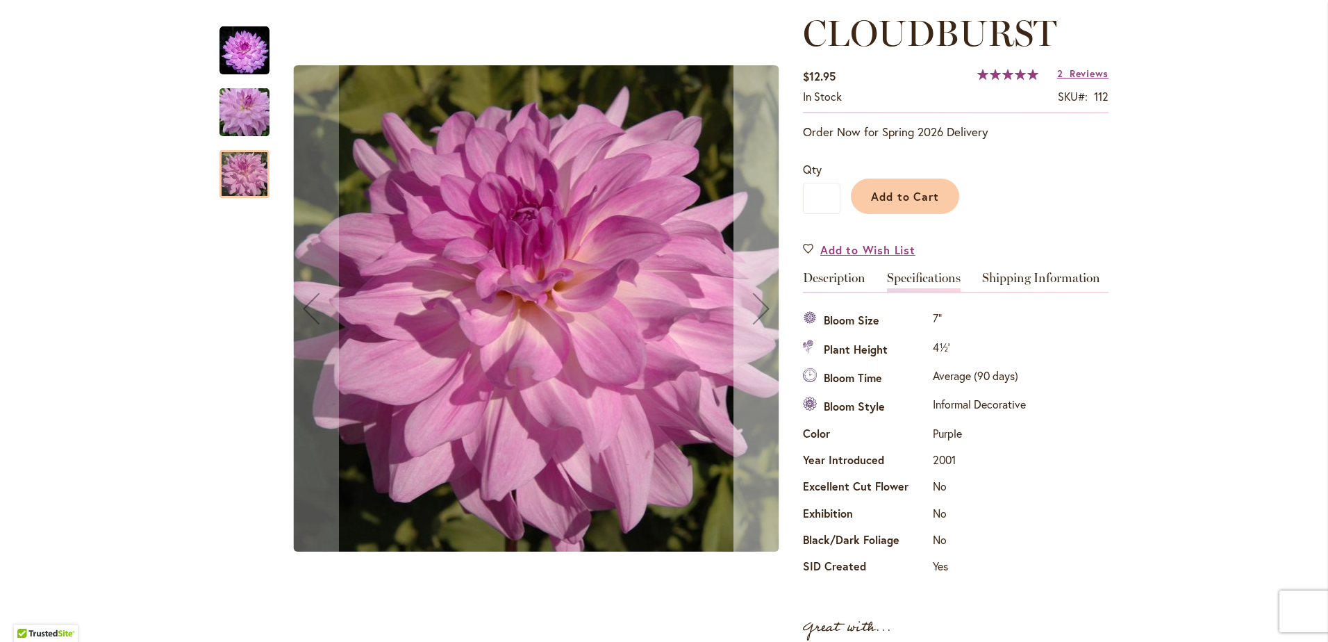
click at [751, 319] on div "Next" at bounding box center [761, 309] width 56 height 56
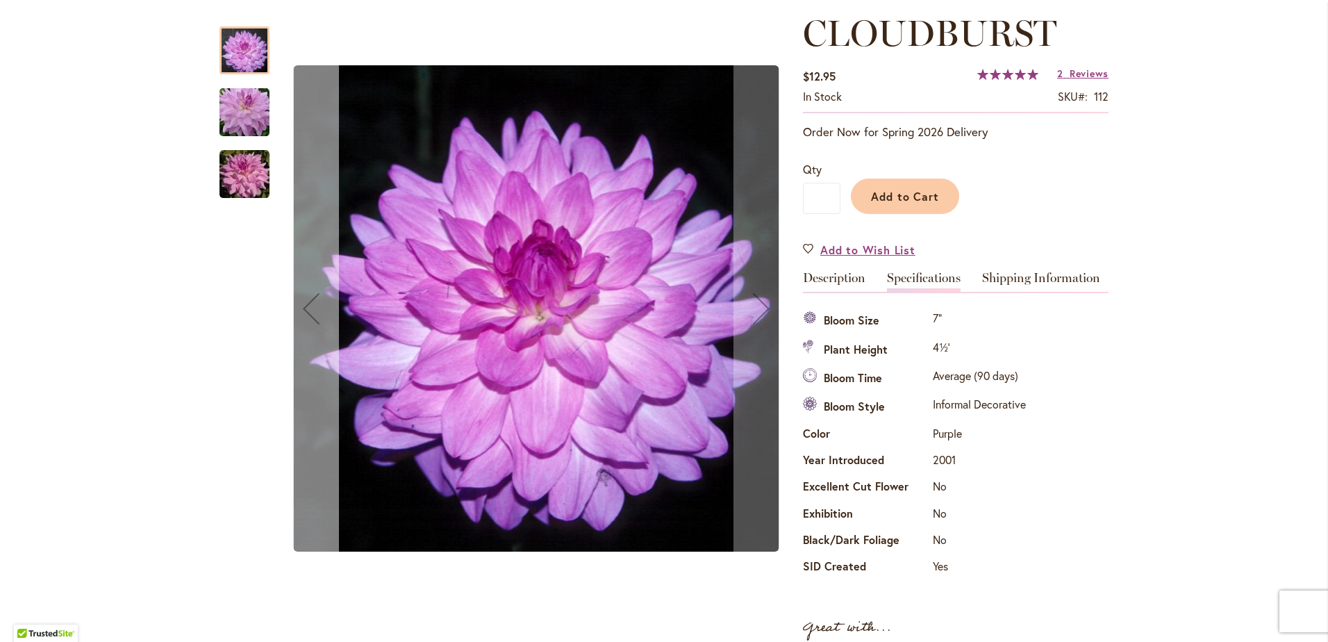
click at [308, 313] on div "Previous" at bounding box center [311, 309] width 56 height 56
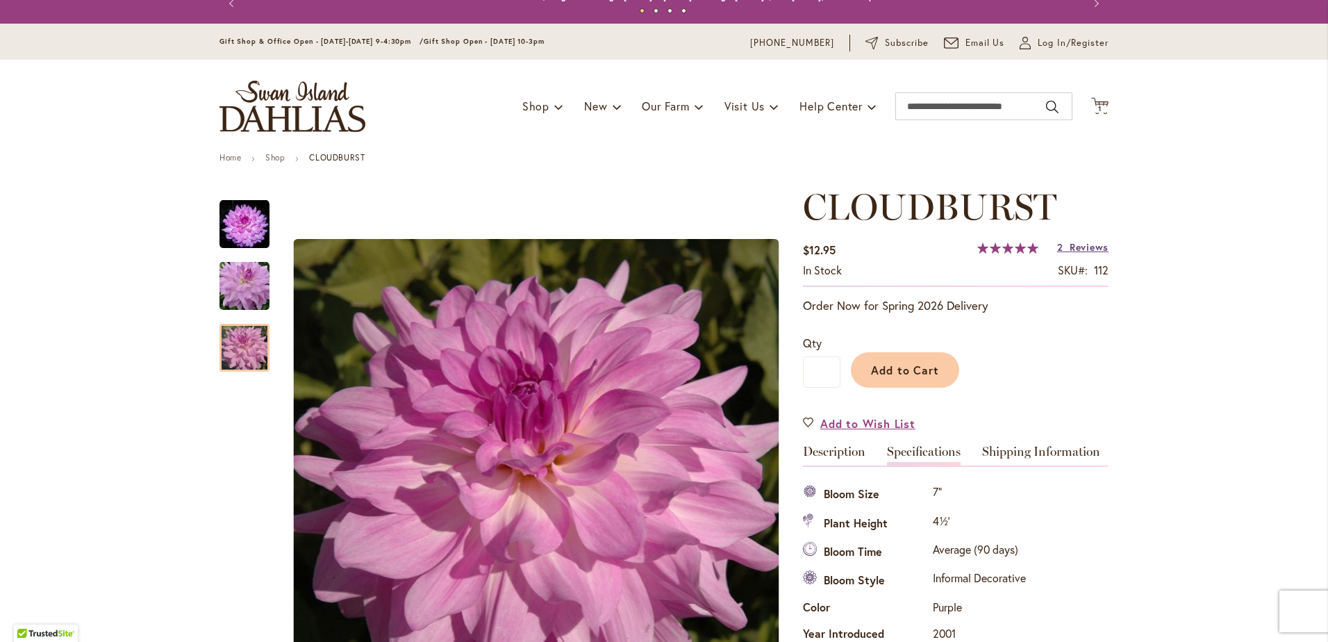
click at [1088, 247] on span "Reviews" at bounding box center [1088, 246] width 39 height 13
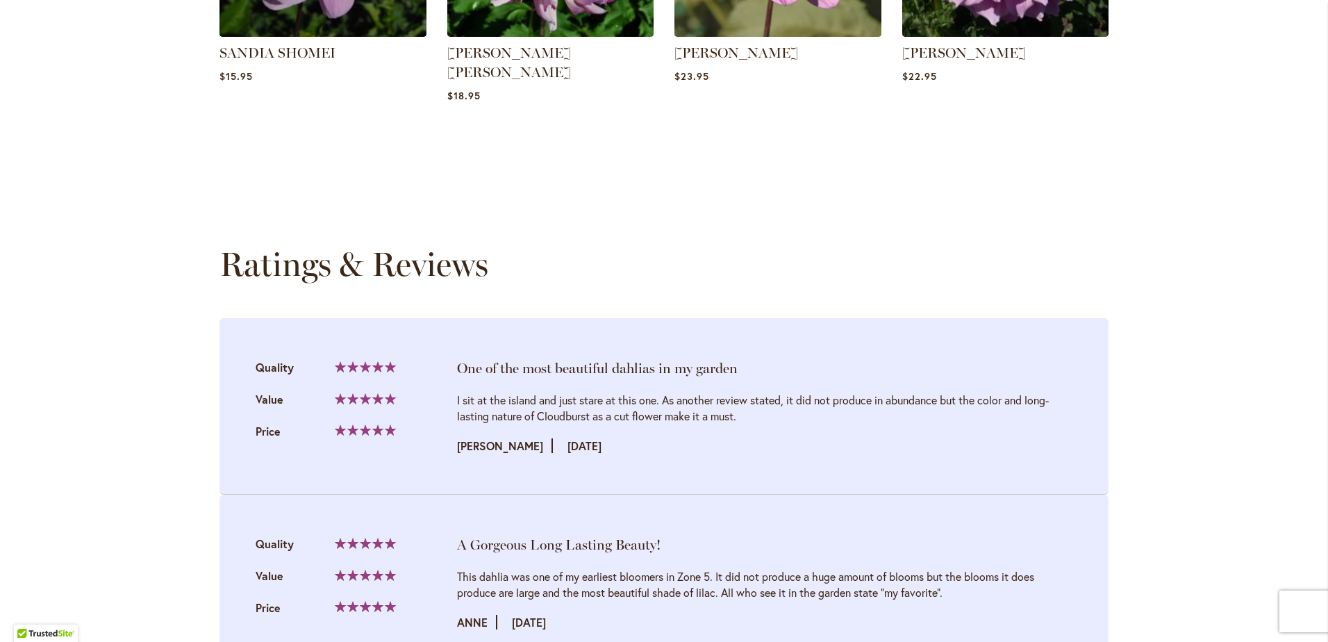
scroll to position [1598, 0]
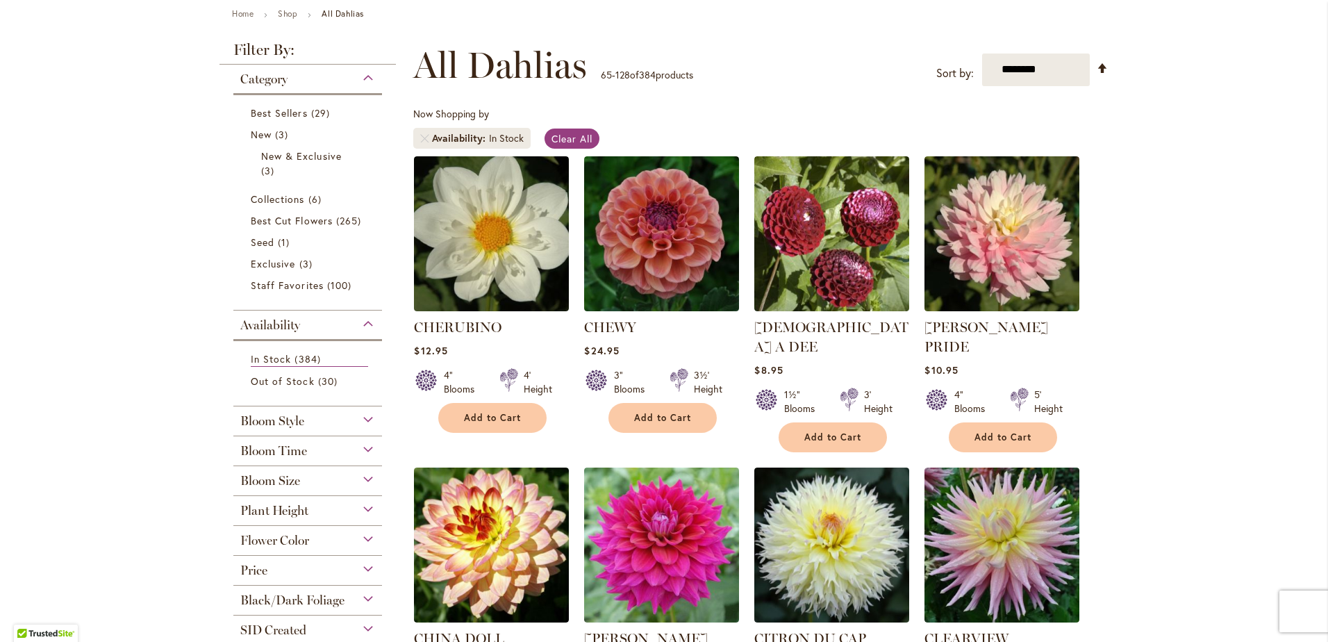
scroll to position [156, 0]
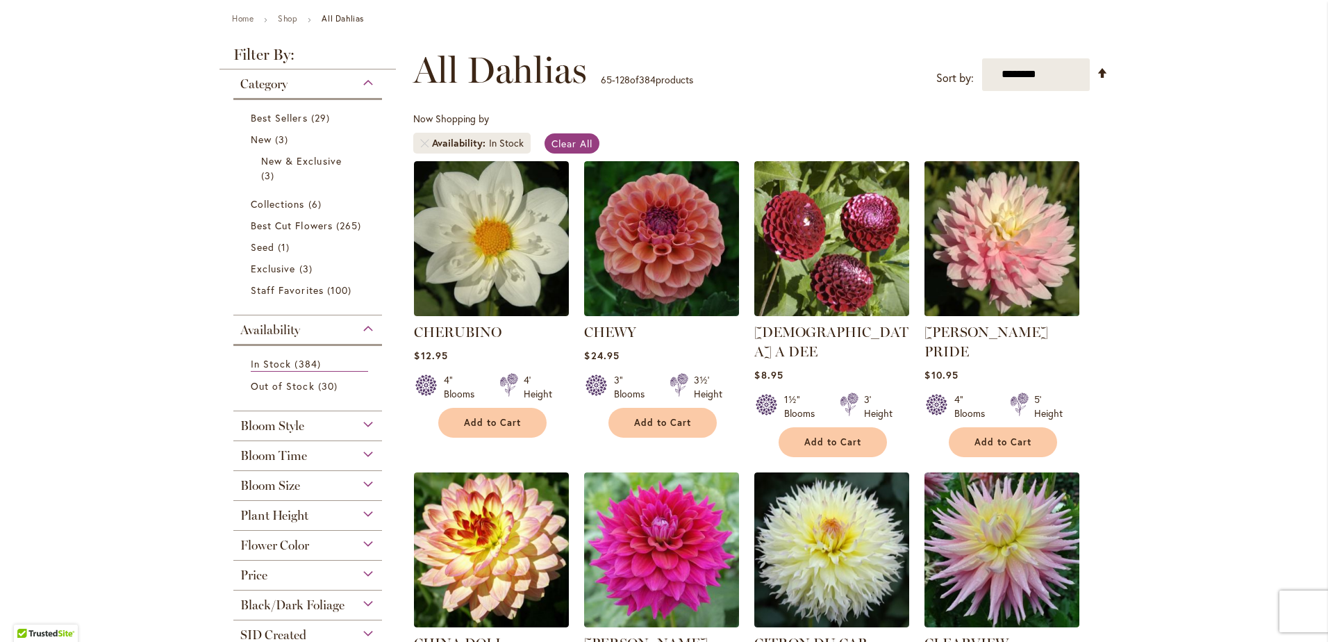
click at [1015, 260] on img at bounding box center [1002, 238] width 162 height 162
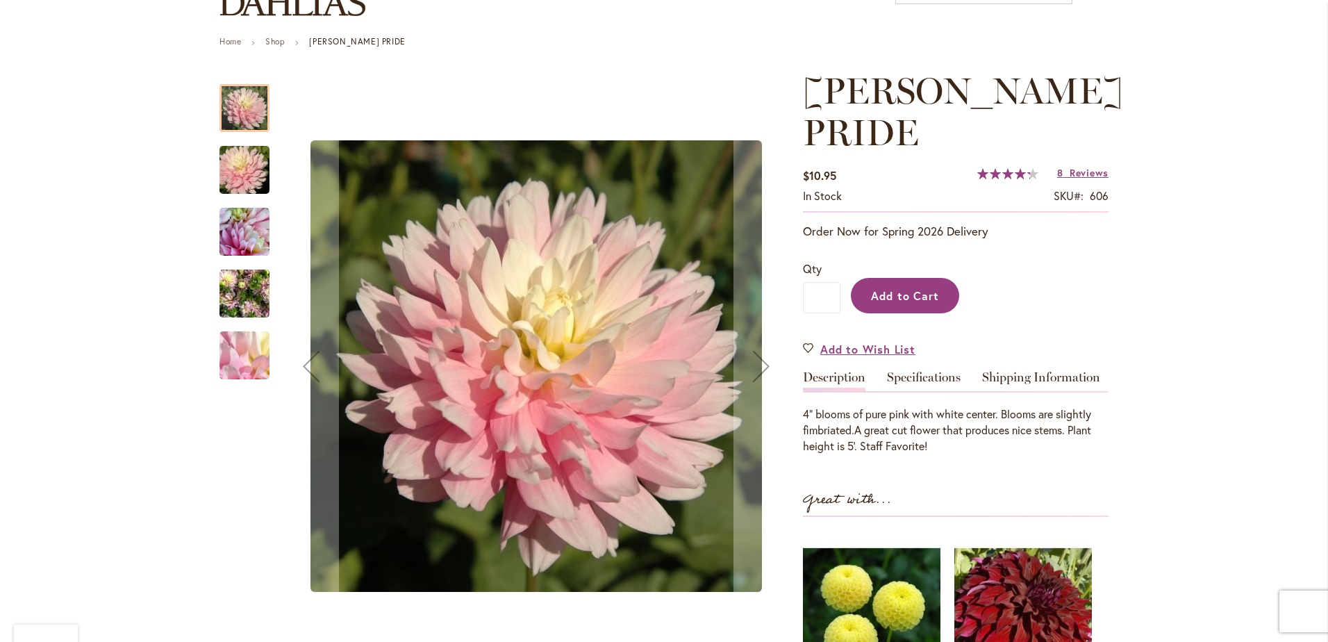
scroll to position [139, 0]
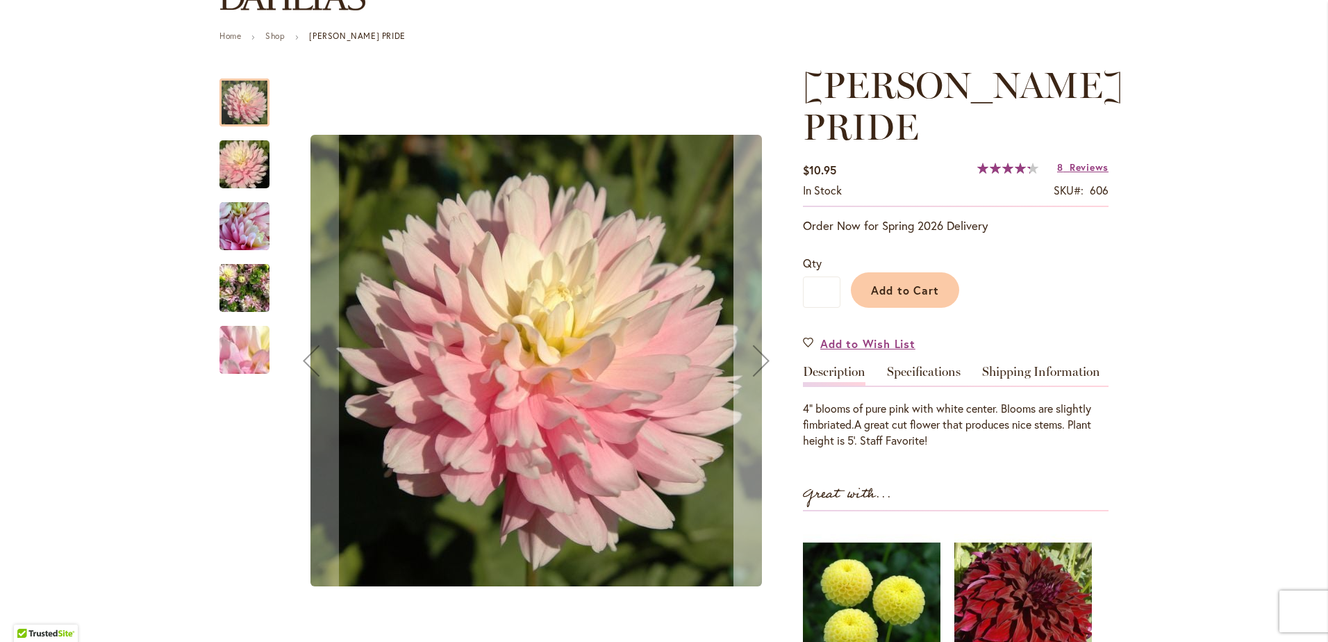
click at [759, 360] on div "Next" at bounding box center [761, 361] width 56 height 56
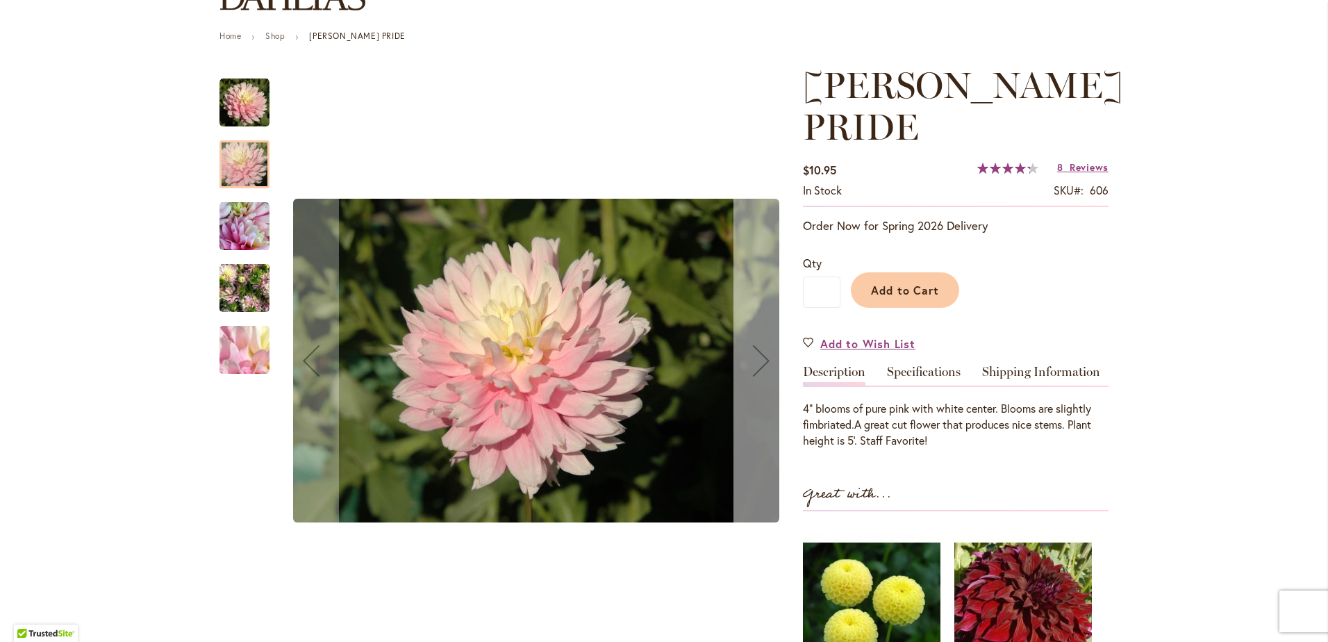
click at [759, 360] on div "Next" at bounding box center [761, 361] width 56 height 56
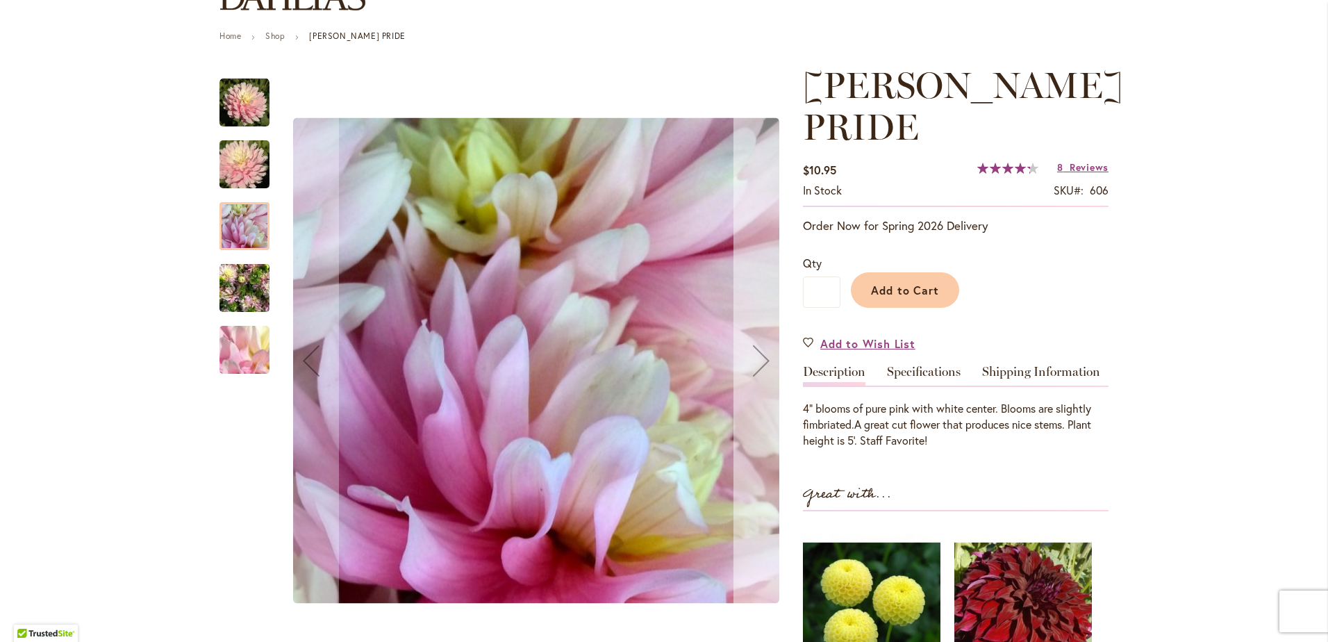
click at [759, 360] on div "Next" at bounding box center [761, 361] width 56 height 56
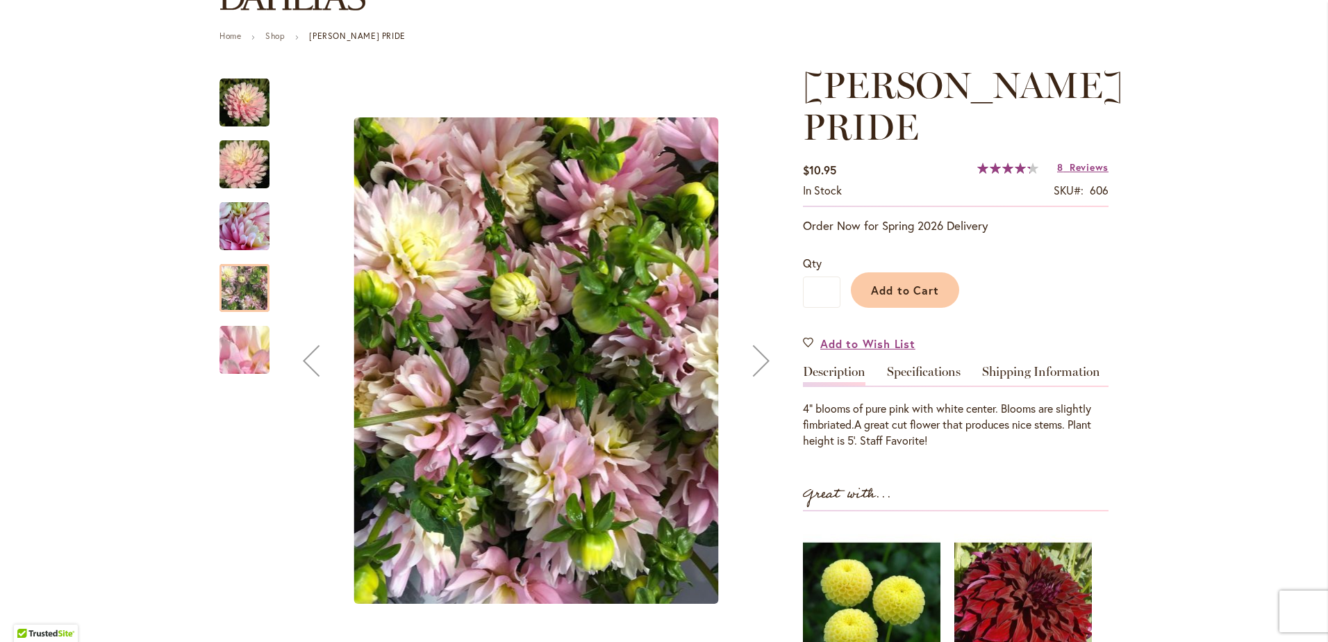
click at [759, 360] on div "Next" at bounding box center [761, 361] width 56 height 56
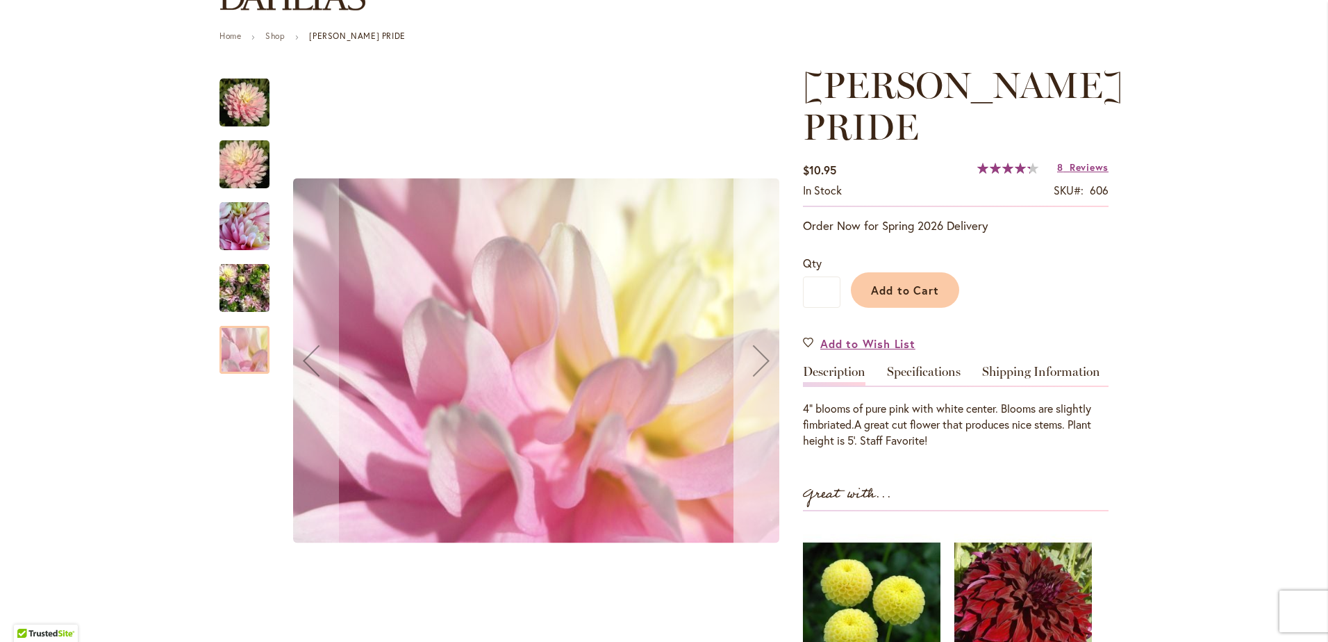
click at [759, 360] on div "Next" at bounding box center [761, 361] width 56 height 56
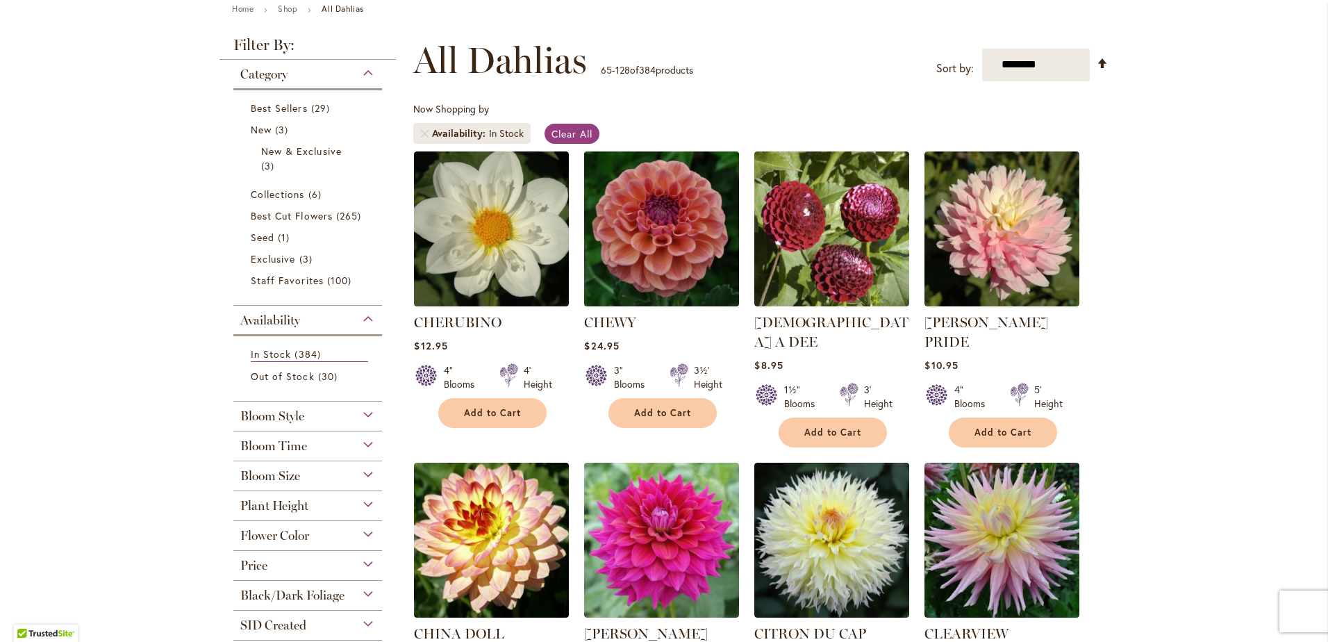
scroll to position [174, 0]
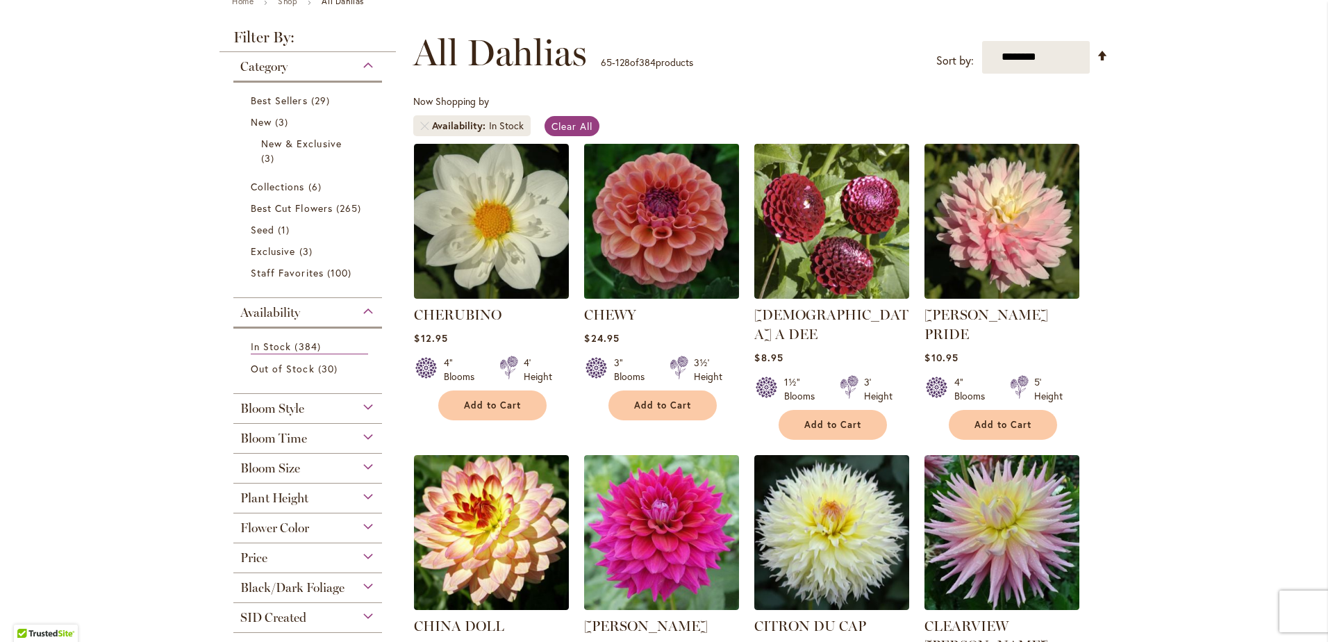
click at [653, 221] on img at bounding box center [662, 221] width 162 height 162
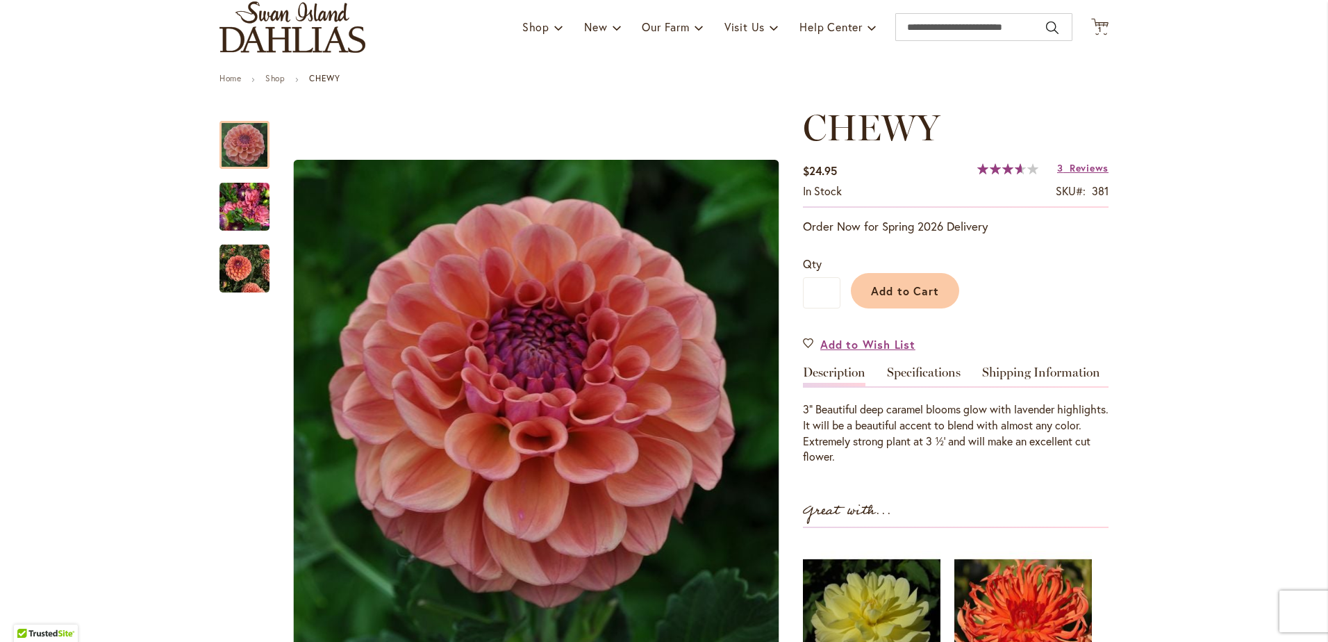
scroll to position [122, 0]
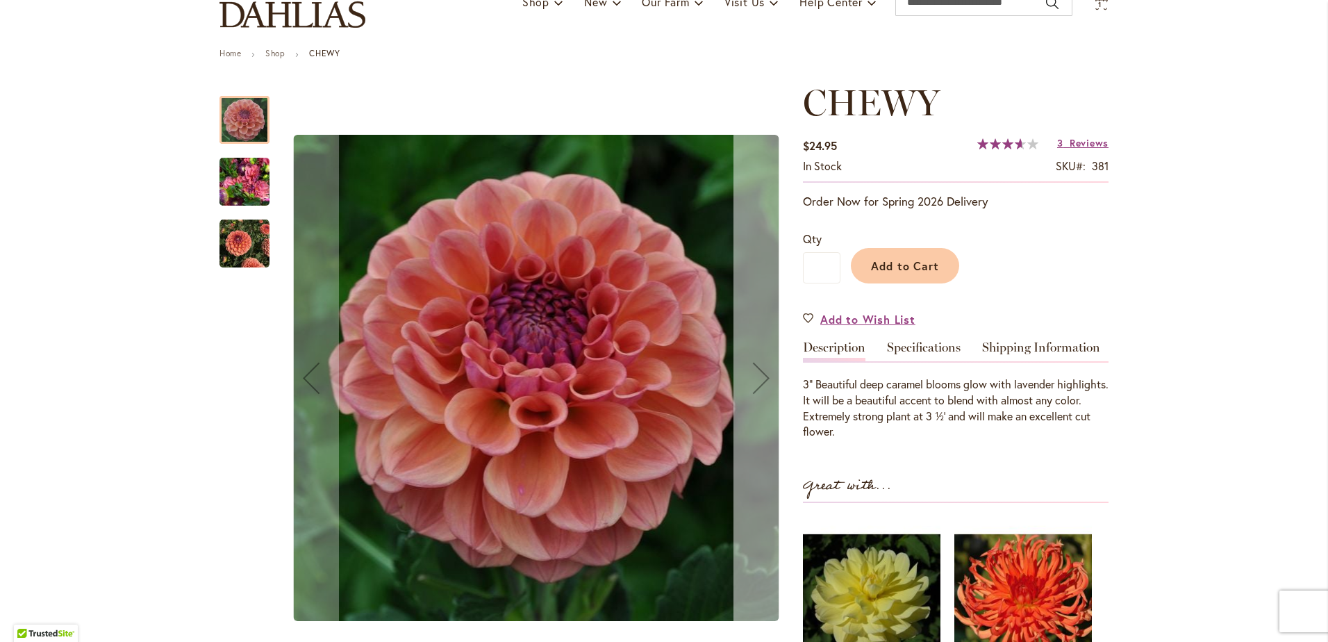
click at [762, 370] on div "Next" at bounding box center [761, 378] width 56 height 56
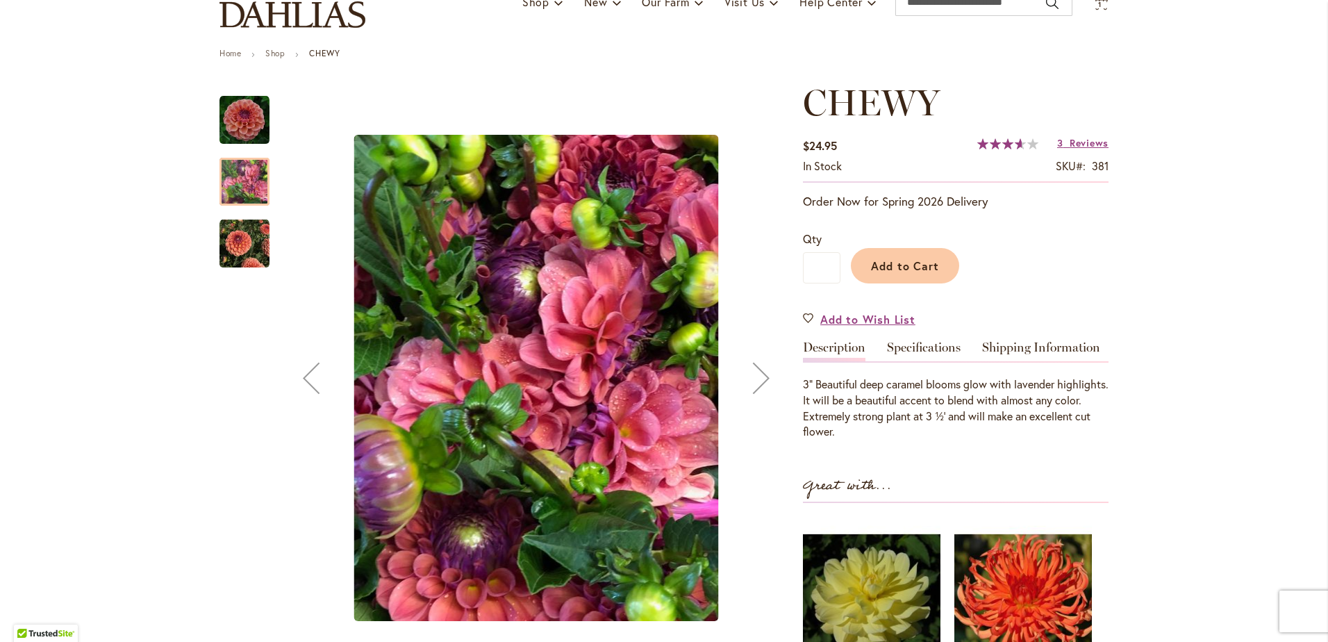
click at [762, 370] on div "Next" at bounding box center [761, 378] width 56 height 56
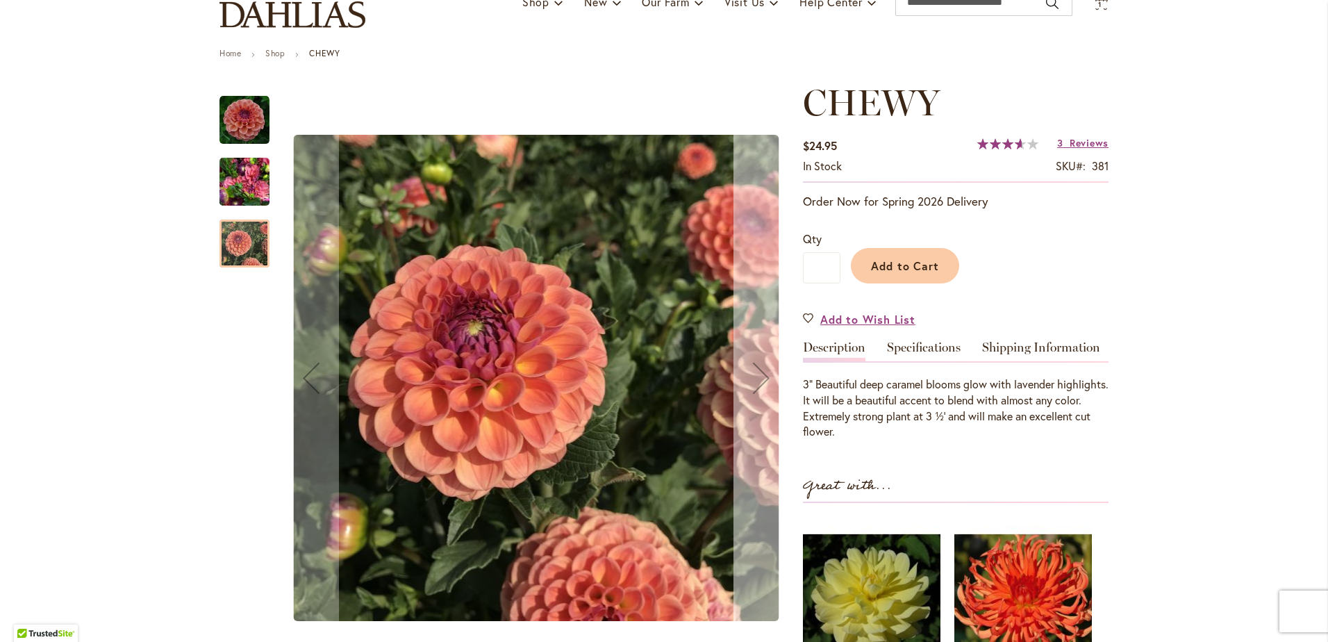
click at [762, 370] on div "Next" at bounding box center [761, 378] width 56 height 56
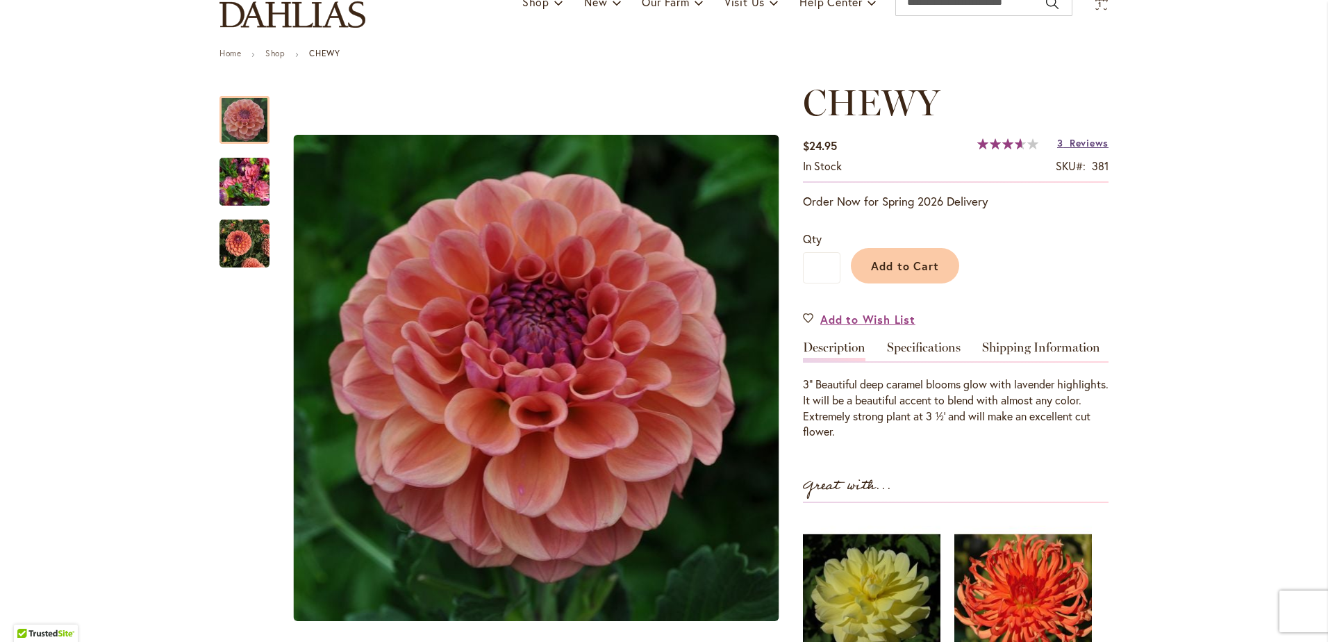
click at [1069, 145] on span "Reviews" at bounding box center [1088, 142] width 39 height 13
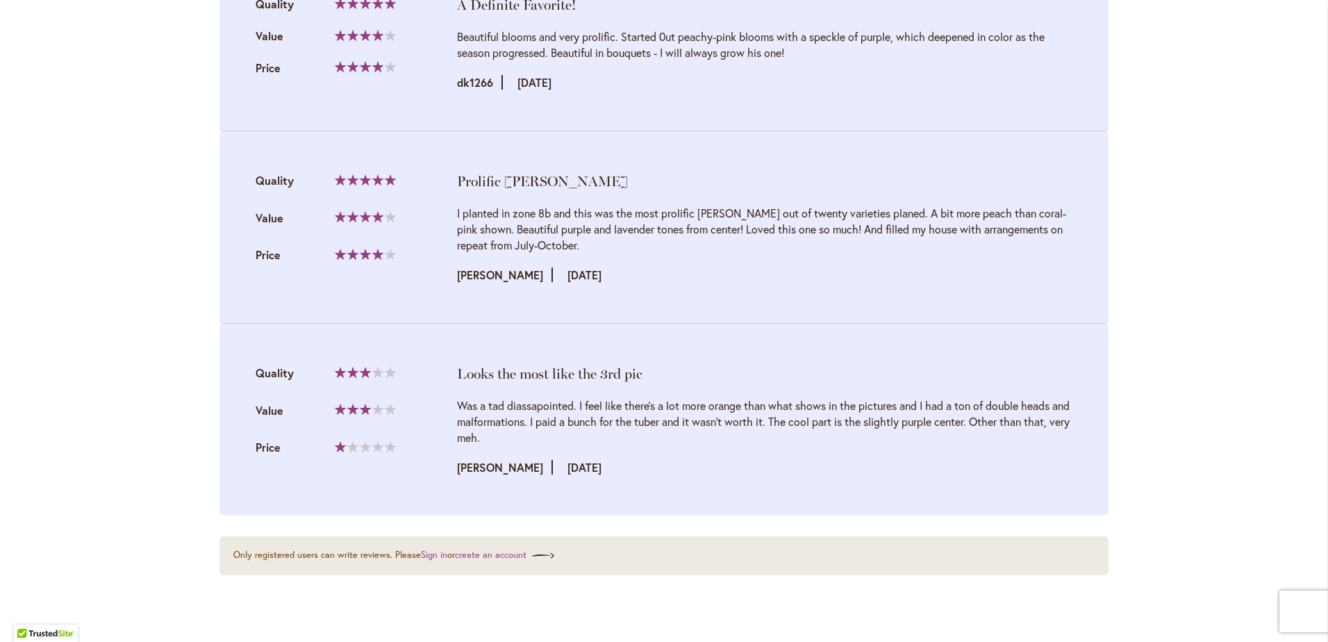
scroll to position [1560, 0]
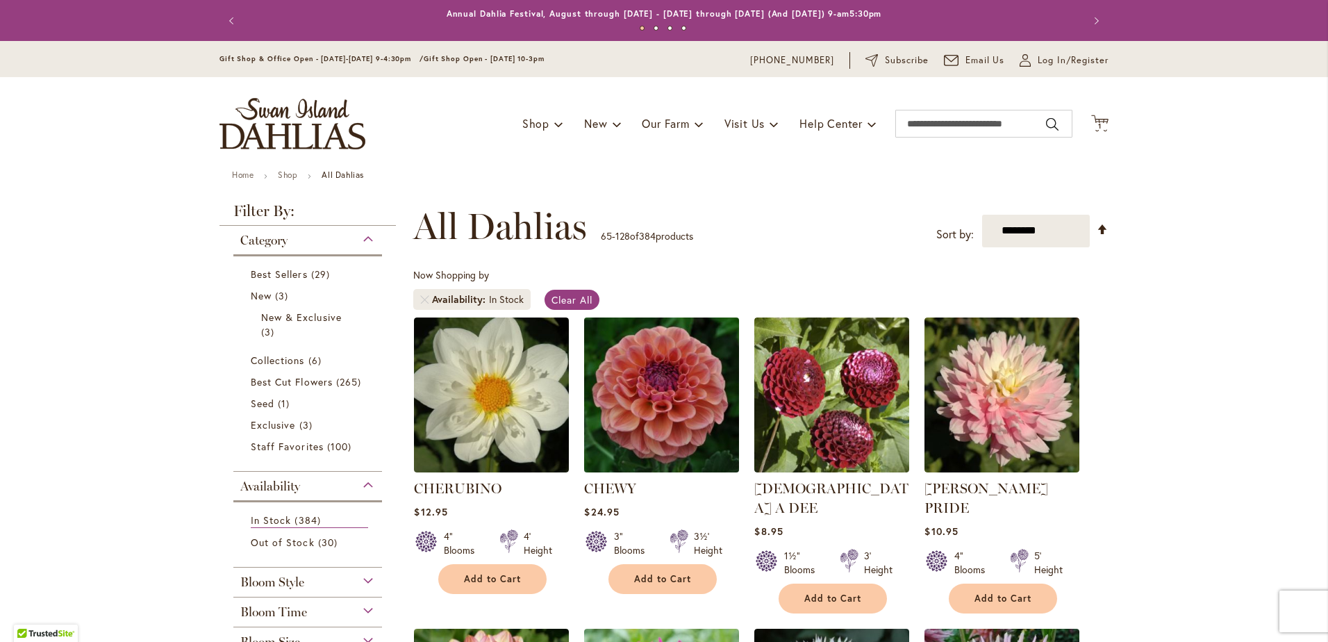
click at [664, 396] on img at bounding box center [662, 394] width 162 height 162
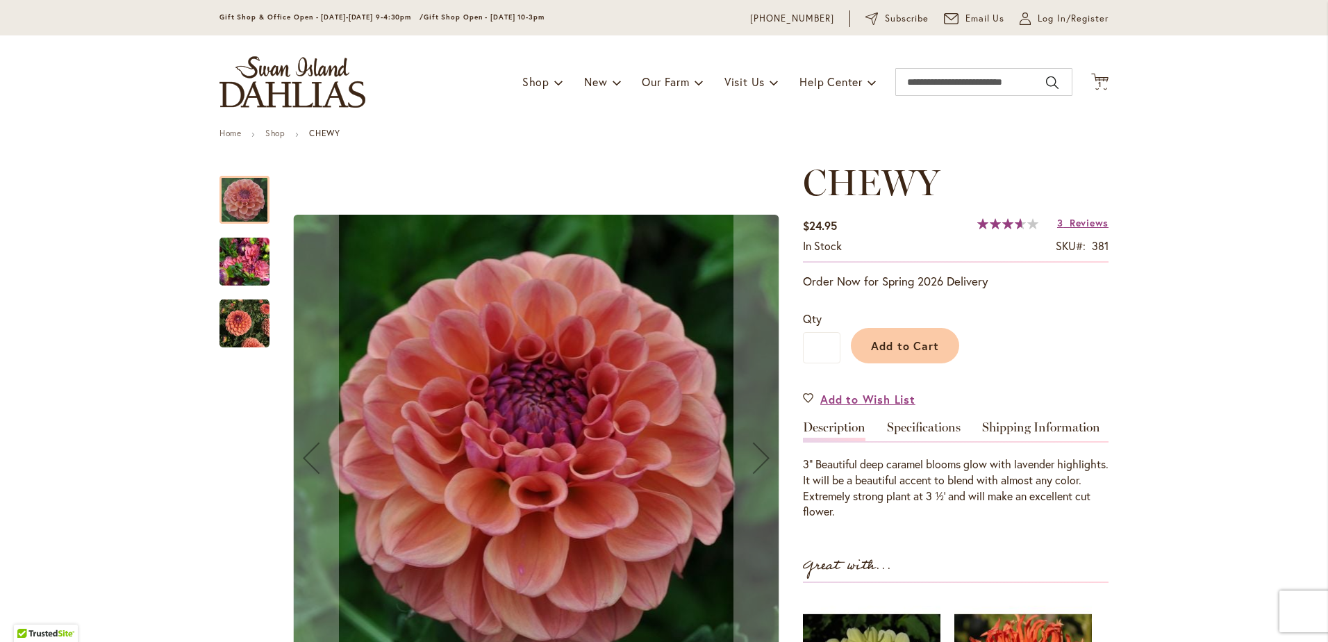
scroll to position [87, 0]
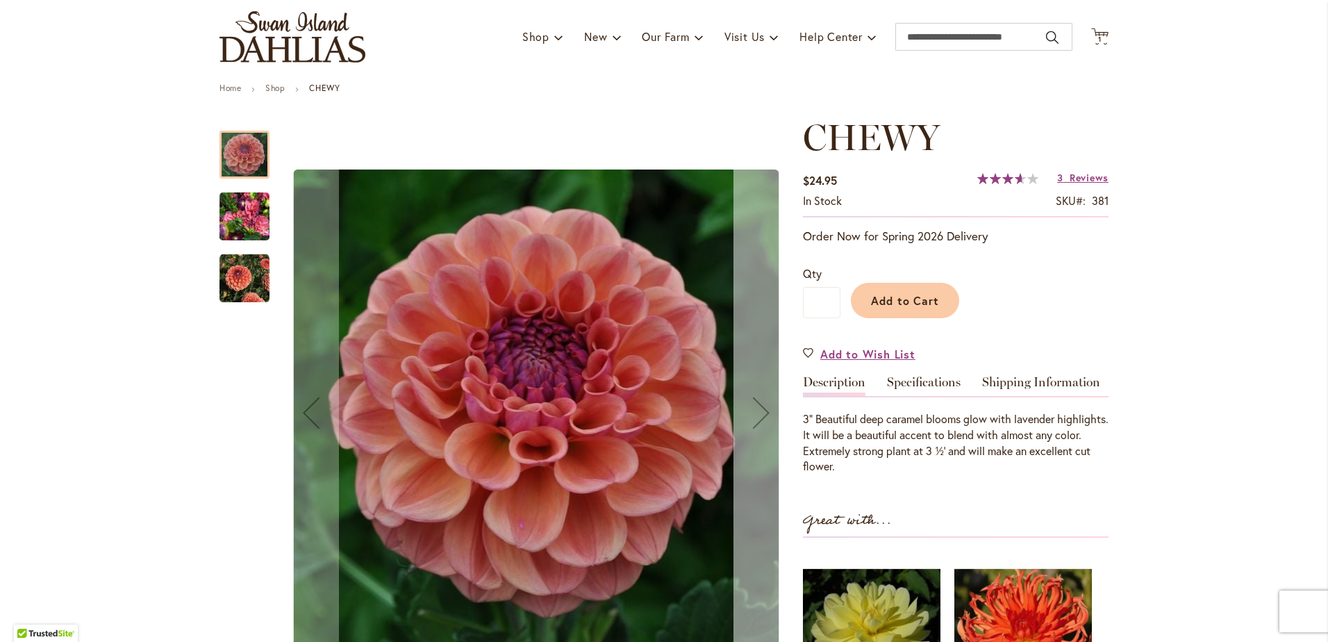
click at [744, 425] on div "Next" at bounding box center [761, 413] width 56 height 56
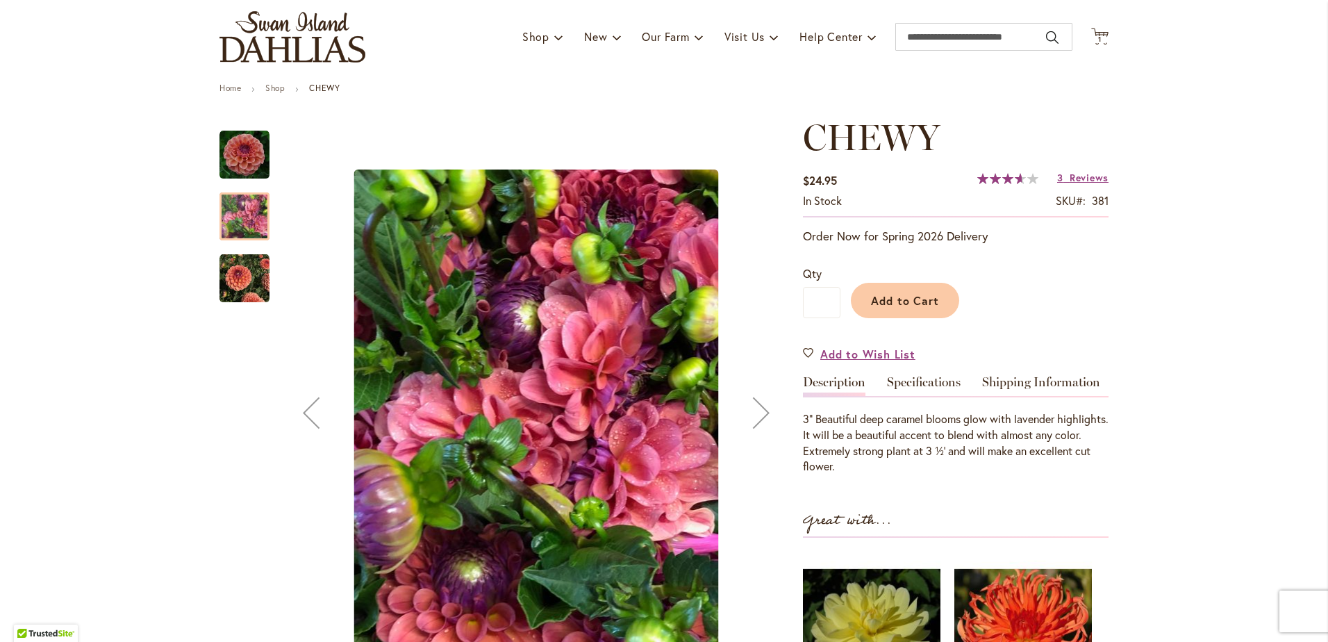
click at [744, 425] on div "Next" at bounding box center [761, 413] width 56 height 56
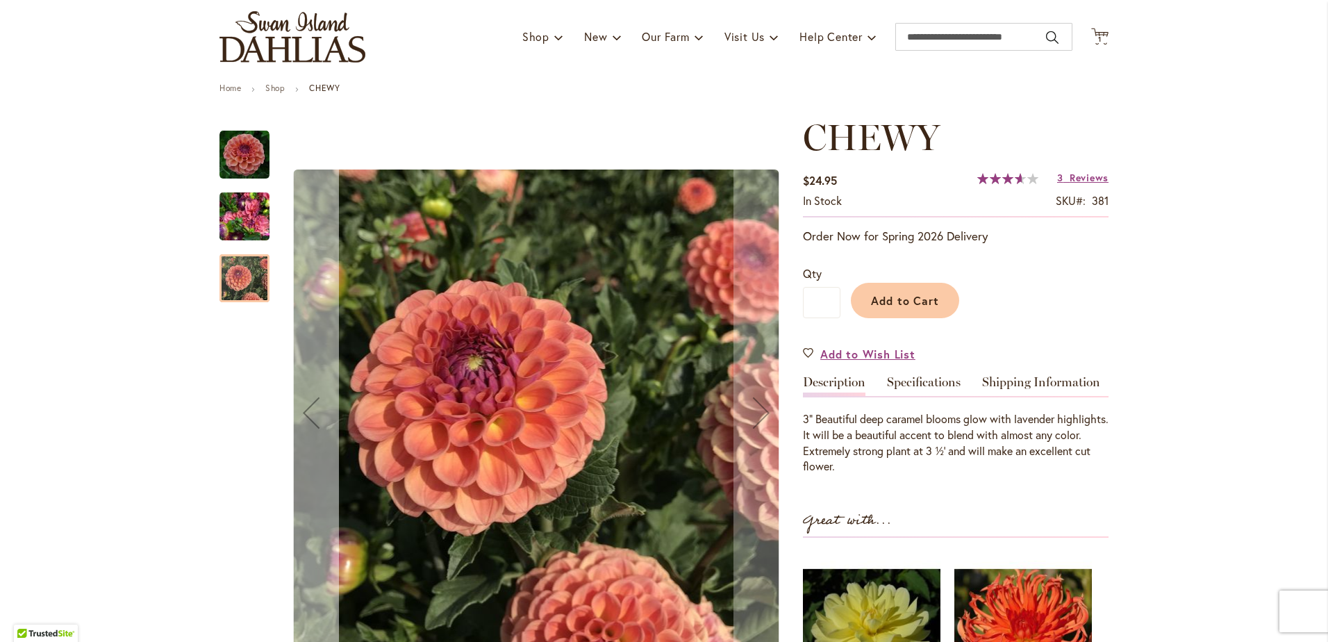
click at [319, 410] on div "Previous" at bounding box center [311, 413] width 56 height 56
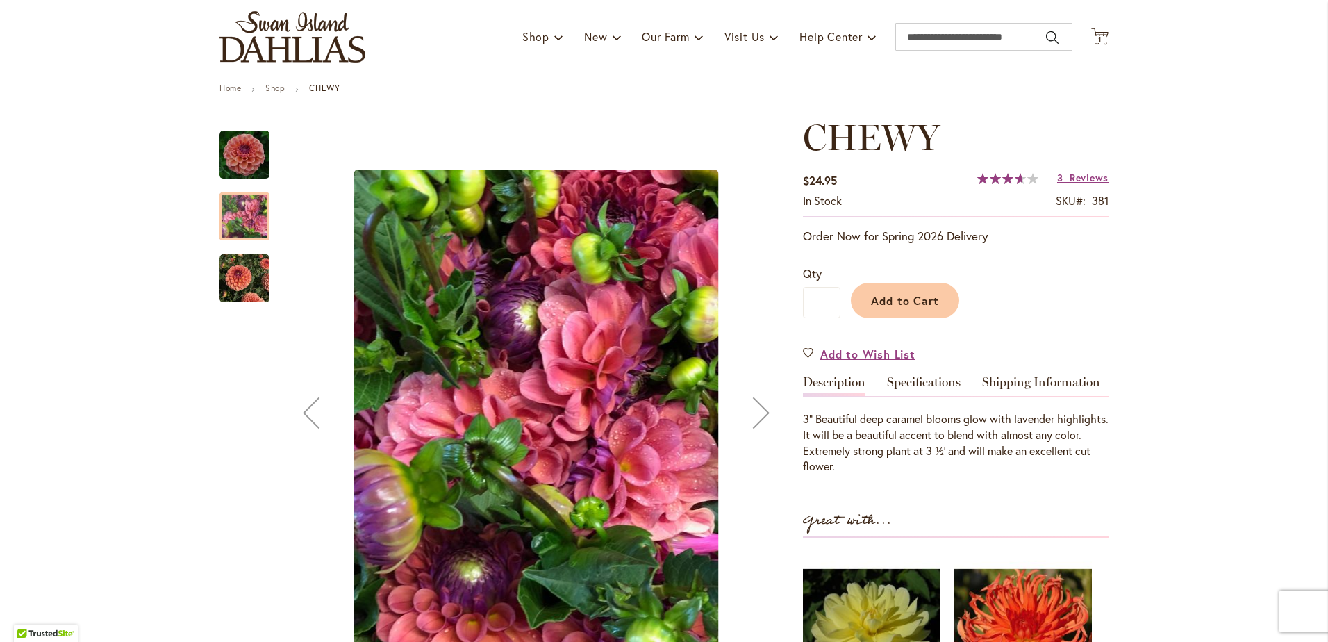
click at [319, 410] on div "Previous" at bounding box center [311, 413] width 56 height 56
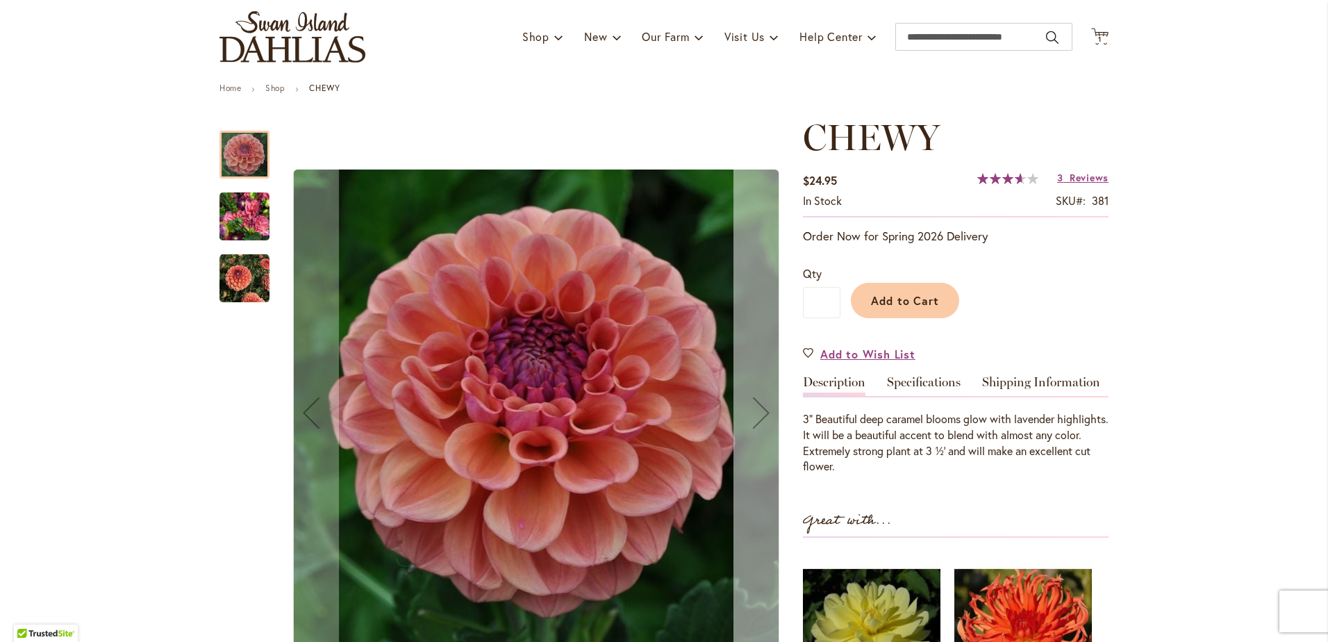
click at [753, 414] on div "Next" at bounding box center [761, 413] width 56 height 56
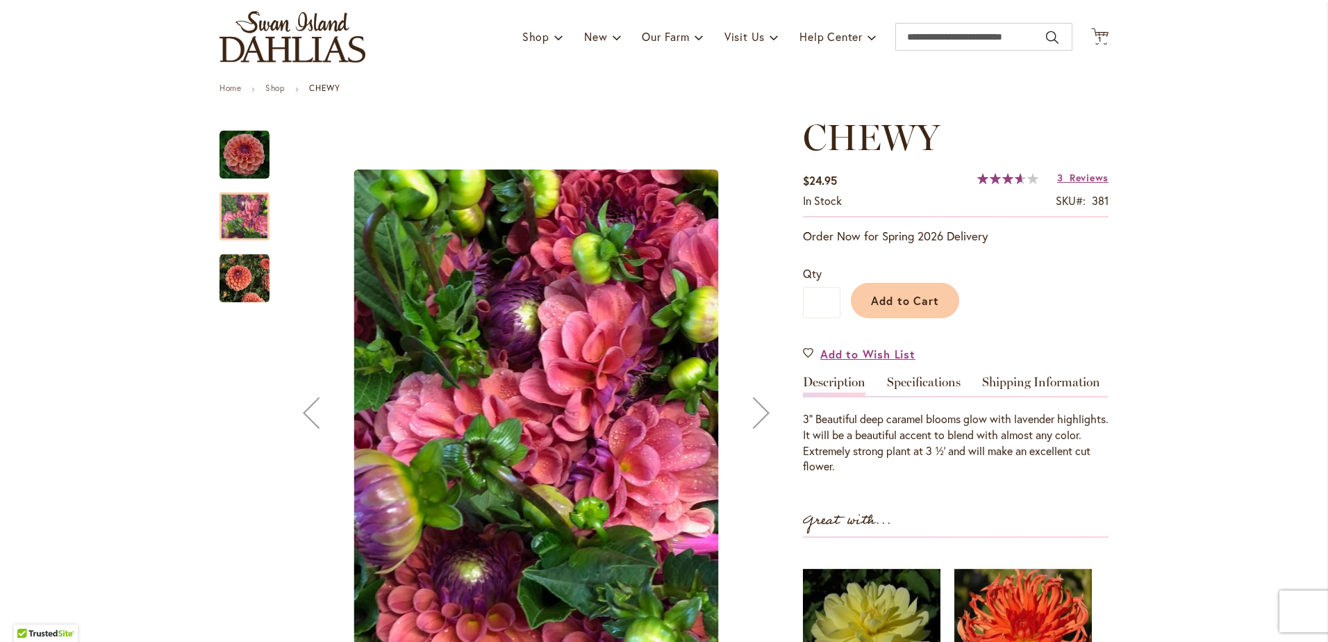
click at [756, 417] on div "Next" at bounding box center [761, 413] width 56 height 56
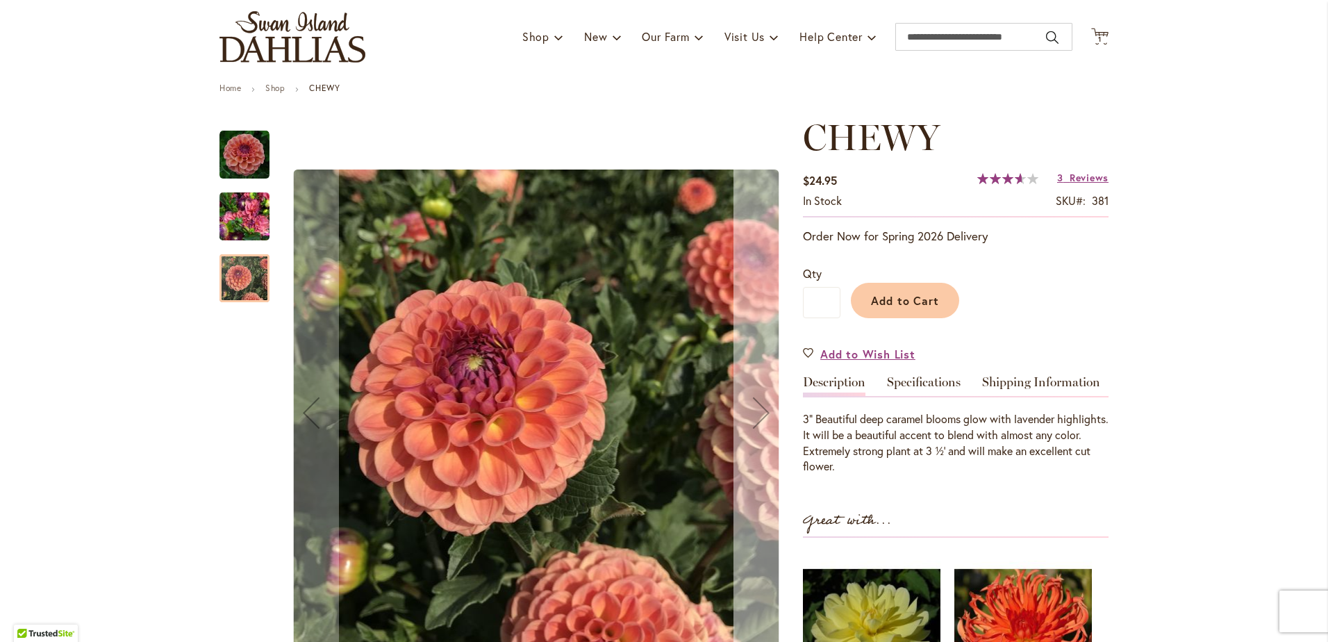
click at [756, 417] on div "Next" at bounding box center [761, 413] width 56 height 56
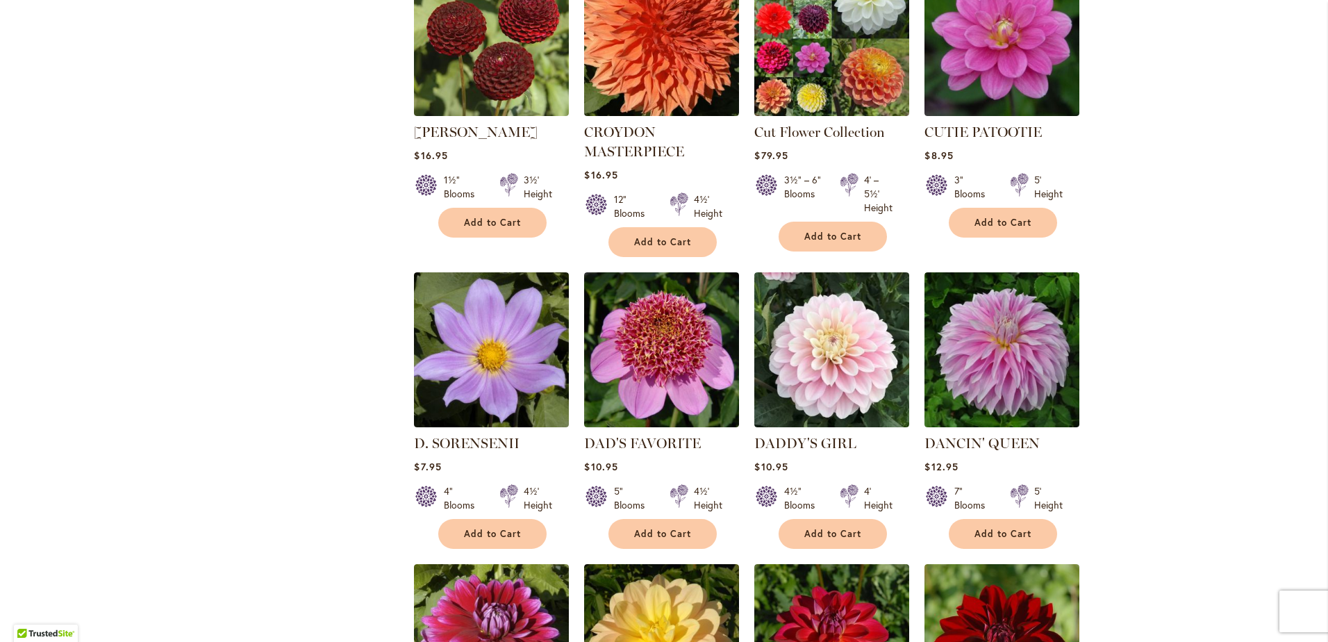
scroll to position [1858, 0]
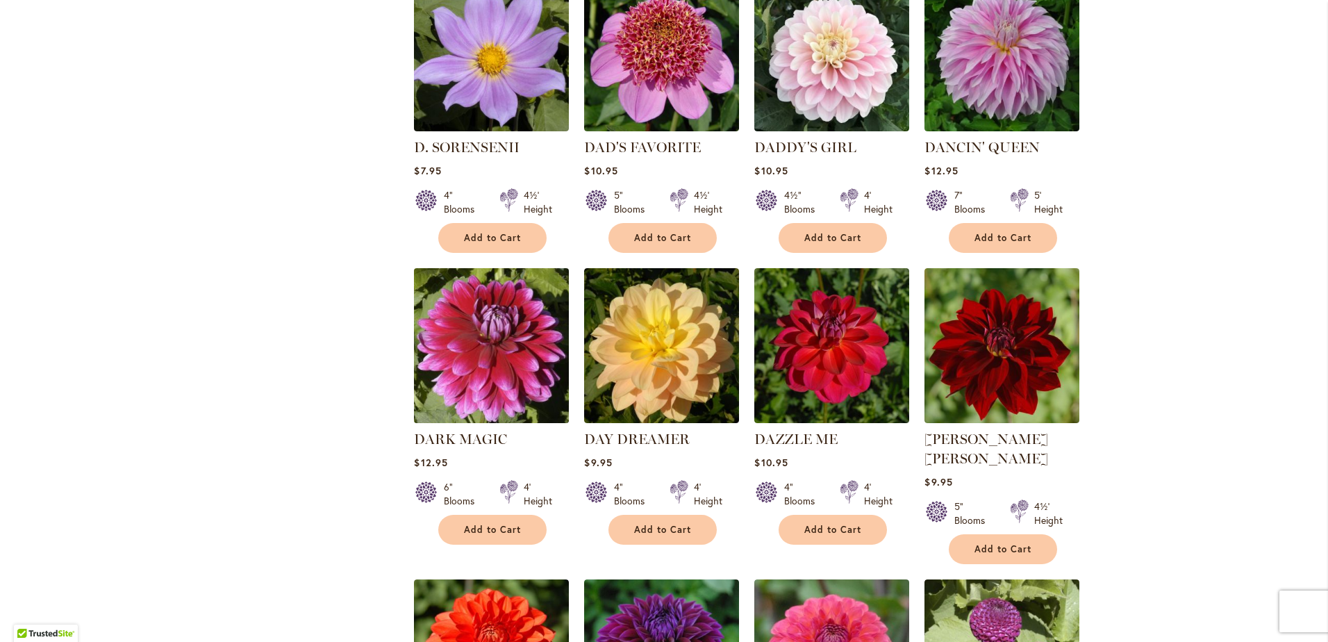
click at [512, 317] on img at bounding box center [491, 345] width 162 height 162
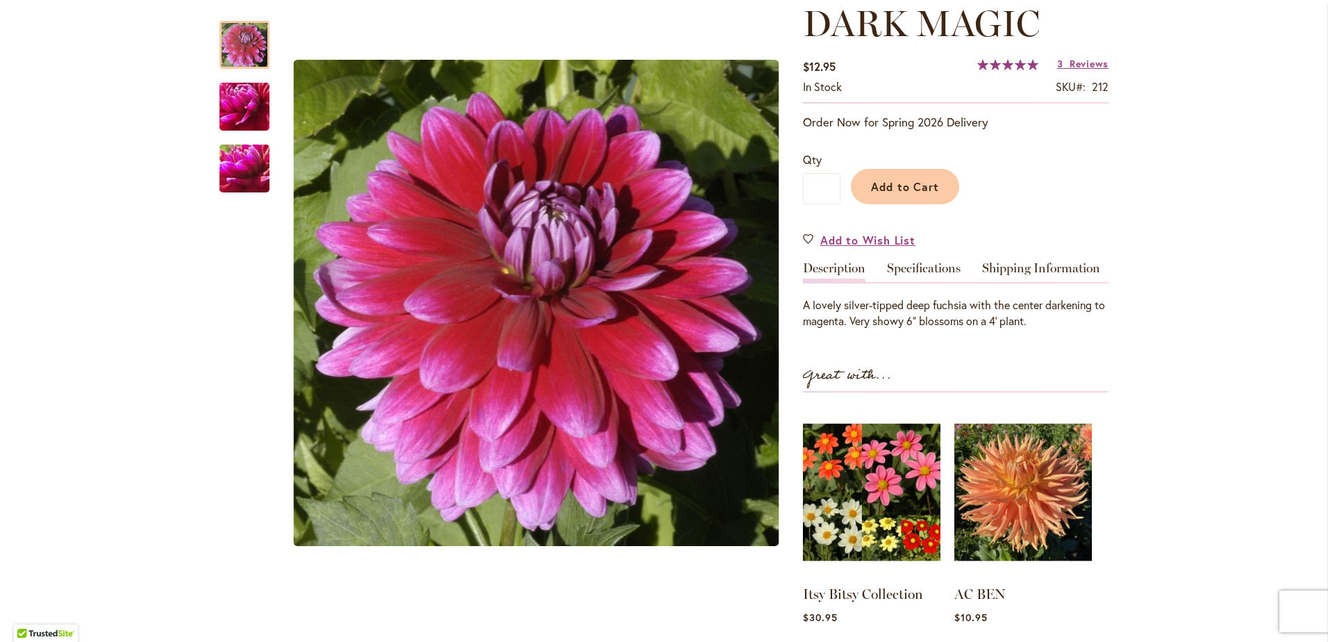
scroll to position [208, 0]
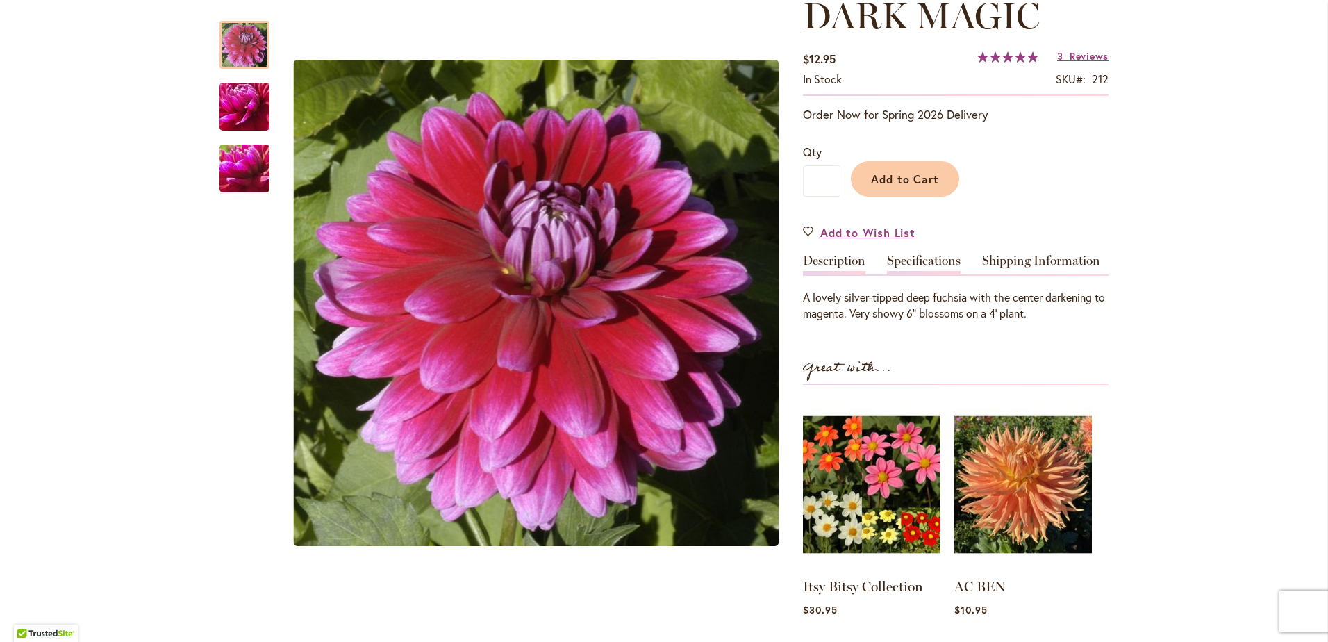
click at [935, 263] on link "Specifications" at bounding box center [924, 264] width 74 height 20
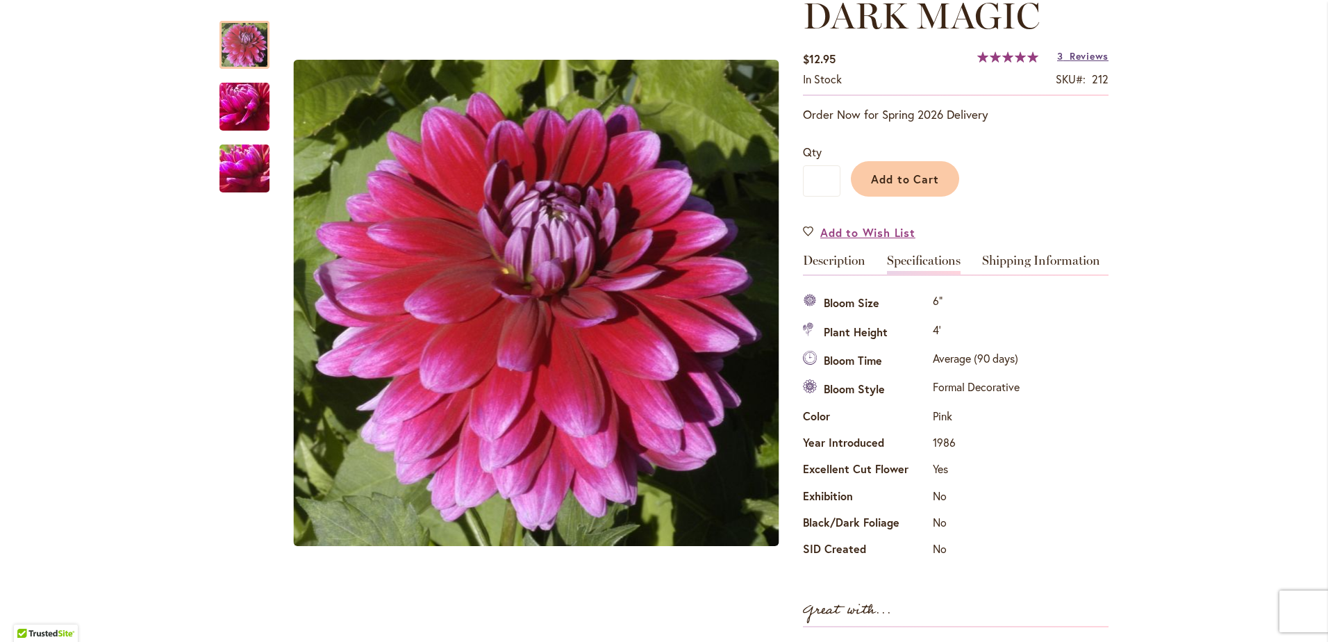
click at [1069, 57] on span "Reviews" at bounding box center [1088, 55] width 39 height 13
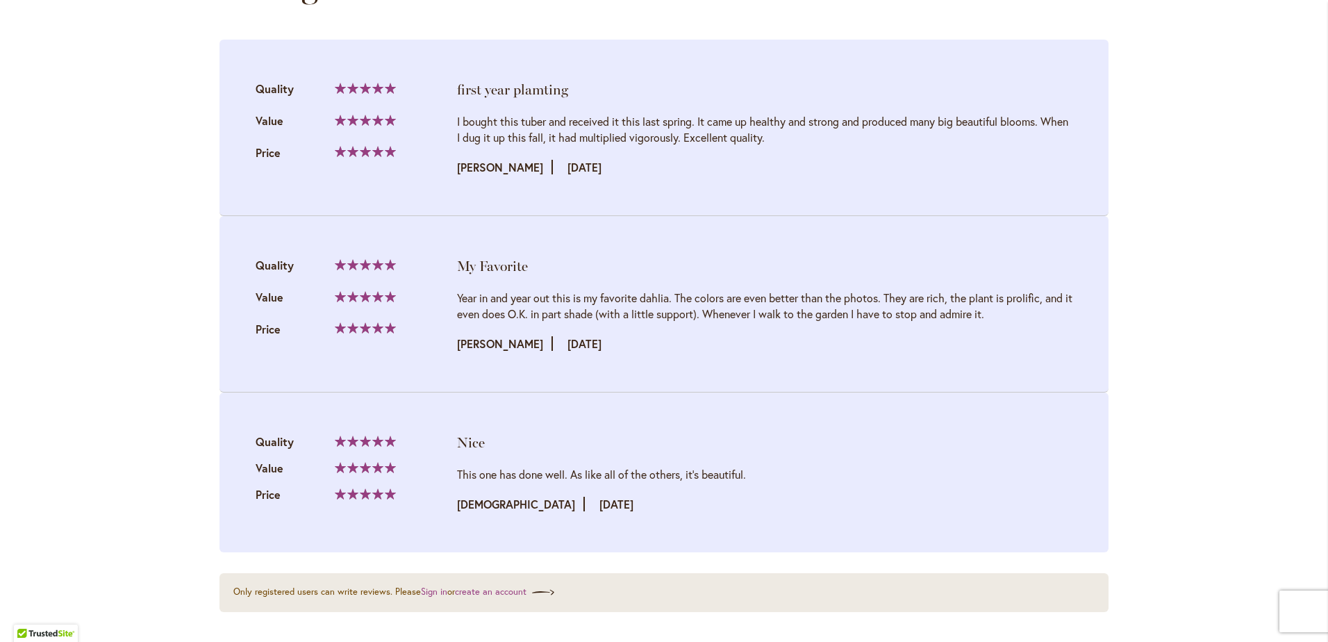
scroll to position [1702, 0]
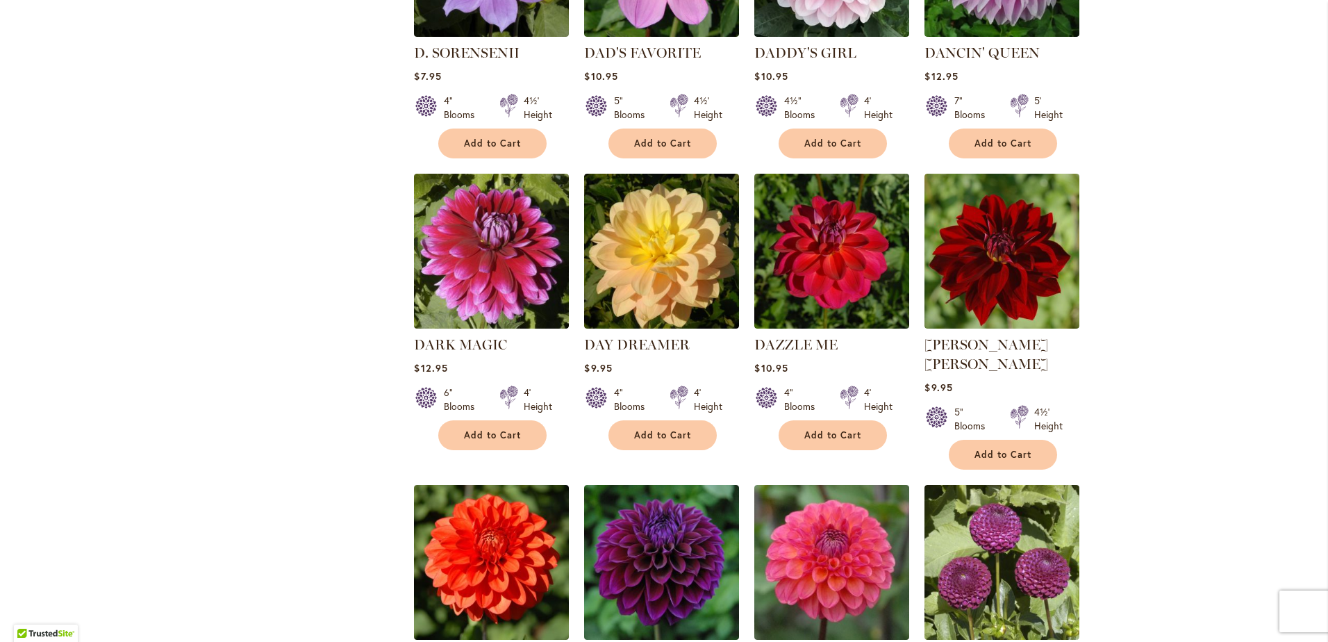
scroll to position [2031, 0]
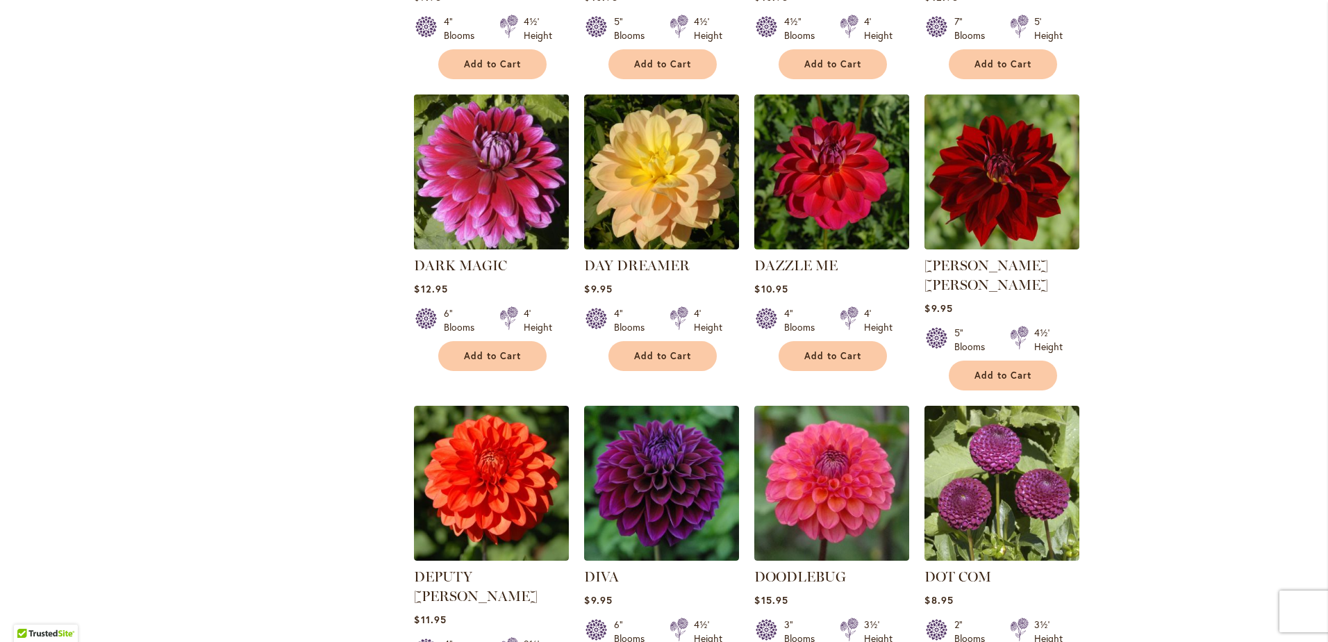
click at [471, 154] on img at bounding box center [491, 171] width 162 height 162
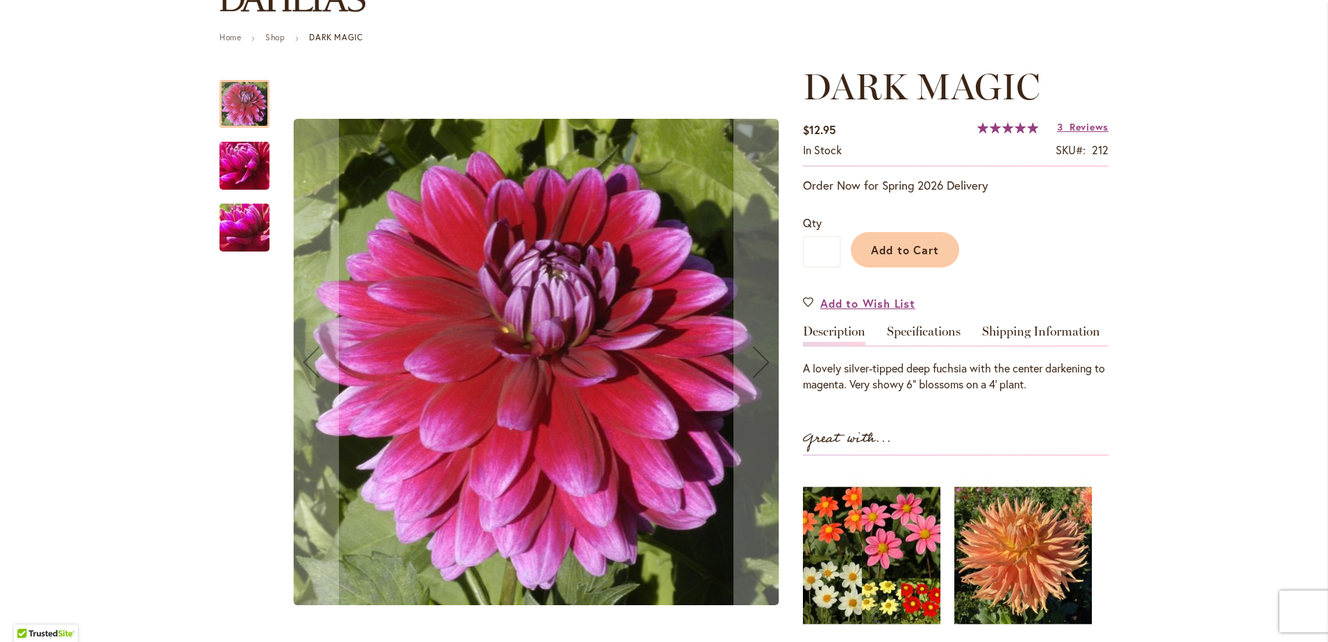
scroll to position [139, 0]
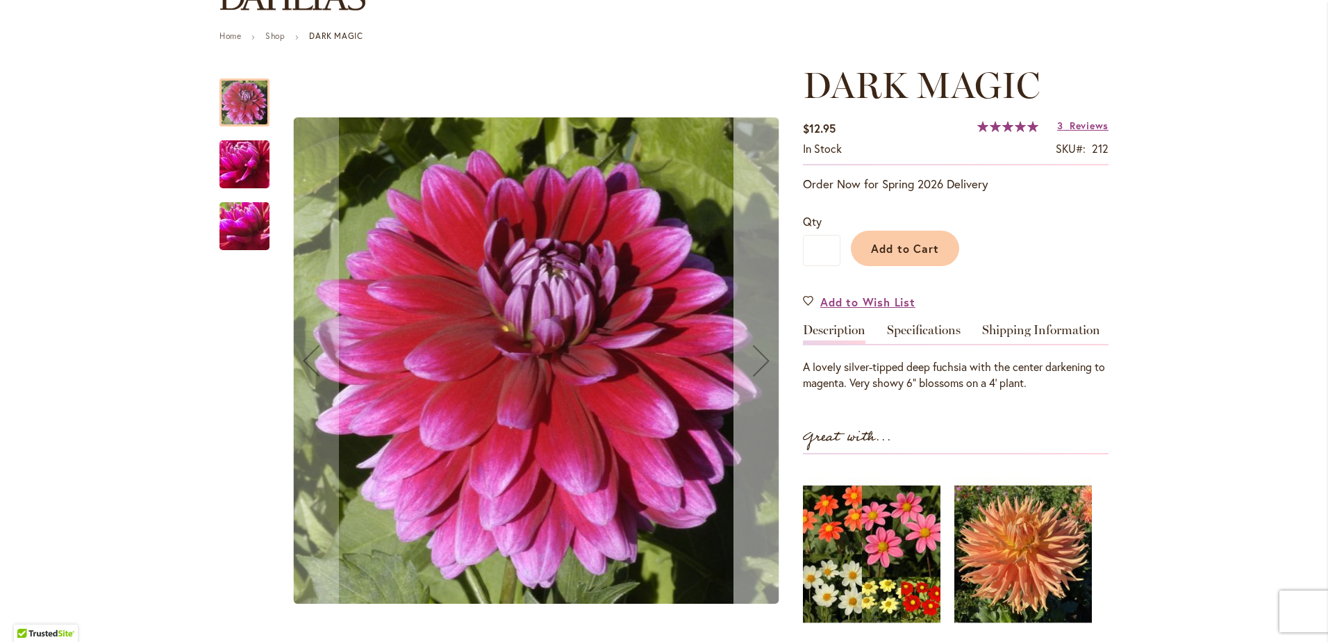
click at [753, 362] on div "Next" at bounding box center [761, 361] width 56 height 56
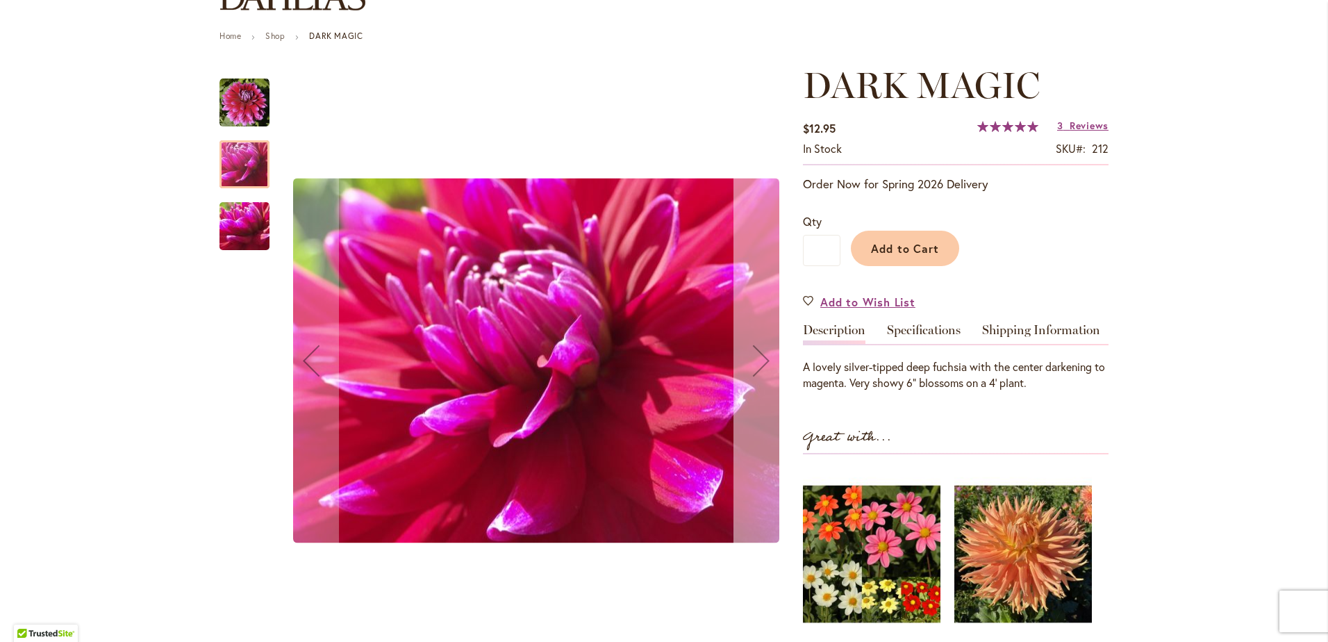
click at [753, 362] on div "Next" at bounding box center [761, 361] width 56 height 56
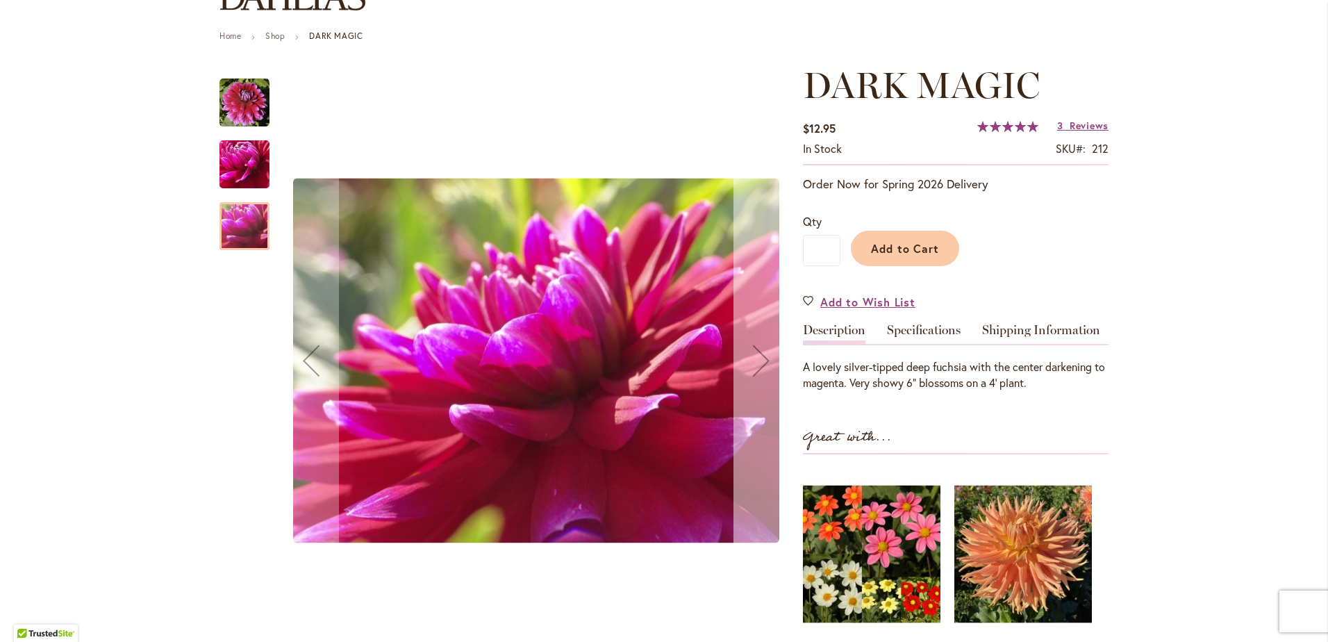
click at [753, 362] on div "Next" at bounding box center [761, 361] width 56 height 56
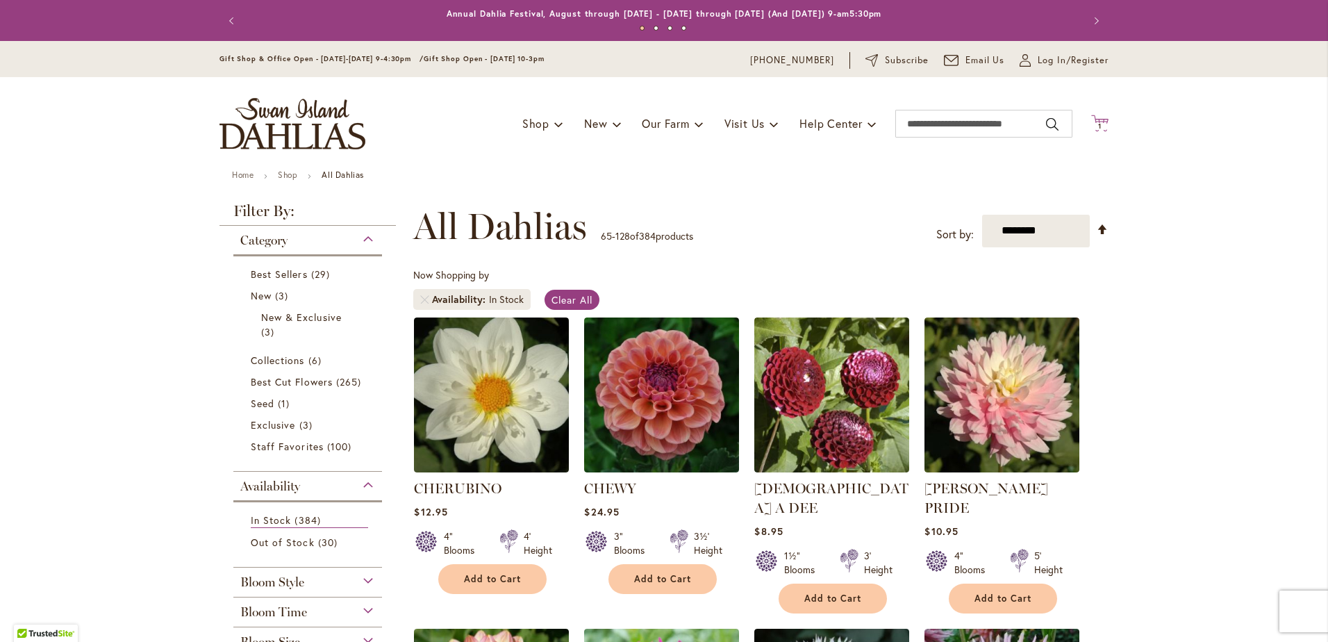
click at [1097, 127] on span "1 1 items" at bounding box center [1100, 126] width 14 height 7
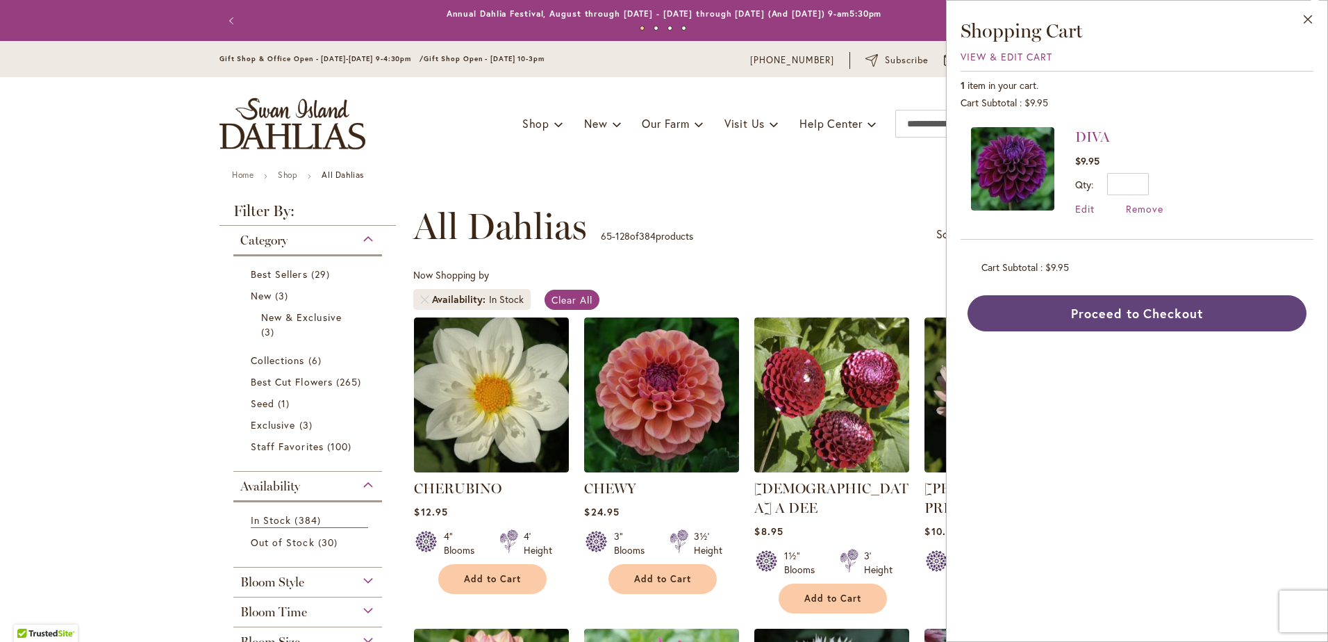
click at [1147, 315] on button "Proceed to Checkout" at bounding box center [1136, 313] width 339 height 36
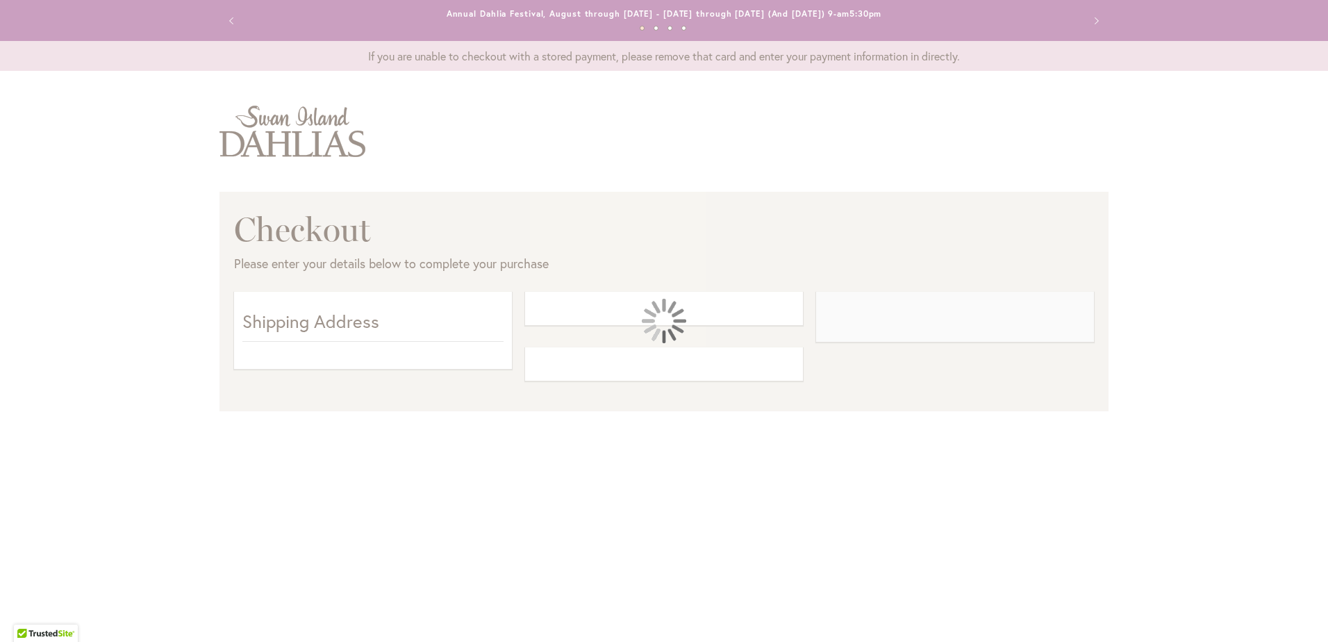
select select "**"
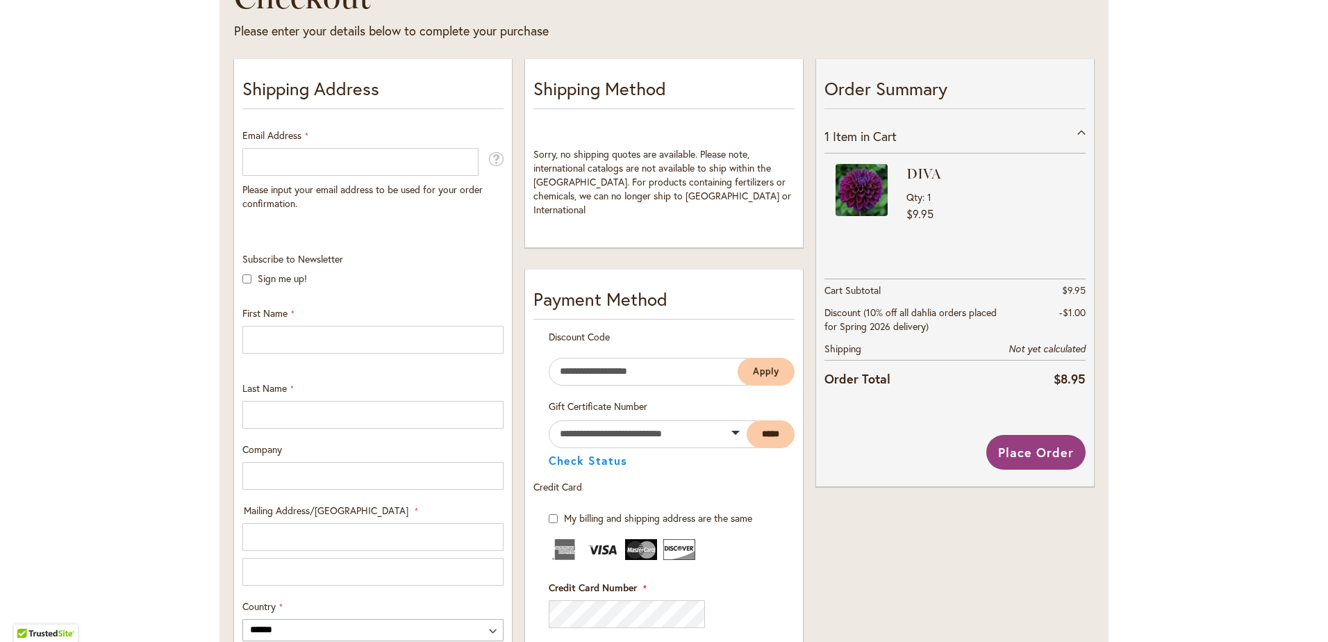
scroll to position [139, 0]
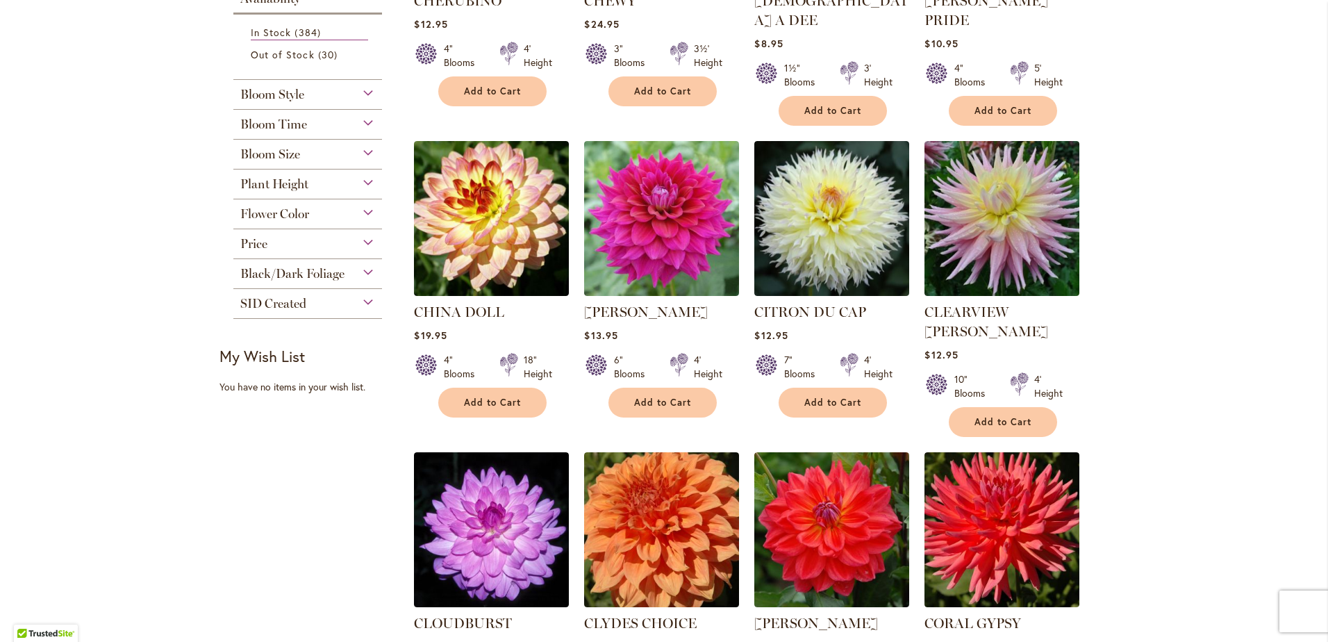
scroll to position [625, 0]
